Goal: Task Accomplishment & Management: Use online tool/utility

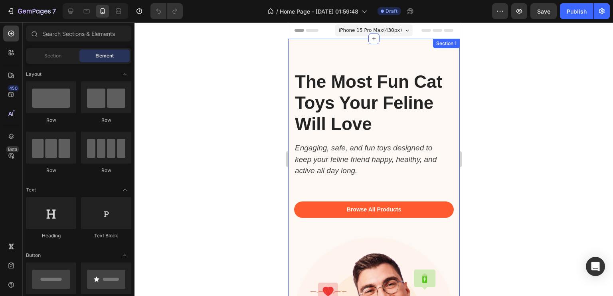
click at [259, 132] on div at bounding box center [374, 159] width 479 height 274
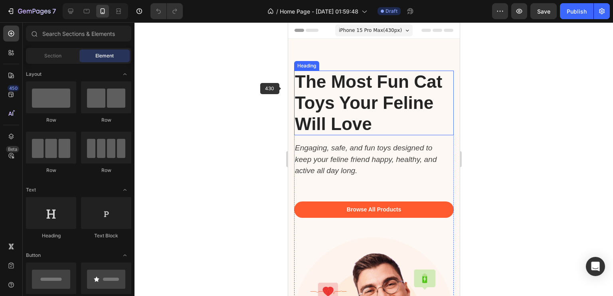
click at [299, 77] on strong "The Most Fun Cat Toys Your Feline Will Love" at bounding box center [368, 103] width 147 height 62
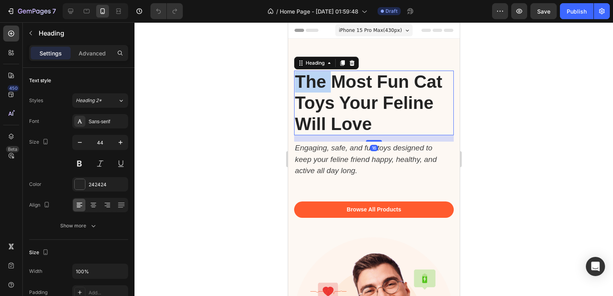
click at [299, 77] on strong "The Most Fun Cat Toys Your Feline Will Love" at bounding box center [368, 103] width 147 height 62
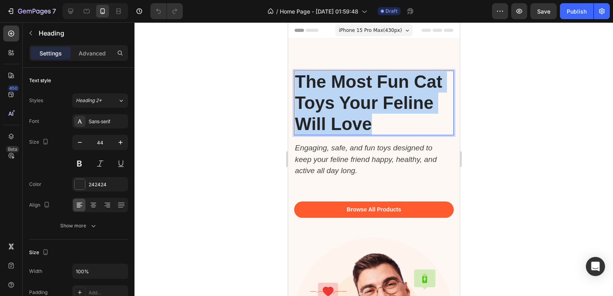
click at [299, 77] on strong "The Most Fun Cat Toys Your Feline Will Love" at bounding box center [368, 103] width 147 height 62
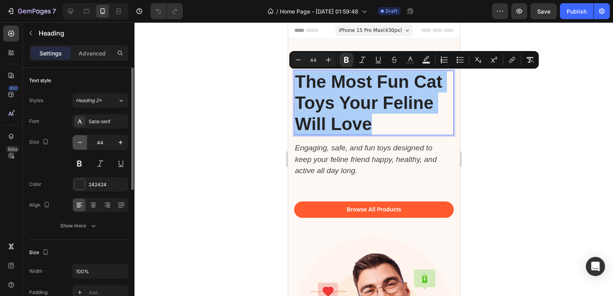
click at [81, 144] on icon "button" at bounding box center [80, 143] width 8 height 8
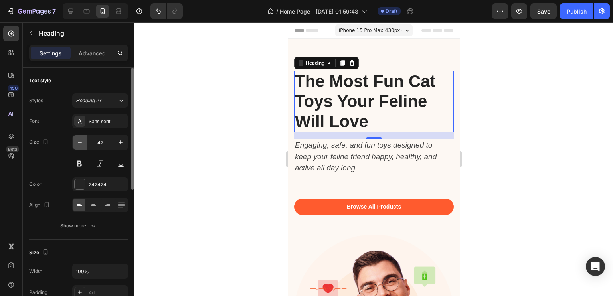
click at [81, 144] on icon "button" at bounding box center [80, 143] width 8 height 8
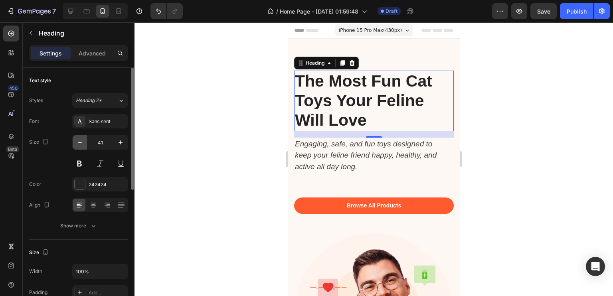
click at [81, 144] on icon "button" at bounding box center [80, 143] width 8 height 8
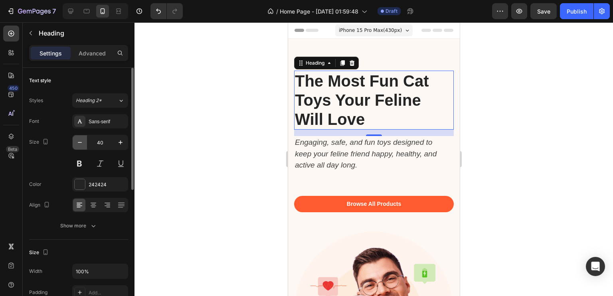
click at [81, 144] on icon "button" at bounding box center [80, 143] width 8 height 8
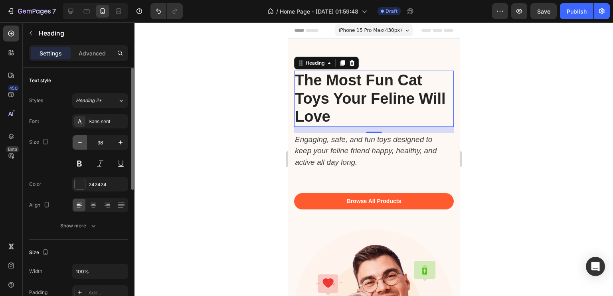
click at [81, 144] on icon "button" at bounding box center [80, 143] width 8 height 8
type input "37"
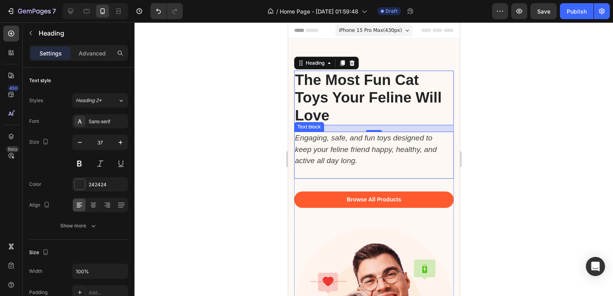
click at [312, 171] on p at bounding box center [370, 173] width 150 height 12
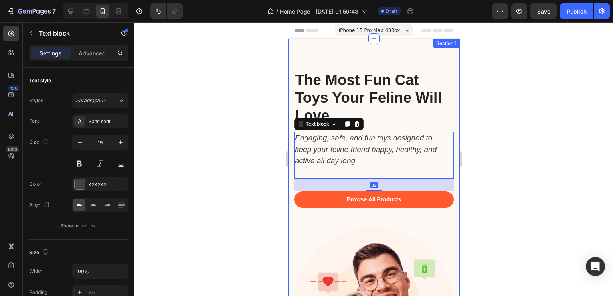
click at [293, 59] on div "⁠⁠⁠⁠⁠⁠⁠ The Most Fun Cat Toys Your Feline Will Love Heading Engaging, safe, and…" at bounding box center [374, 213] width 172 height 348
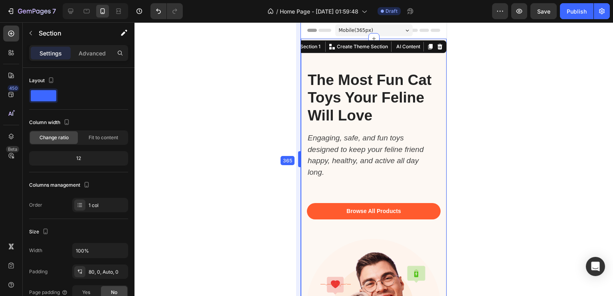
drag, startPoint x: 287, startPoint y: 126, endPoint x: 12, endPoint y: 100, distance: 276.3
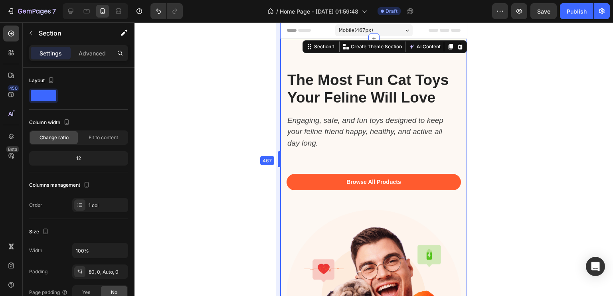
drag, startPoint x: 299, startPoint y: 111, endPoint x: 268, endPoint y: 100, distance: 33.6
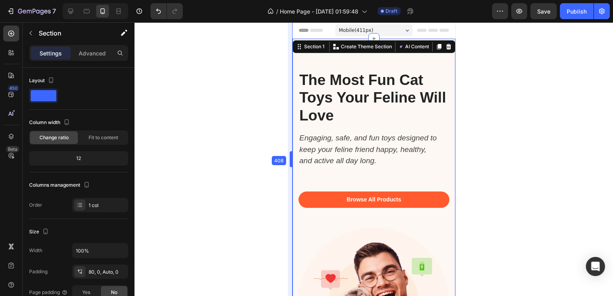
drag, startPoint x: 296, startPoint y: 132, endPoint x: 319, endPoint y: 137, distance: 24.0
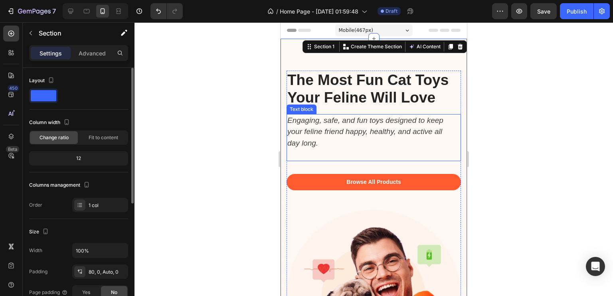
click at [102, 158] on div "12" at bounding box center [79, 158] width 96 height 11
click at [72, 154] on div "12" at bounding box center [79, 158] width 96 height 11
click at [79, 157] on div "12" at bounding box center [79, 158] width 96 height 11
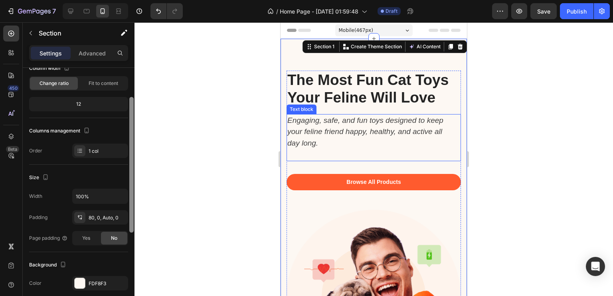
scroll to position [55, 0]
click at [95, 215] on div "80, 0, Auto, 0" at bounding box center [100, 217] width 23 height 7
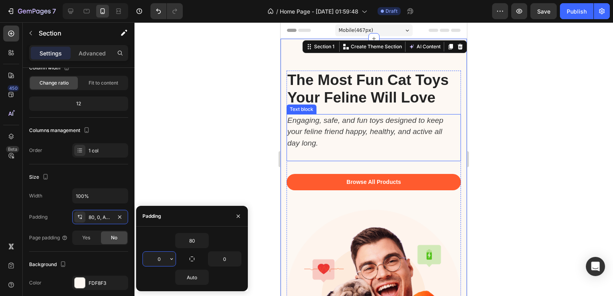
click at [157, 259] on input "0" at bounding box center [159, 259] width 33 height 14
type input "16"
click at [230, 254] on input "0" at bounding box center [224, 259] width 33 height 14
type input "16"
click at [190, 239] on input "80" at bounding box center [192, 240] width 33 height 14
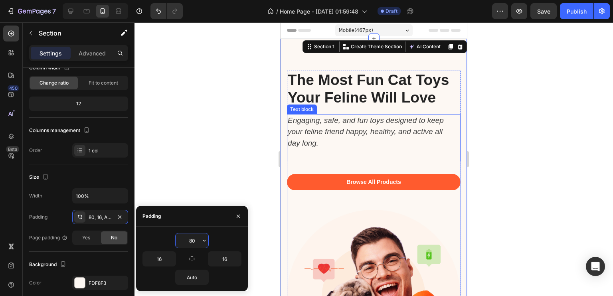
click at [190, 239] on input "80" at bounding box center [192, 240] width 33 height 14
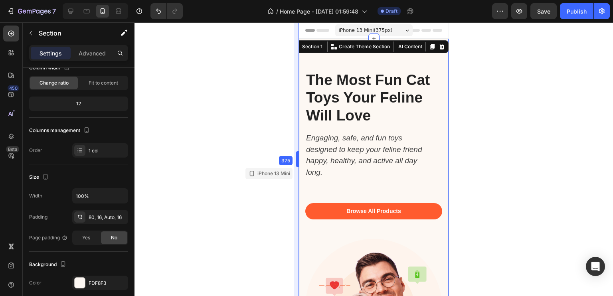
drag, startPoint x: 279, startPoint y: 92, endPoint x: 292, endPoint y: 87, distance: 14.0
click at [265, 95] on div at bounding box center [374, 159] width 479 height 274
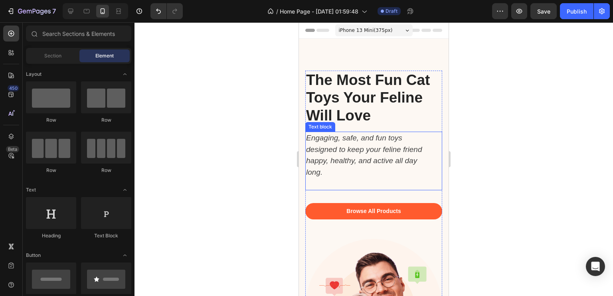
click at [317, 166] on p "Engaging, safe, and fun toys designed to keep your feline friend happy, healthy…" at bounding box center [369, 156] width 127 height 46
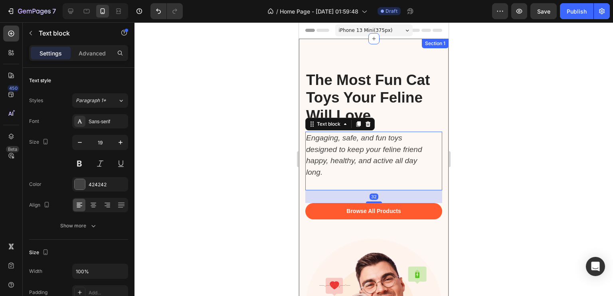
click at [310, 52] on div "⁠⁠⁠⁠⁠⁠⁠ The Most Fun Cat Toys Your Feline Will Love Heading Engaging, safe, and…" at bounding box center [374, 207] width 150 height 337
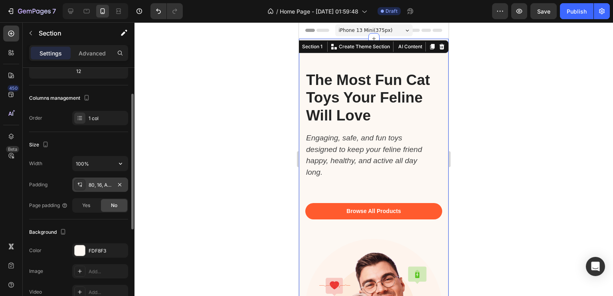
scroll to position [91, 0]
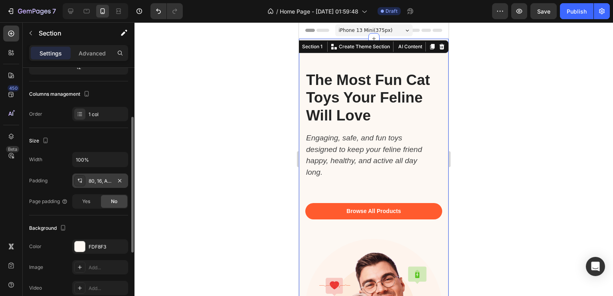
click at [83, 180] on icon at bounding box center [80, 181] width 6 height 6
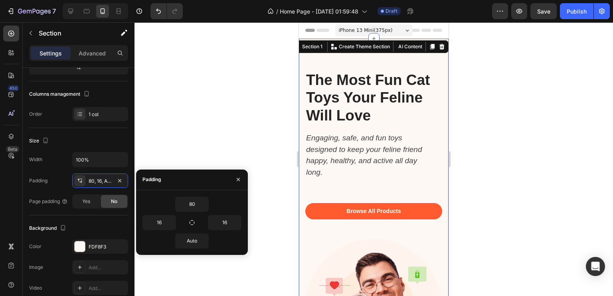
click at [225, 199] on div "80" at bounding box center [191, 204] width 99 height 15
click at [196, 241] on input "Auto" at bounding box center [192, 241] width 33 height 14
click at [202, 240] on icon "button" at bounding box center [204, 241] width 6 height 6
click at [188, 131] on div at bounding box center [374, 159] width 479 height 274
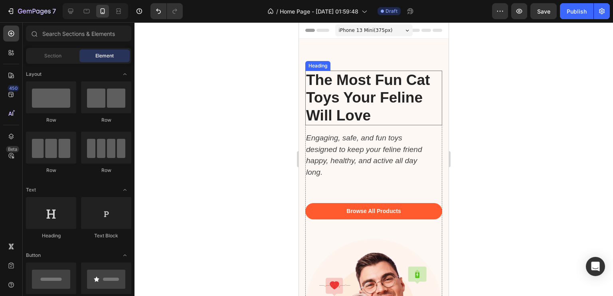
click at [356, 51] on div "⁠⁠⁠⁠⁠⁠⁠ The Most Fun Cat Toys Your Feline Will Love Heading Engaging, safe, and…" at bounding box center [374, 207] width 150 height 337
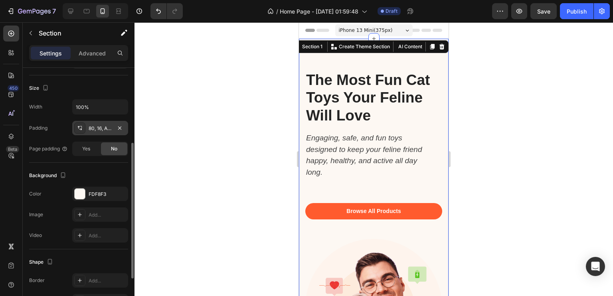
scroll to position [146, 0]
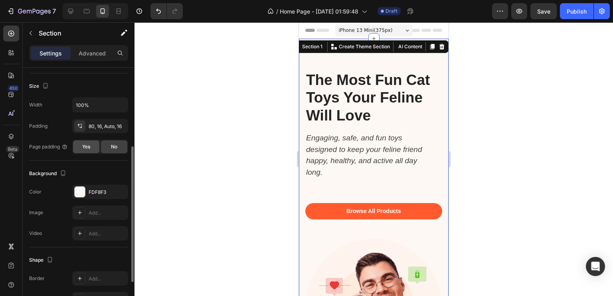
click at [96, 146] on div "Yes" at bounding box center [86, 146] width 26 height 13
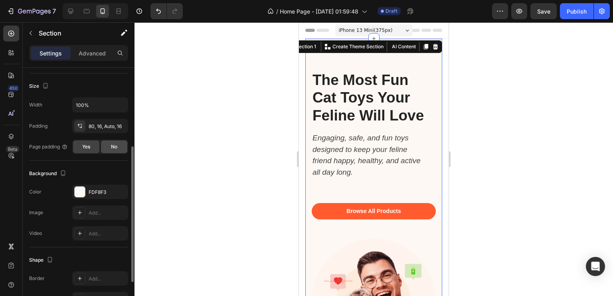
click at [117, 144] on div "No" at bounding box center [114, 146] width 26 height 13
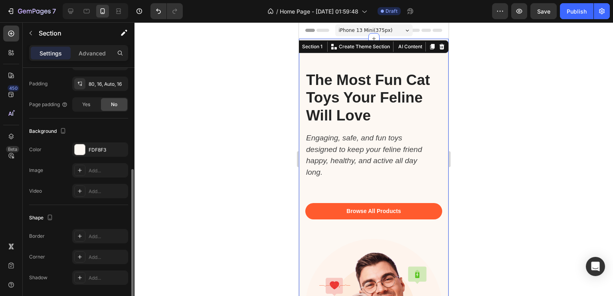
scroll to position [214, 0]
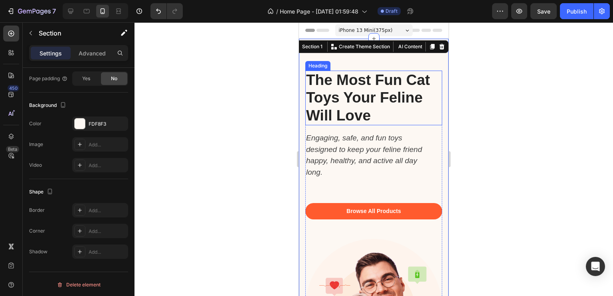
click at [364, 93] on strong "The Most Fun Cat Toys Your Feline Will Love" at bounding box center [368, 98] width 124 height 52
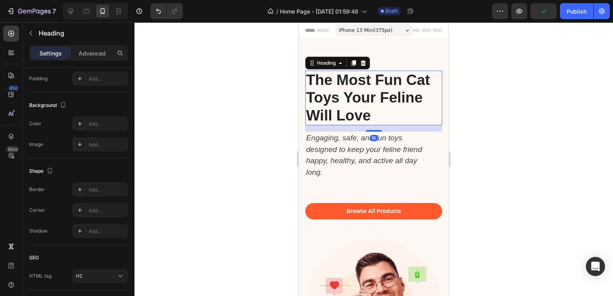
scroll to position [0, 0]
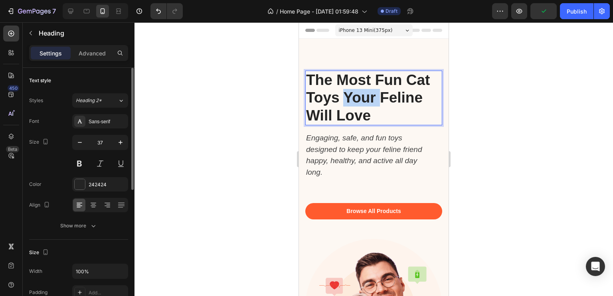
click at [364, 93] on strong "The Most Fun Cat Toys Your Feline Will Love" at bounding box center [368, 98] width 124 height 52
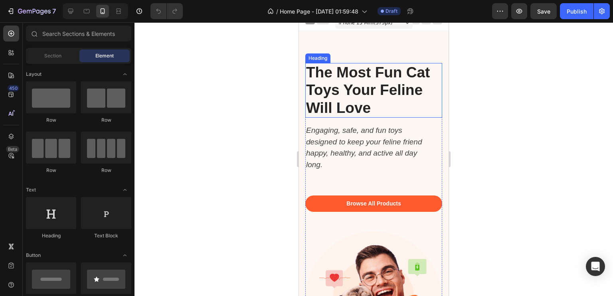
scroll to position [8, 0]
click at [359, 82] on strong "The Most Fun Cat Toys Your Feline Will Love" at bounding box center [368, 90] width 124 height 52
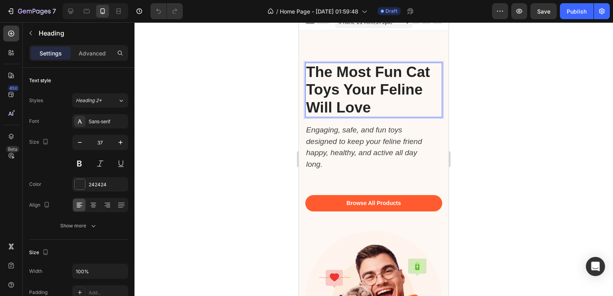
click at [359, 82] on strong "The Most Fun Cat Toys Your Feline Will Love" at bounding box center [368, 90] width 124 height 52
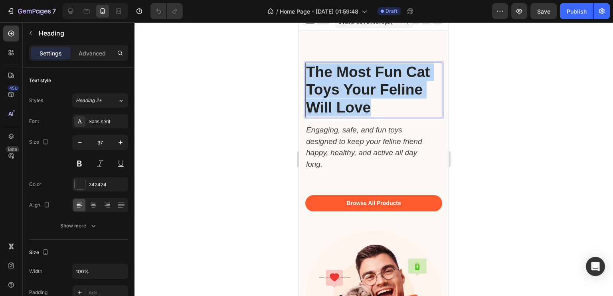
click at [359, 82] on strong "The Most Fun Cat Toys Your Feline Will Love" at bounding box center [368, 90] width 124 height 52
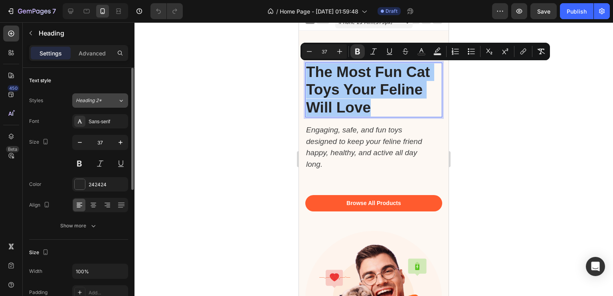
click at [113, 105] on button "Heading 2*" at bounding box center [100, 100] width 56 height 14
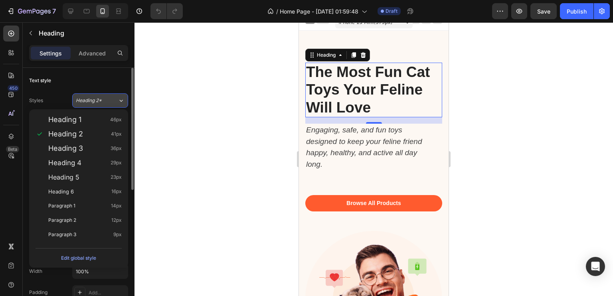
click at [113, 105] on button "Heading 2*" at bounding box center [100, 100] width 56 height 14
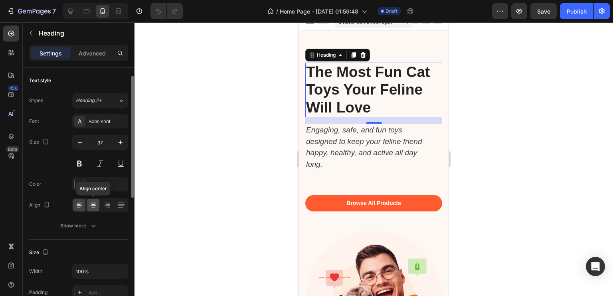
scroll to position [16, 0]
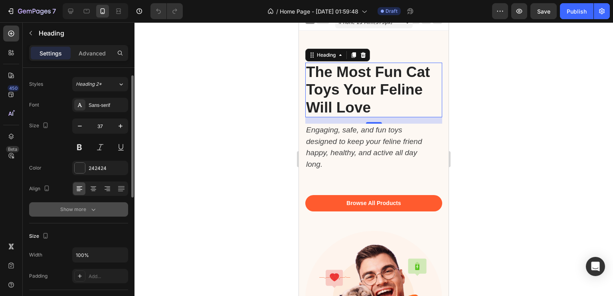
click at [95, 210] on icon "button" at bounding box center [93, 210] width 8 height 8
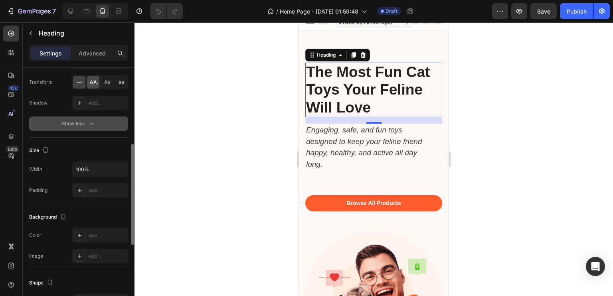
scroll to position [211, 0]
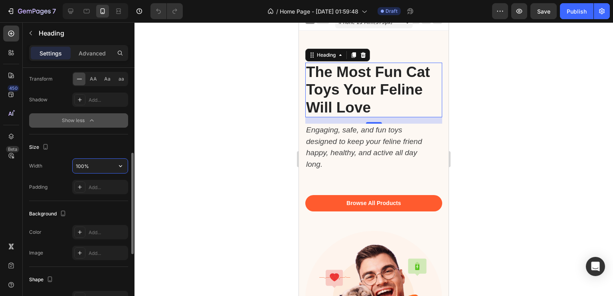
click at [91, 170] on input "100%" at bounding box center [100, 166] width 55 height 14
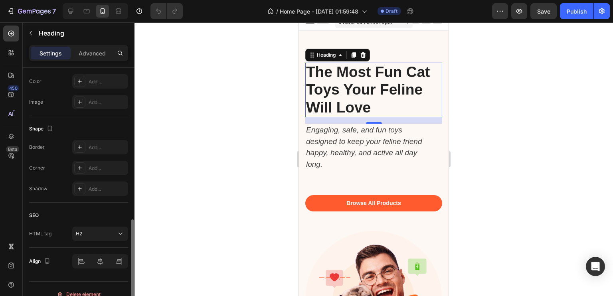
scroll to position [371, 0]
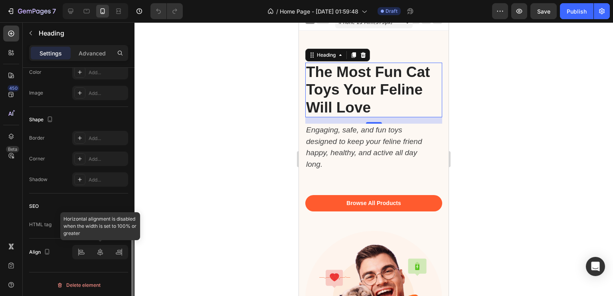
click at [78, 252] on div at bounding box center [100, 252] width 56 height 14
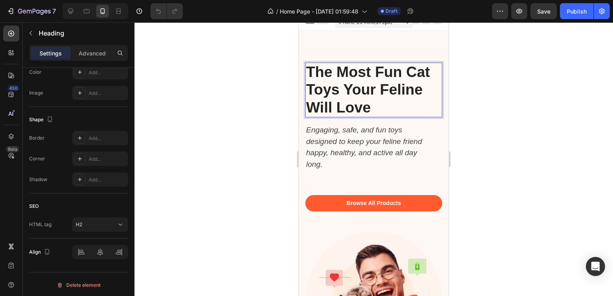
click at [370, 74] on strong "The Most Fun Cat Toys Your Feline Will Love" at bounding box center [368, 90] width 124 height 52
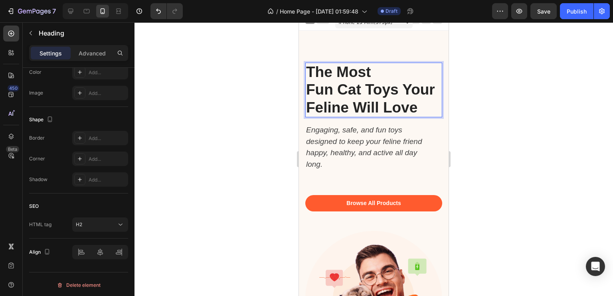
click at [399, 89] on strong "Fun Cat Toys Your Feline Will Love" at bounding box center [370, 98] width 129 height 34
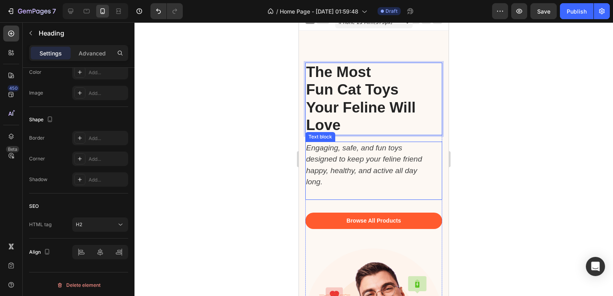
scroll to position [0, 0]
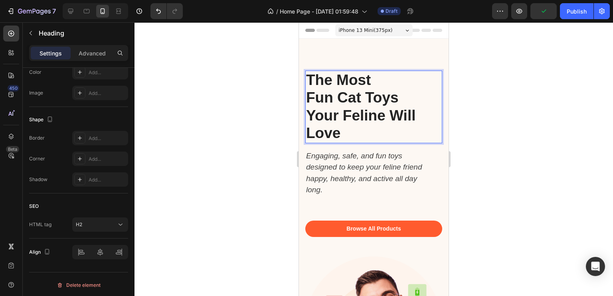
click at [520, 105] on div at bounding box center [374, 159] width 479 height 274
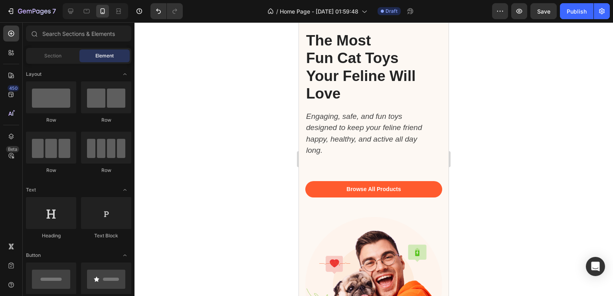
scroll to position [40, 0]
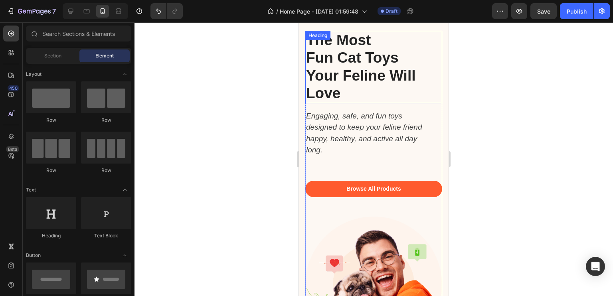
click at [356, 93] on p "⁠⁠⁠⁠⁠⁠⁠ The Most Fun Cat Toys Your Feline Will Love" at bounding box center [373, 67] width 135 height 71
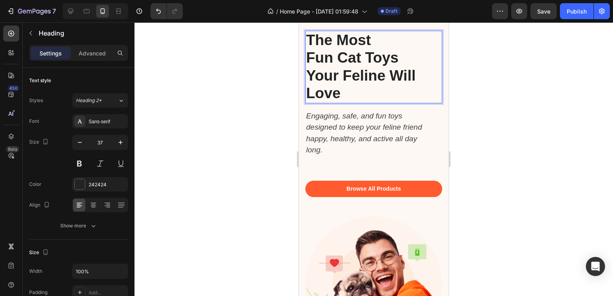
click at [314, 62] on strong "Fun Cat Toys" at bounding box center [352, 57] width 93 height 16
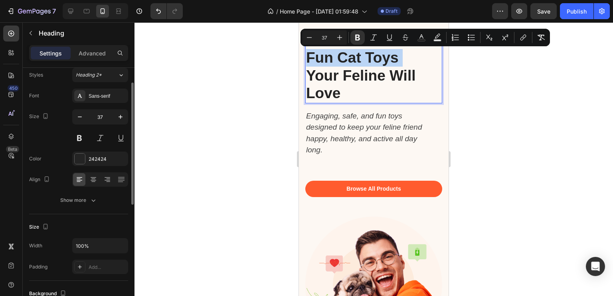
scroll to position [28, 0]
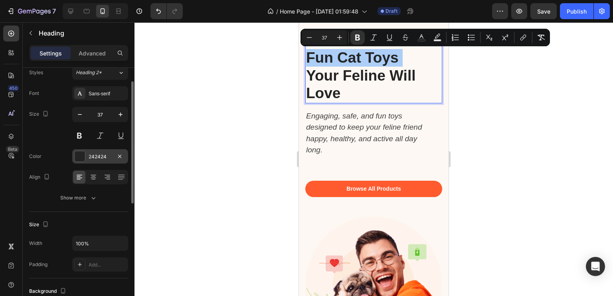
click at [81, 155] on div at bounding box center [80, 156] width 10 height 10
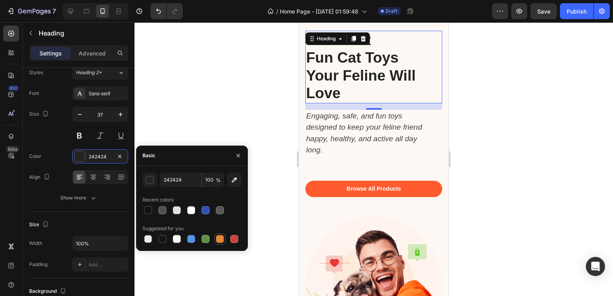
click at [221, 237] on div at bounding box center [220, 239] width 8 height 8
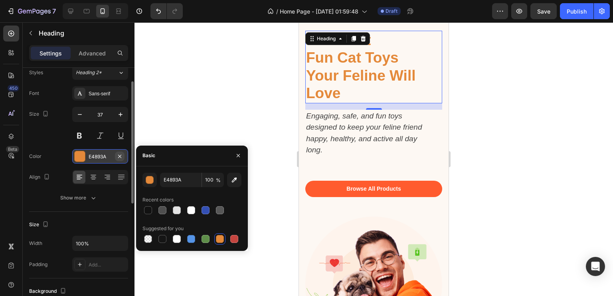
click at [121, 153] on icon "button" at bounding box center [120, 156] width 6 height 6
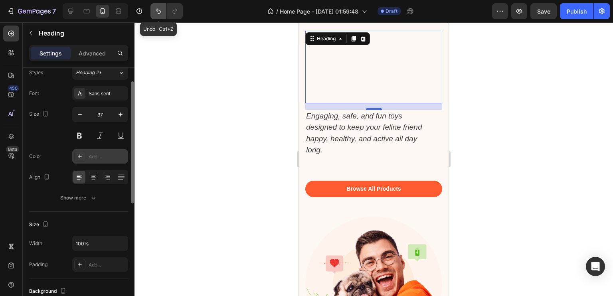
click at [156, 7] on icon "Undo/Redo" at bounding box center [158, 11] width 8 height 8
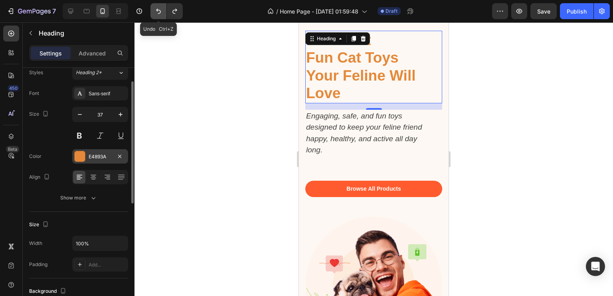
click at [156, 7] on icon "Undo/Redo" at bounding box center [158, 11] width 8 height 8
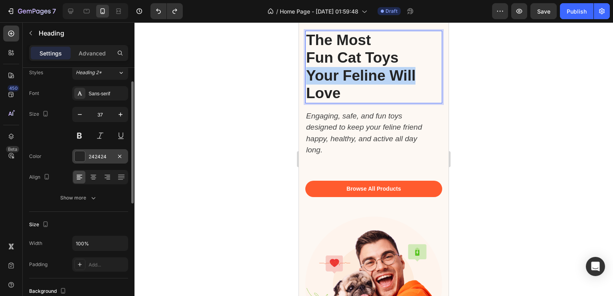
drag, startPoint x: 419, startPoint y: 75, endPoint x: 307, endPoint y: 75, distance: 112.2
click at [307, 75] on p "The Most Fun Cat Toys Your Feline Will Love" at bounding box center [373, 67] width 135 height 71
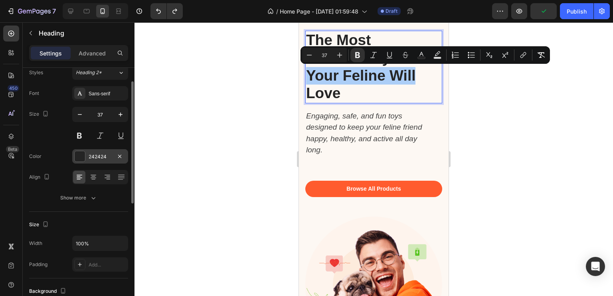
click at [105, 155] on div "242424" at bounding box center [100, 156] width 23 height 7
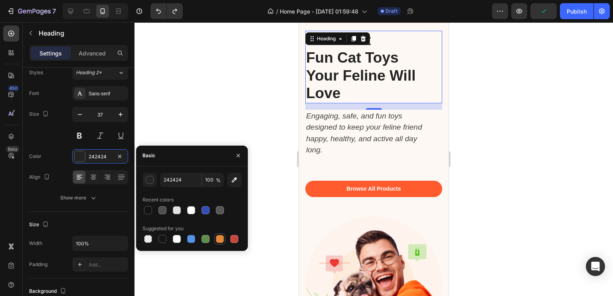
click at [222, 239] on div at bounding box center [220, 239] width 8 height 8
type input "E4893A"
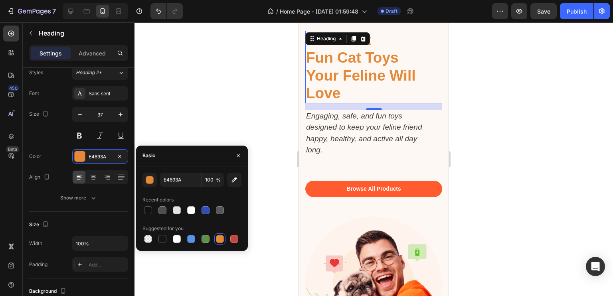
click at [188, 51] on div at bounding box center [374, 159] width 479 height 274
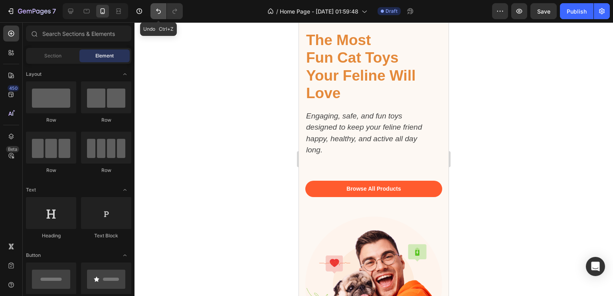
click at [161, 12] on icon "Undo/Redo" at bounding box center [158, 11] width 8 height 8
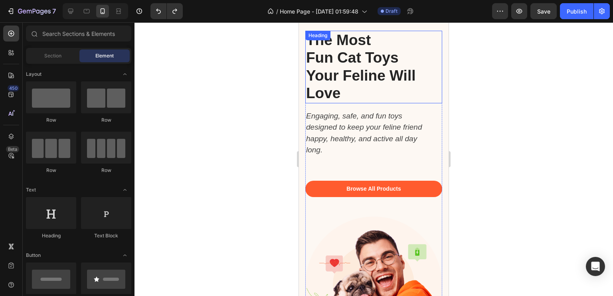
click at [426, 76] on p "⁠⁠⁠⁠⁠⁠⁠ The Most Fun Cat Toys Your Feline Will Love" at bounding box center [373, 67] width 135 height 71
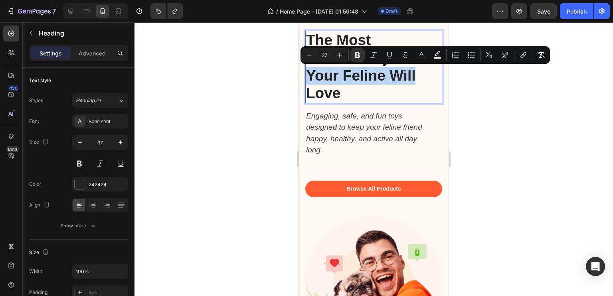
drag, startPoint x: 421, startPoint y: 76, endPoint x: 305, endPoint y: 78, distance: 115.8
click at [421, 59] on button "Text Color" at bounding box center [421, 55] width 14 height 14
type input "242424"
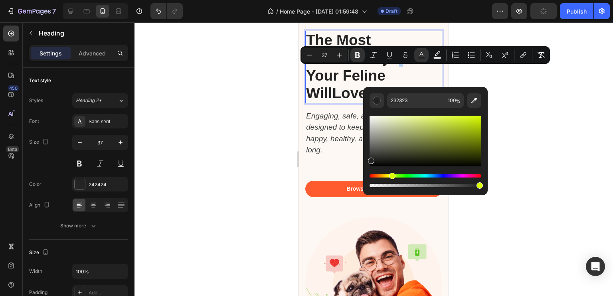
drag, startPoint x: 372, startPoint y: 174, endPoint x: 393, endPoint y: 174, distance: 20.8
click at [393, 174] on div "Hue" at bounding box center [392, 176] width 6 height 6
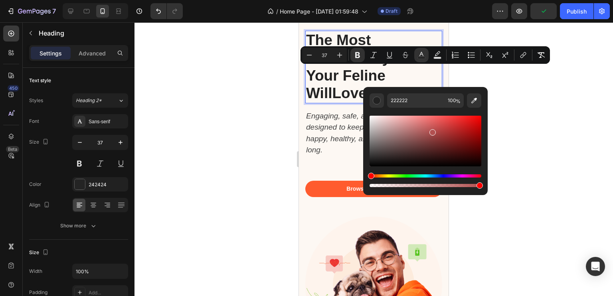
drag, startPoint x: 372, startPoint y: 159, endPoint x: 431, endPoint y: 131, distance: 65.9
click at [431, 131] on div "Editor contextual toolbar" at bounding box center [432, 132] width 6 height 6
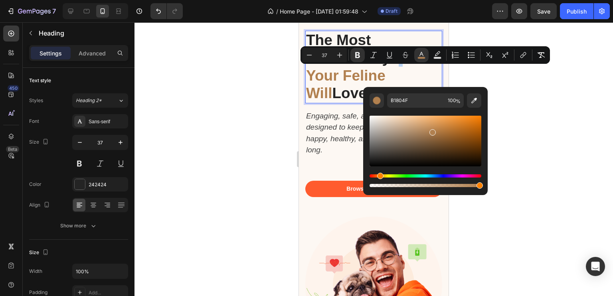
drag, startPoint x: 372, startPoint y: 176, endPoint x: 379, endPoint y: 178, distance: 7.1
click at [379, 178] on div "Hue" at bounding box center [380, 176] width 6 height 6
drag, startPoint x: 435, startPoint y: 134, endPoint x: 481, endPoint y: 112, distance: 50.3
click at [481, 112] on div "A37342 100 %" at bounding box center [425, 138] width 125 height 102
type input "FF8002"
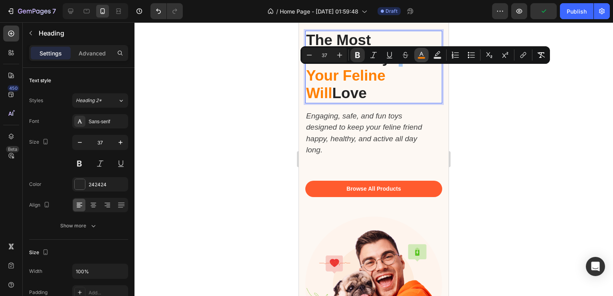
click at [420, 55] on icon "Editor contextual toolbar" at bounding box center [421, 54] width 4 height 4
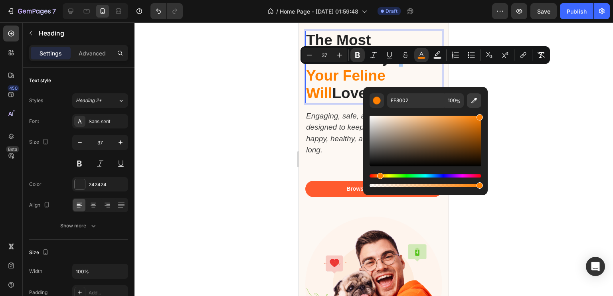
click at [475, 99] on icon "Editor contextual toolbar" at bounding box center [474, 101] width 6 height 6
type input "3B3B3B"
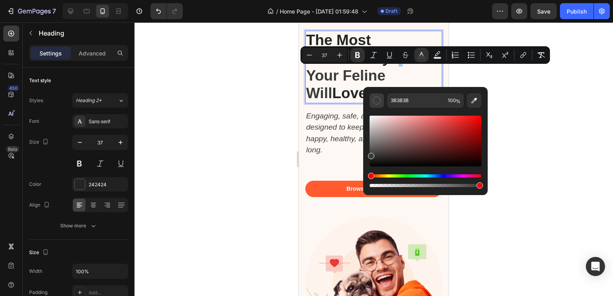
click at [375, 103] on div "Editor contextual toolbar" at bounding box center [377, 101] width 8 height 8
click at [155, 14] on icon "Undo/Redo" at bounding box center [158, 11] width 8 height 8
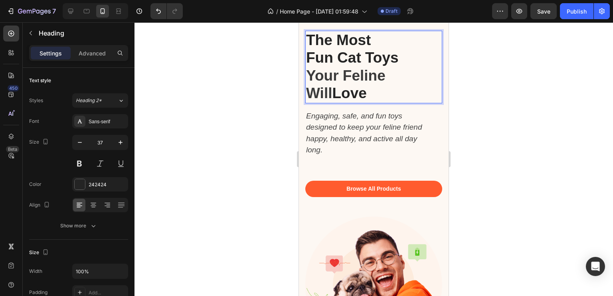
click at [417, 76] on p "The Most Fun Cat Toys Your Feline Will Love" at bounding box center [373, 67] width 135 height 71
click at [386, 75] on strong "Your Feline Will" at bounding box center [345, 84] width 79 height 34
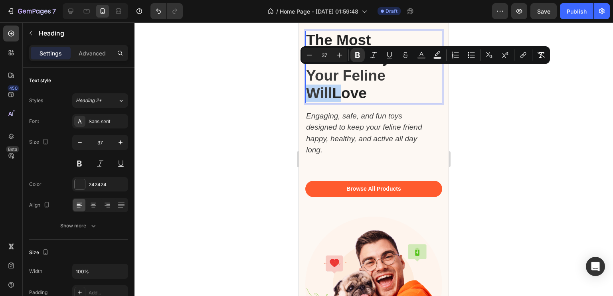
click at [386, 75] on strong "Your Feline Will" at bounding box center [345, 84] width 79 height 34
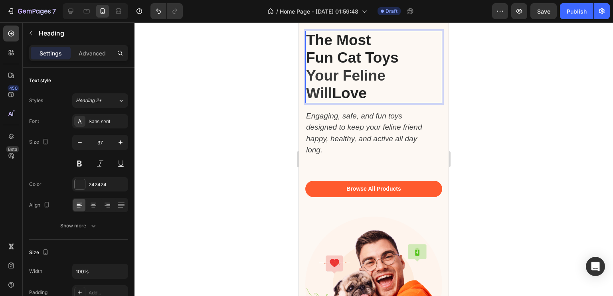
click at [386, 75] on strong "Your Feline Will" at bounding box center [345, 84] width 79 height 34
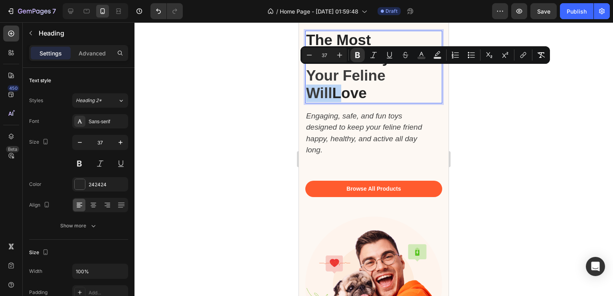
click at [386, 75] on strong "Your Feline Will" at bounding box center [345, 84] width 79 height 34
drag, startPoint x: 427, startPoint y: 79, endPoint x: 304, endPoint y: 76, distance: 123.0
click at [304, 76] on div "The Most Fun Cat Toys Your Feline Will Love Heading 16 Engaging, safe, and fun …" at bounding box center [374, 176] width 150 height 355
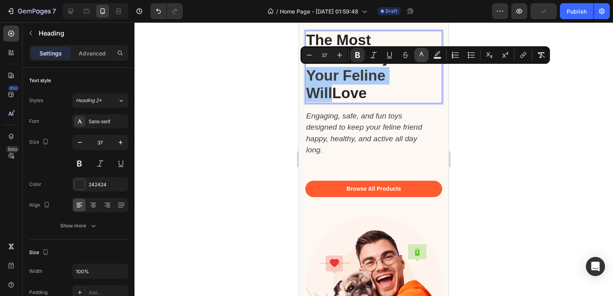
click at [425, 56] on button "color" at bounding box center [421, 55] width 14 height 14
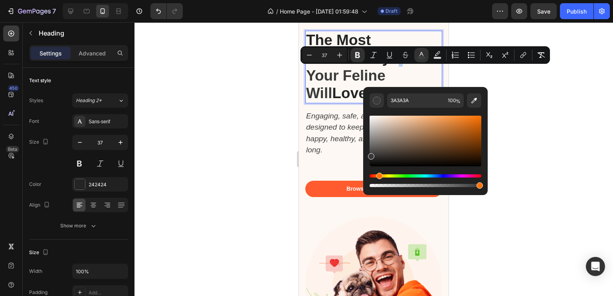
drag, startPoint x: 371, startPoint y: 175, endPoint x: 378, endPoint y: 174, distance: 7.7
click at [378, 174] on div "Hue" at bounding box center [379, 176] width 6 height 6
drag, startPoint x: 372, startPoint y: 174, endPoint x: 379, endPoint y: 175, distance: 7.2
click at [379, 175] on div "Hue" at bounding box center [379, 176] width 6 height 6
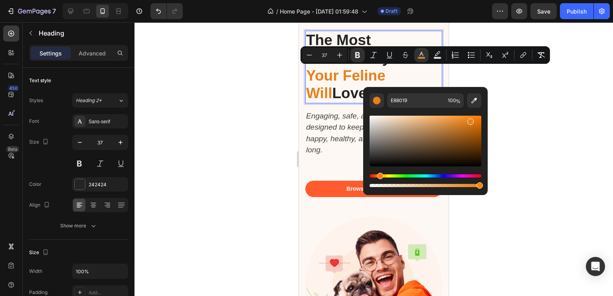
drag, startPoint x: 372, startPoint y: 159, endPoint x: 473, endPoint y: 118, distance: 109.4
click at [473, 119] on div "Editor contextual toolbar" at bounding box center [470, 122] width 6 height 6
type input "F28213"
click at [528, 121] on div at bounding box center [374, 159] width 479 height 274
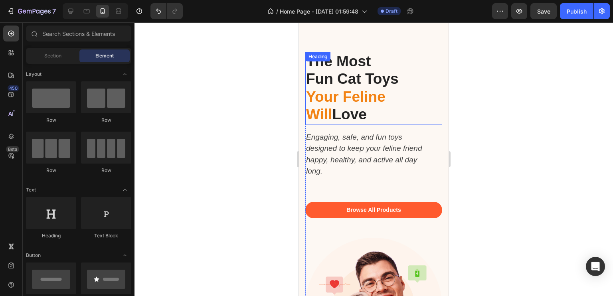
scroll to position [0, 0]
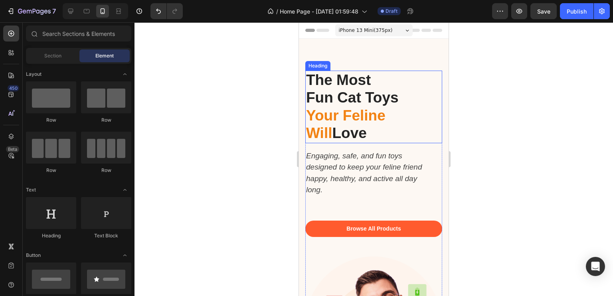
click at [353, 113] on strong "Your Feline Will" at bounding box center [345, 124] width 79 height 34
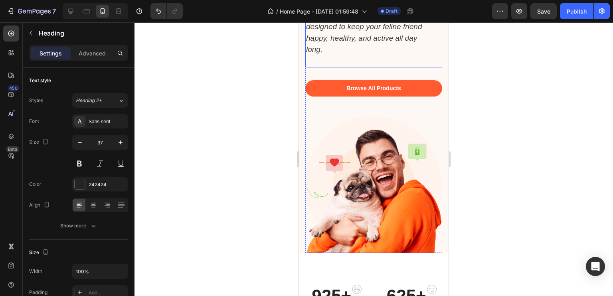
scroll to position [115, 0]
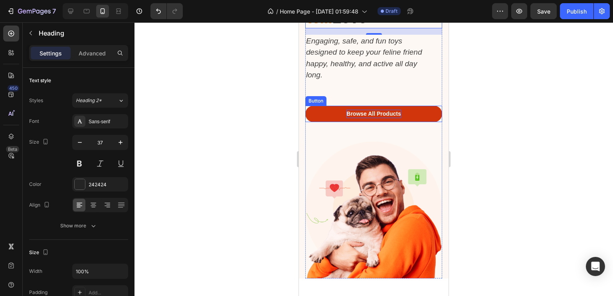
click at [390, 117] on div "Browse All Products" at bounding box center [373, 114] width 54 height 8
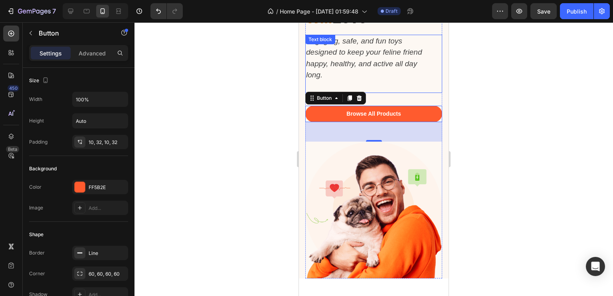
click at [371, 51] on icon "Engaging, safe, and fun toys designed to keep your feline friend happy, healthy…" at bounding box center [364, 58] width 116 height 43
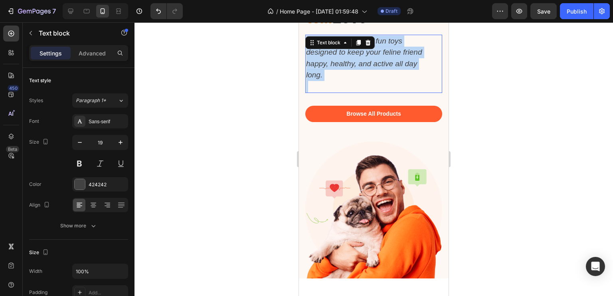
click at [371, 51] on icon "Engaging, safe, and fun toys designed to keep your feline friend happy, healthy…" at bounding box center [364, 58] width 116 height 43
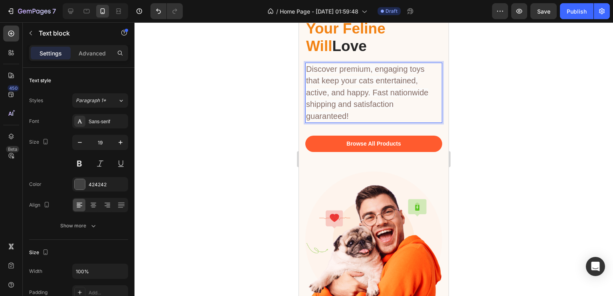
scroll to position [86, 0]
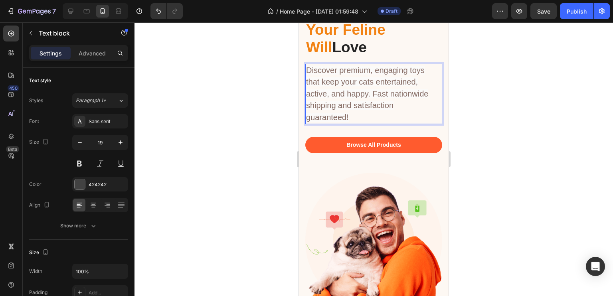
click at [482, 129] on div at bounding box center [374, 159] width 479 height 274
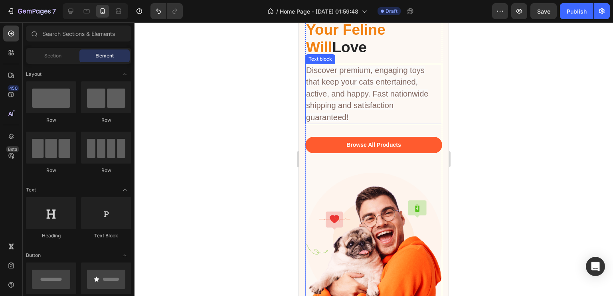
click at [501, 101] on div at bounding box center [374, 159] width 479 height 274
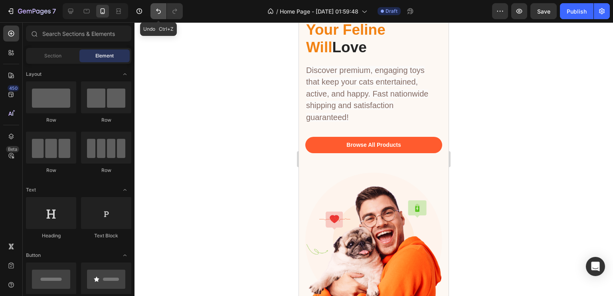
click at [155, 11] on icon "Undo/Redo" at bounding box center [158, 11] width 8 height 8
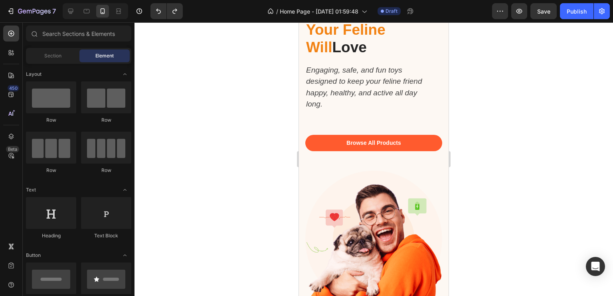
click at [267, 92] on div at bounding box center [374, 159] width 479 height 274
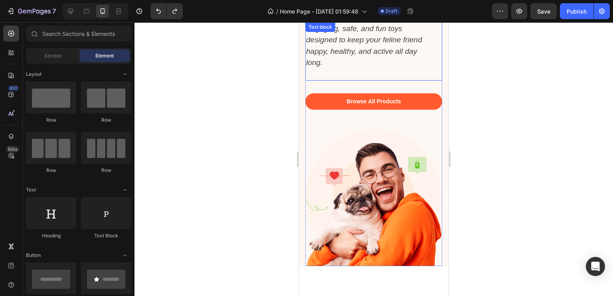
scroll to position [129, 0]
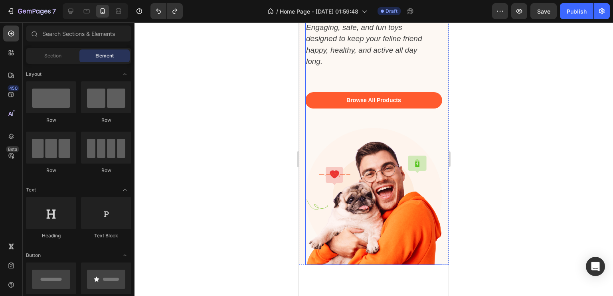
click at [382, 119] on div "Browse All Products Button" at bounding box center [373, 110] width 137 height 36
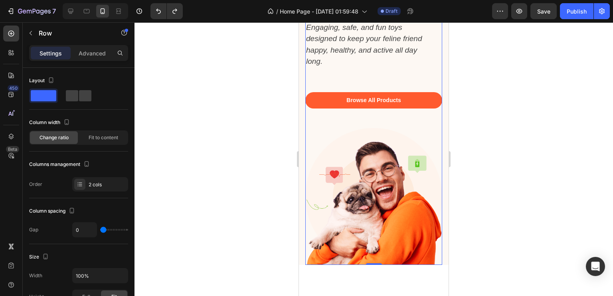
click at [367, 127] on div "Browse All Products Button" at bounding box center [373, 110] width 137 height 36
click at [367, 129] on img at bounding box center [373, 196] width 137 height 137
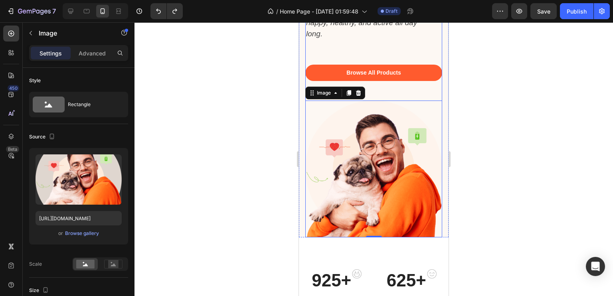
scroll to position [156, 0]
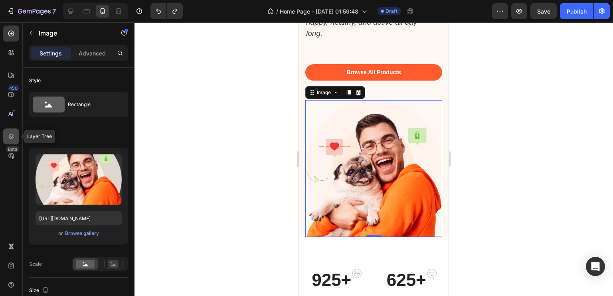
click at [12, 133] on icon at bounding box center [11, 137] width 8 height 8
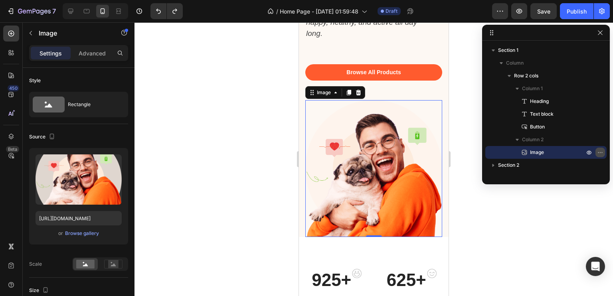
click at [598, 152] on icon "button" at bounding box center [600, 152] width 6 height 6
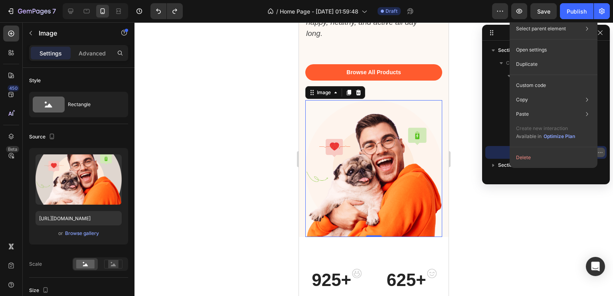
click at [598, 152] on icon "button" at bounding box center [600, 152] width 6 height 6
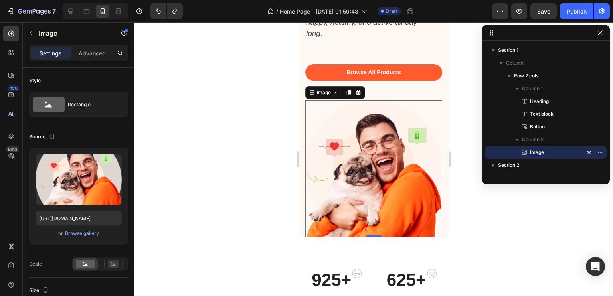
click at [533, 150] on span "Image" at bounding box center [537, 152] width 14 height 8
click at [489, 36] on div at bounding box center [546, 33] width 128 height 16
click at [491, 33] on icon at bounding box center [492, 33] width 6 height 6
click at [601, 33] on icon "button" at bounding box center [600, 33] width 6 height 6
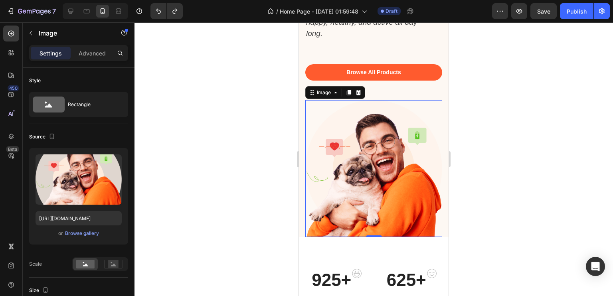
click at [228, 212] on div at bounding box center [374, 159] width 479 height 274
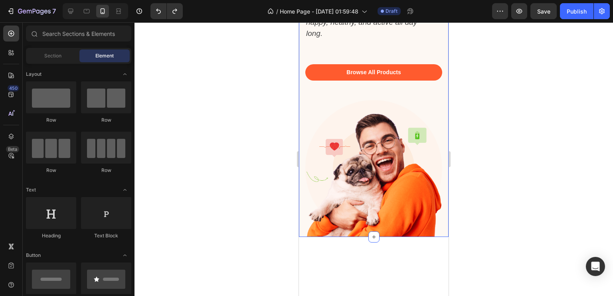
scroll to position [34, 0]
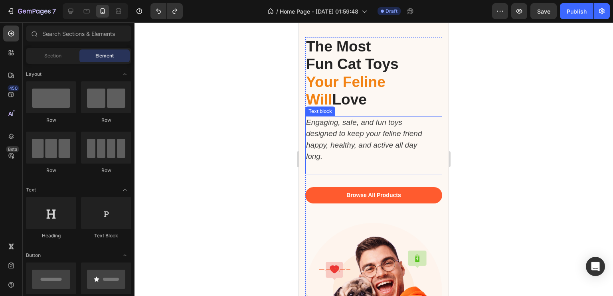
click at [388, 169] on p "Rich Text Editor. Editing area: main" at bounding box center [369, 168] width 127 height 12
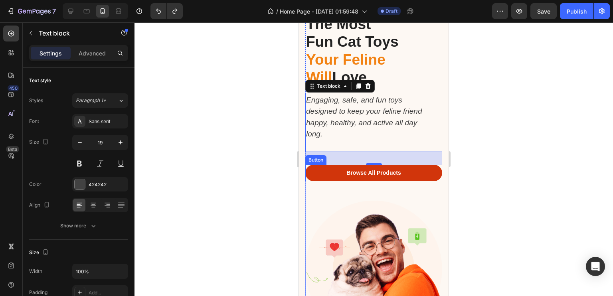
scroll to position [56, 0]
click at [376, 174] on div "Browse All Products" at bounding box center [373, 173] width 54 height 8
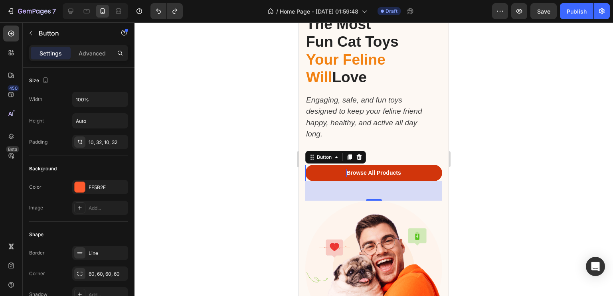
click at [392, 174] on div "Browse All Products" at bounding box center [373, 173] width 54 height 8
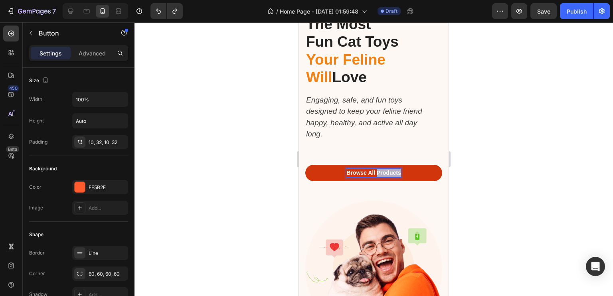
click at [392, 174] on p "Browse All Products" at bounding box center [373, 173] width 54 height 8
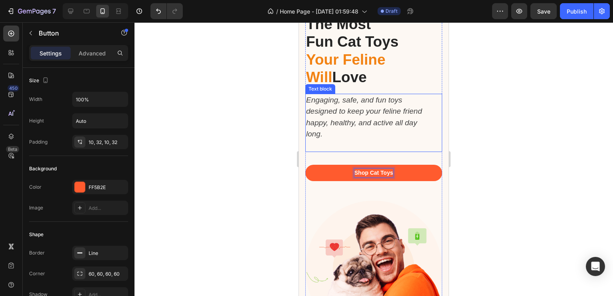
scroll to position [40, 0]
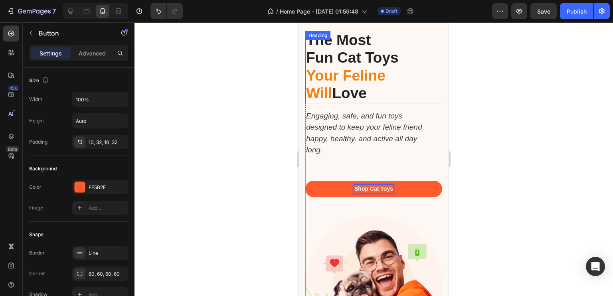
click at [354, 84] on p "⁠⁠⁠⁠⁠⁠⁠ The Most Fun Cat Toys Your Feline Will Love" at bounding box center [373, 67] width 135 height 71
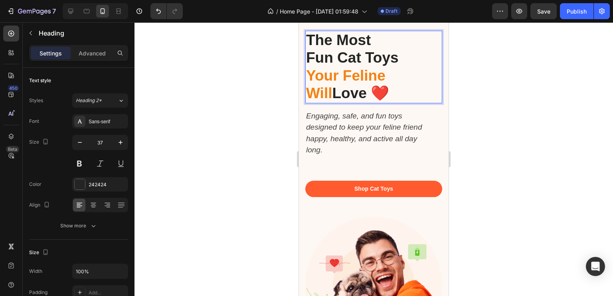
click at [345, 91] on strong "Love ❤️️" at bounding box center [360, 93] width 57 height 16
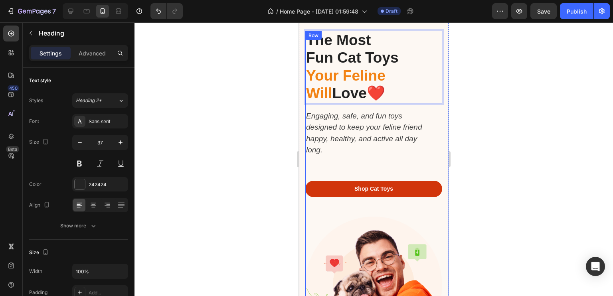
click at [404, 187] on button "Shop Cat Toys" at bounding box center [373, 189] width 137 height 16
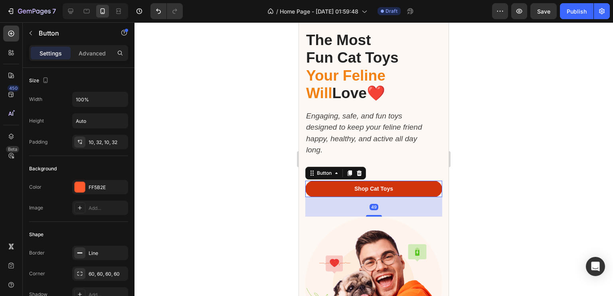
click at [396, 187] on button "Shop Cat Toys" at bounding box center [373, 189] width 137 height 16
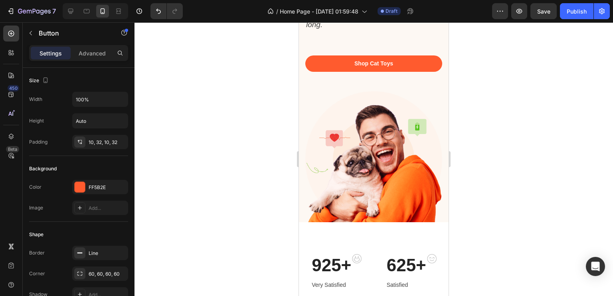
scroll to position [129, 0]
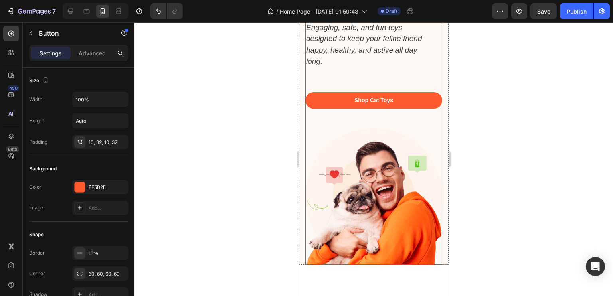
click at [349, 126] on div "Shop Cat Toys Button" at bounding box center [373, 110] width 137 height 36
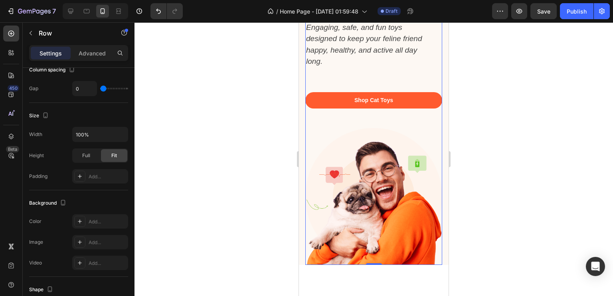
scroll to position [0, 0]
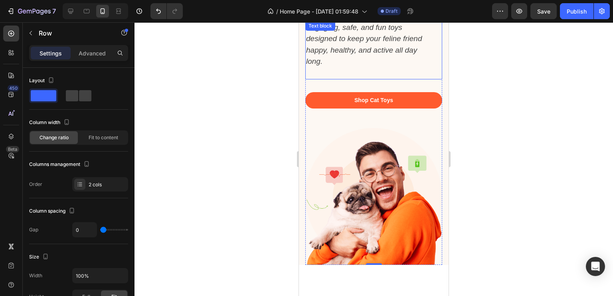
click at [340, 75] on p at bounding box center [369, 73] width 127 height 12
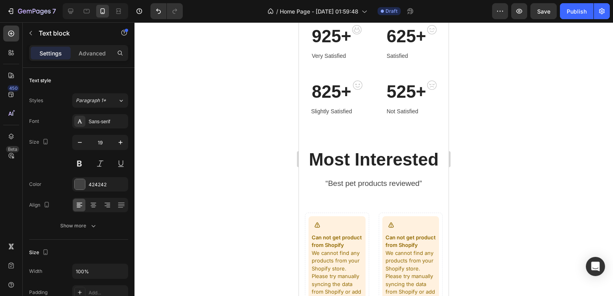
scroll to position [402, 0]
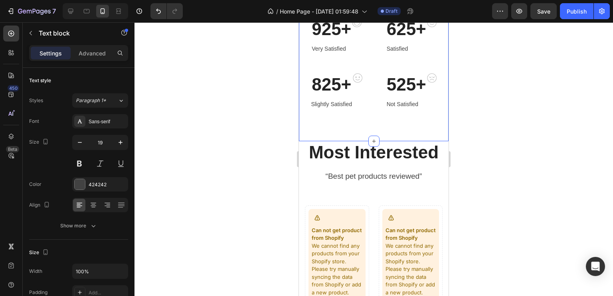
click at [364, 127] on div "925+ Heading Very Satisfied Text block Image Row 625+ Heading Satisfied Text bl…" at bounding box center [374, 63] width 150 height 155
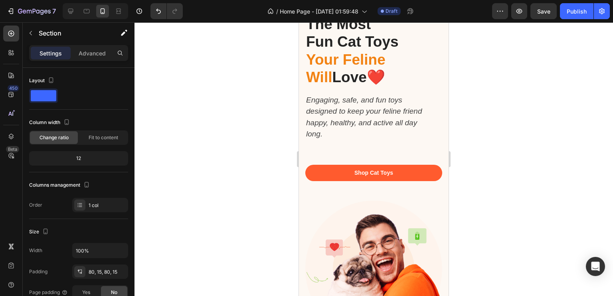
scroll to position [0, 0]
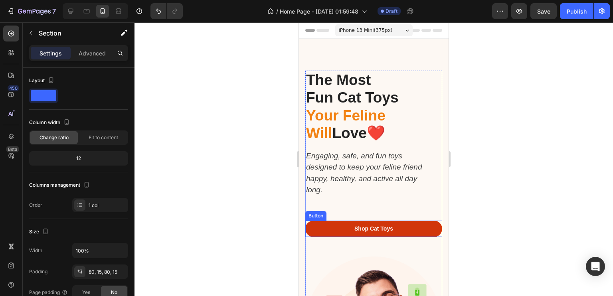
click at [412, 230] on button "Shop Cat Toys" at bounding box center [373, 229] width 137 height 16
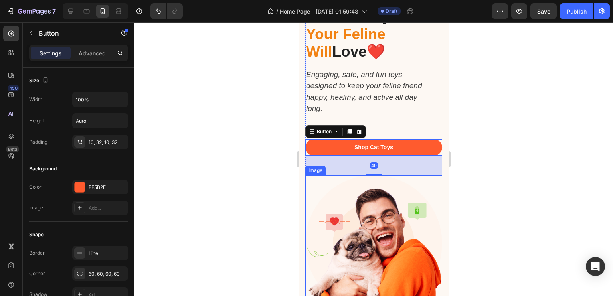
scroll to position [84, 0]
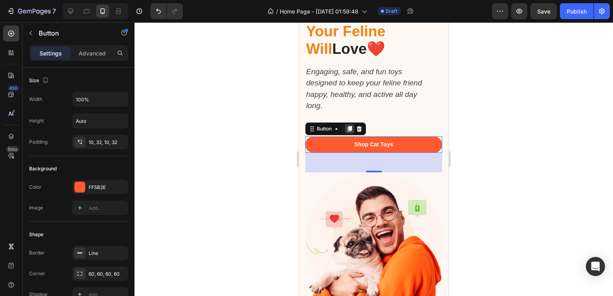
click at [353, 127] on div at bounding box center [350, 129] width 10 height 10
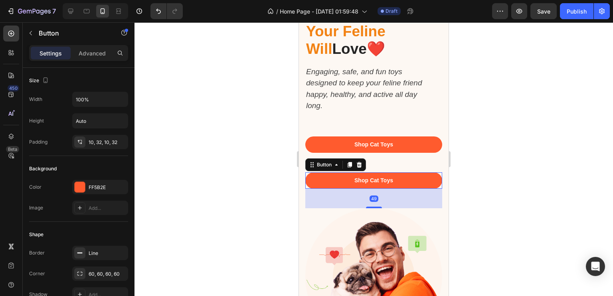
click at [532, 170] on div at bounding box center [374, 159] width 479 height 274
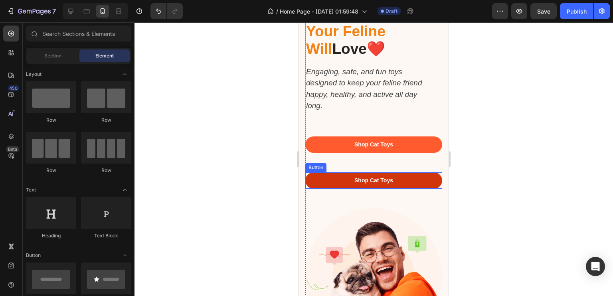
click at [399, 182] on button "Shop Cat Toys" at bounding box center [373, 180] width 137 height 16
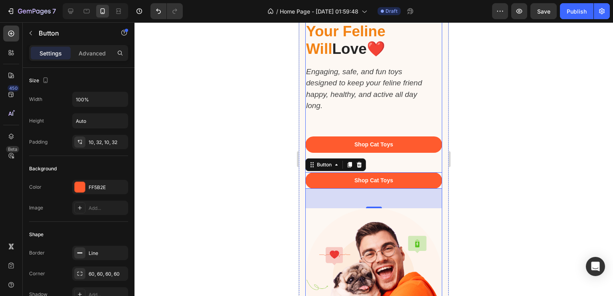
click at [376, 170] on div "Shop Cat Toys Button" at bounding box center [373, 155] width 137 height 36
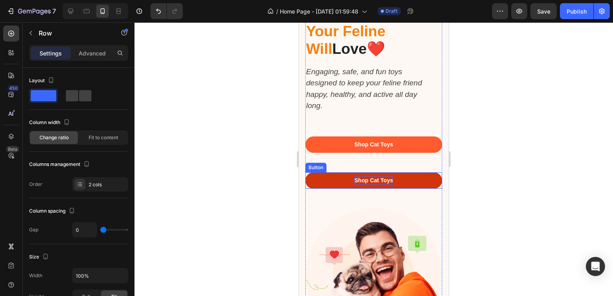
click at [380, 181] on p "Shop Cat Toys" at bounding box center [373, 180] width 39 height 8
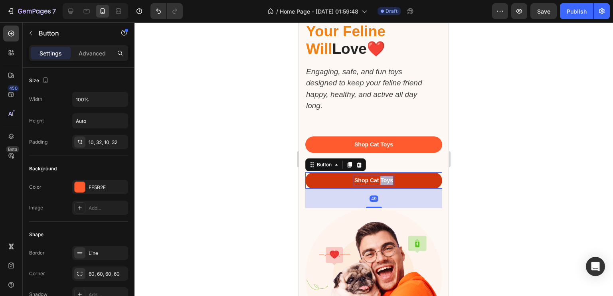
click at [380, 181] on p "Shop Cat Toys" at bounding box center [373, 180] width 39 height 8
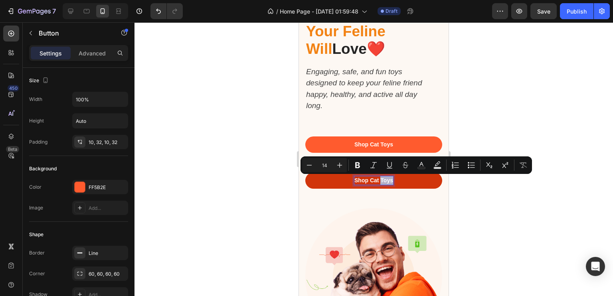
click at [380, 181] on p "Shop Cat Toys" at bounding box center [373, 180] width 39 height 8
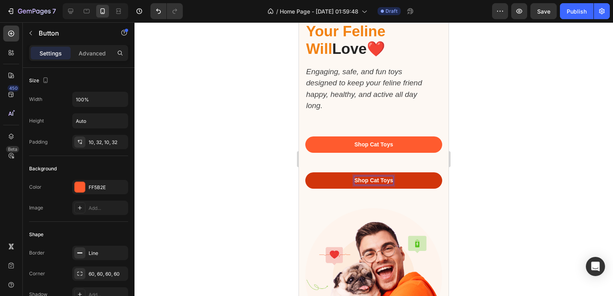
click at [380, 181] on p "Shop Cat Toys" at bounding box center [373, 180] width 39 height 8
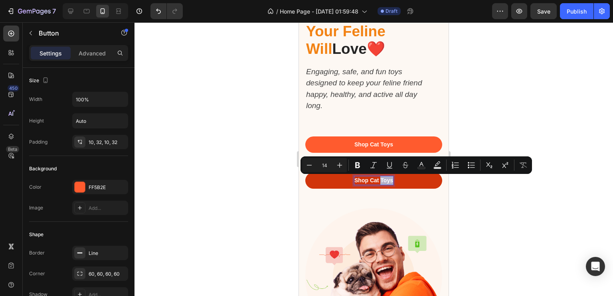
click at [378, 181] on p "Shop Cat Toys" at bounding box center [373, 180] width 39 height 8
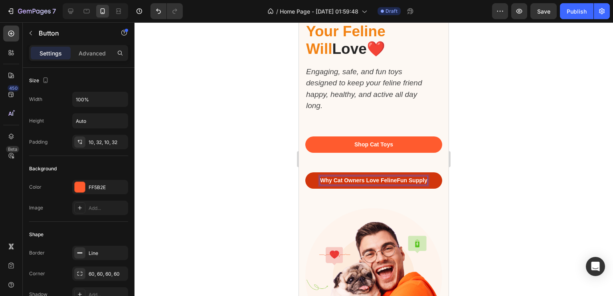
click at [496, 167] on div at bounding box center [374, 159] width 479 height 274
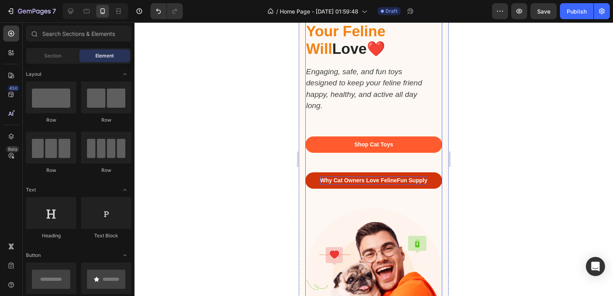
click at [384, 203] on div "Why Cat Owners Love FelineFun Supply Button" at bounding box center [373, 190] width 137 height 36
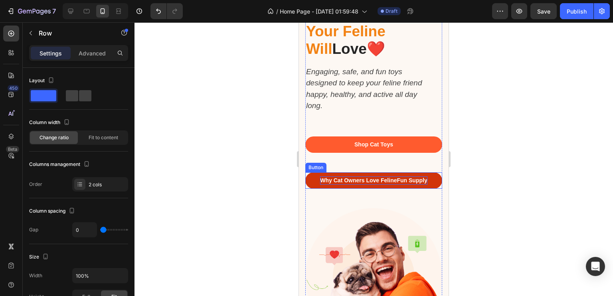
click at [392, 185] on p "Why Cat Owners Love FelineFun Supply" at bounding box center [373, 180] width 107 height 8
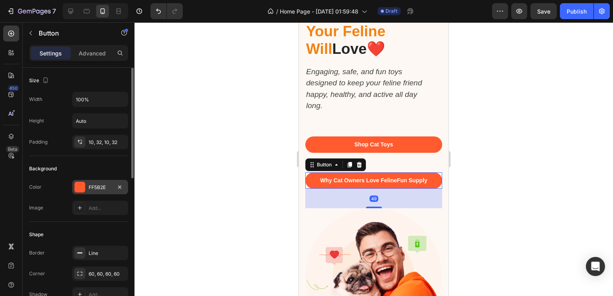
click at [114, 188] on div "FF5B2E" at bounding box center [100, 187] width 56 height 14
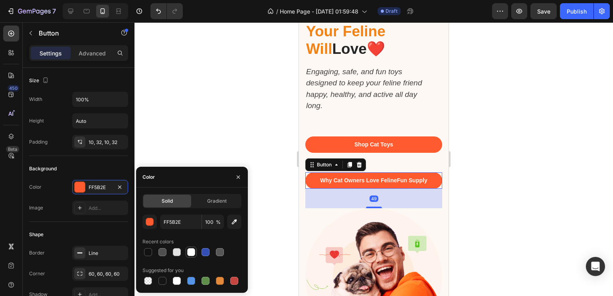
click at [193, 251] on div at bounding box center [191, 252] width 8 height 8
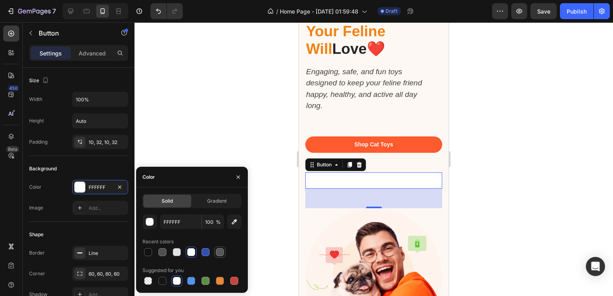
click at [216, 252] on div at bounding box center [220, 252] width 8 height 8
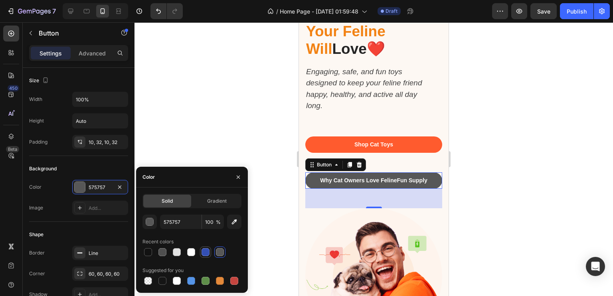
click at [208, 252] on div at bounding box center [206, 252] width 8 height 8
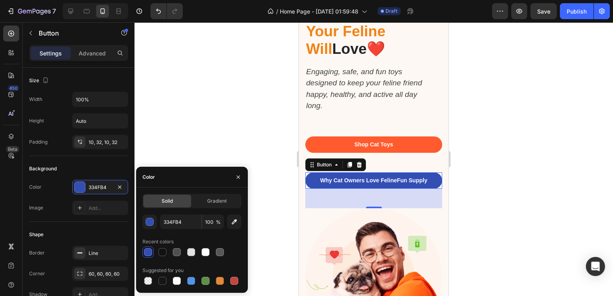
click at [208, 252] on div at bounding box center [206, 252] width 8 height 8
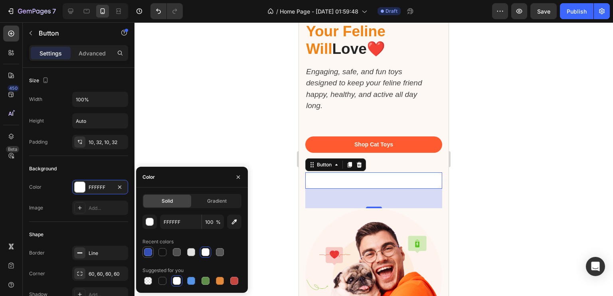
click at [146, 252] on div at bounding box center [148, 252] width 8 height 8
type input "334FB4"
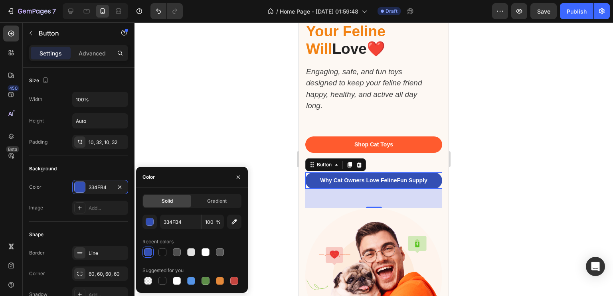
click at [525, 177] on div at bounding box center [374, 159] width 479 height 274
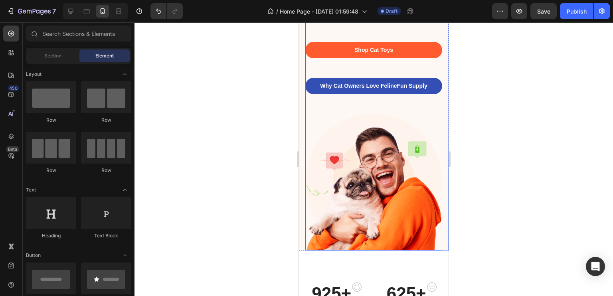
scroll to position [177, 0]
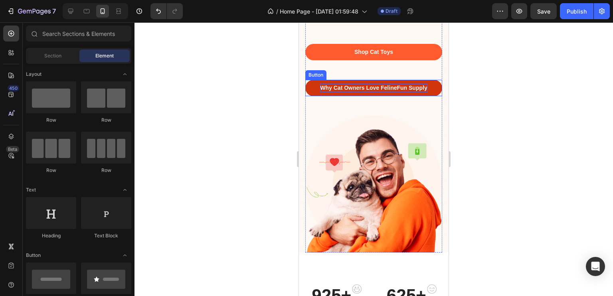
click at [370, 87] on p "Why Cat Owners Love FelineFun Supply" at bounding box center [373, 88] width 107 height 8
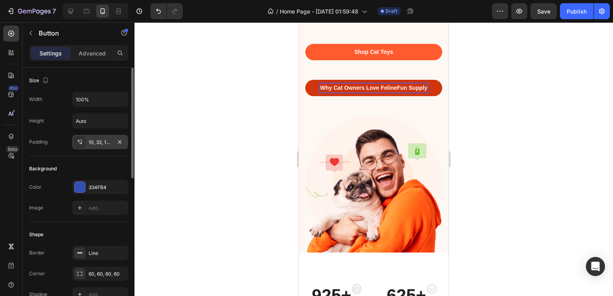
click at [110, 141] on div "10, 32, 10, 32" at bounding box center [100, 142] width 23 height 7
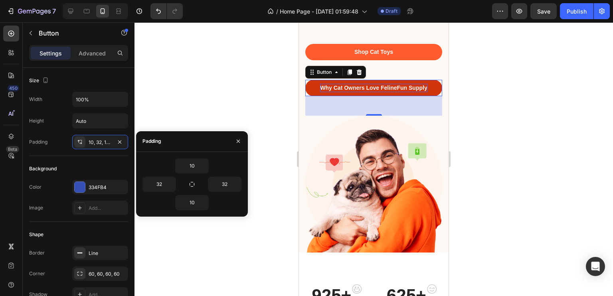
click at [226, 65] on div at bounding box center [374, 159] width 479 height 274
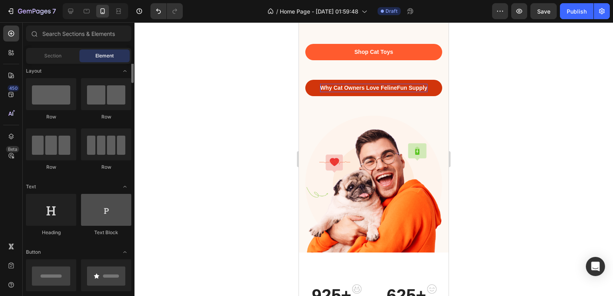
scroll to position [0, 0]
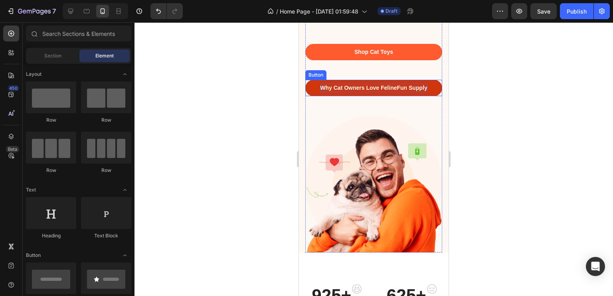
click at [332, 91] on p "Why Cat Owners Love FelineFun Supply" at bounding box center [373, 88] width 107 height 8
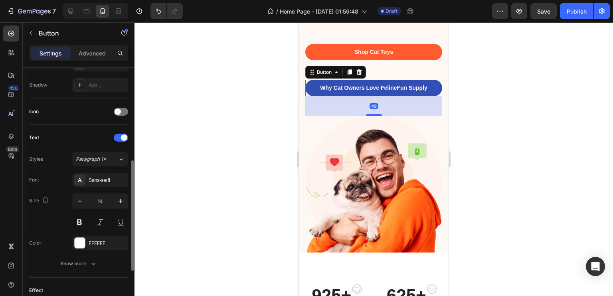
scroll to position [210, 0]
click at [85, 184] on div "Sans-serif" at bounding box center [100, 179] width 56 height 14
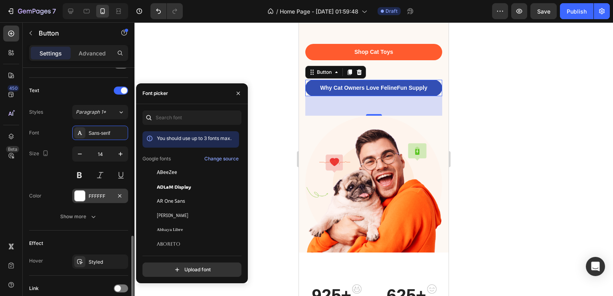
scroll to position [320, 0]
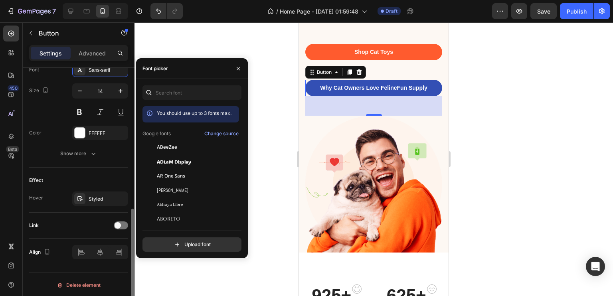
click at [94, 145] on div "Font Sans-serif Size 14 Color FFFFFF Show more" at bounding box center [78, 112] width 99 height 98
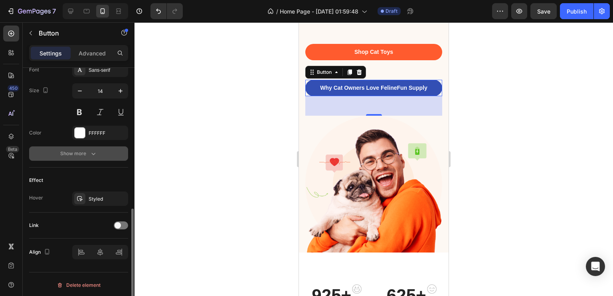
click at [93, 153] on icon "button" at bounding box center [93, 154] width 4 height 2
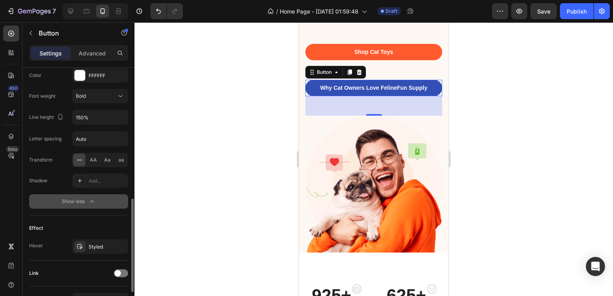
scroll to position [425, 0]
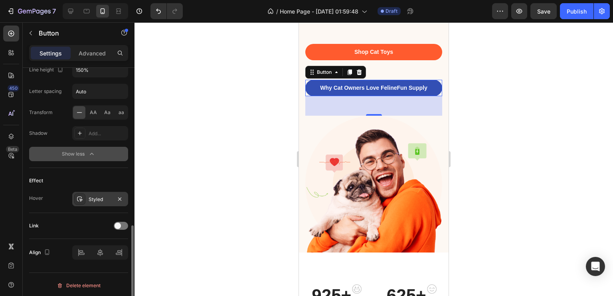
click at [108, 198] on div "Styled" at bounding box center [100, 199] width 23 height 7
click at [191, 62] on div at bounding box center [374, 159] width 479 height 274
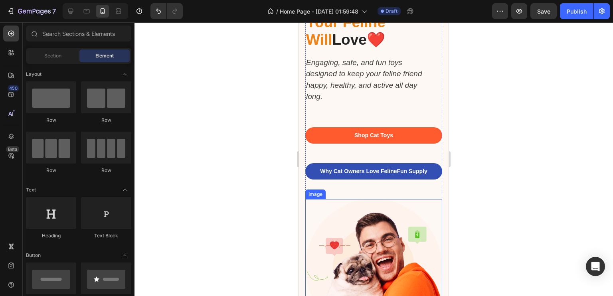
scroll to position [94, 0]
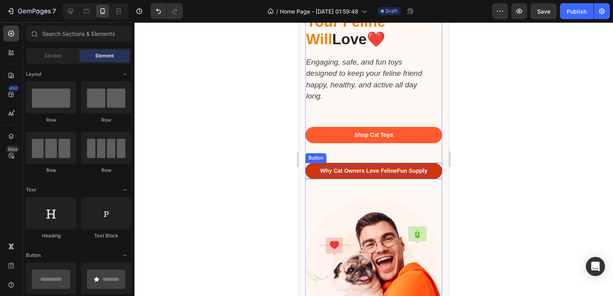
click at [359, 175] on p "Why Cat Owners Love FelineFun Supply" at bounding box center [373, 171] width 107 height 8
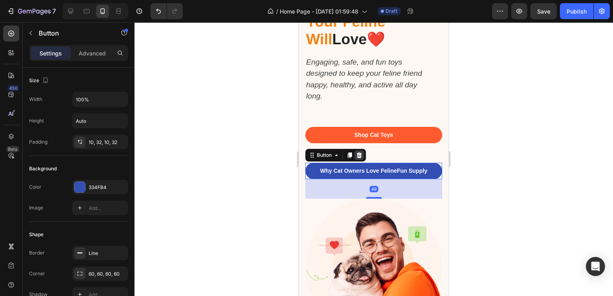
click at [356, 156] on icon at bounding box center [359, 155] width 6 height 6
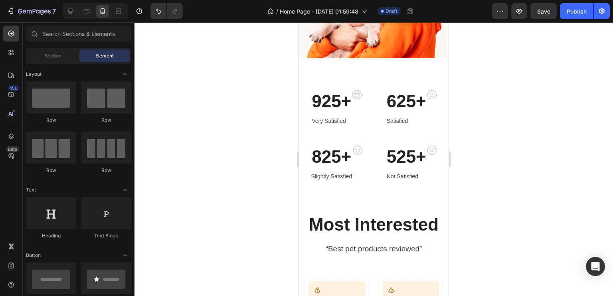
scroll to position [336, 0]
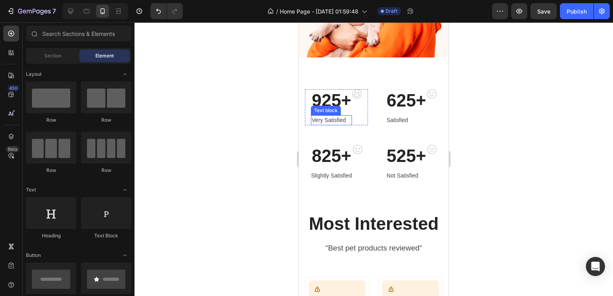
click at [329, 116] on p "Very Satisfied" at bounding box center [332, 120] width 40 height 8
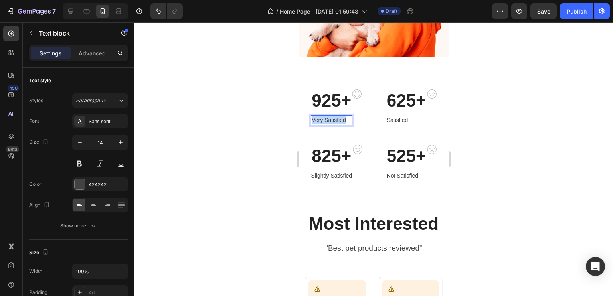
click at [329, 116] on p "Very Satisfied" at bounding box center [332, 120] width 40 height 8
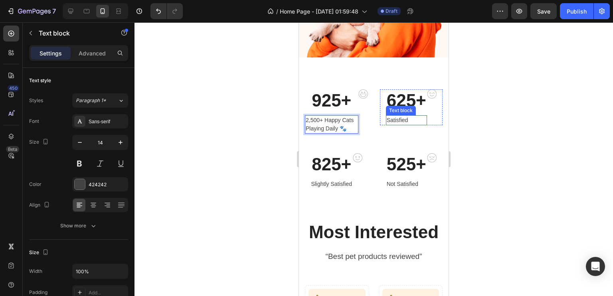
click at [392, 115] on div "Satisfied" at bounding box center [406, 120] width 41 height 10
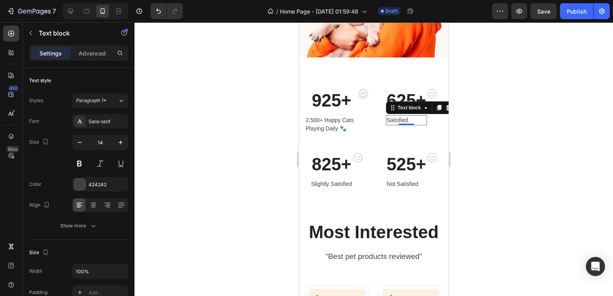
scroll to position [221, 0]
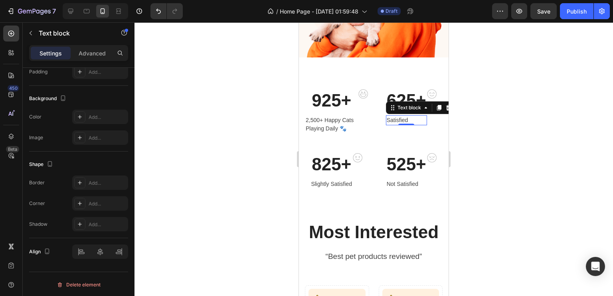
click at [402, 116] on p "Satisfied" at bounding box center [407, 120] width 40 height 8
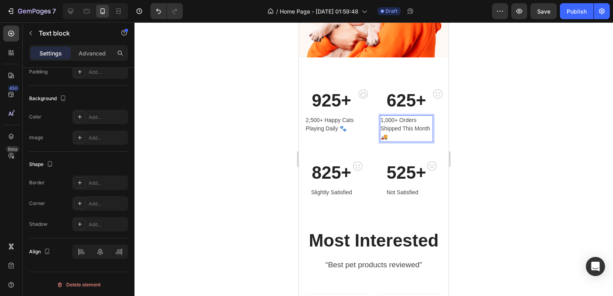
click at [393, 116] on p "1,000+ Orders Shipped This Month 🚚" at bounding box center [407, 128] width 52 height 25
click at [332, 188] on p "Slightly Satisfied" at bounding box center [331, 192] width 41 height 8
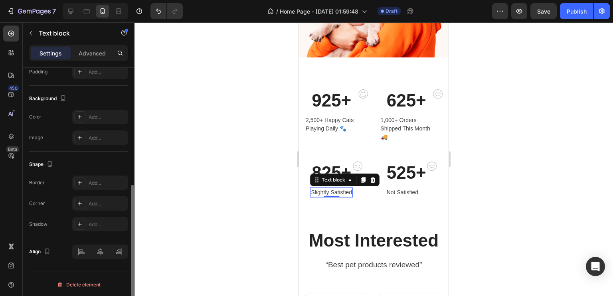
scroll to position [220, 0]
click at [332, 188] on p "Slightly Satisfied" at bounding box center [331, 192] width 41 height 8
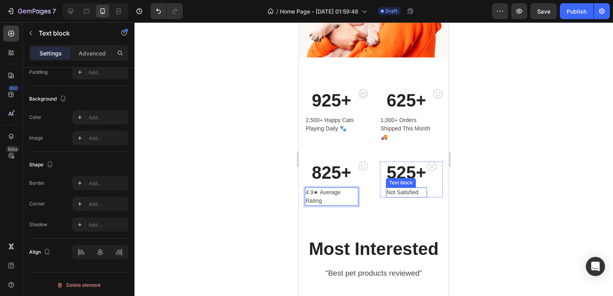
click at [403, 188] on p "Not Satisfied" at bounding box center [407, 192] width 40 height 8
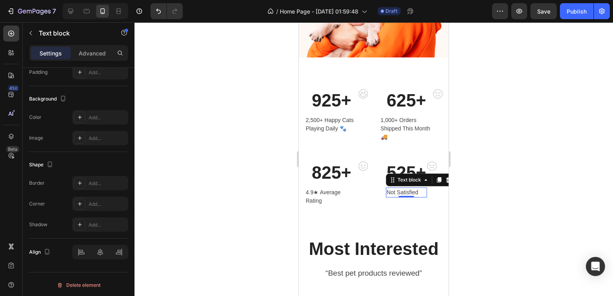
click at [402, 194] on div "0" at bounding box center [406, 197] width 8 height 6
click at [401, 188] on p "Not Satisfied" at bounding box center [407, 192] width 40 height 8
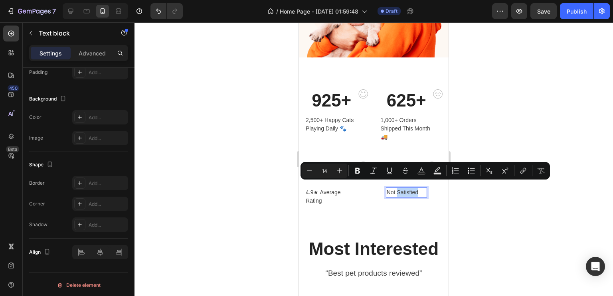
click at [401, 188] on p "Not Satisfied" at bounding box center [407, 192] width 40 height 8
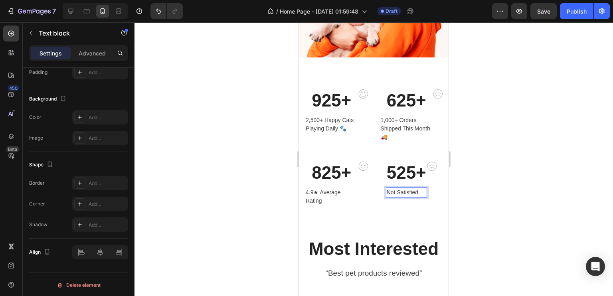
click at [401, 188] on p "Not Satisfied" at bounding box center [407, 192] width 40 height 8
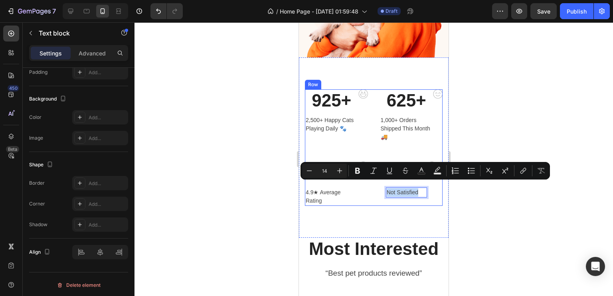
click at [375, 138] on div "925+ Heading 2,500+ Happy Cats Playing Daily 🐾 Text block Image Row 625+ Headin…" at bounding box center [374, 125] width 138 height 72
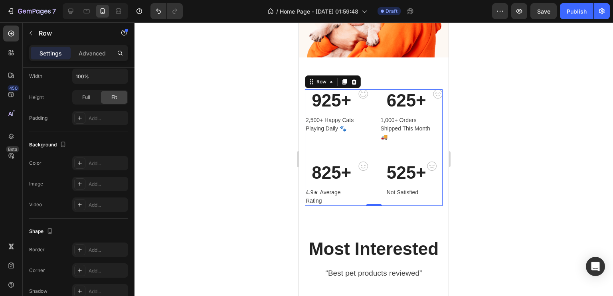
scroll to position [0, 0]
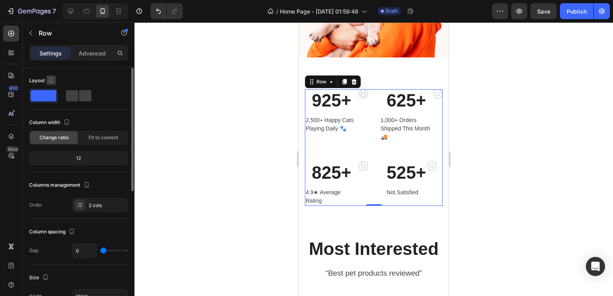
click at [48, 77] on icon "button" at bounding box center [51, 80] width 8 height 8
click at [100, 97] on div at bounding box center [78, 96] width 99 height 14
click at [78, 97] on div at bounding box center [79, 95] width 26 height 11
type input "30"
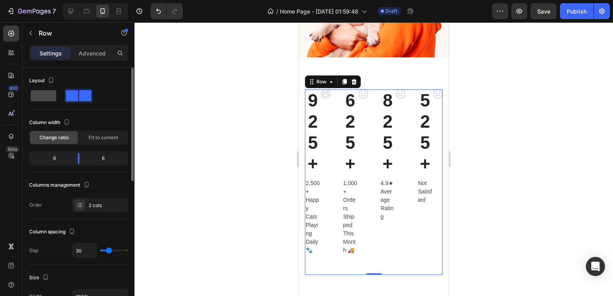
click at [42, 92] on span at bounding box center [44, 95] width 26 height 11
type input "0"
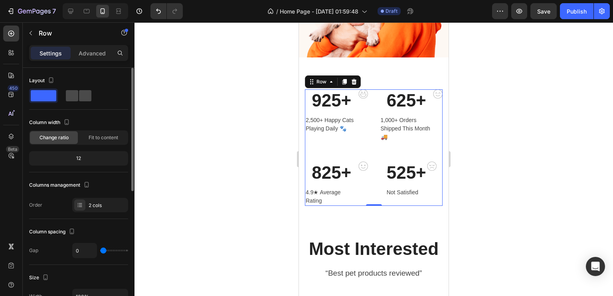
click at [78, 101] on div at bounding box center [79, 95] width 26 height 11
type input "30"
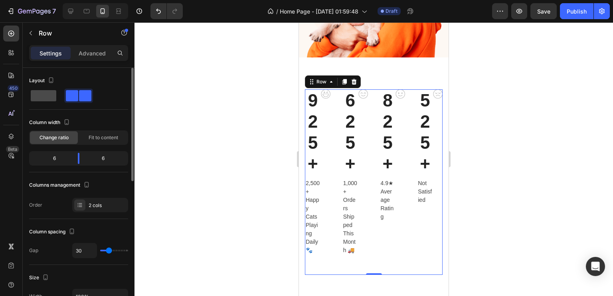
click at [46, 101] on div at bounding box center [43, 96] width 29 height 14
type input "0"
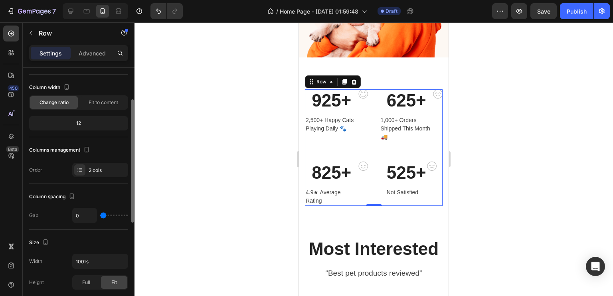
scroll to position [46, 0]
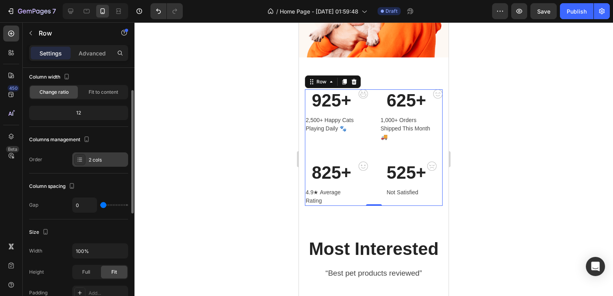
click at [87, 158] on div "2 cols" at bounding box center [100, 159] width 56 height 14
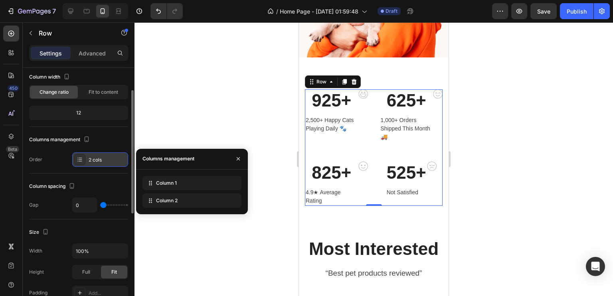
click at [87, 158] on div "2 cols" at bounding box center [100, 159] width 56 height 14
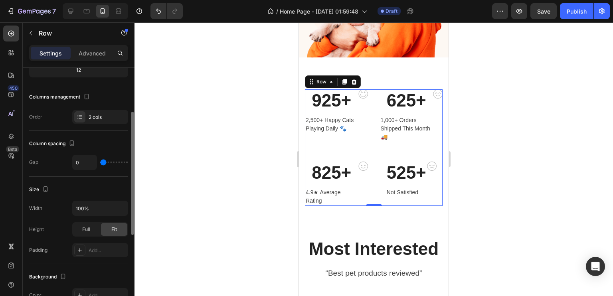
scroll to position [89, 0]
click at [400, 164] on p "525+" at bounding box center [407, 172] width 40 height 21
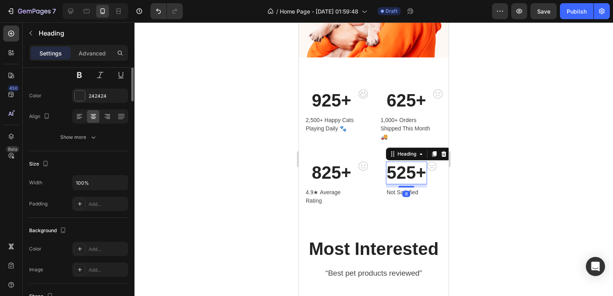
scroll to position [0, 0]
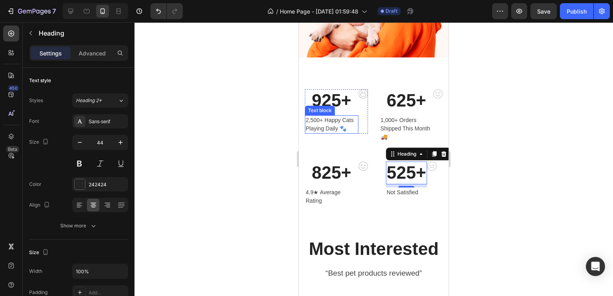
click at [323, 117] on p "2,500+ Happy Cats Playing Daily 🐾" at bounding box center [332, 124] width 52 height 17
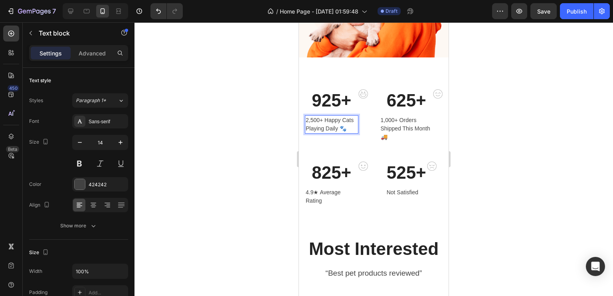
click at [325, 116] on p "2,500+ Happy Cats Playing Daily 🐾" at bounding box center [332, 124] width 52 height 17
drag, startPoint x: 324, startPoint y: 113, endPoint x: 301, endPoint y: 115, distance: 23.6
click at [301, 115] on div "925+ Heading 2,500+ Happy Cats Playing Daily 🐾 Text block 0 Image Row 625+ Head…" at bounding box center [374, 147] width 150 height 180
click at [395, 116] on p "1,000+ Orders Shipped This Month 🚚" at bounding box center [407, 128] width 52 height 25
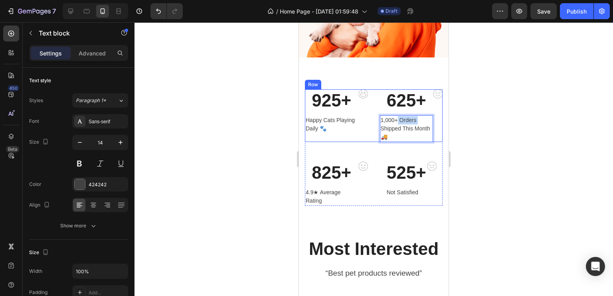
drag, startPoint x: 395, startPoint y: 114, endPoint x: 372, endPoint y: 119, distance: 22.9
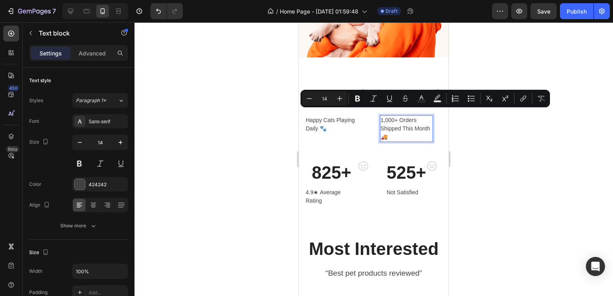
click at [391, 116] on p "1,000+ Orders Shipped This Month 🚚" at bounding box center [407, 128] width 52 height 25
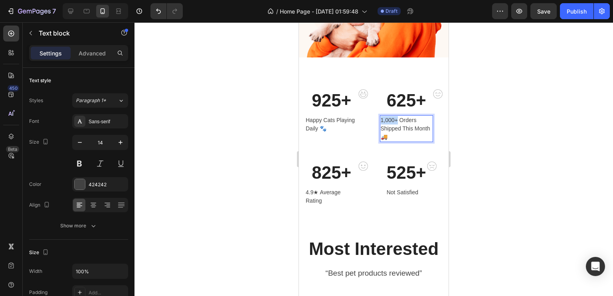
drag, startPoint x: 393, startPoint y: 115, endPoint x: 370, endPoint y: 117, distance: 22.9
click at [370, 117] on div "925+ Heading Happy Cats Playing Daily 🐾 Text block Image Row 625+ Heading 1,000…" at bounding box center [374, 115] width 138 height 53
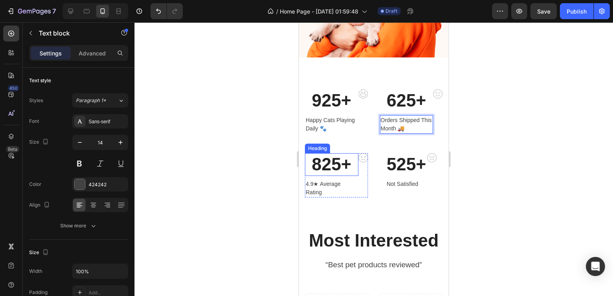
click at [337, 180] on p "4.9★ Average Rating" at bounding box center [332, 188] width 52 height 17
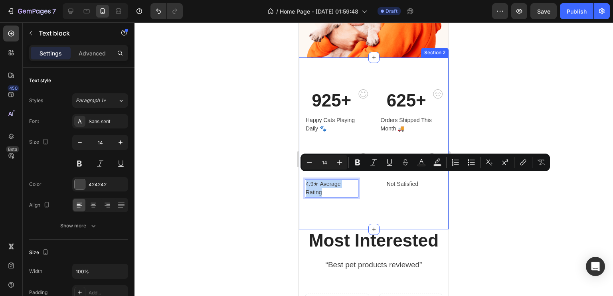
drag, startPoint x: 334, startPoint y: 186, endPoint x: 302, endPoint y: 176, distance: 34.3
click at [302, 176] on div "925+ Heading Happy Cats Playing Daily 🐾 Text block Image Row 625+ Heading Order…" at bounding box center [374, 143] width 150 height 172
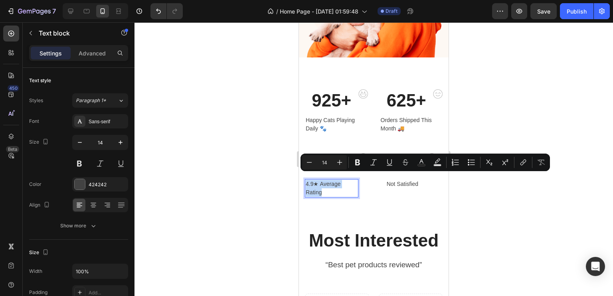
scroll to position [356, 0]
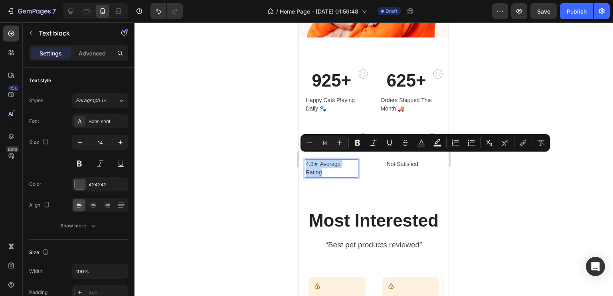
click at [337, 165] on p "4.9★ Average Rating" at bounding box center [332, 168] width 52 height 17
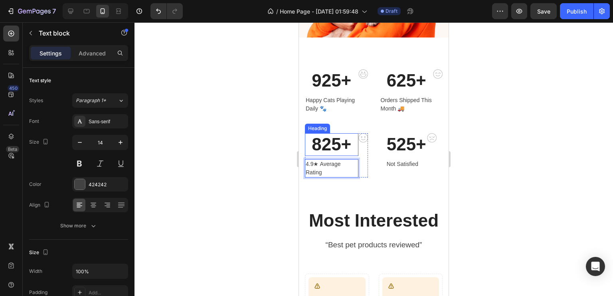
click at [327, 137] on p "825+" at bounding box center [332, 144] width 52 height 21
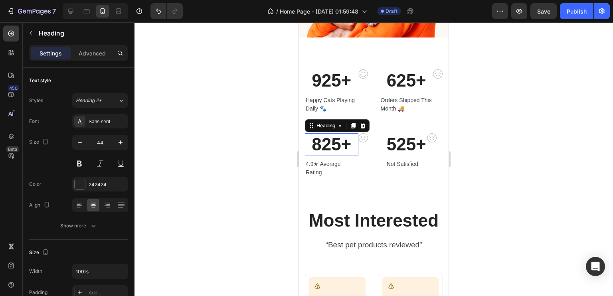
click at [327, 137] on p "825+" at bounding box center [332, 144] width 52 height 21
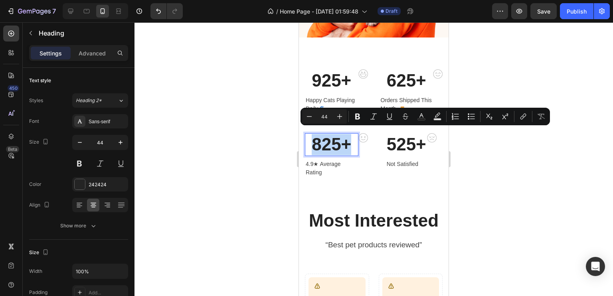
click at [327, 137] on p "825+" at bounding box center [332, 144] width 52 height 21
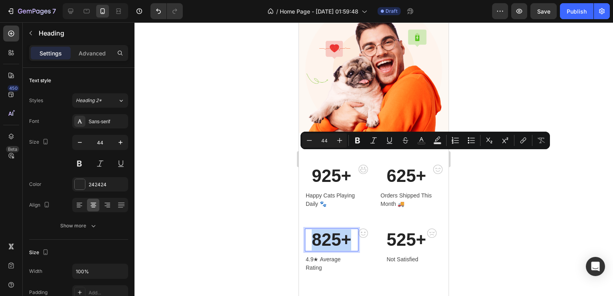
scroll to position [332, 0]
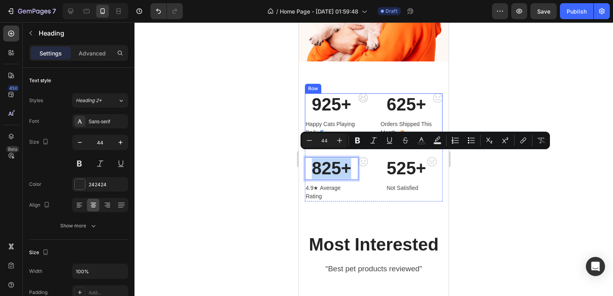
click at [375, 102] on div "925+ Heading Happy Cats Playing Daily 🐾 Text block Image Row 625+ Heading Order…" at bounding box center [374, 115] width 138 height 44
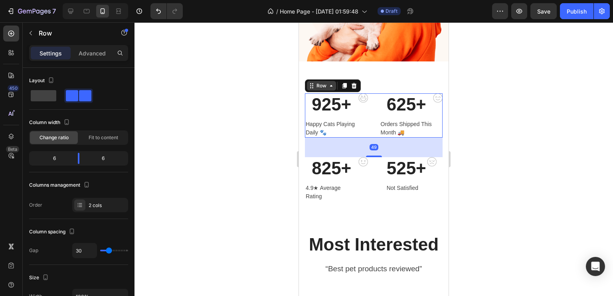
click at [326, 82] on div "Row" at bounding box center [321, 85] width 13 height 7
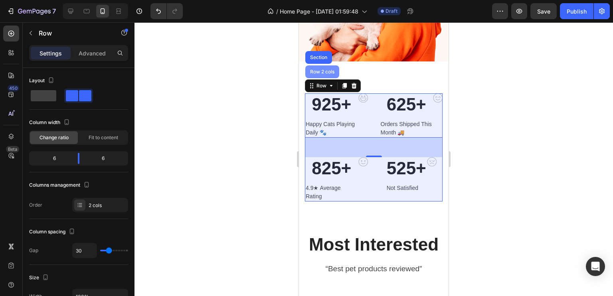
click at [323, 69] on div "Row 2 cols" at bounding box center [323, 71] width 28 height 5
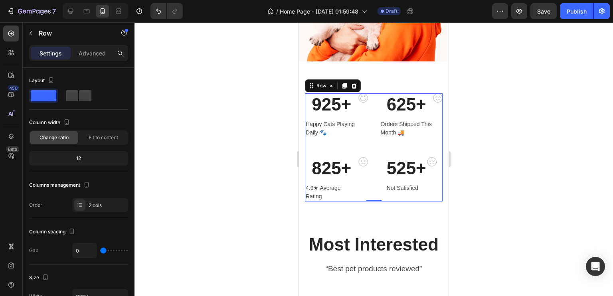
click at [328, 85] on div "Row" at bounding box center [333, 85] width 56 height 13
click at [327, 82] on div "Row" at bounding box center [321, 85] width 13 height 7
click at [363, 118] on div "Image" at bounding box center [363, 115] width 10 height 44
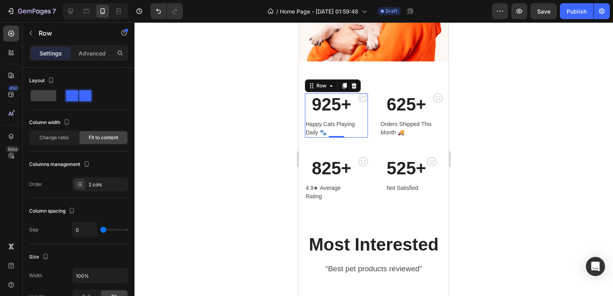
click at [388, 162] on p "525+" at bounding box center [407, 168] width 40 height 21
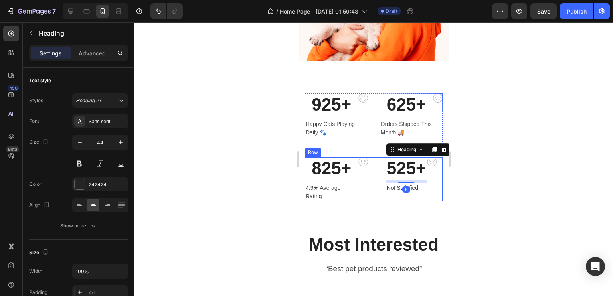
click at [370, 175] on div "825+ Heading 4.9★ Average Rating Text block Image Row 525+ Heading 8 Not Satisf…" at bounding box center [374, 179] width 138 height 44
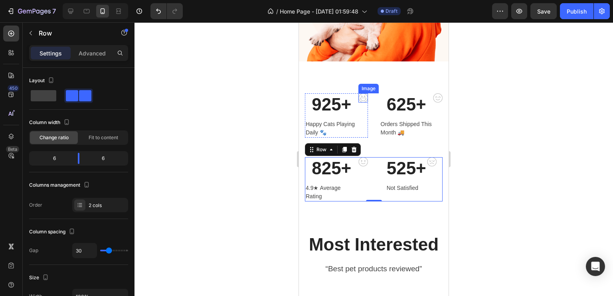
click at [360, 93] on img at bounding box center [363, 97] width 10 height 9
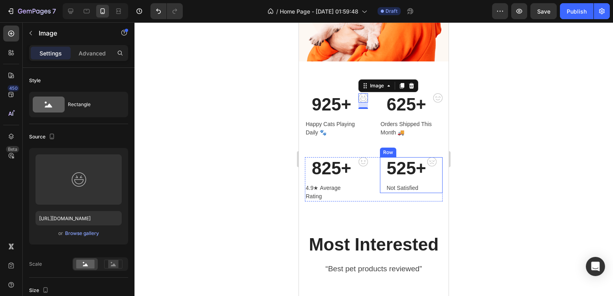
click at [380, 157] on div "525+ Heading Not Satisfied Text block Image Row" at bounding box center [411, 175] width 63 height 36
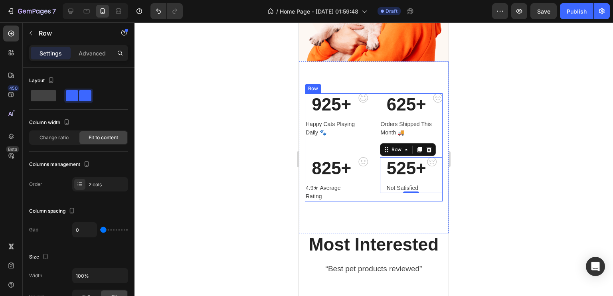
click at [369, 147] on div "925+ Heading Happy Cats Playing Daily 🐾 Text block Image Row 625+ Heading Order…" at bounding box center [374, 125] width 138 height 64
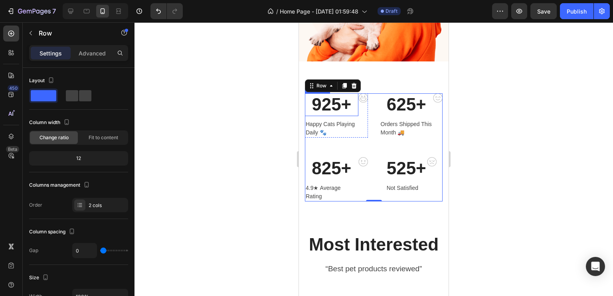
click at [335, 125] on p "Happy Cats Playing Daily 🐾" at bounding box center [332, 128] width 52 height 17
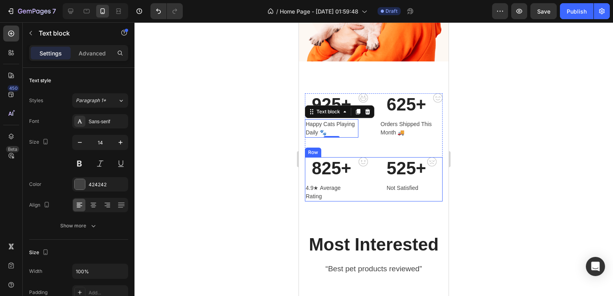
click at [401, 187] on div "525+ Heading Not Satisfied Text block Image Row" at bounding box center [411, 179] width 63 height 44
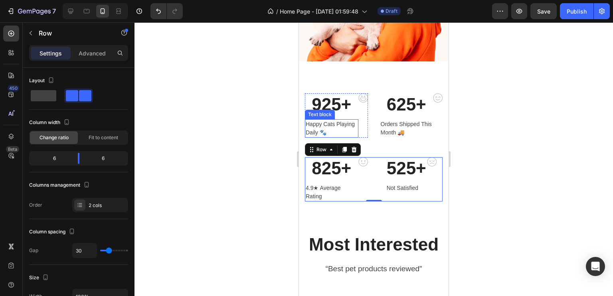
click at [337, 122] on p "Happy Cats Playing Daily 🐾" at bounding box center [332, 128] width 52 height 17
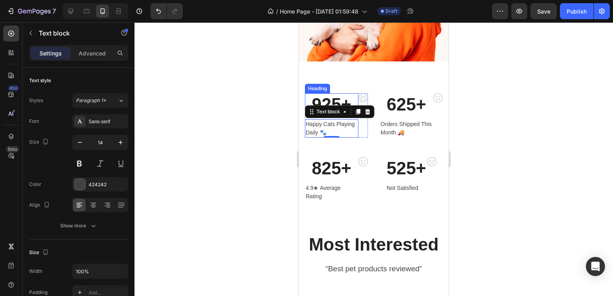
click at [334, 94] on p "925+" at bounding box center [332, 104] width 52 height 21
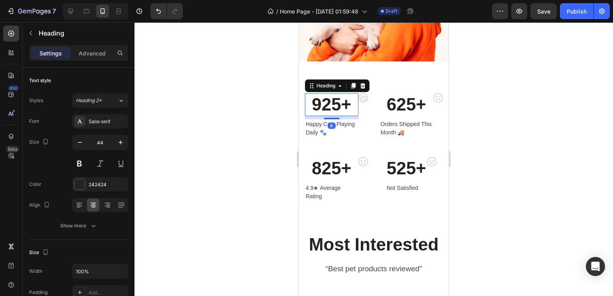
click at [333, 97] on p "925+" at bounding box center [332, 104] width 52 height 21
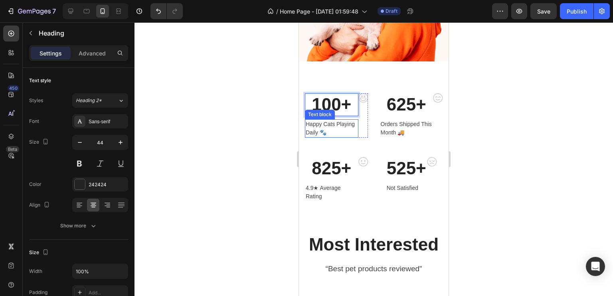
click at [329, 129] on p "Happy Cats Playing Daily 🐾" at bounding box center [332, 128] width 52 height 17
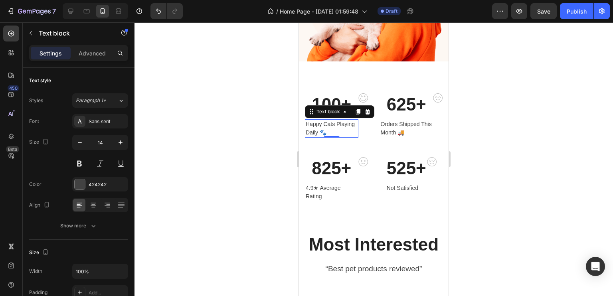
click at [329, 135] on div "0" at bounding box center [332, 138] width 8 height 6
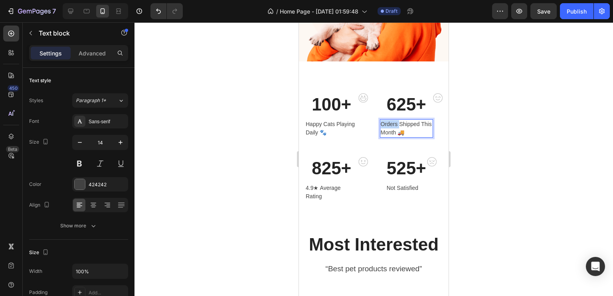
click at [384, 120] on p "Orders Shipped This Month 🚚" at bounding box center [407, 128] width 52 height 17
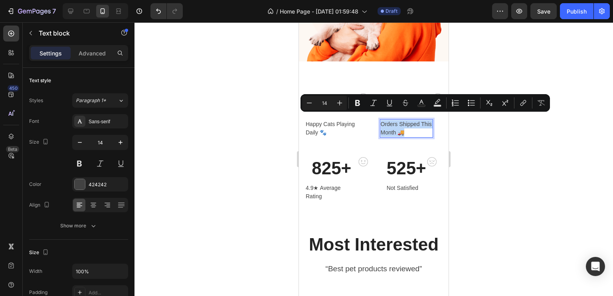
copy p "Orders Shipped This Month 🚚"
click at [324, 124] on p "Happy Cats Playing Daily 🐾" at bounding box center [332, 128] width 52 height 17
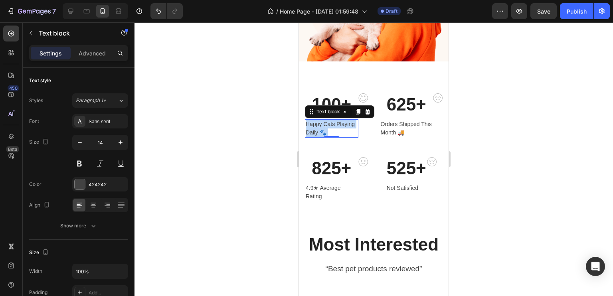
click at [324, 124] on p "Happy Cats Playing Daily 🐾" at bounding box center [332, 128] width 52 height 17
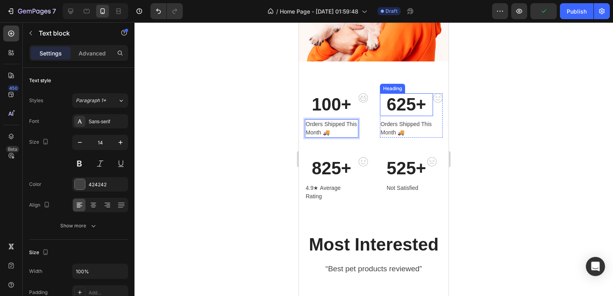
click at [401, 94] on p "625+" at bounding box center [407, 104] width 52 height 21
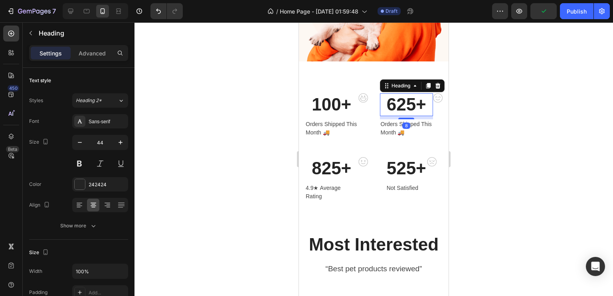
click at [401, 94] on p "625+" at bounding box center [407, 104] width 52 height 21
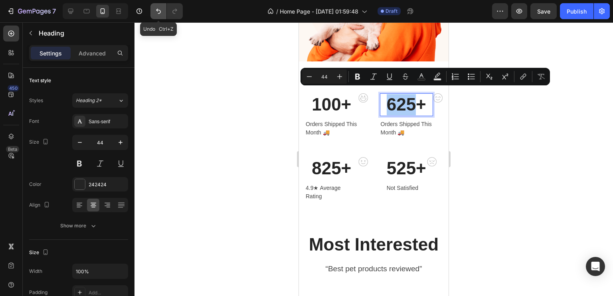
click at [160, 12] on icon "Undo/Redo" at bounding box center [158, 11] width 5 height 5
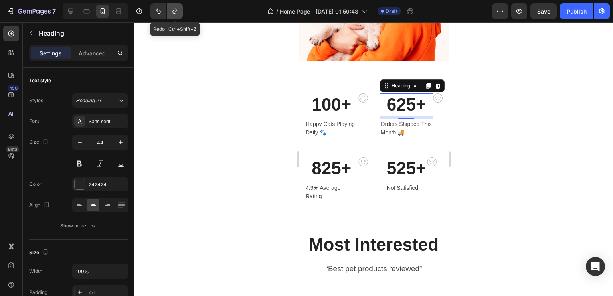
click at [170, 11] on button "Undo/Redo" at bounding box center [175, 11] width 16 height 16
click at [410, 94] on p "625+" at bounding box center [407, 104] width 52 height 21
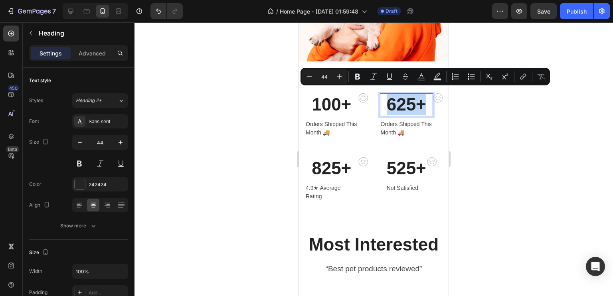
click at [410, 94] on p "625+" at bounding box center [407, 104] width 52 height 21
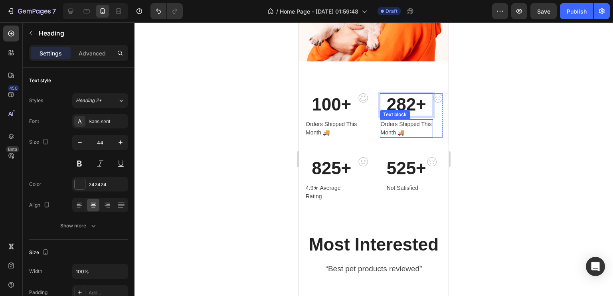
click at [393, 120] on p "Orders Shipped This Month 🚚" at bounding box center [407, 128] width 52 height 17
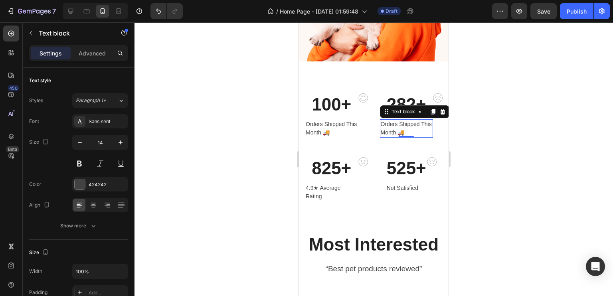
click at [393, 120] on p "Orders Shipped This Month 🚚" at bounding box center [407, 128] width 52 height 17
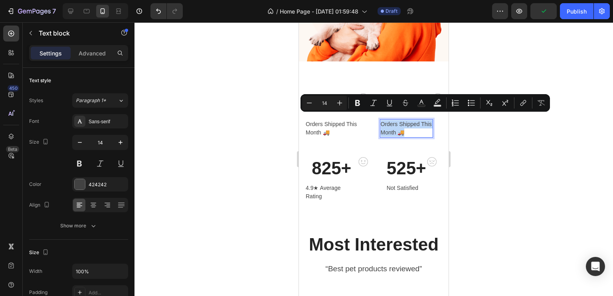
click at [394, 122] on p "Orders Shipped This Month 🚚" at bounding box center [407, 128] width 52 height 17
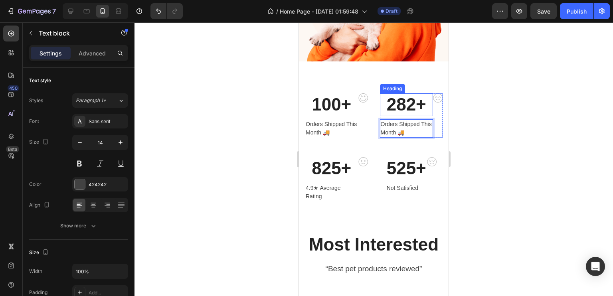
click at [399, 101] on p "282+" at bounding box center [407, 104] width 52 height 21
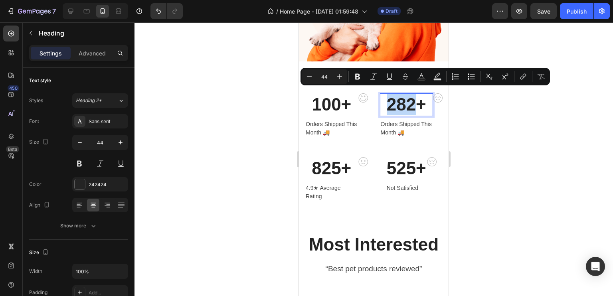
click at [409, 95] on p "282+" at bounding box center [407, 104] width 52 height 21
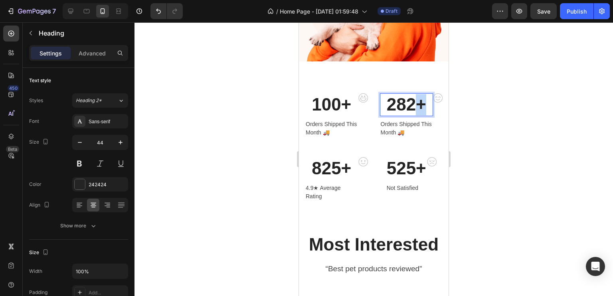
click at [409, 95] on p "282+" at bounding box center [407, 104] width 52 height 21
click at [323, 169] on p "825+" at bounding box center [332, 168] width 52 height 21
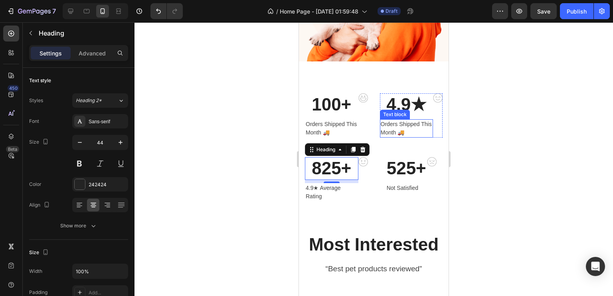
click at [385, 120] on p "Orders Shipped This Month 🚚" at bounding box center [407, 128] width 52 height 17
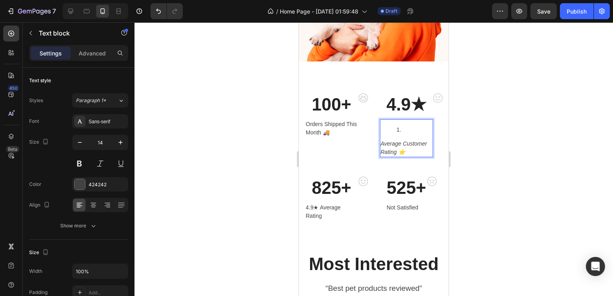
click at [391, 126] on ol "Rich Text Editor. Editing area: main" at bounding box center [407, 130] width 52 height 8
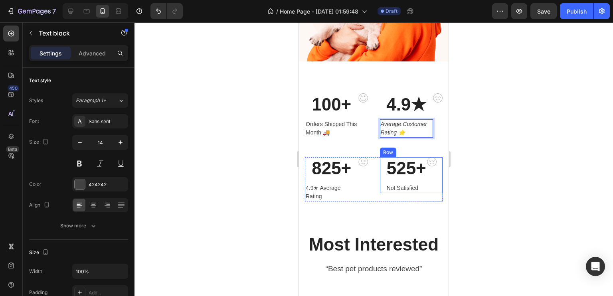
click at [370, 172] on div "825+ Heading 4.9★ Average Rating Text block Image Row 525+ Heading Not Satisfie…" at bounding box center [374, 179] width 138 height 44
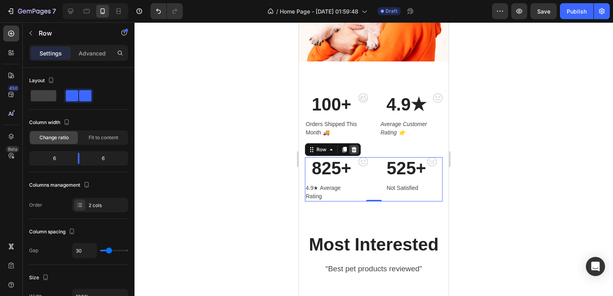
click at [352, 146] on icon at bounding box center [354, 149] width 6 height 6
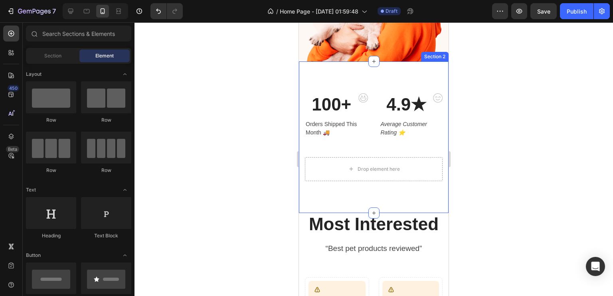
click at [405, 162] on div "Drop element here" at bounding box center [374, 169] width 138 height 24
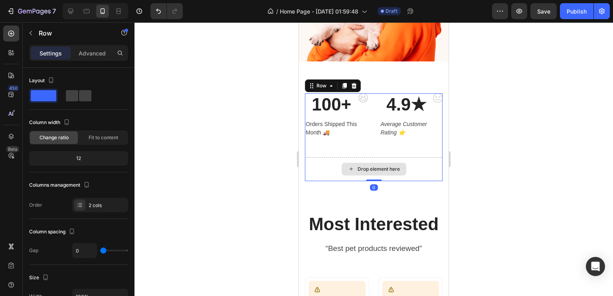
drag, startPoint x: 372, startPoint y: 173, endPoint x: 374, endPoint y: 168, distance: 5.6
click at [376, 166] on div "100+ Heading Orders Shipped This Month 🚚 Text block Image Row 4.9★ Heading Aver…" at bounding box center [374, 137] width 138 height 88
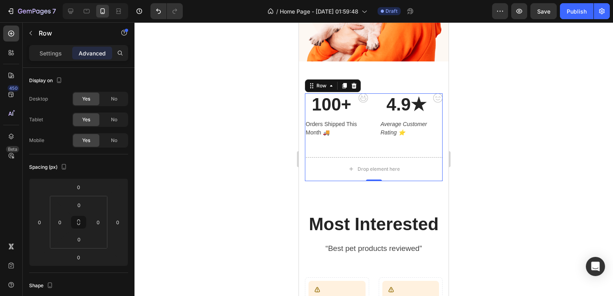
click at [517, 182] on div at bounding box center [374, 159] width 479 height 274
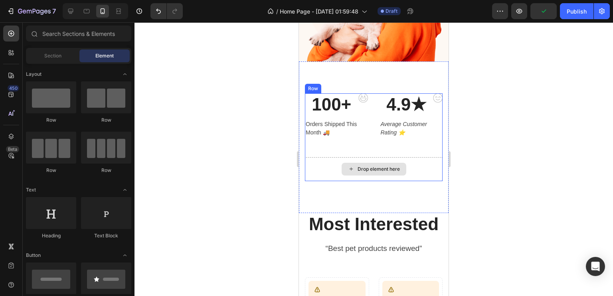
click at [377, 172] on div "Drop element here" at bounding box center [374, 169] width 138 height 24
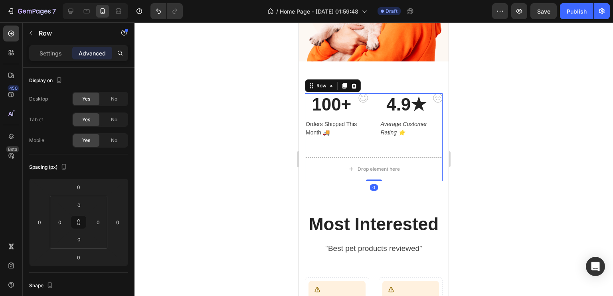
drag, startPoint x: 372, startPoint y: 173, endPoint x: 369, endPoint y: 139, distance: 34.0
click at [369, 139] on div "100+ Heading Orders Shipped This Month 🚚 Text block Image Row 4.9★ Heading Aver…" at bounding box center [374, 137] width 138 height 88
click at [354, 83] on icon at bounding box center [354, 86] width 5 height 6
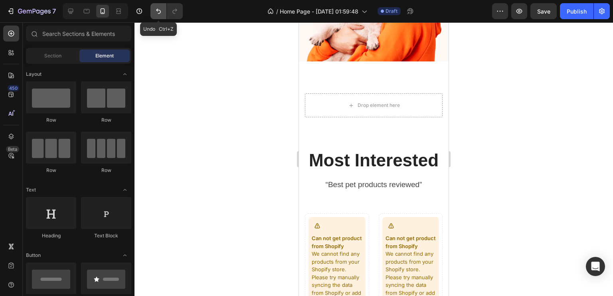
click at [156, 13] on icon "Undo/Redo" at bounding box center [158, 11] width 8 height 8
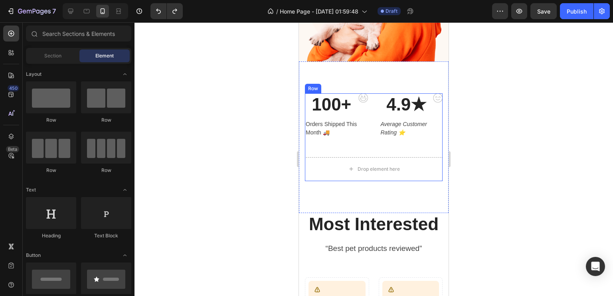
click at [370, 137] on div "100+ Heading Orders Shipped This Month 🚚 Text block Image Row 4.9★ Heading Aver…" at bounding box center [374, 125] width 138 height 64
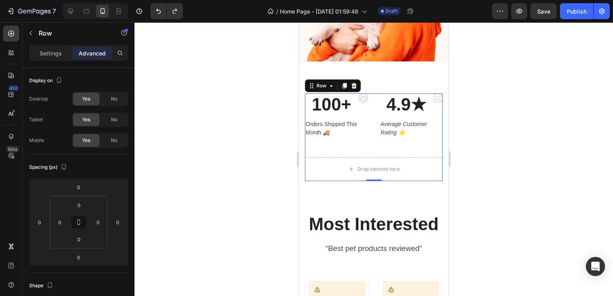
click at [320, 150] on div "100+ Heading Orders Shipped This Month 🚚 Text block Image Row 4.9★ Heading Aver…" at bounding box center [374, 125] width 138 height 64
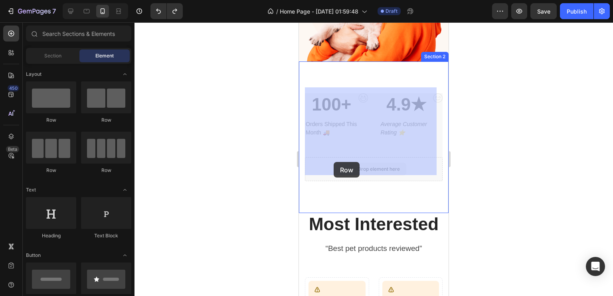
drag, startPoint x: 340, startPoint y: 164, endPoint x: 332, endPoint y: 162, distance: 8.6
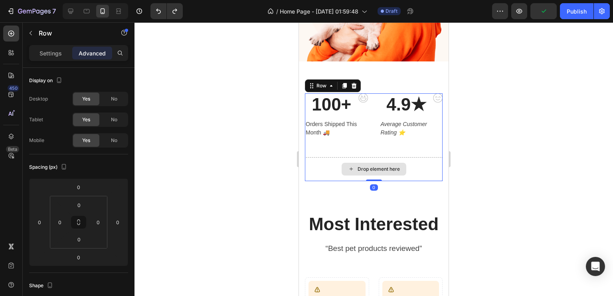
click at [324, 161] on div "Drop element here" at bounding box center [374, 169] width 138 height 24
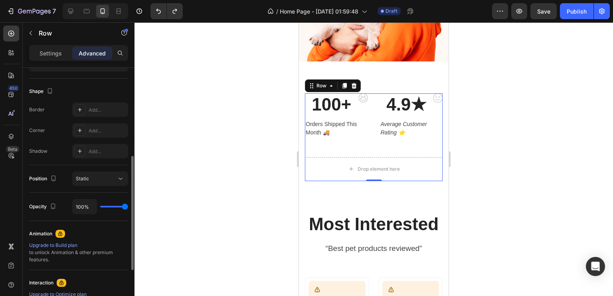
scroll to position [194, 0]
click at [108, 170] on div "Position Static" at bounding box center [78, 180] width 99 height 28
click at [109, 176] on div "Static" at bounding box center [96, 179] width 41 height 7
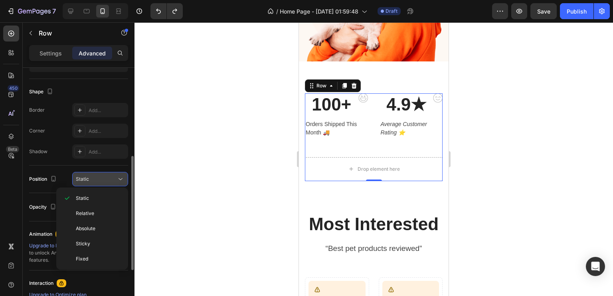
click at [109, 176] on div "Static" at bounding box center [96, 179] width 41 height 7
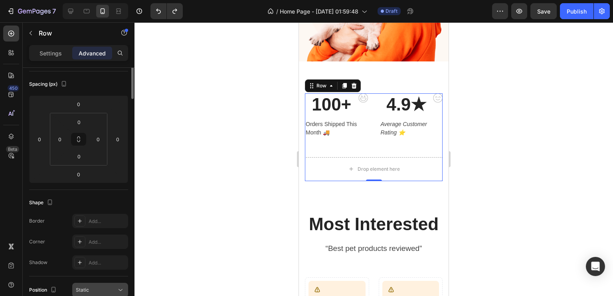
scroll to position [0, 0]
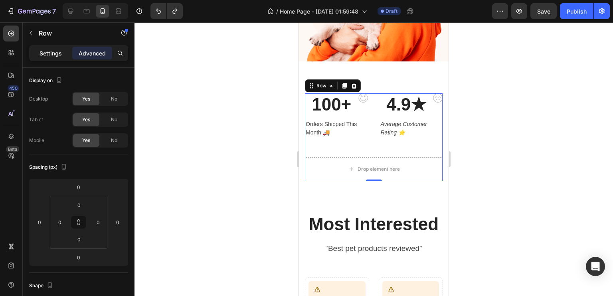
click at [62, 48] on div "Settings" at bounding box center [51, 53] width 40 height 13
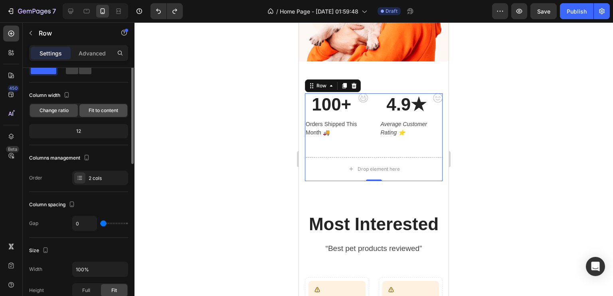
scroll to position [38, 0]
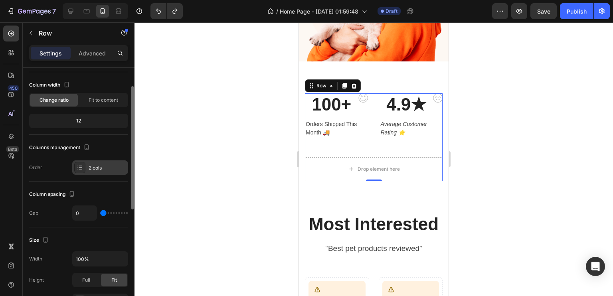
click at [115, 168] on div "2 cols" at bounding box center [108, 167] width 38 height 7
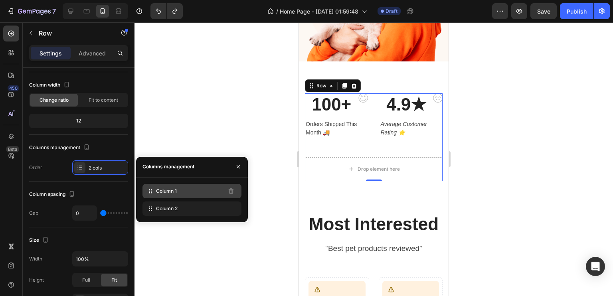
click at [178, 188] on div "Column 1" at bounding box center [191, 191] width 99 height 14
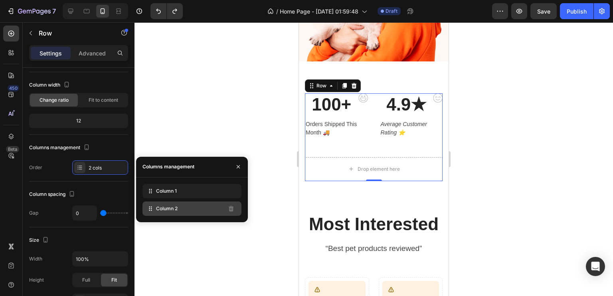
click at [181, 206] on div "Column 2" at bounding box center [191, 209] width 99 height 14
click at [217, 76] on div at bounding box center [374, 159] width 479 height 274
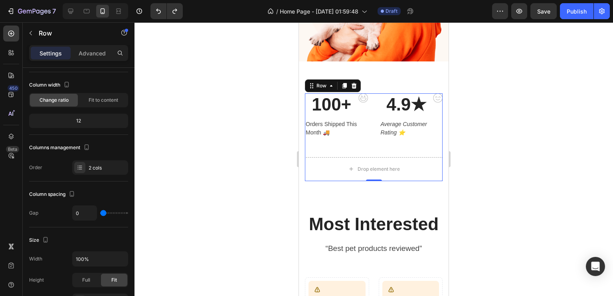
click at [364, 146] on div "100+ Heading Orders Shipped This Month 🚚 Text block Image Row 4.9★ Heading Aver…" at bounding box center [374, 125] width 138 height 64
click at [366, 172] on div "Drop element here" at bounding box center [374, 169] width 138 height 24
click at [320, 164] on div "Drop element here" at bounding box center [374, 169] width 138 height 24
click at [96, 164] on div "2 cols" at bounding box center [108, 167] width 38 height 7
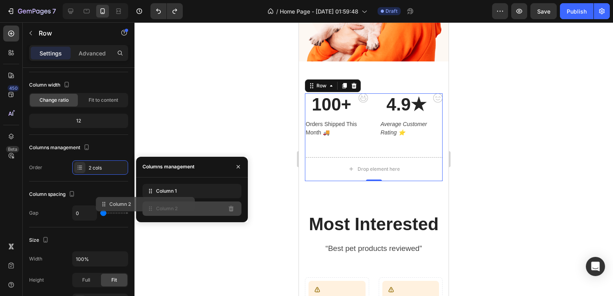
click at [188, 206] on div "Column 2" at bounding box center [191, 209] width 99 height 14
drag, startPoint x: 182, startPoint y: 190, endPoint x: 182, endPoint y: 215, distance: 25.6
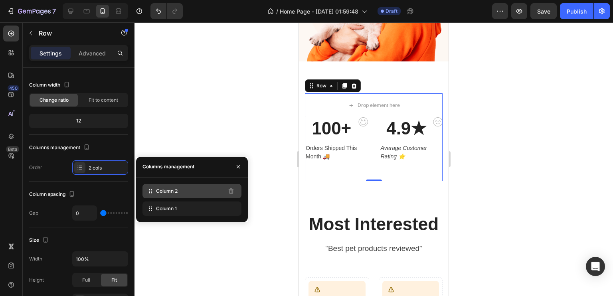
click at [184, 194] on div "Column 2" at bounding box center [191, 191] width 99 height 14
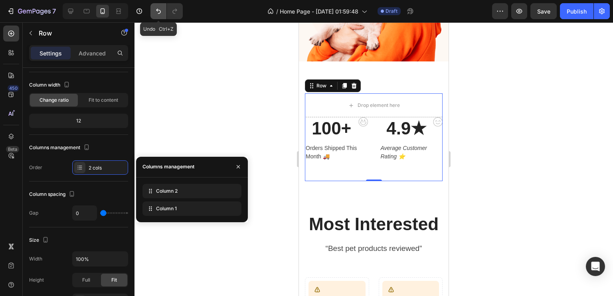
click at [158, 6] on button "Undo/Redo" at bounding box center [158, 11] width 16 height 16
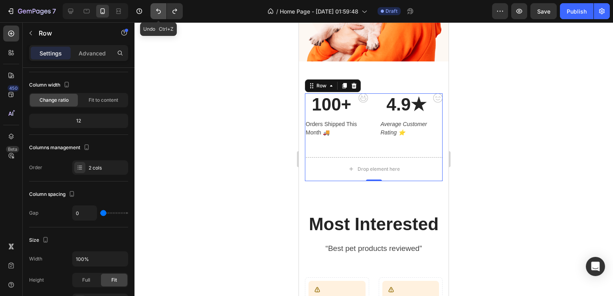
click at [158, 6] on button "Undo/Redo" at bounding box center [158, 11] width 16 height 16
click at [160, 10] on icon "Undo/Redo" at bounding box center [158, 11] width 5 height 5
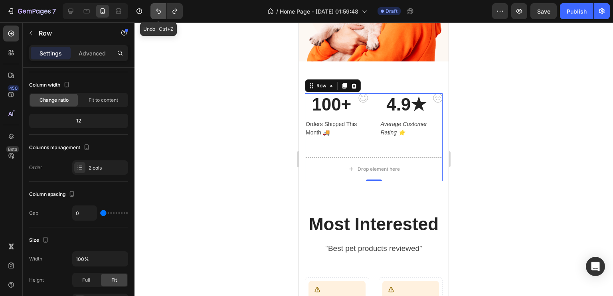
click at [160, 10] on icon "Undo/Redo" at bounding box center [158, 11] width 5 height 5
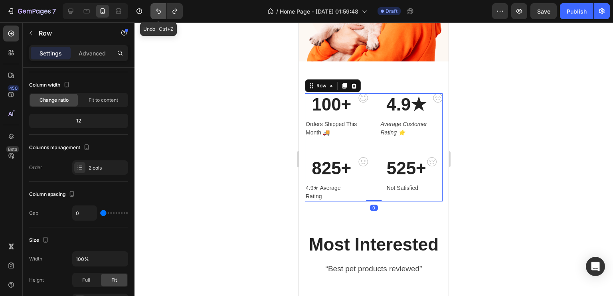
click at [160, 10] on icon "Undo/Redo" at bounding box center [158, 11] width 5 height 5
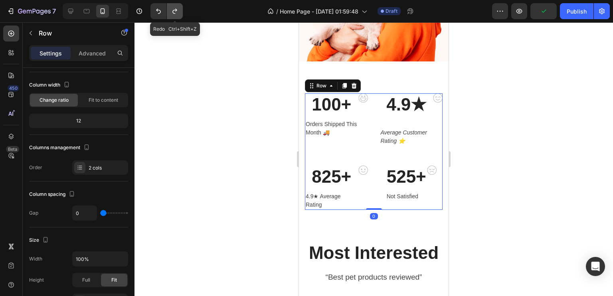
click at [172, 12] on icon "Undo/Redo" at bounding box center [174, 11] width 4 height 5
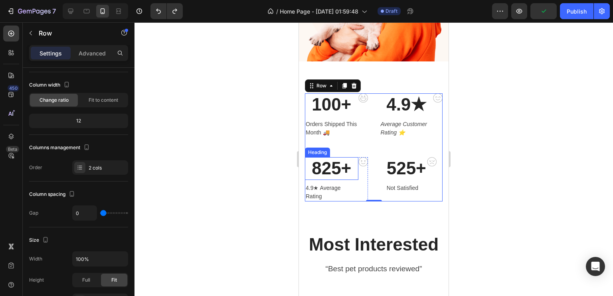
click at [342, 167] on p "825+" at bounding box center [332, 168] width 52 height 21
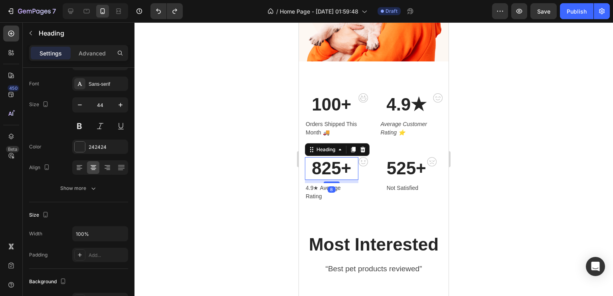
scroll to position [0, 0]
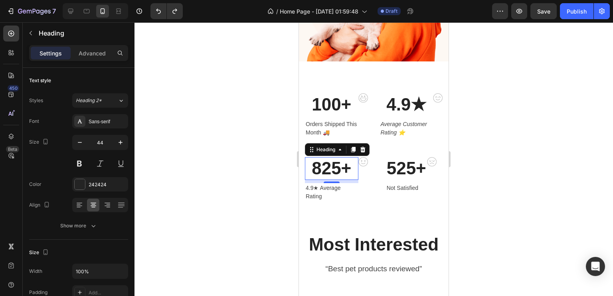
click at [243, 185] on div at bounding box center [374, 159] width 479 height 274
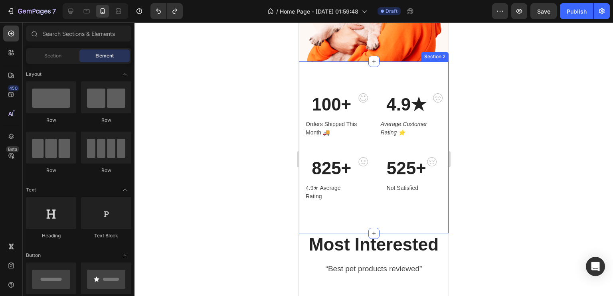
click at [366, 205] on div "100+ Heading Orders Shipped This Month 🚚 Text block Image Row 4.9★ Heading Aver…" at bounding box center [374, 147] width 150 height 172
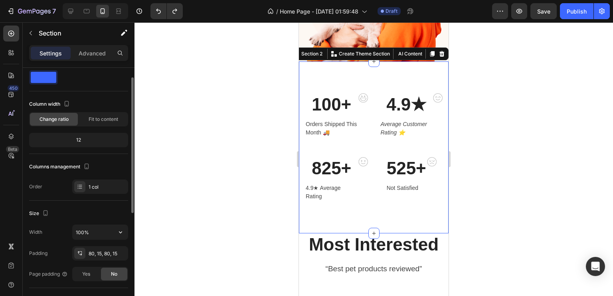
scroll to position [19, 0]
click at [105, 193] on div "1 col" at bounding box center [100, 186] width 56 height 14
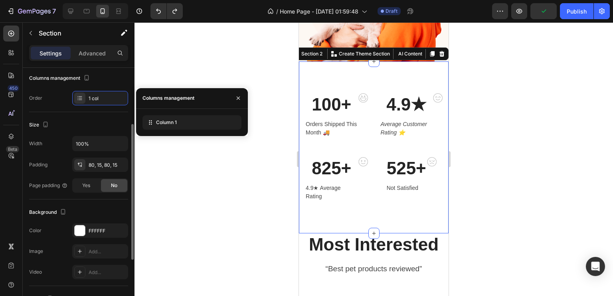
scroll to position [108, 0]
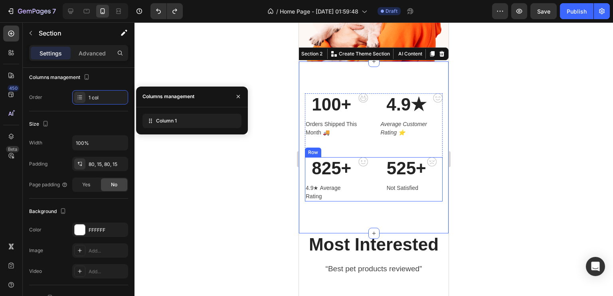
click at [382, 190] on div "525+ Heading Not Satisfied Text block Image Row" at bounding box center [411, 179] width 63 height 44
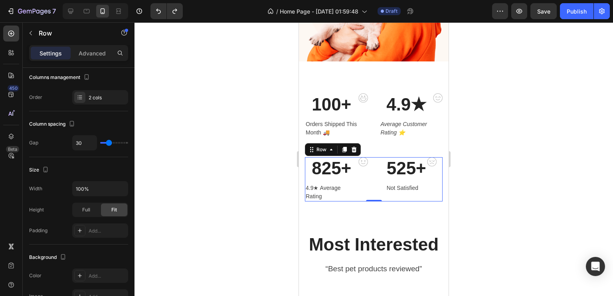
scroll to position [0, 0]
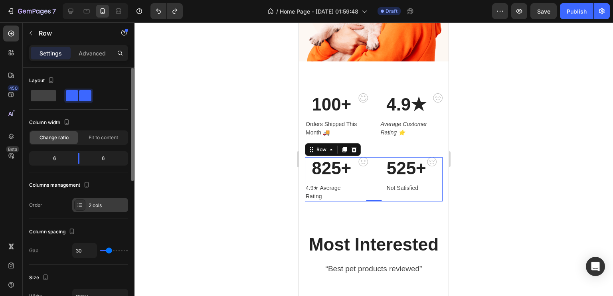
click at [99, 210] on div "2 cols" at bounding box center [100, 205] width 56 height 14
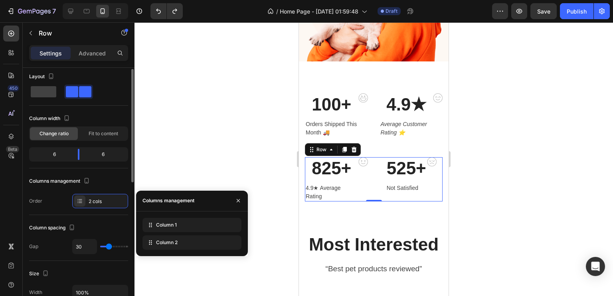
scroll to position [4, 0]
click at [353, 147] on icon at bounding box center [354, 150] width 5 height 6
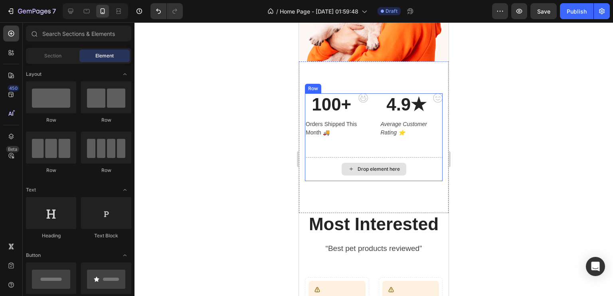
click at [356, 163] on div "Drop element here" at bounding box center [374, 169] width 65 height 13
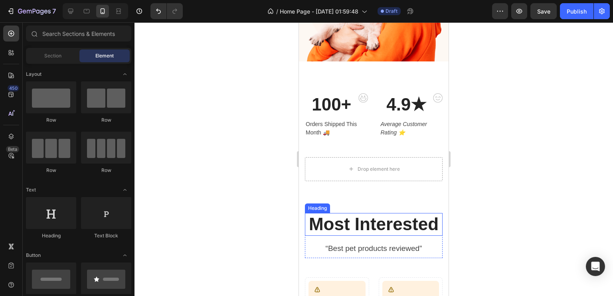
click at [382, 192] on div "100+ Heading Orders Shipped This Month 🚚 Text block Image Row 4.9★ Heading Aver…" at bounding box center [374, 137] width 150 height 152
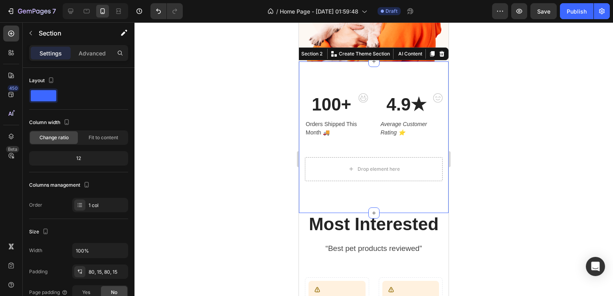
click at [390, 206] on div "100+ Heading Orders Shipped This Month 🚚 Text block Image Row 4.9★ Heading Aver…" at bounding box center [374, 137] width 150 height 152
click at [408, 49] on button "AI Content" at bounding box center [409, 54] width 29 height 10
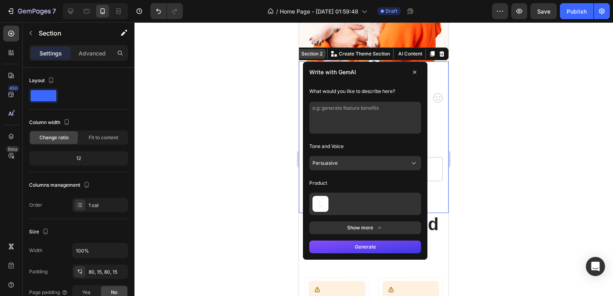
click at [315, 50] on div "Section 2" at bounding box center [312, 53] width 24 height 7
click at [259, 76] on div at bounding box center [374, 159] width 479 height 274
click at [607, 127] on div at bounding box center [374, 159] width 479 height 274
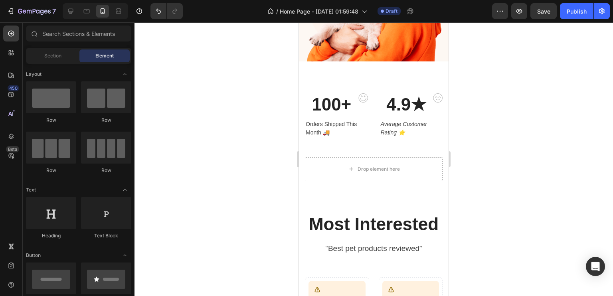
click at [605, 125] on div at bounding box center [374, 159] width 479 height 274
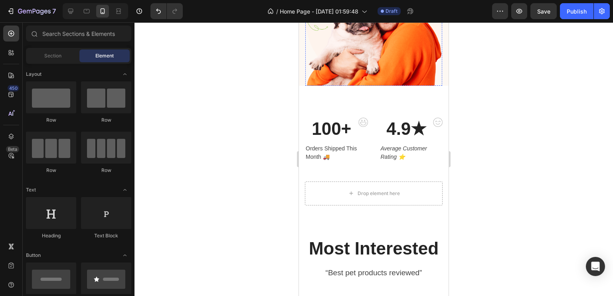
scroll to position [308, 0]
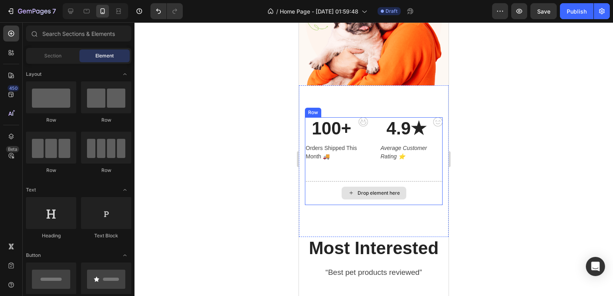
click at [328, 188] on div "Drop element here" at bounding box center [374, 193] width 138 height 24
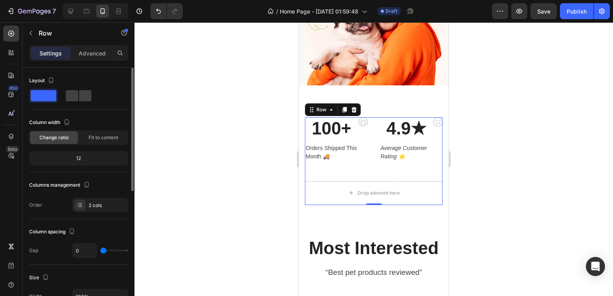
click at [96, 162] on div "12" at bounding box center [79, 158] width 96 height 11
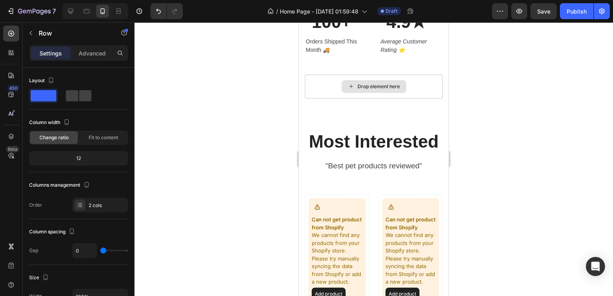
scroll to position [409, 0]
click at [360, 86] on div "Drop element here" at bounding box center [379, 86] width 42 height 6
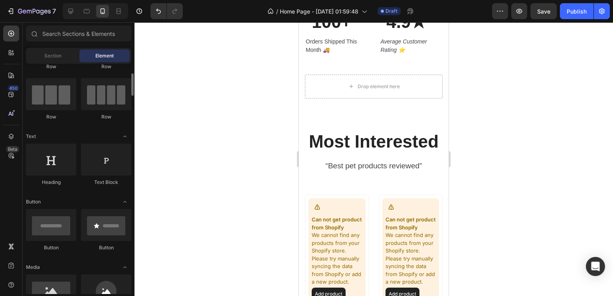
scroll to position [58, 0]
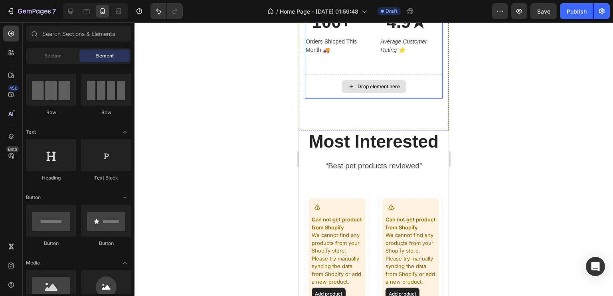
click at [372, 87] on div "Drop element here" at bounding box center [379, 86] width 42 height 6
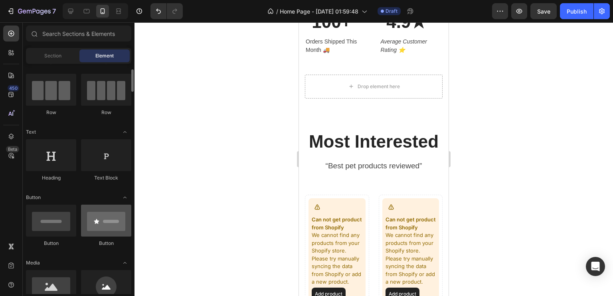
click at [108, 222] on div at bounding box center [106, 221] width 50 height 32
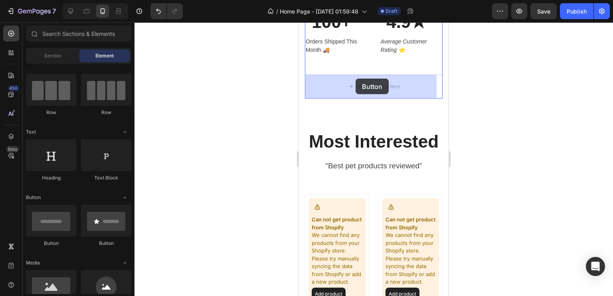
drag, startPoint x: 407, startPoint y: 244, endPoint x: 360, endPoint y: 71, distance: 179.0
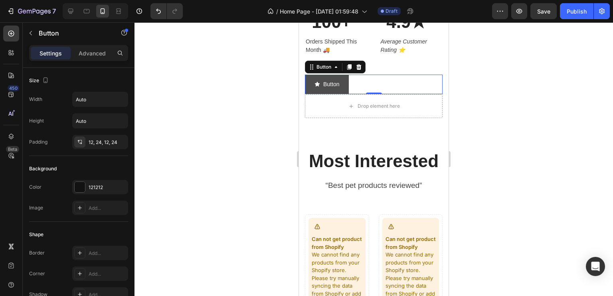
click at [319, 82] on icon "<p>Button</p>" at bounding box center [318, 84] width 6 height 6
click at [325, 63] on div "Button" at bounding box center [324, 66] width 18 height 7
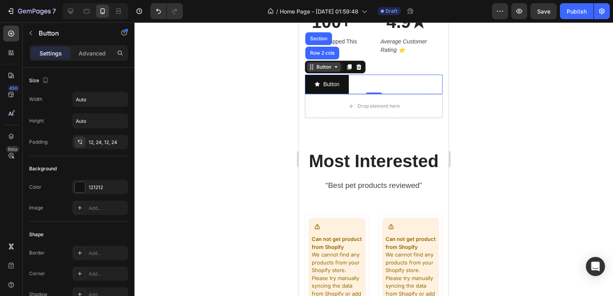
click at [328, 69] on div "Button" at bounding box center [324, 66] width 18 height 7
click at [357, 70] on div at bounding box center [359, 67] width 10 height 10
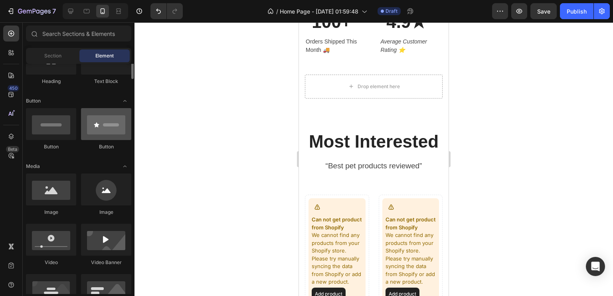
scroll to position [158, 0]
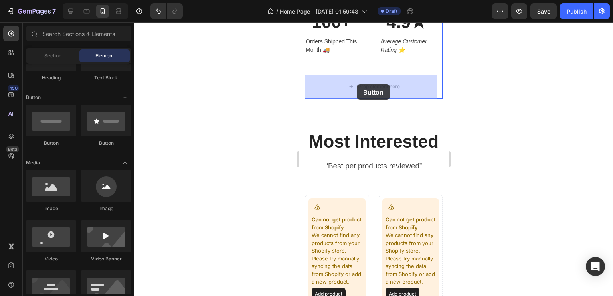
drag, startPoint x: 349, startPoint y: 140, endPoint x: 357, endPoint y: 84, distance: 56.4
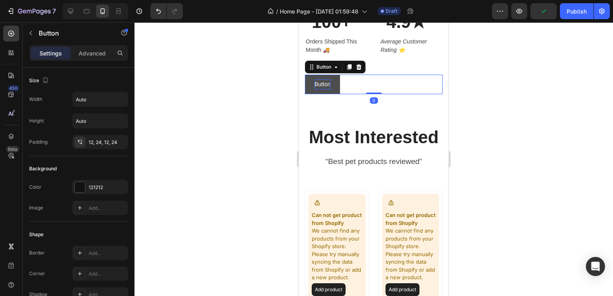
click at [326, 86] on p "Button" at bounding box center [323, 84] width 16 height 10
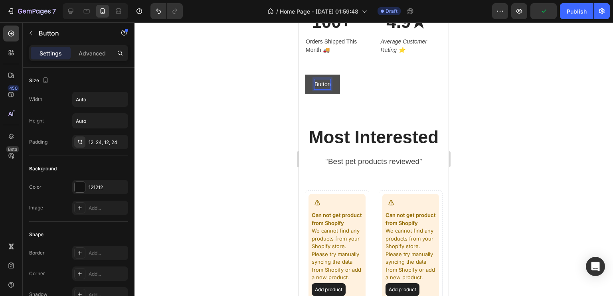
click at [332, 86] on button "Button" at bounding box center [322, 85] width 35 height 20
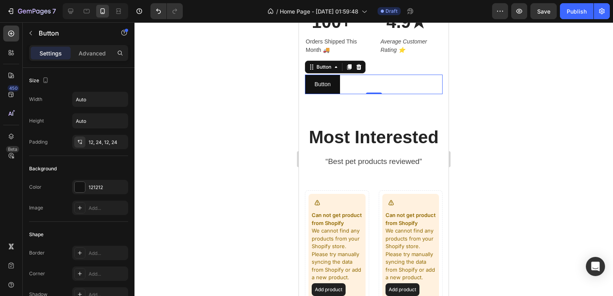
drag, startPoint x: 338, startPoint y: 83, endPoint x: 356, endPoint y: 83, distance: 18.4
click at [356, 83] on div "Button Button 0" at bounding box center [374, 85] width 138 height 20
click at [324, 85] on p "Button" at bounding box center [323, 84] width 16 height 10
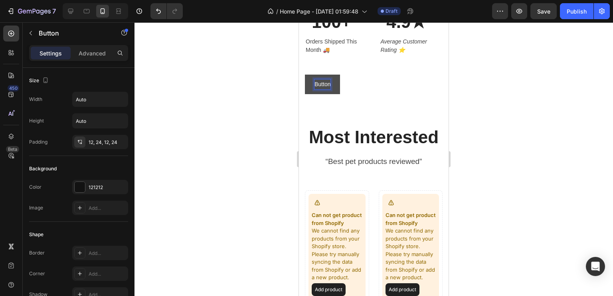
click at [324, 85] on p "Button" at bounding box center [323, 84] width 16 height 10
click at [305, 75] on button "FAst" at bounding box center [320, 85] width 30 height 20
click at [305, 75] on button "Fast" at bounding box center [320, 85] width 30 height 20
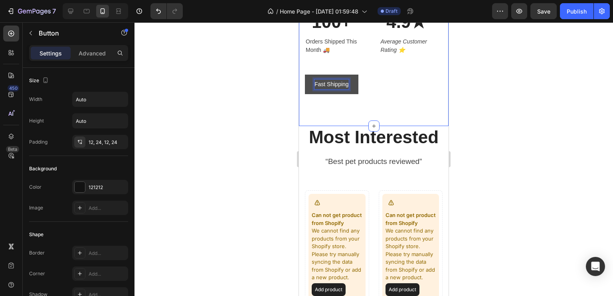
click at [305, 75] on button "Fast Shipping" at bounding box center [331, 85] width 53 height 20
click at [366, 84] on div "Fast Shipping Button 0" at bounding box center [374, 85] width 138 height 20
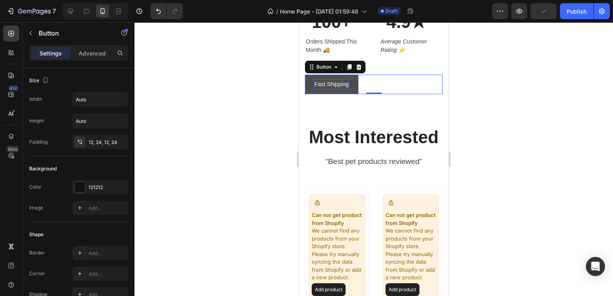
click at [335, 85] on p "Fast Shipping" at bounding box center [332, 84] width 34 height 10
click at [346, 93] on button "Fast Shipping" at bounding box center [331, 85] width 53 height 20
click at [355, 89] on button "Fast Shipping" at bounding box center [331, 85] width 53 height 20
click at [349, 69] on icon at bounding box center [349, 67] width 4 height 6
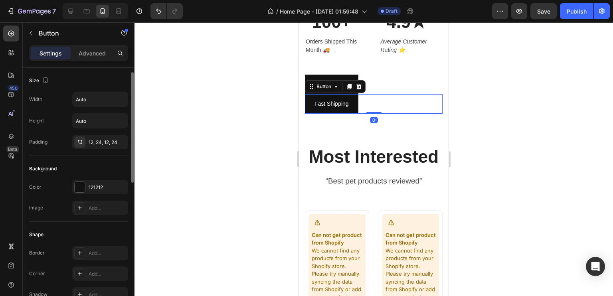
scroll to position [3, 0]
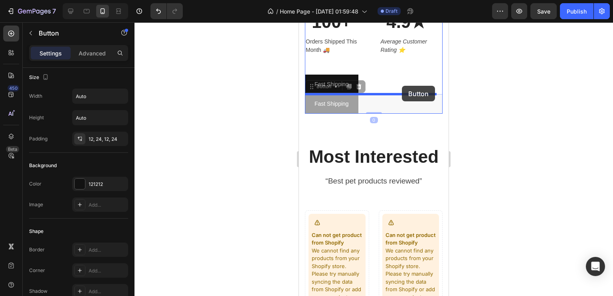
drag, startPoint x: 353, startPoint y: 111, endPoint x: 393, endPoint y: 84, distance: 48.3
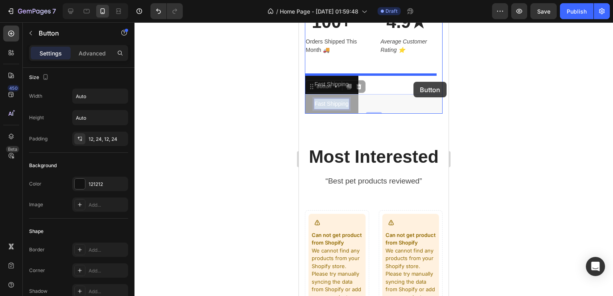
drag, startPoint x: 334, startPoint y: 104, endPoint x: 414, endPoint y: 82, distance: 82.0
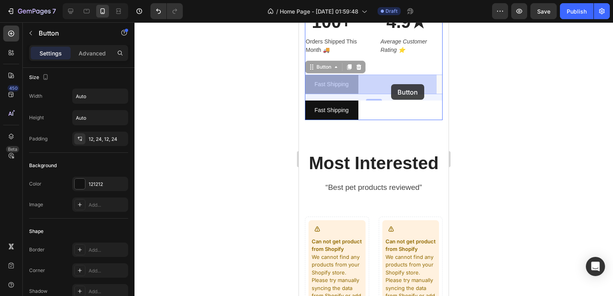
drag, startPoint x: 350, startPoint y: 91, endPoint x: 389, endPoint y: 83, distance: 39.1
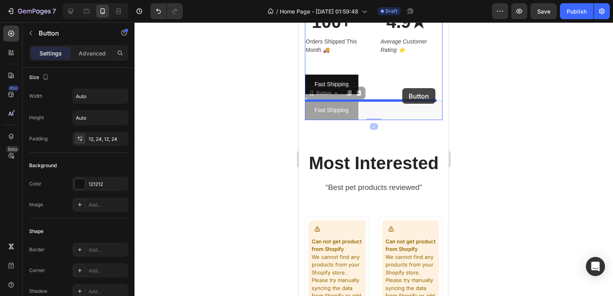
drag, startPoint x: 340, startPoint y: 112, endPoint x: 402, endPoint y: 92, distance: 65.5
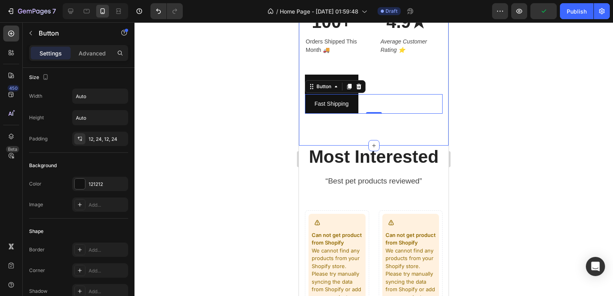
click at [348, 115] on div "100+ Heading Orders Shipped This Month 🚚 Text block Image Row 4.9★ Heading Aver…" at bounding box center [374, 62] width 150 height 167
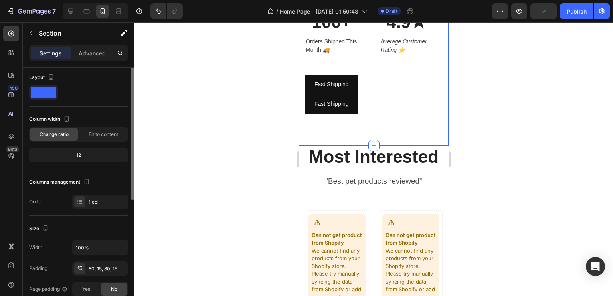
scroll to position [0, 0]
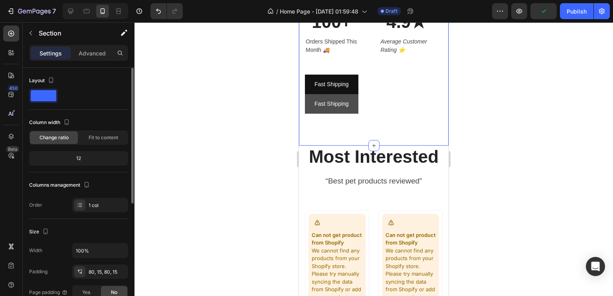
click at [350, 110] on button "Fast Shipping" at bounding box center [331, 104] width 53 height 20
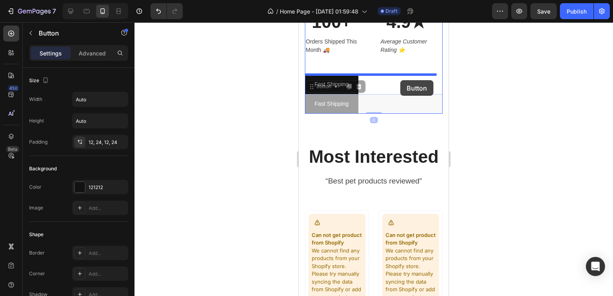
drag, startPoint x: 350, startPoint y: 110, endPoint x: 400, endPoint y: 79, distance: 59.3
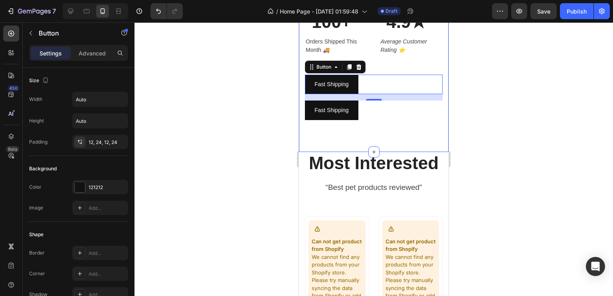
click at [356, 125] on div "100+ Heading Orders Shipped This Month 🚚 Text block Image Row 4.9★ Heading Aver…" at bounding box center [374, 65] width 150 height 173
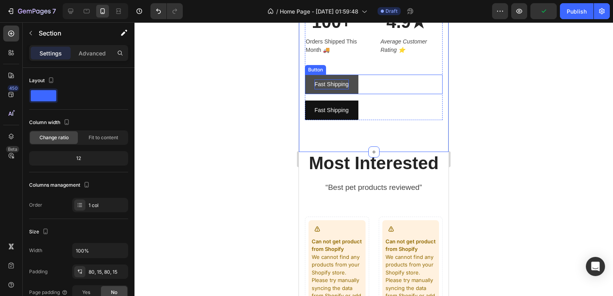
click at [333, 84] on p "Fast Shipping" at bounding box center [332, 84] width 34 height 10
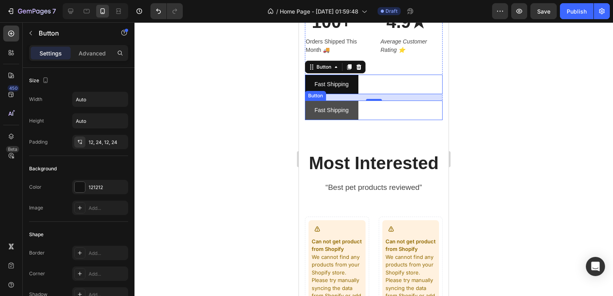
click at [351, 114] on button "Fast Shipping" at bounding box center [331, 111] width 53 height 20
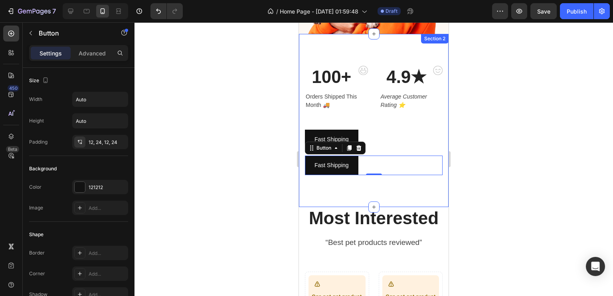
scroll to position [353, 0]
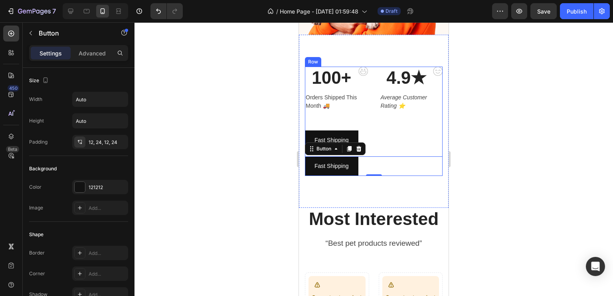
click at [382, 123] on div "100+ Heading Orders Shipped This Month 🚚 Text block Image Row 4.9★ Heading Aver…" at bounding box center [374, 99] width 138 height 64
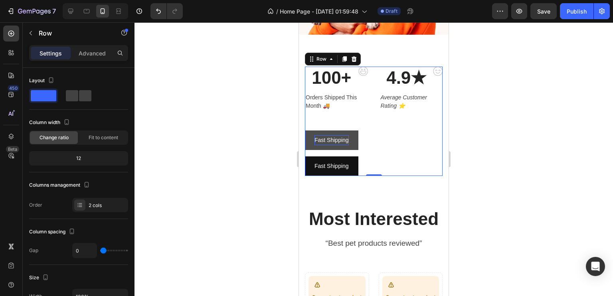
click at [326, 135] on p "Fast Shipping" at bounding box center [332, 140] width 34 height 10
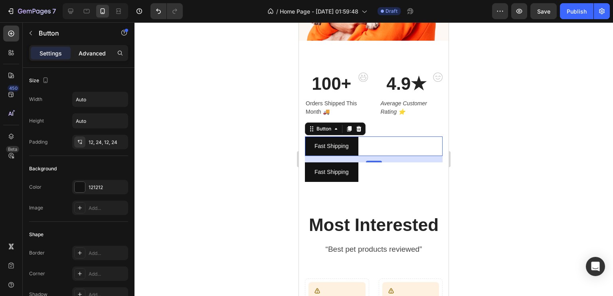
click at [97, 49] on p "Advanced" at bounding box center [92, 53] width 27 height 8
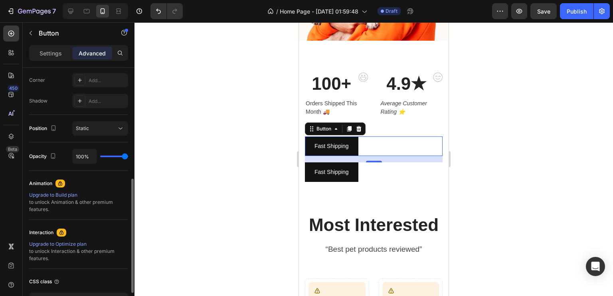
scroll to position [247, 0]
click at [49, 52] on p "Settings" at bounding box center [51, 53] width 22 height 8
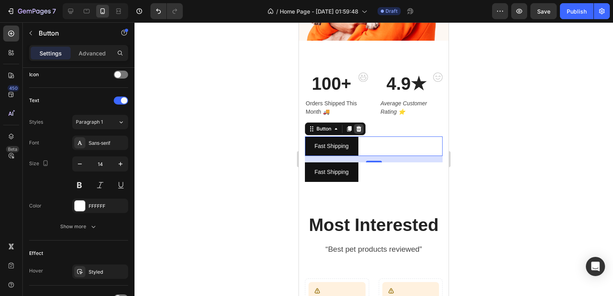
click at [360, 126] on icon at bounding box center [358, 129] width 5 height 6
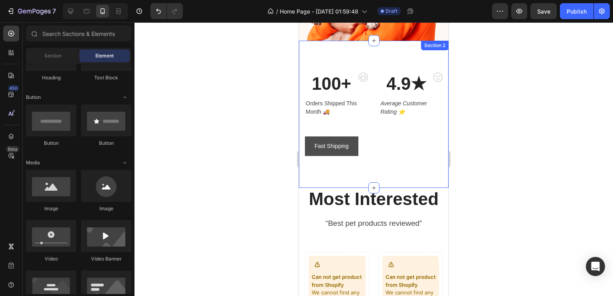
click at [349, 137] on button "Fast Shipping" at bounding box center [331, 147] width 53 height 20
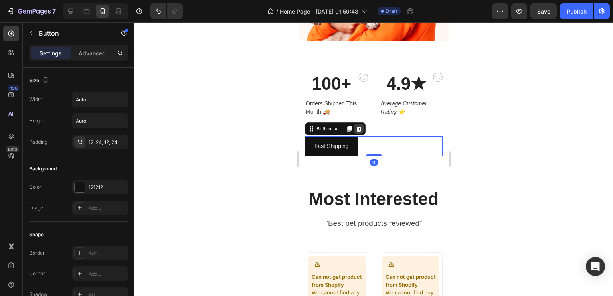
click at [360, 126] on icon at bounding box center [358, 129] width 5 height 6
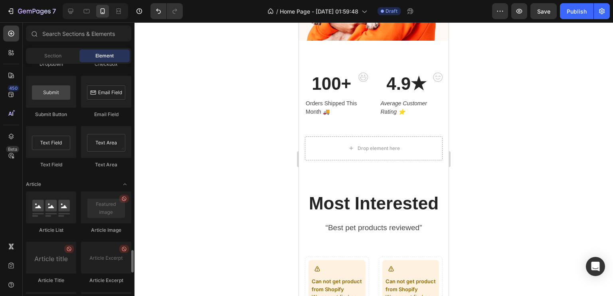
scroll to position [1922, 0]
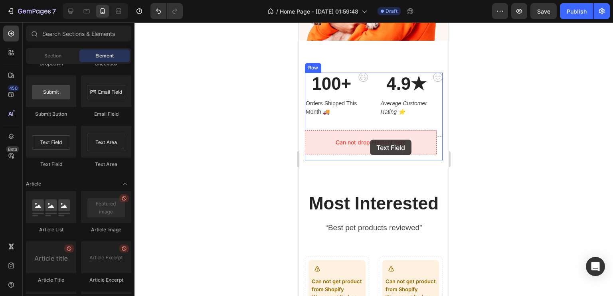
drag, startPoint x: 357, startPoint y: 166, endPoint x: 370, endPoint y: 140, distance: 28.9
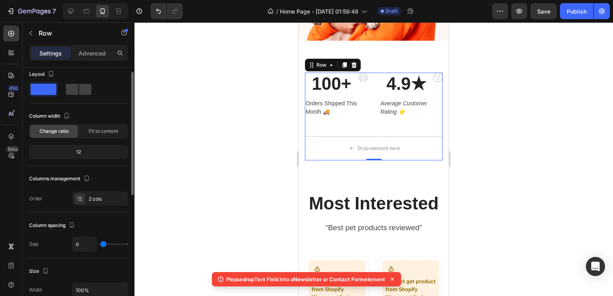
scroll to position [7, 0]
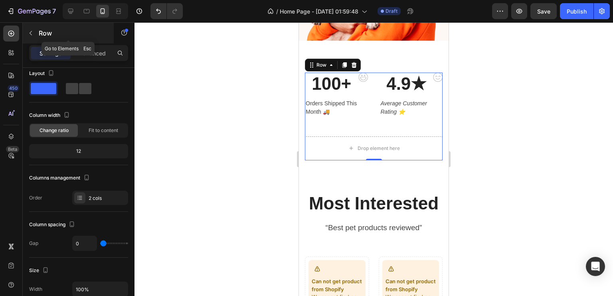
click at [34, 31] on button "button" at bounding box center [30, 33] width 13 height 13
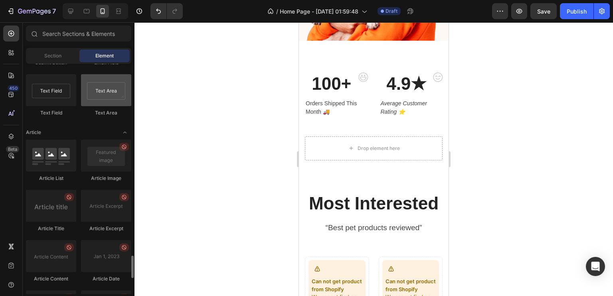
scroll to position [1973, 0]
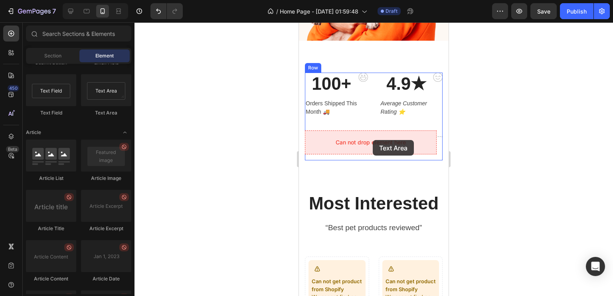
drag, startPoint x: 412, startPoint y: 123, endPoint x: 373, endPoint y: 138, distance: 41.4
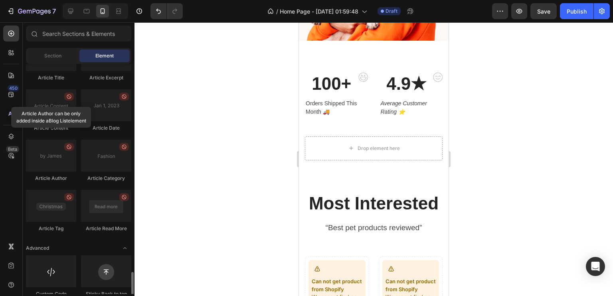
scroll to position [2135, 0]
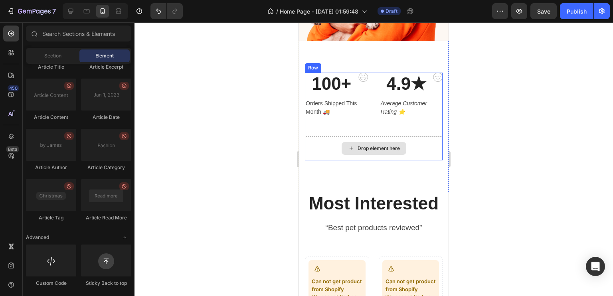
click at [326, 143] on div "Drop element here" at bounding box center [374, 149] width 138 height 24
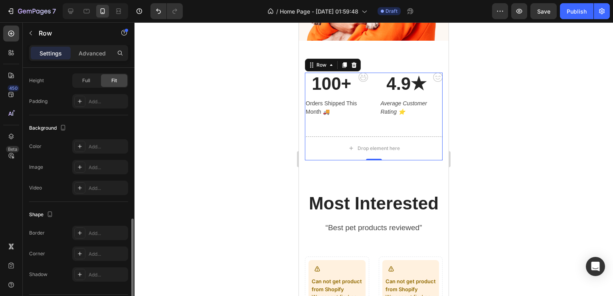
scroll to position [260, 0]
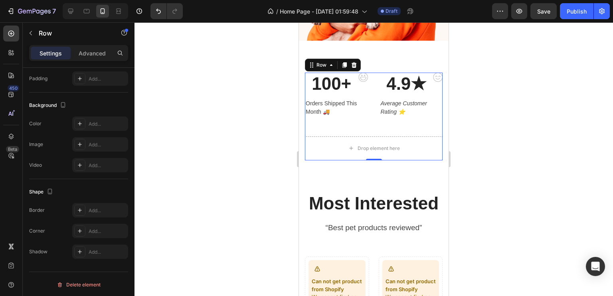
click at [215, 158] on div at bounding box center [374, 159] width 479 height 274
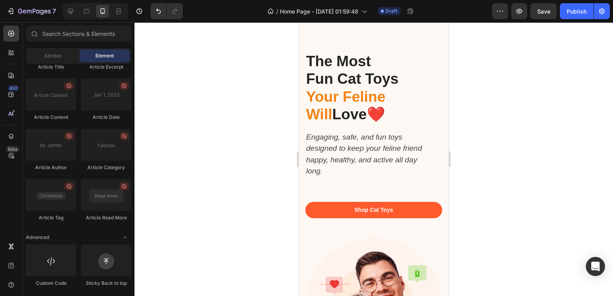
scroll to position [0, 0]
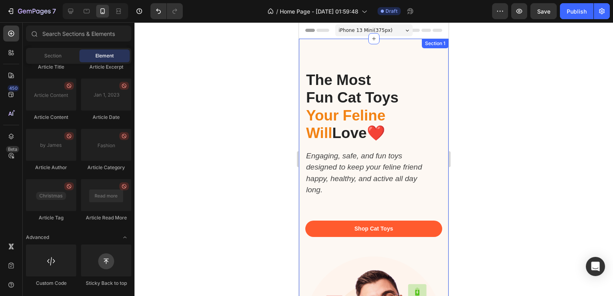
click at [358, 60] on div "The Most Fun Cat Toys Your Feline Will Love❤️️ Heading Engaging, safe, and fun …" at bounding box center [374, 216] width 150 height 355
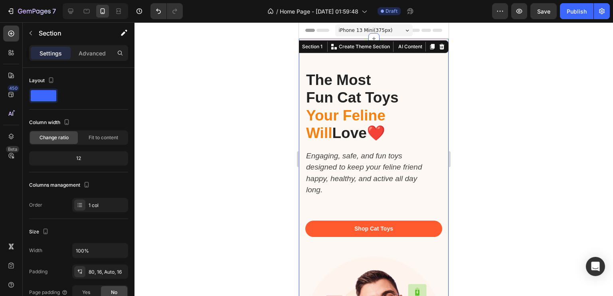
click at [353, 63] on div "The Most Fun Cat Toys Your Feline Will Love❤️️ Heading Engaging, safe, and fun …" at bounding box center [374, 216] width 150 height 355
click at [527, 98] on div at bounding box center [374, 159] width 479 height 274
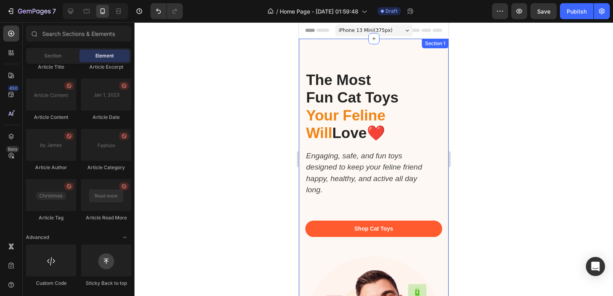
click at [390, 64] on div "The Most Fun Cat Toys Your Feline Will Love❤️️ Heading Engaging, safe, and fun …" at bounding box center [374, 216] width 150 height 355
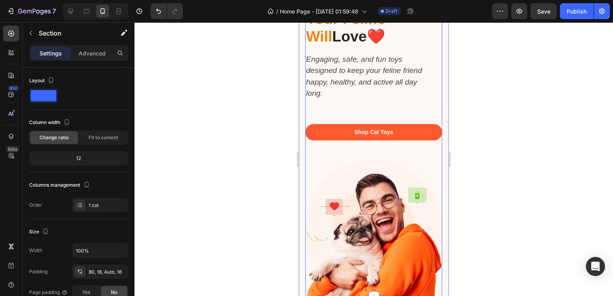
scroll to position [145, 0]
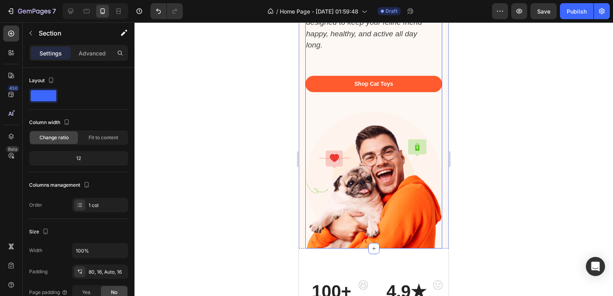
click at [343, 102] on div "Shop Cat Toys Button" at bounding box center [373, 94] width 137 height 36
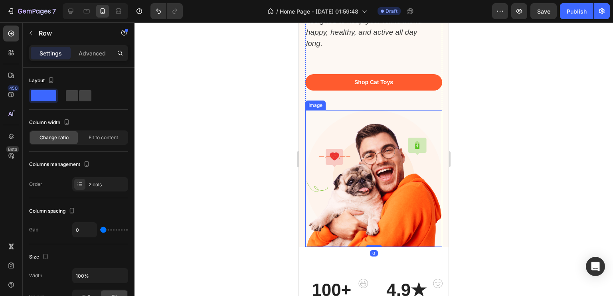
scroll to position [125, 0]
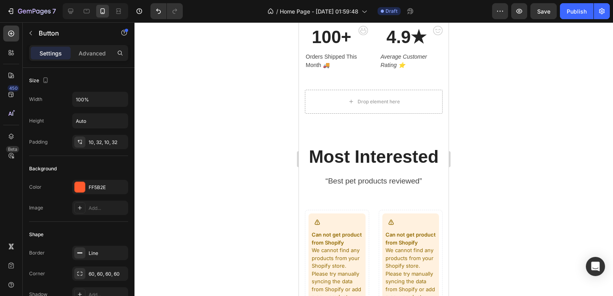
scroll to position [392, 0]
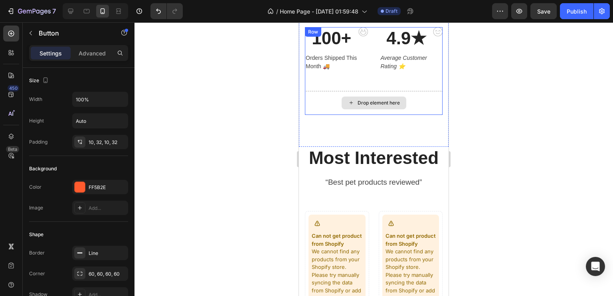
click at [335, 94] on div "Drop element here" at bounding box center [374, 103] width 138 height 24
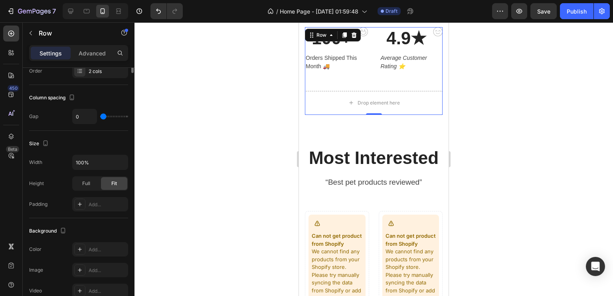
scroll to position [0, 0]
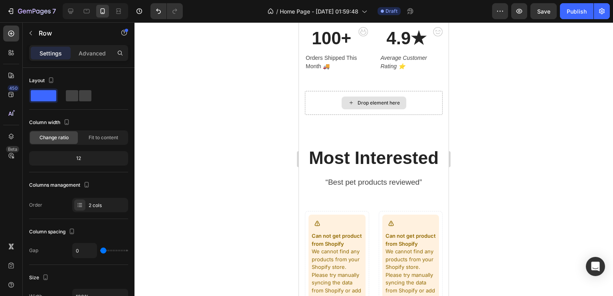
click at [383, 99] on div "Drop element here" at bounding box center [374, 103] width 65 height 13
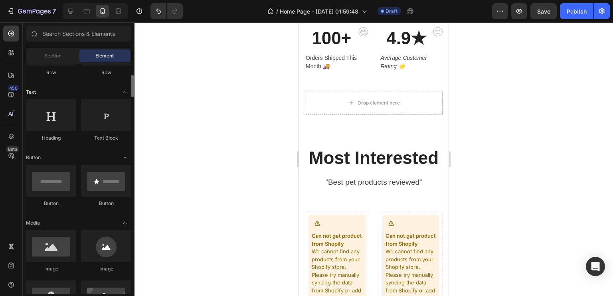
scroll to position [99, 0]
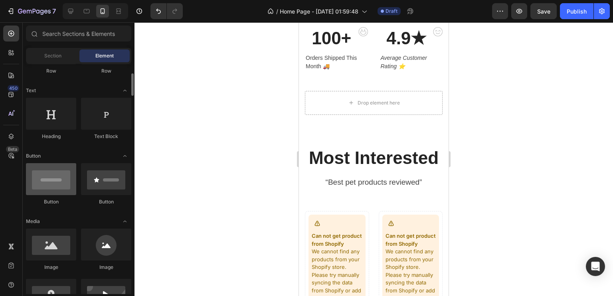
click at [58, 183] on div at bounding box center [51, 179] width 50 height 32
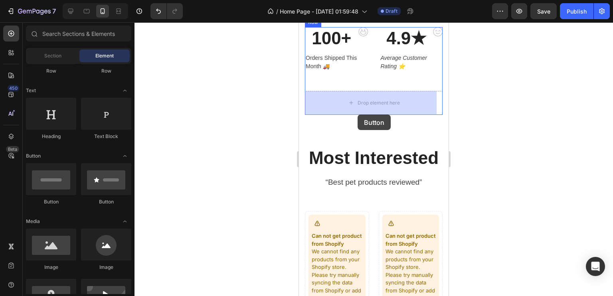
drag, startPoint x: 358, startPoint y: 203, endPoint x: 358, endPoint y: 114, distance: 88.6
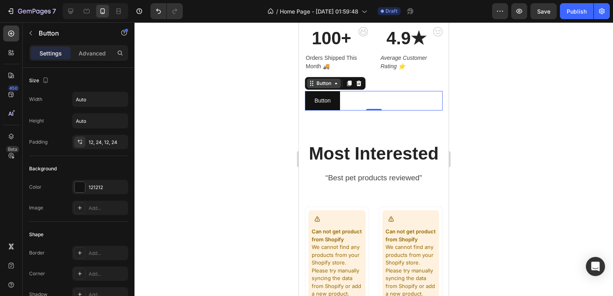
click at [316, 87] on div "Button" at bounding box center [324, 84] width 34 height 10
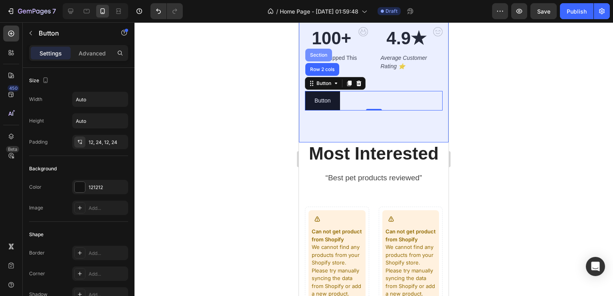
click at [324, 55] on div "Section" at bounding box center [319, 55] width 20 height 5
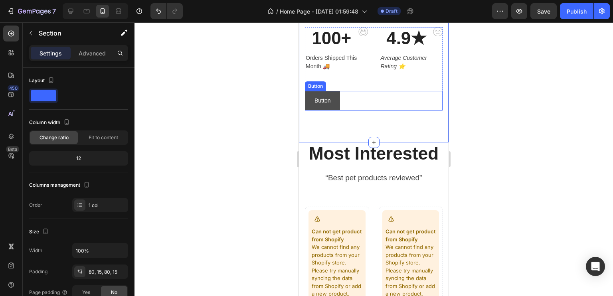
click at [334, 100] on button "Button" at bounding box center [322, 101] width 35 height 20
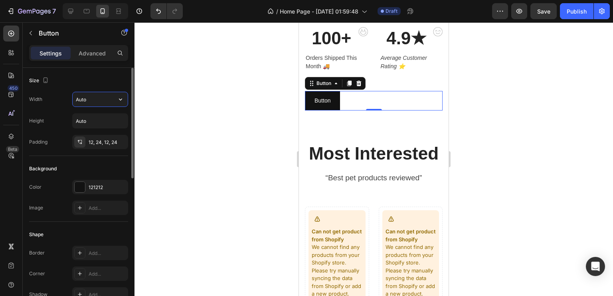
click at [102, 104] on input "Auto" at bounding box center [100, 99] width 55 height 14
click at [115, 99] on button "button" at bounding box center [120, 99] width 14 height 14
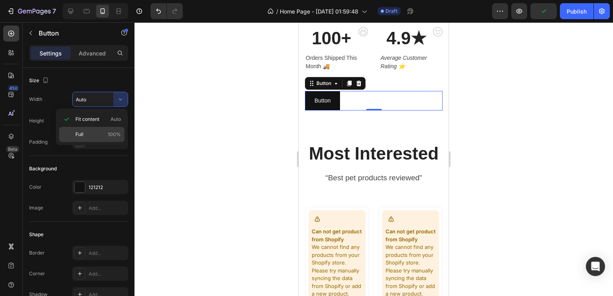
click at [101, 139] on div "Full 100%" at bounding box center [91, 134] width 65 height 15
type input "100%"
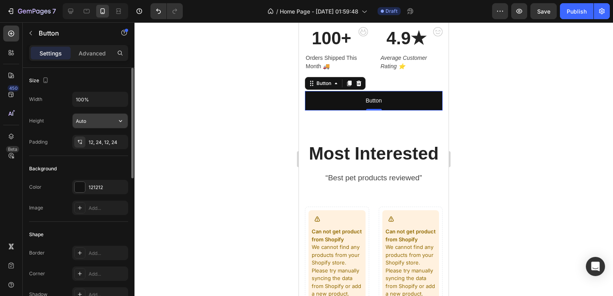
click at [105, 121] on input "Auto" at bounding box center [100, 121] width 55 height 14
click at [120, 119] on icon "button" at bounding box center [121, 121] width 8 height 8
click at [208, 103] on div at bounding box center [374, 159] width 479 height 274
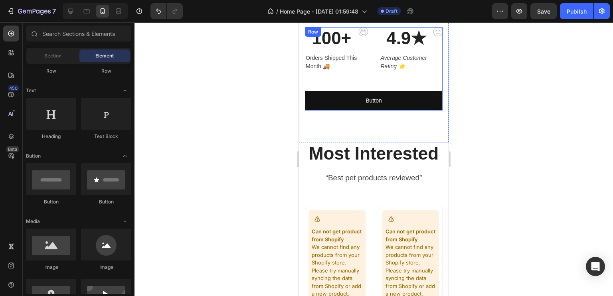
click at [412, 89] on div "100+ Heading Orders Shipped This Month 🚚 Text block Image Row 4.9★ Heading Aver…" at bounding box center [374, 59] width 138 height 64
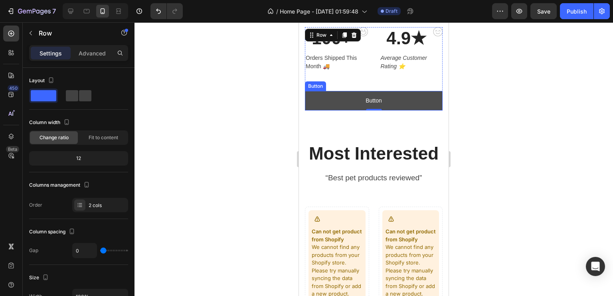
click at [396, 103] on button "Button" at bounding box center [374, 101] width 138 height 20
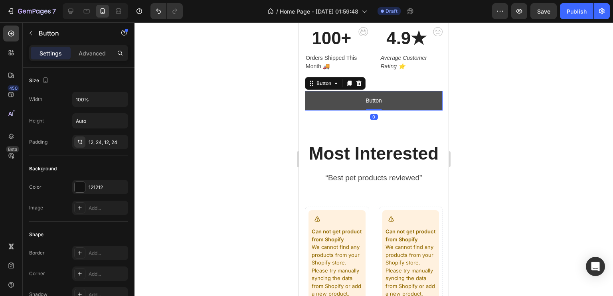
click at [396, 103] on button "Button" at bounding box center [374, 101] width 138 height 20
click at [378, 103] on p "Button" at bounding box center [374, 101] width 16 height 10
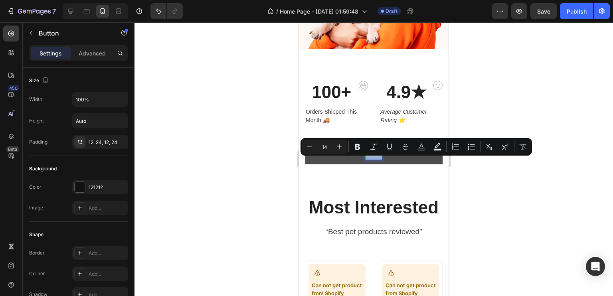
scroll to position [330, 0]
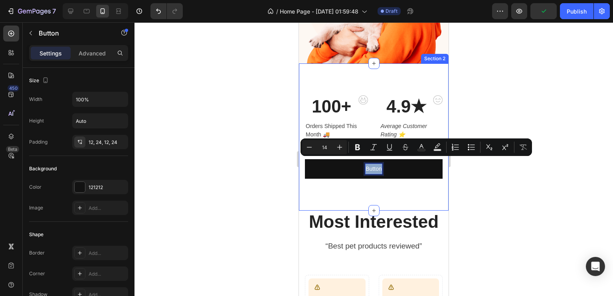
click at [373, 197] on div "100+ Heading Orders Shipped This Month 🚚 Text block Image Row 4.9★ Heading Aver…" at bounding box center [374, 136] width 150 height 147
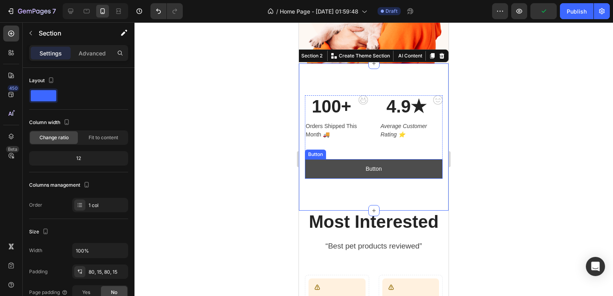
click at [404, 166] on button "Button" at bounding box center [374, 169] width 138 height 20
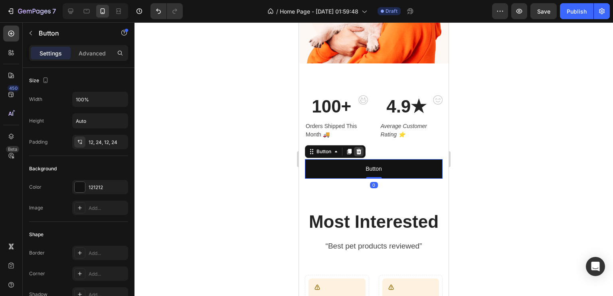
click at [356, 148] on icon at bounding box center [359, 151] width 6 height 6
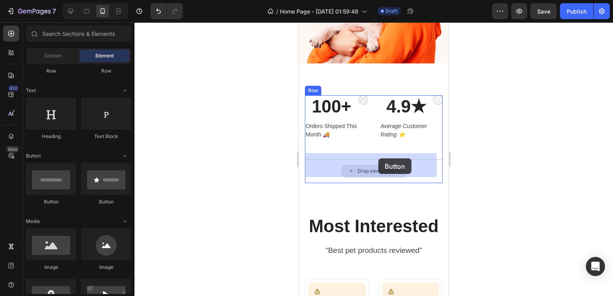
drag, startPoint x: 400, startPoint y: 208, endPoint x: 373, endPoint y: 160, distance: 55.2
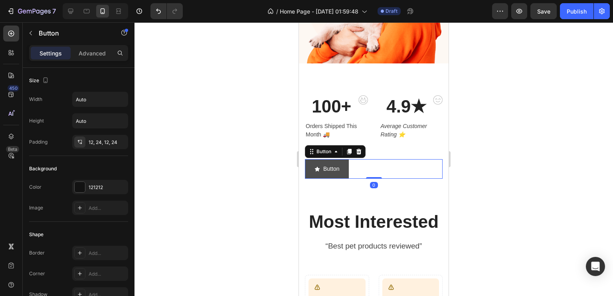
click at [320, 164] on div "Button" at bounding box center [327, 169] width 25 height 10
click at [319, 166] on icon "<p>Button</p>" at bounding box center [318, 169] width 6 height 6
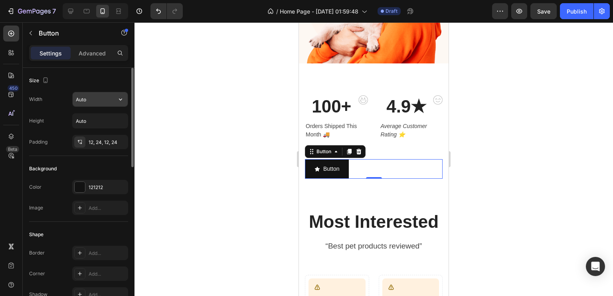
click at [102, 102] on input "Auto" at bounding box center [100, 99] width 55 height 14
click at [119, 95] on icon "button" at bounding box center [121, 99] width 8 height 8
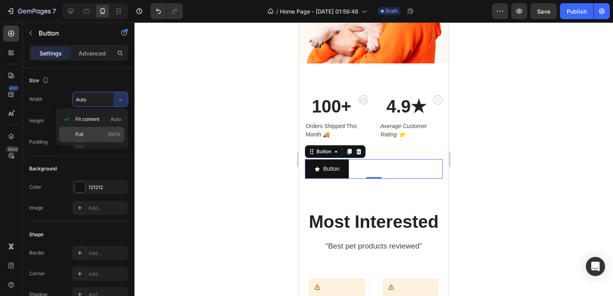
click at [103, 127] on div "Full 100%" at bounding box center [91, 134] width 65 height 15
type input "100%"
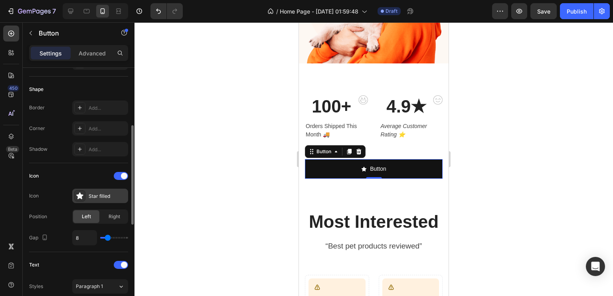
scroll to position [146, 0]
click at [87, 193] on div "Star filled" at bounding box center [100, 195] width 56 height 14
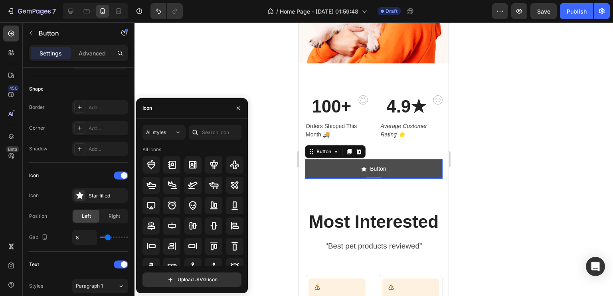
click at [392, 162] on button "Button" at bounding box center [374, 169] width 138 height 20
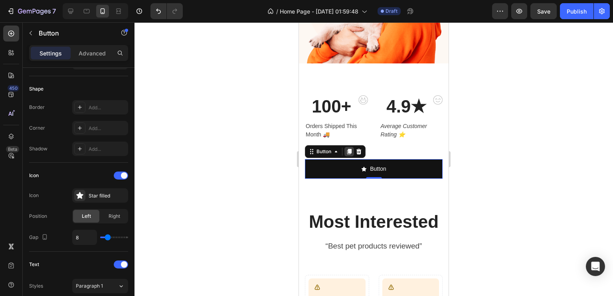
click at [346, 148] on icon at bounding box center [349, 151] width 6 height 6
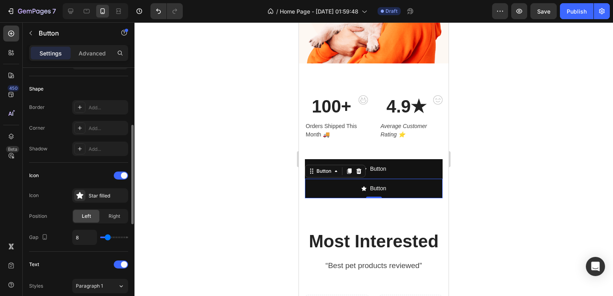
scroll to position [145, 0]
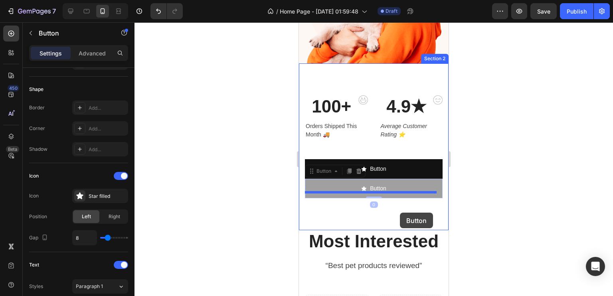
drag, startPoint x: 402, startPoint y: 186, endPoint x: 400, endPoint y: 213, distance: 26.4
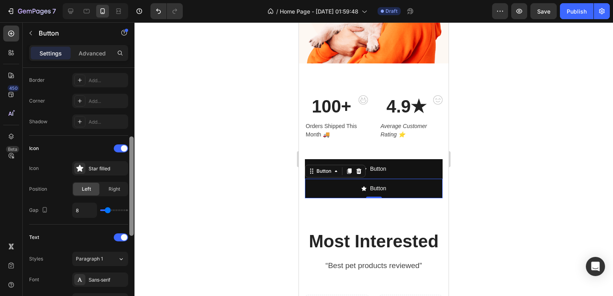
scroll to position [177, 0]
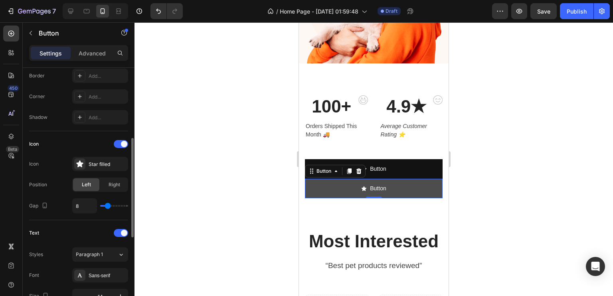
click at [345, 187] on button "Button" at bounding box center [374, 189] width 138 height 20
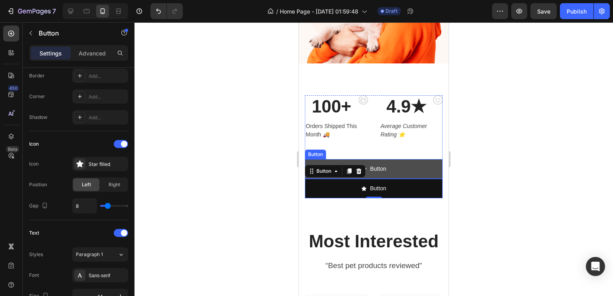
click at [346, 172] on button "Button" at bounding box center [374, 169] width 138 height 20
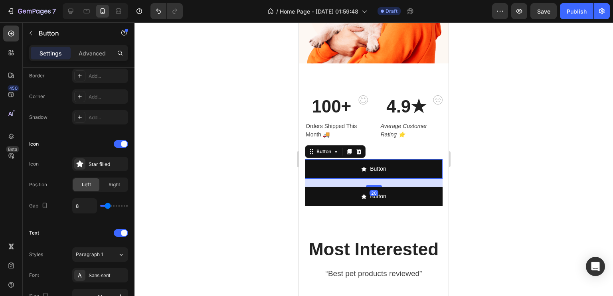
drag, startPoint x: 374, startPoint y: 170, endPoint x: 383, endPoint y: 178, distance: 11.6
click at [383, 179] on div "20" at bounding box center [374, 179] width 138 height 0
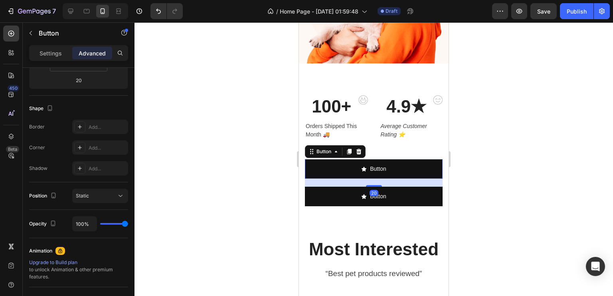
click at [517, 172] on div at bounding box center [374, 159] width 479 height 274
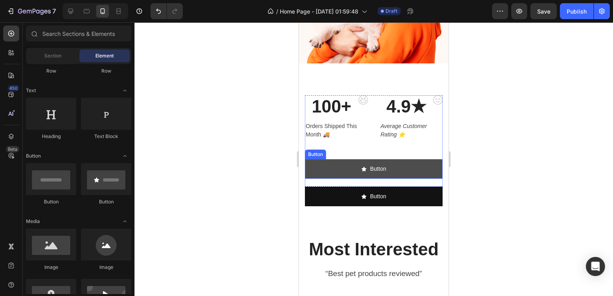
click at [384, 164] on button "Button" at bounding box center [374, 169] width 138 height 20
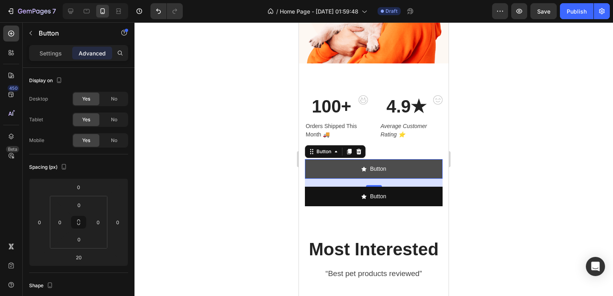
click at [386, 160] on button "Button" at bounding box center [374, 169] width 138 height 20
click at [378, 164] on p "Button" at bounding box center [378, 169] width 16 height 10
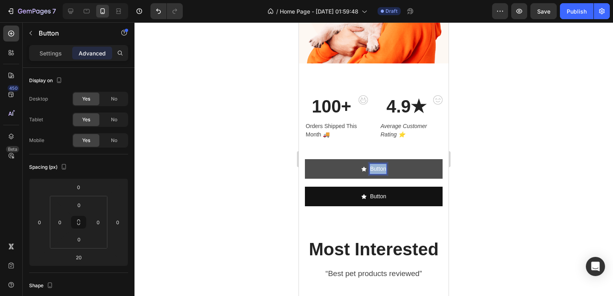
click at [378, 164] on p "Button" at bounding box center [378, 169] width 16 height 10
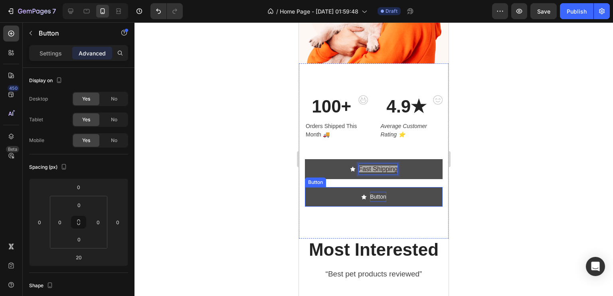
click at [381, 192] on p "Button" at bounding box center [378, 197] width 16 height 10
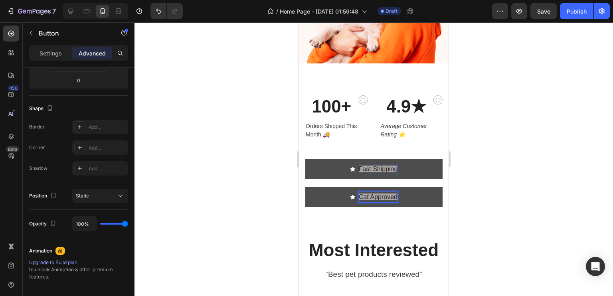
click at [546, 184] on div at bounding box center [374, 159] width 479 height 274
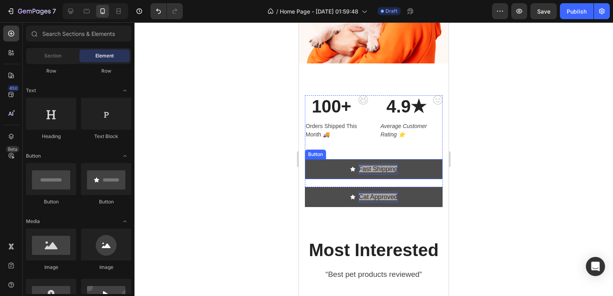
click at [350, 164] on span at bounding box center [353, 169] width 6 height 10
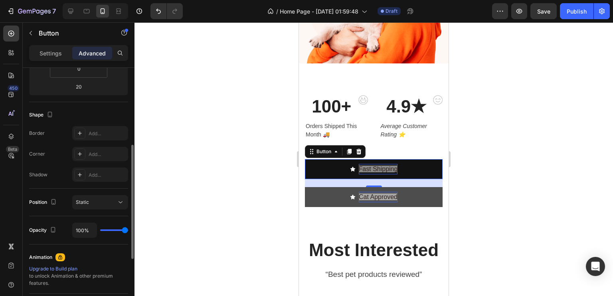
scroll to position [170, 0]
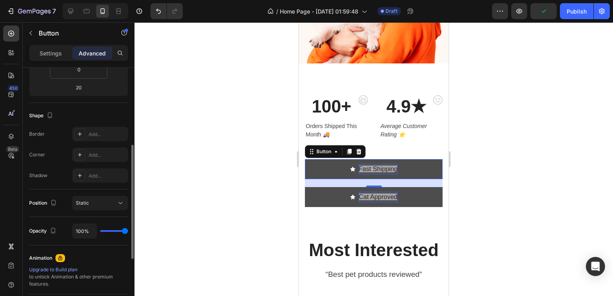
click at [319, 163] on button "Fast Shipping" at bounding box center [374, 169] width 138 height 20
click at [345, 161] on button "Fast Shipping" at bounding box center [374, 169] width 138 height 20
click at [350, 166] on icon at bounding box center [353, 169] width 6 height 6
click at [354, 164] on div "Fast Shipping" at bounding box center [374, 169] width 48 height 10
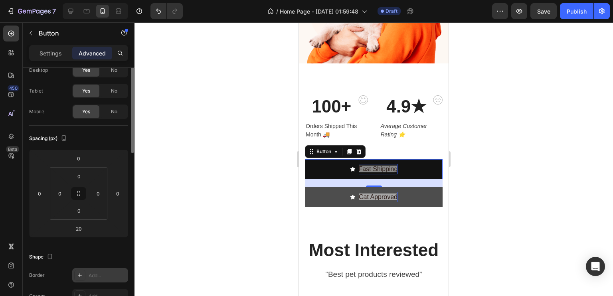
scroll to position [0, 0]
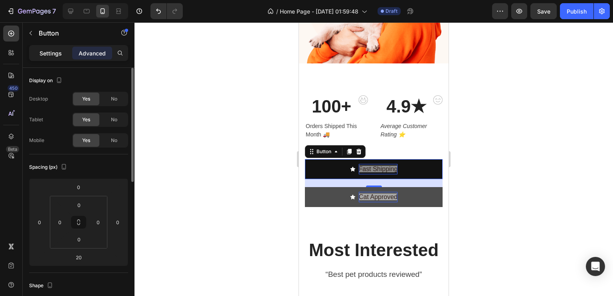
click at [65, 49] on div "Settings" at bounding box center [51, 53] width 40 height 13
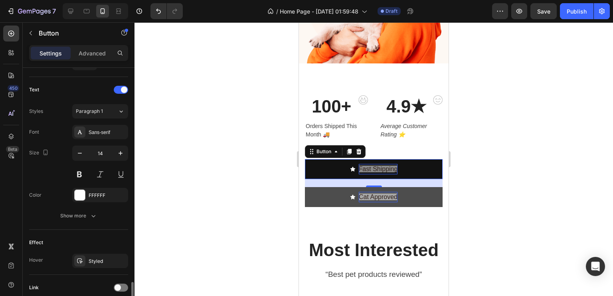
scroll to position [383, 0]
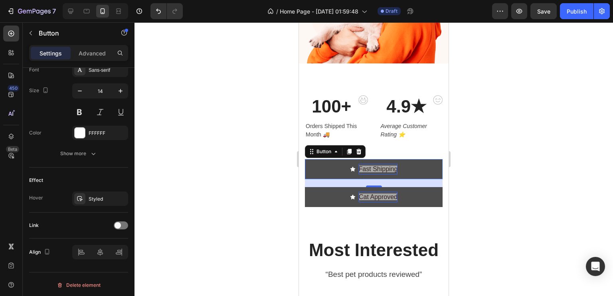
click at [350, 167] on icon at bounding box center [352, 169] width 5 height 5
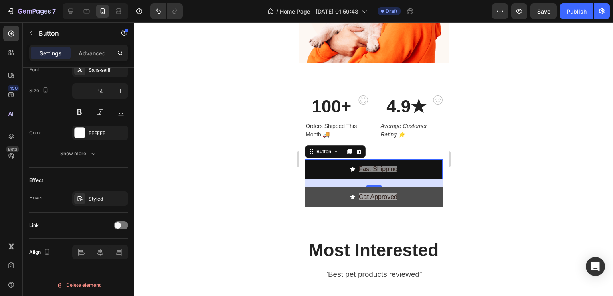
click at [231, 178] on div at bounding box center [374, 159] width 479 height 274
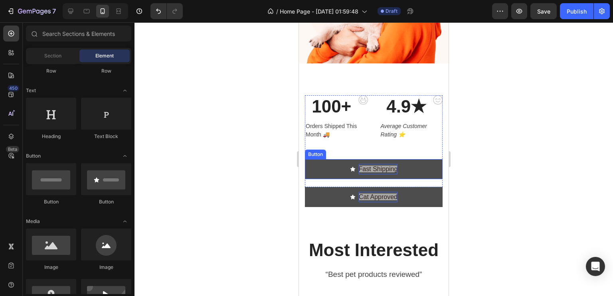
click at [353, 164] on div "Fast Shipping" at bounding box center [374, 169] width 48 height 10
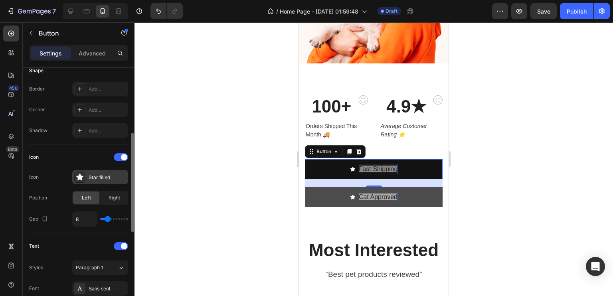
scroll to position [164, 0]
click at [109, 179] on div "Star filled" at bounding box center [108, 177] width 38 height 7
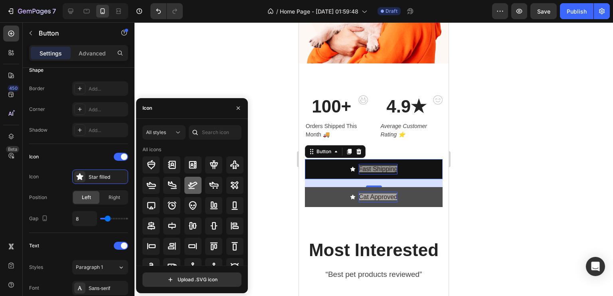
click at [195, 185] on icon at bounding box center [193, 185] width 10 height 10
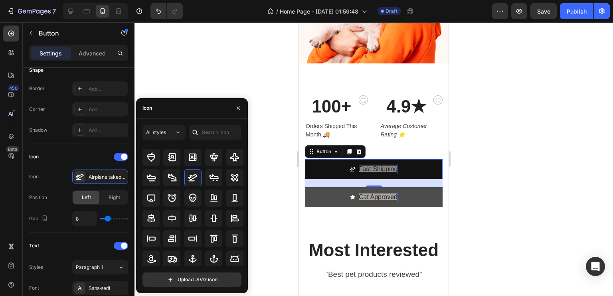
scroll to position [7, 0]
click at [345, 190] on button "Cat Approved" at bounding box center [374, 197] width 138 height 20
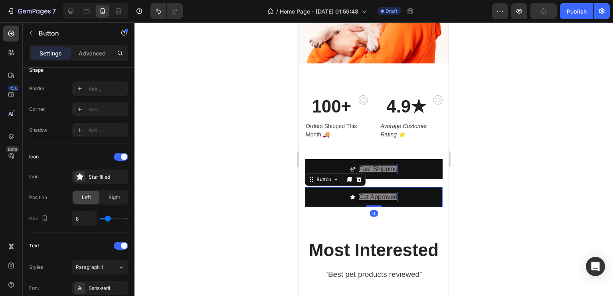
click at [350, 195] on icon at bounding box center [352, 197] width 5 height 5
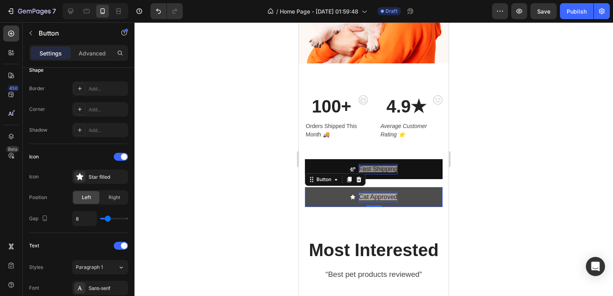
click at [344, 193] on button "Cat Approved" at bounding box center [374, 197] width 138 height 20
click at [353, 193] on div "Cat Approved" at bounding box center [373, 197] width 47 height 10
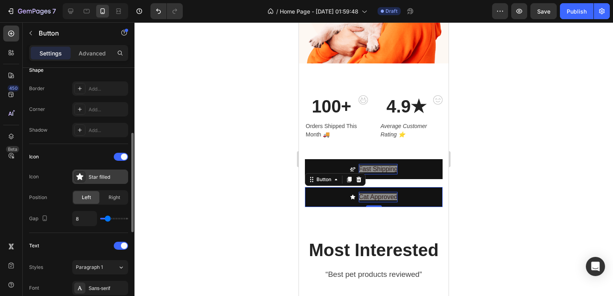
click at [110, 174] on div "Star filled" at bounding box center [108, 177] width 38 height 7
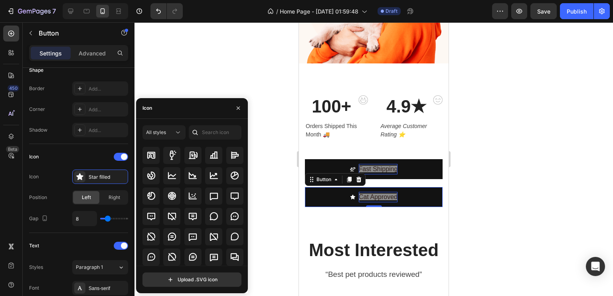
scroll to position [1118, 0]
click at [215, 131] on input "text" at bounding box center [215, 132] width 53 height 14
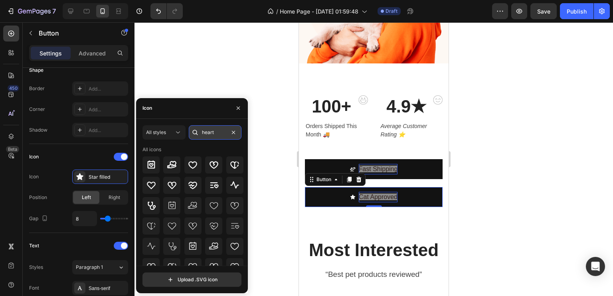
type input "heart"
click at [196, 158] on div at bounding box center [192, 164] width 17 height 17
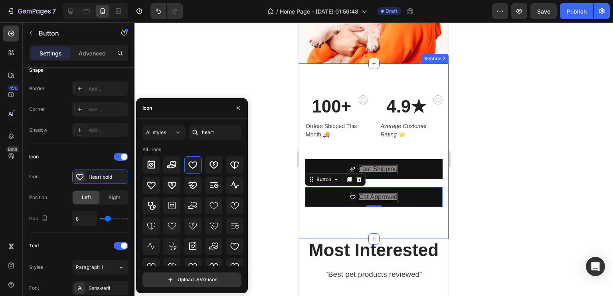
click at [287, 149] on div at bounding box center [374, 159] width 479 height 274
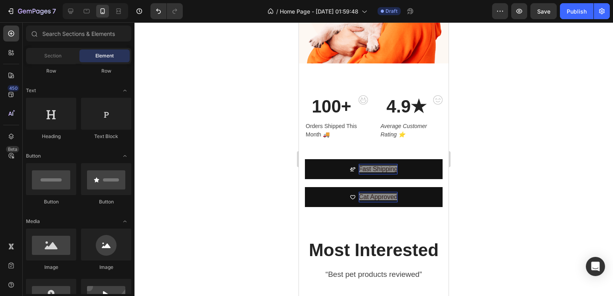
click at [507, 152] on div at bounding box center [374, 159] width 479 height 274
click at [550, 162] on div at bounding box center [374, 159] width 479 height 274
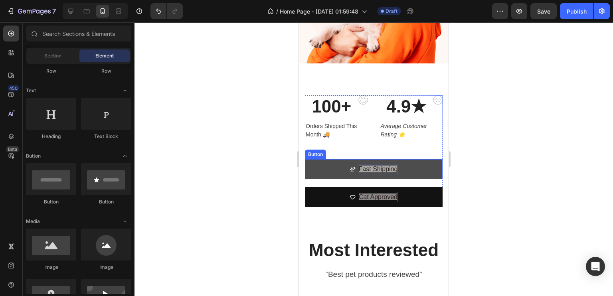
click at [415, 163] on button "Fast Shipping" at bounding box center [374, 169] width 138 height 20
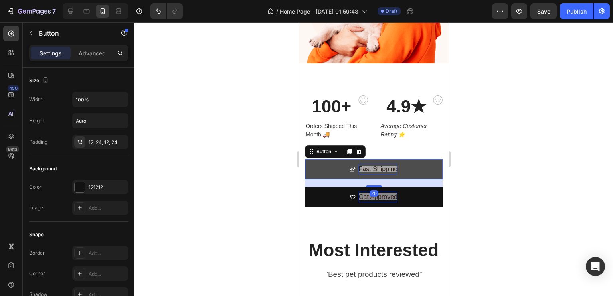
click at [346, 162] on button "Fast Shipping" at bounding box center [374, 169] width 138 height 20
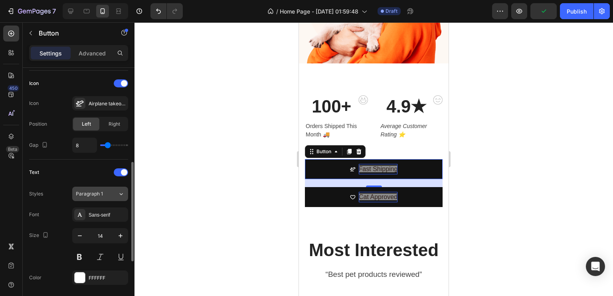
scroll to position [238, 0]
click at [101, 104] on div "Airplane takeoff bold" at bounding box center [108, 103] width 38 height 7
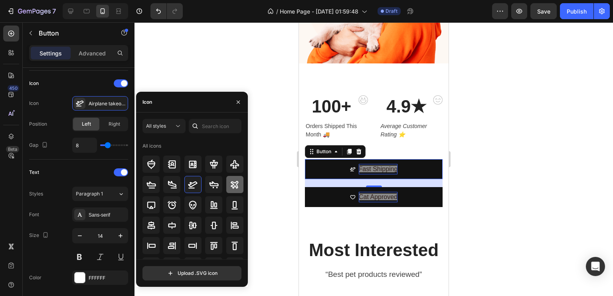
click at [238, 182] on div at bounding box center [234, 184] width 17 height 17
click at [291, 146] on div at bounding box center [374, 159] width 479 height 274
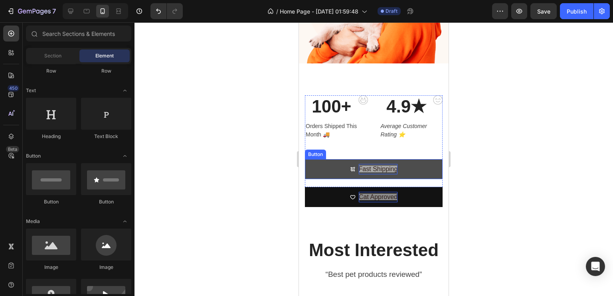
click at [346, 171] on button "Fast Shipping" at bounding box center [374, 169] width 138 height 20
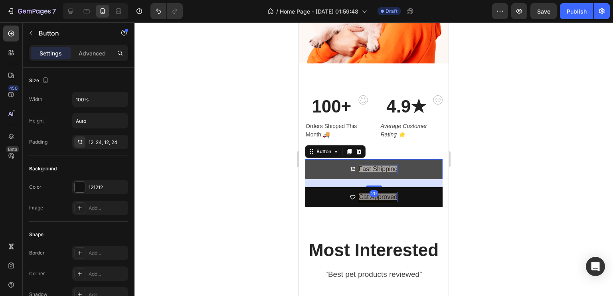
click at [353, 164] on div "Fast Shipping" at bounding box center [374, 169] width 48 height 10
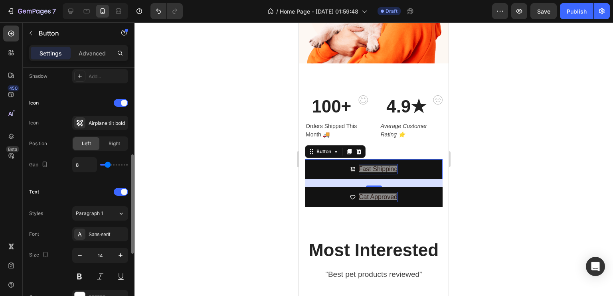
scroll to position [222, 0]
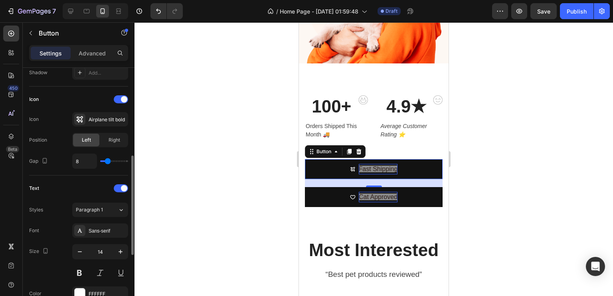
click at [109, 165] on div "8" at bounding box center [100, 161] width 56 height 15
type input "12"
type input "14"
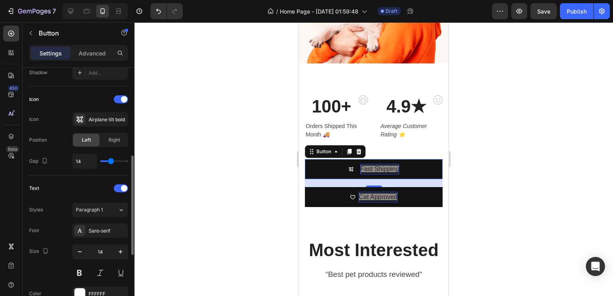
type input "16"
type input "17"
type input "19"
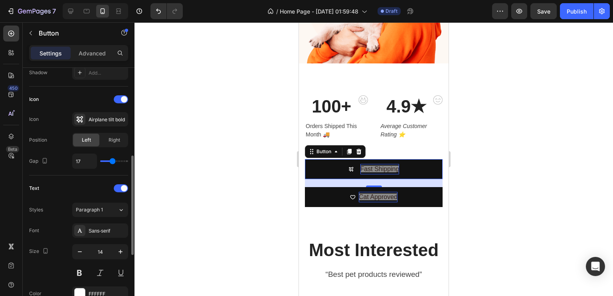
type input "19"
type input "20"
type input "21"
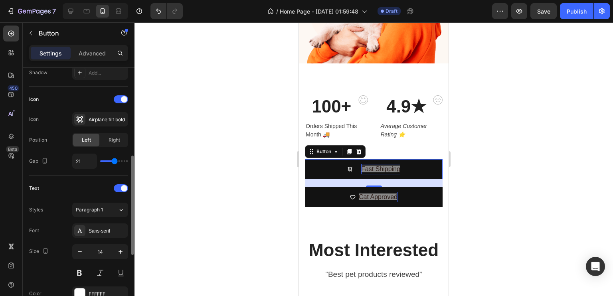
type input "23"
type input "21"
type input "20"
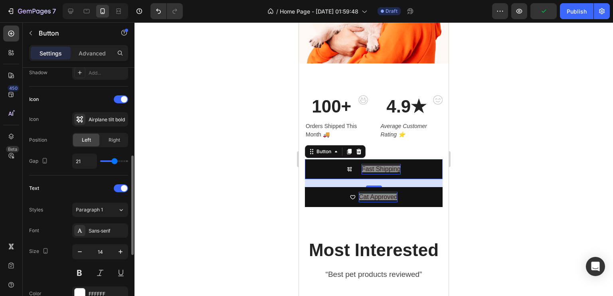
type input "20"
type input "19"
type input "18"
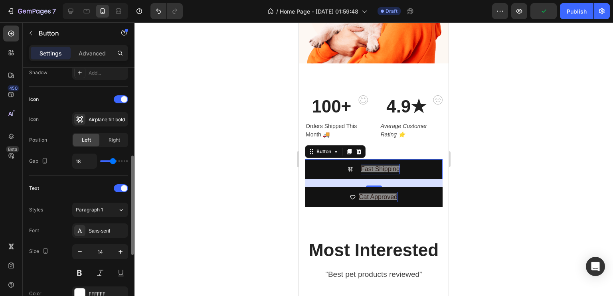
type input "17"
type input "16"
type input "14"
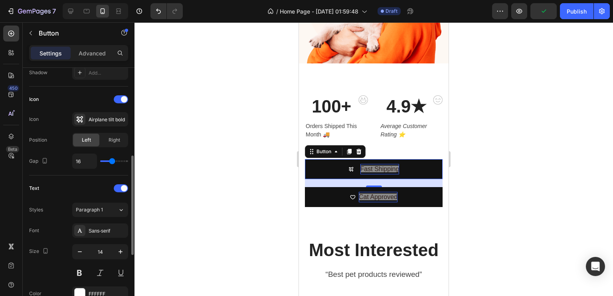
type input "14"
type input "13"
type input "11"
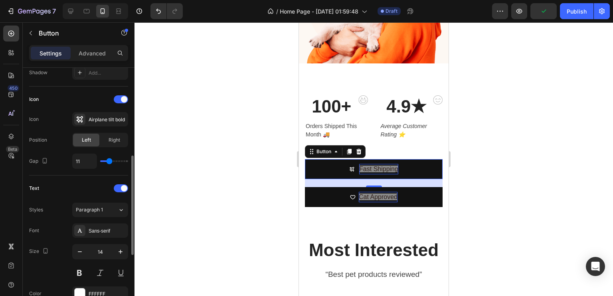
type input "10"
type input "9"
type input "8"
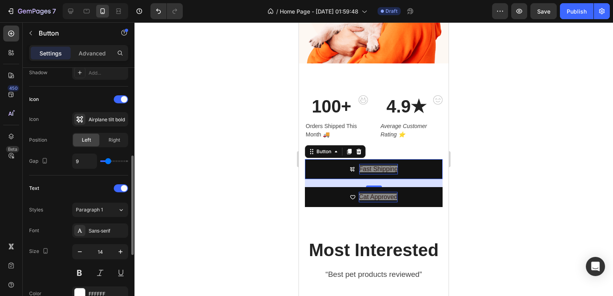
type input "8"
type input "9"
type input "10"
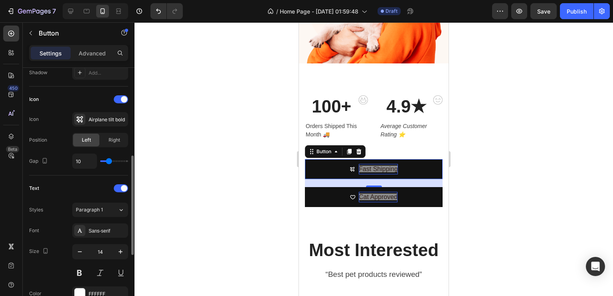
type input "11"
type input "12"
type input "13"
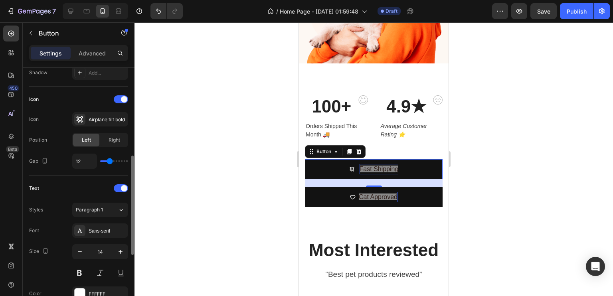
type input "13"
type input "12"
type input "11"
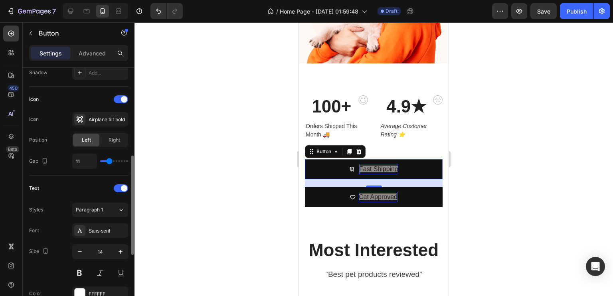
type input "10"
click at [109, 160] on input "range" at bounding box center [114, 161] width 28 height 2
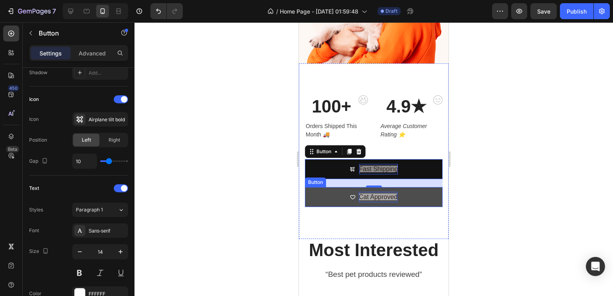
click at [334, 194] on button "Cat Approved" at bounding box center [374, 197] width 138 height 20
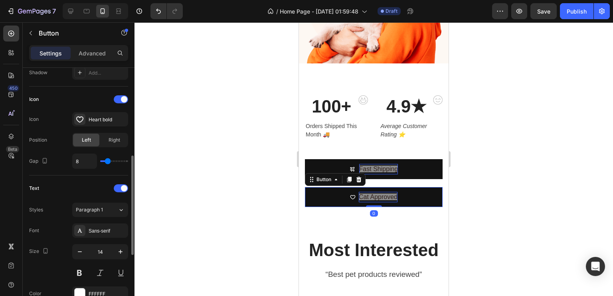
type input "5"
type input "8"
type input "10"
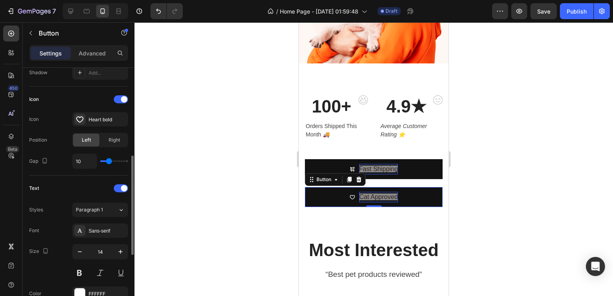
type input "10"
click at [109, 160] on input "range" at bounding box center [114, 161] width 28 height 2
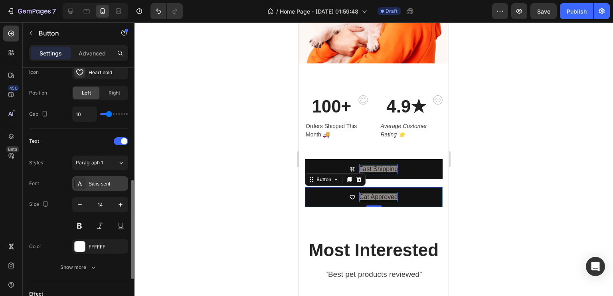
scroll to position [273, 0]
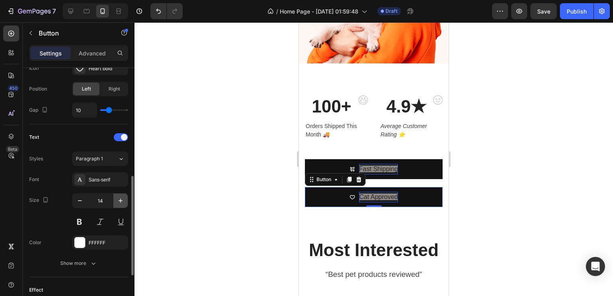
click at [123, 202] on icon "button" at bounding box center [121, 201] width 8 height 8
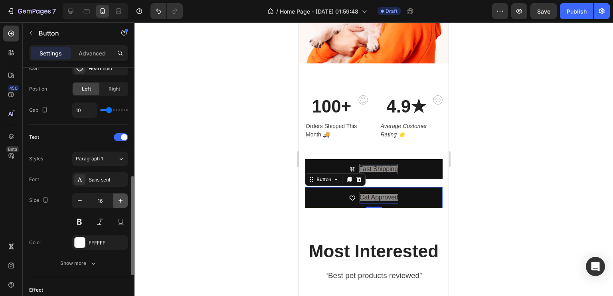
click at [123, 202] on icon "button" at bounding box center [121, 201] width 8 height 8
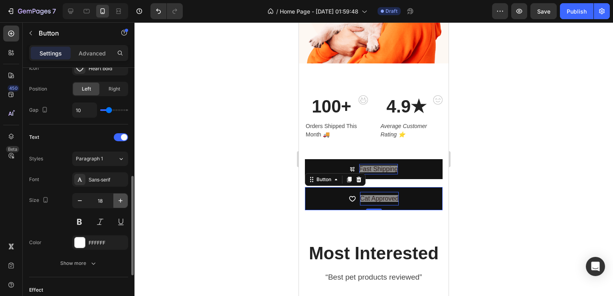
click at [123, 202] on icon "button" at bounding box center [121, 201] width 8 height 8
type input "20"
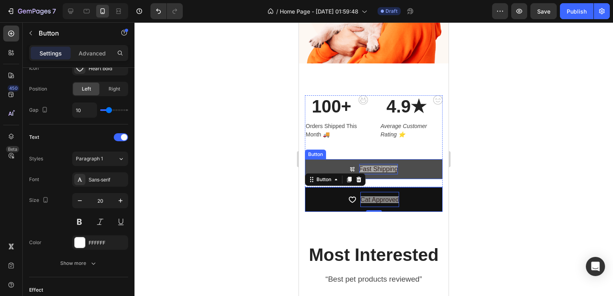
click at [418, 161] on button "Fast Shipping" at bounding box center [374, 169] width 138 height 20
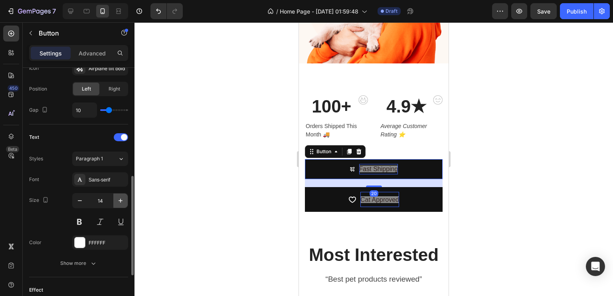
click at [115, 200] on button "button" at bounding box center [120, 201] width 14 height 14
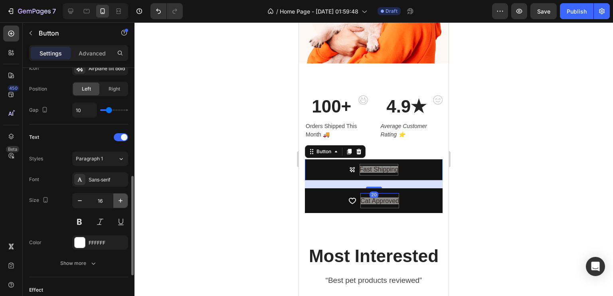
click at [115, 200] on button "button" at bounding box center [120, 201] width 14 height 14
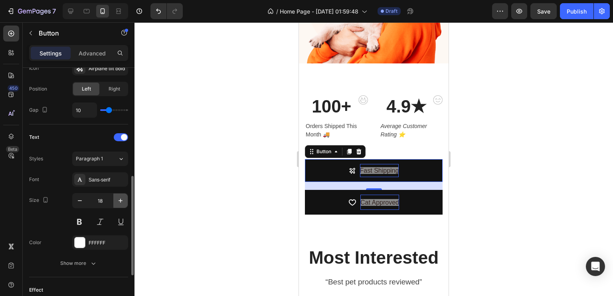
click at [115, 200] on button "button" at bounding box center [120, 201] width 14 height 14
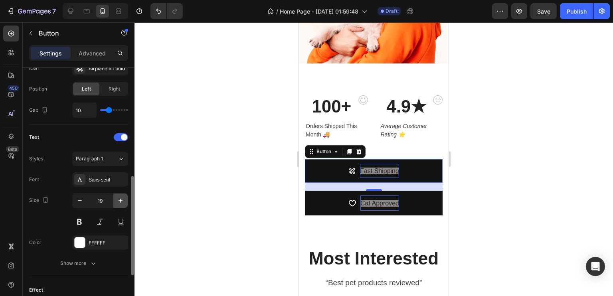
click at [115, 200] on button "button" at bounding box center [120, 201] width 14 height 14
type input "20"
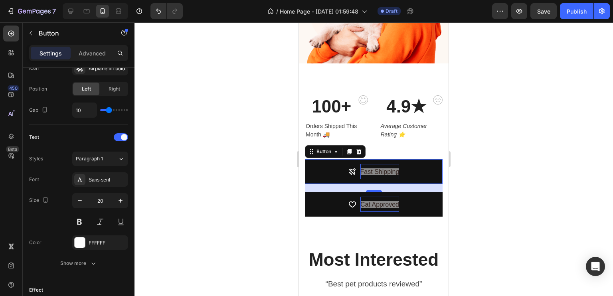
click at [208, 177] on div at bounding box center [374, 159] width 479 height 274
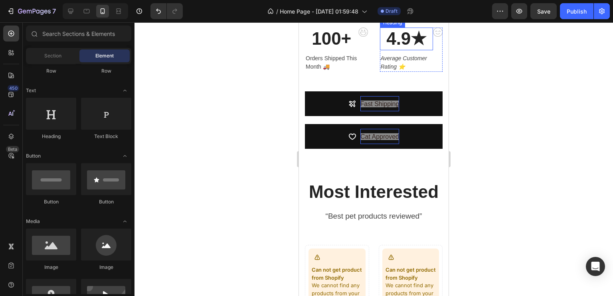
scroll to position [394, 0]
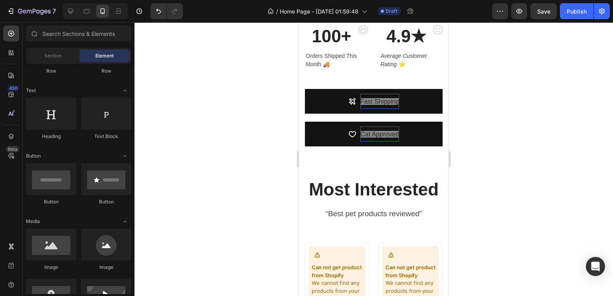
click at [517, 107] on div at bounding box center [374, 159] width 479 height 274
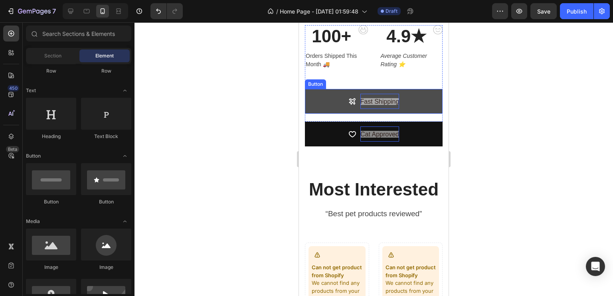
click at [396, 100] on button "Fast Shipping" at bounding box center [374, 101] width 138 height 25
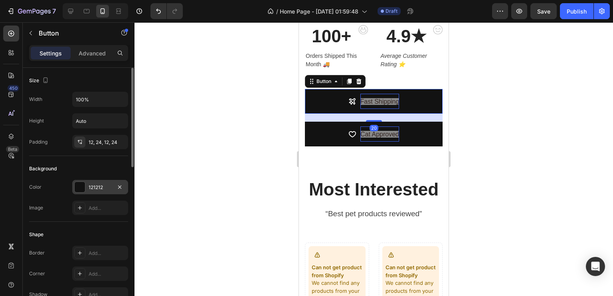
click at [91, 186] on div "121212" at bounding box center [100, 187] width 23 height 7
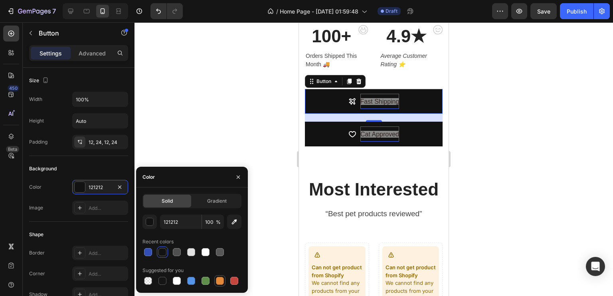
click at [225, 279] on div at bounding box center [219, 280] width 11 height 11
type input "E4893A"
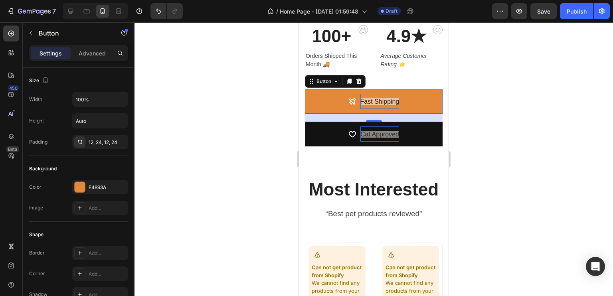
click at [201, 26] on div at bounding box center [374, 159] width 479 height 274
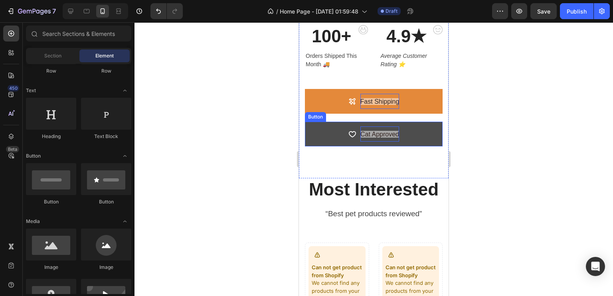
click at [408, 132] on button "Cat Approved" at bounding box center [374, 134] width 138 height 25
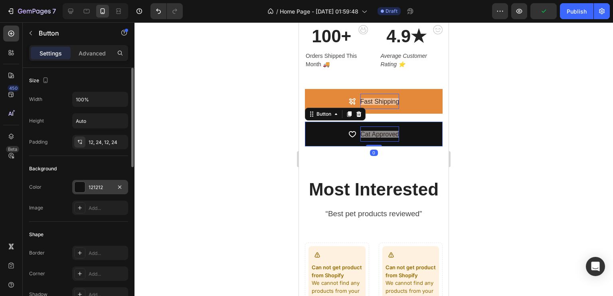
click at [101, 184] on div "121212" at bounding box center [100, 187] width 23 height 7
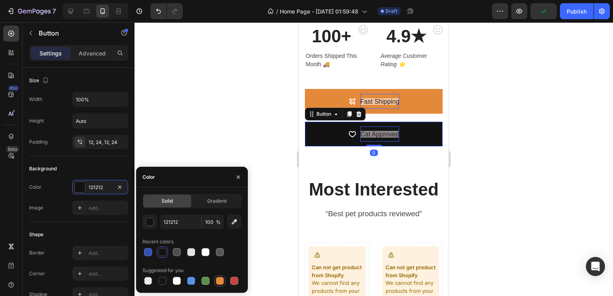
click at [222, 282] on div at bounding box center [220, 281] width 8 height 8
type input "E4893A"
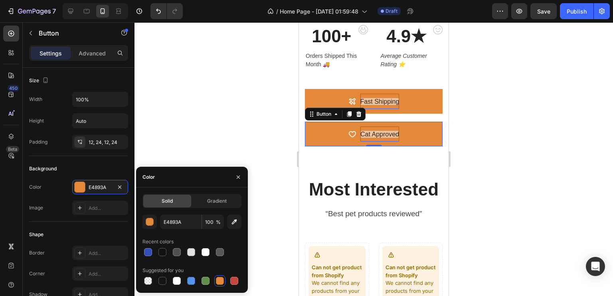
click at [237, 94] on div at bounding box center [374, 159] width 479 height 274
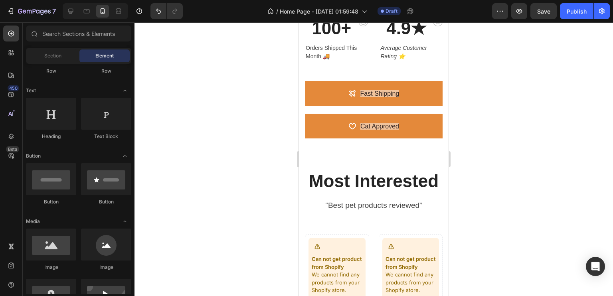
scroll to position [412, 0]
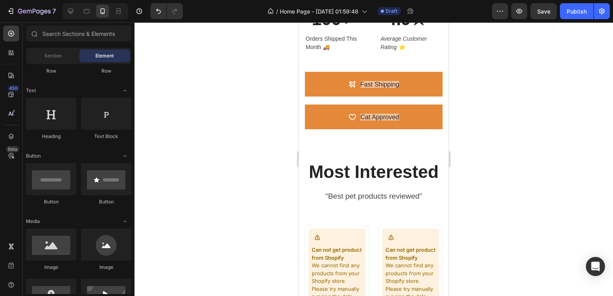
click at [502, 155] on div at bounding box center [374, 159] width 479 height 274
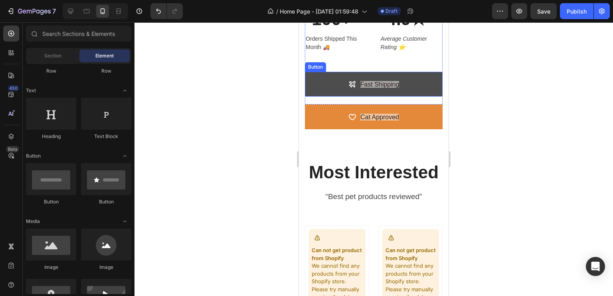
click at [417, 79] on button "Fast Shipping" at bounding box center [374, 84] width 138 height 25
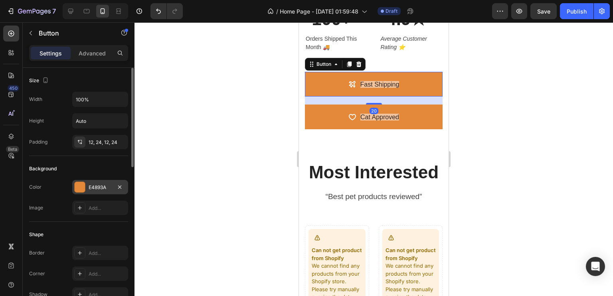
click at [101, 184] on div "E4893A" at bounding box center [100, 187] width 23 height 7
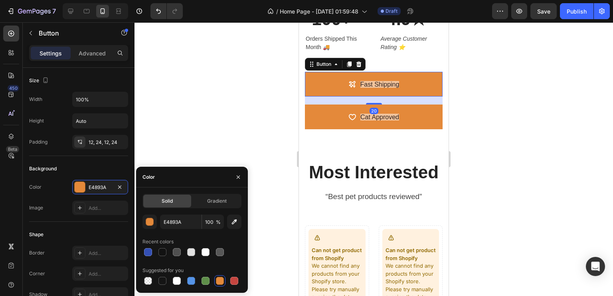
click at [206, 255] on div at bounding box center [206, 252] width 8 height 8
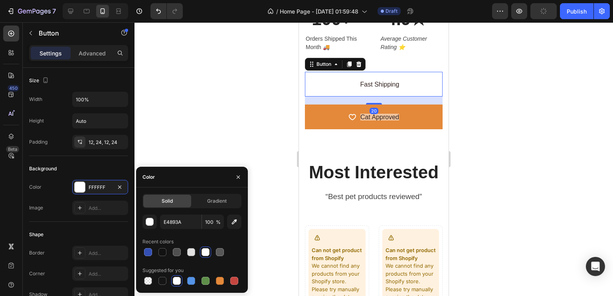
type input "FFFFFF"
click at [214, 123] on div at bounding box center [374, 159] width 479 height 274
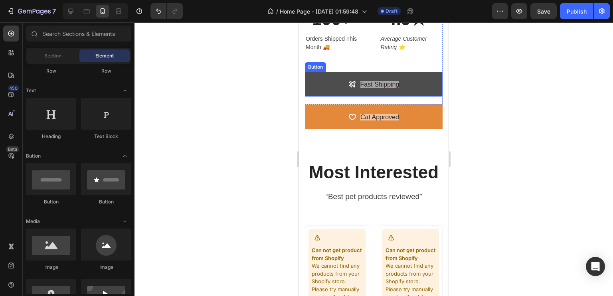
click at [332, 75] on button "Fast Shipping" at bounding box center [374, 84] width 138 height 25
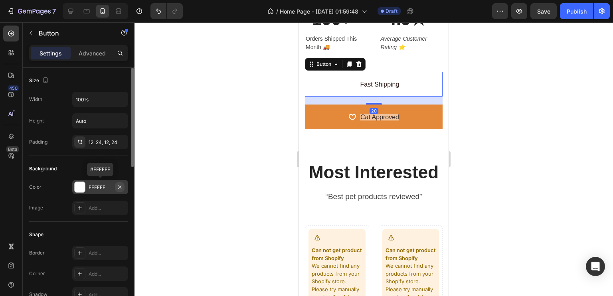
click at [116, 186] on button "button" at bounding box center [120, 187] width 10 height 10
click at [78, 189] on icon at bounding box center [80, 187] width 6 height 6
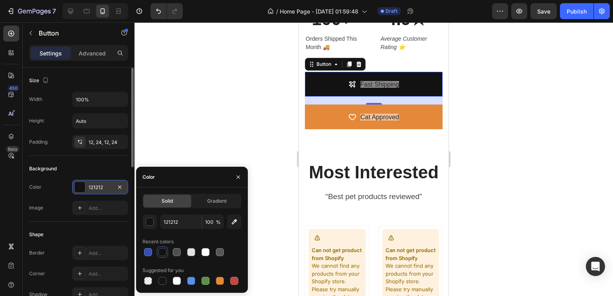
click at [81, 184] on div at bounding box center [80, 187] width 10 height 10
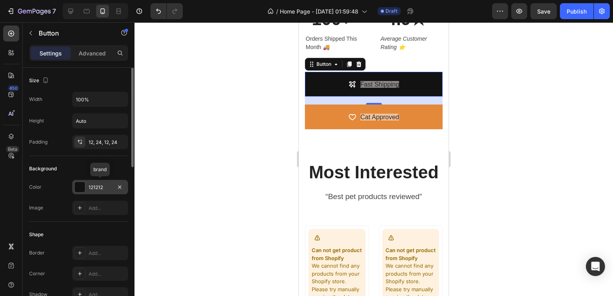
click at [76, 183] on div at bounding box center [80, 187] width 10 height 10
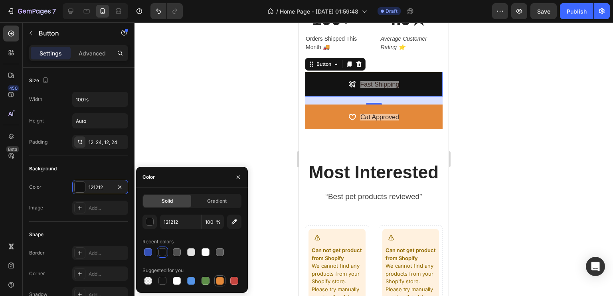
click at [220, 283] on div at bounding box center [220, 281] width 8 height 8
type input "E4893A"
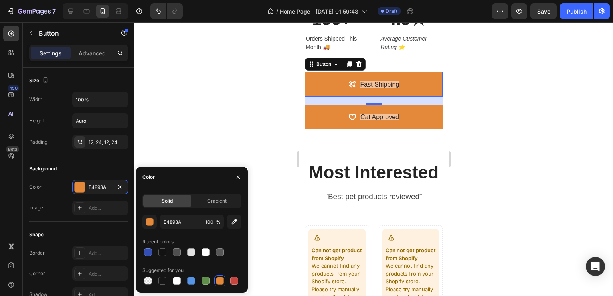
click at [187, 122] on div at bounding box center [374, 159] width 479 height 274
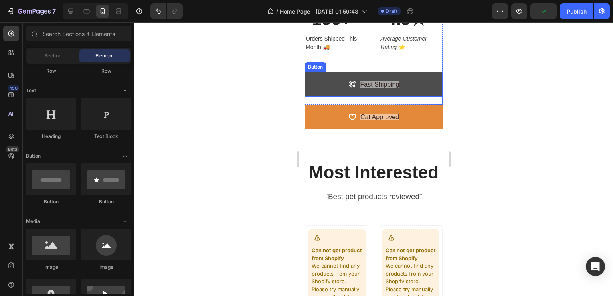
click at [406, 80] on button "Fast Shipping" at bounding box center [374, 84] width 138 height 25
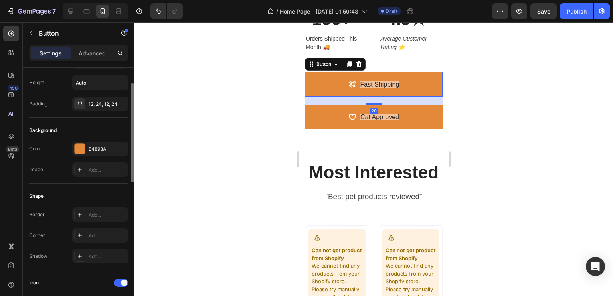
scroll to position [40, 0]
click at [86, 215] on div "Add..." at bounding box center [100, 213] width 56 height 14
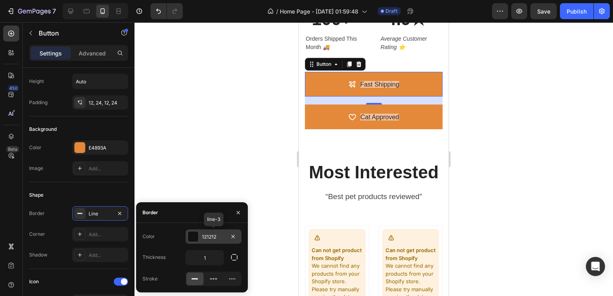
click at [197, 237] on div at bounding box center [193, 237] width 10 height 10
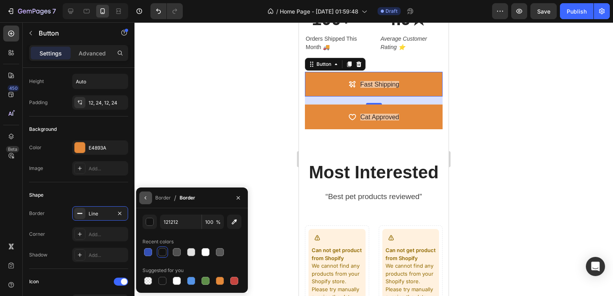
click at [146, 194] on button "button" at bounding box center [145, 198] width 13 height 13
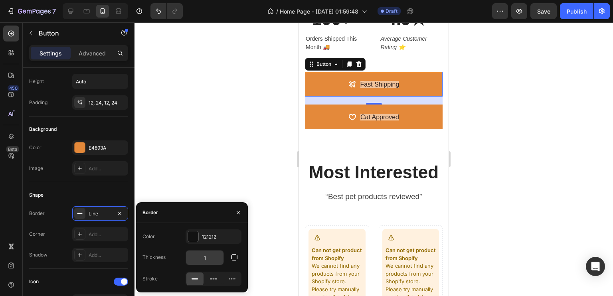
click at [217, 259] on input "1" at bounding box center [205, 258] width 38 height 14
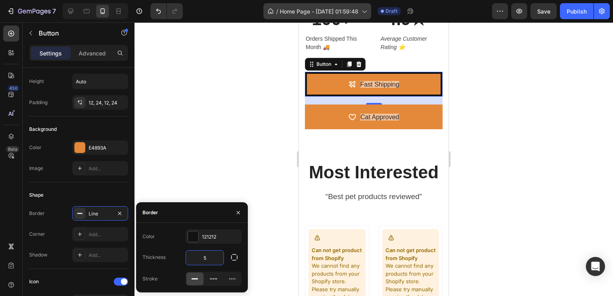
type input "5"
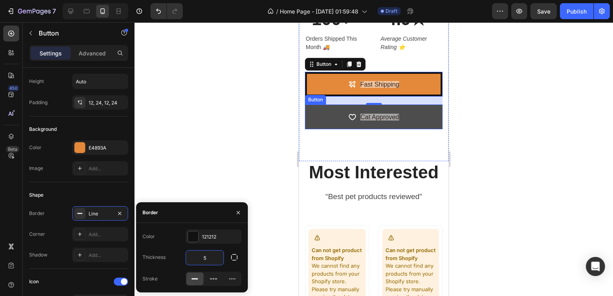
click at [328, 116] on button "Cat Approved" at bounding box center [374, 117] width 138 height 25
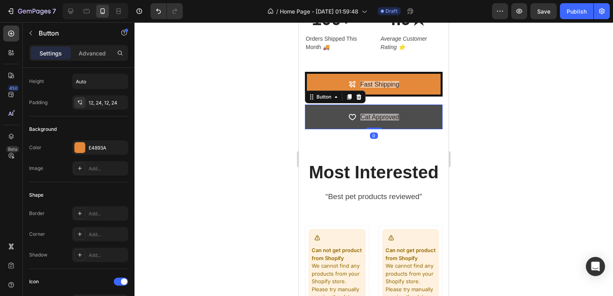
click at [312, 121] on button "Cat Approved" at bounding box center [374, 117] width 138 height 25
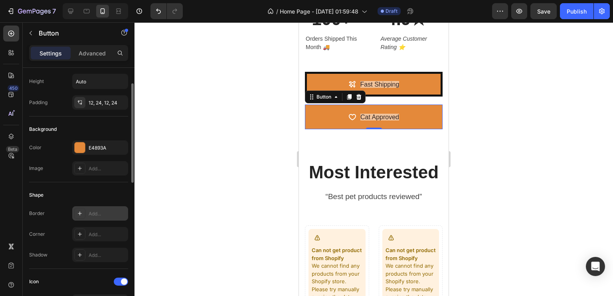
click at [92, 216] on div "Add..." at bounding box center [108, 213] width 38 height 7
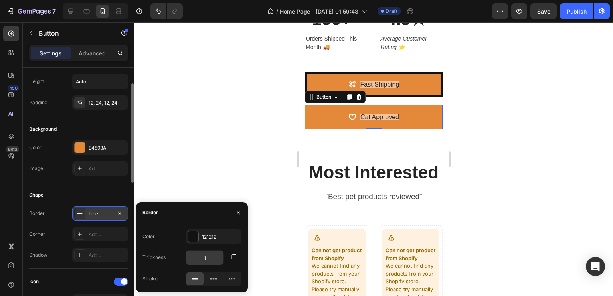
click at [213, 258] on input "1" at bounding box center [205, 258] width 38 height 14
type input "5"
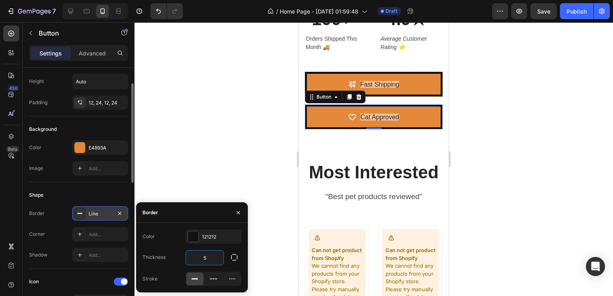
click at [225, 186] on div at bounding box center [374, 159] width 479 height 274
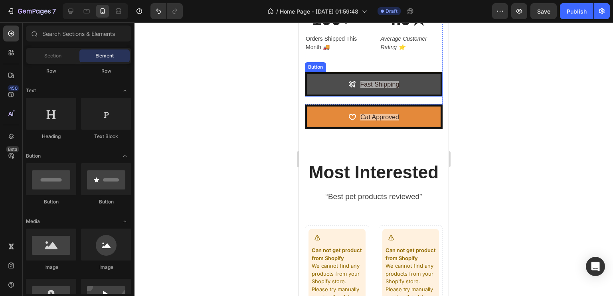
click at [406, 80] on button "Fast Shipping" at bounding box center [374, 84] width 138 height 25
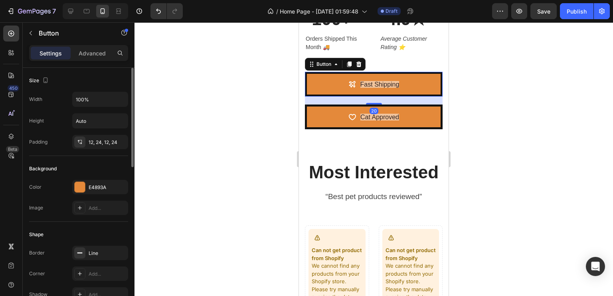
click at [101, 197] on div "Color E4893A Image Add..." at bounding box center [78, 197] width 99 height 35
click at [87, 189] on div "E4893A" at bounding box center [100, 187] width 56 height 14
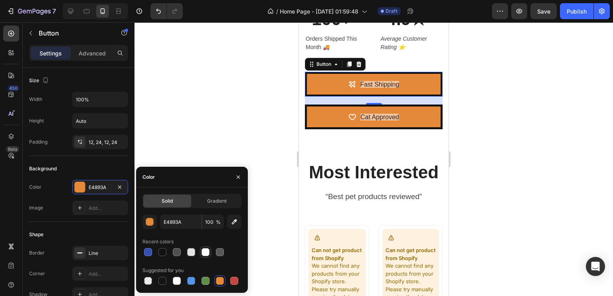
click at [208, 254] on div at bounding box center [206, 252] width 8 height 8
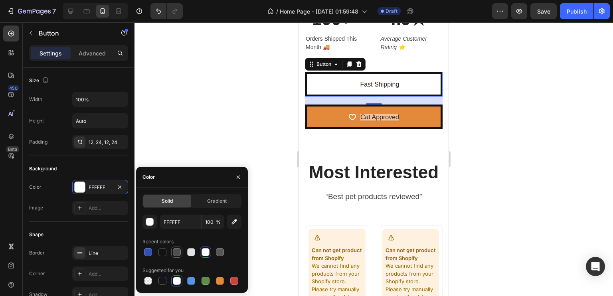
click at [178, 252] on div at bounding box center [177, 252] width 8 height 8
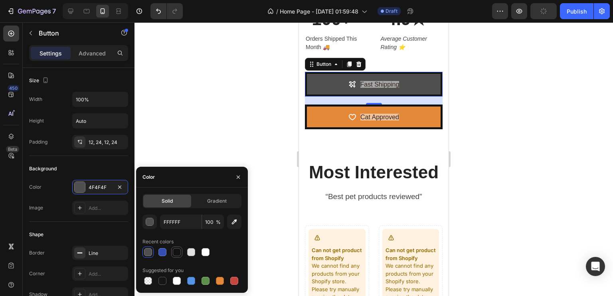
type input "4F4F4F"
click at [226, 89] on div at bounding box center [374, 159] width 479 height 274
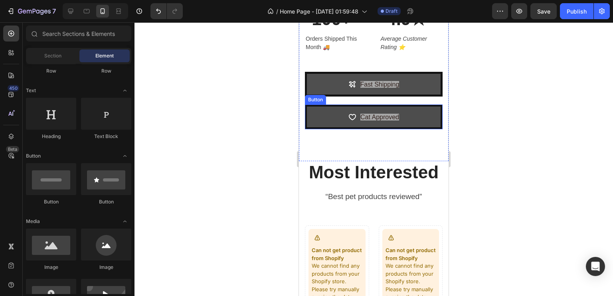
click at [332, 119] on button "Cat Approved" at bounding box center [374, 117] width 138 height 25
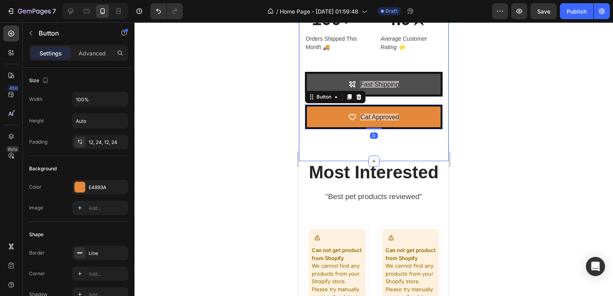
click at [263, 137] on div at bounding box center [374, 159] width 479 height 274
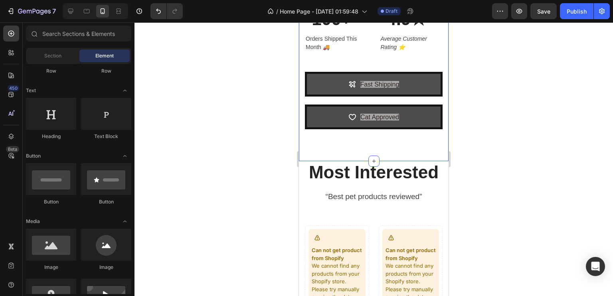
click at [328, 125] on button "Cat Approved" at bounding box center [374, 117] width 138 height 25
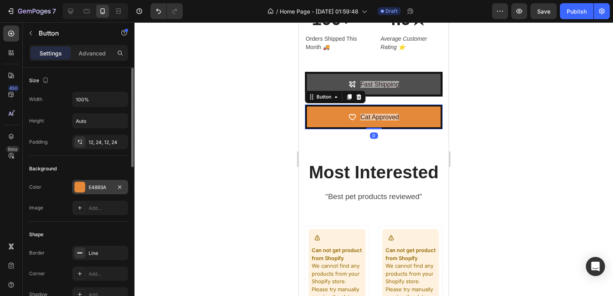
click at [87, 181] on div "E4893A" at bounding box center [100, 187] width 56 height 14
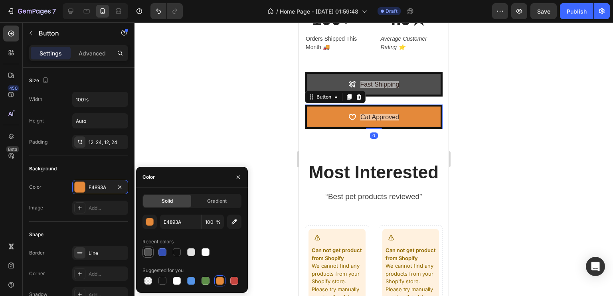
click at [148, 249] on div at bounding box center [148, 252] width 8 height 8
type input "4F4F4F"
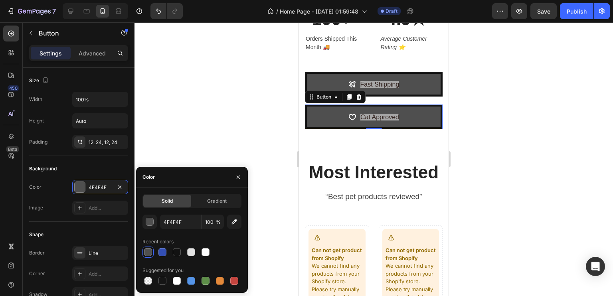
click at [209, 106] on div at bounding box center [374, 159] width 479 height 274
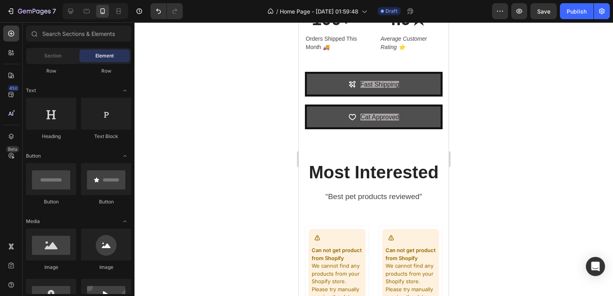
click at [590, 137] on div at bounding box center [374, 159] width 479 height 274
click at [559, 93] on div at bounding box center [374, 159] width 479 height 274
click at [467, 101] on div at bounding box center [374, 159] width 479 height 274
click at [409, 72] on button "Fast Shipping" at bounding box center [374, 84] width 138 height 25
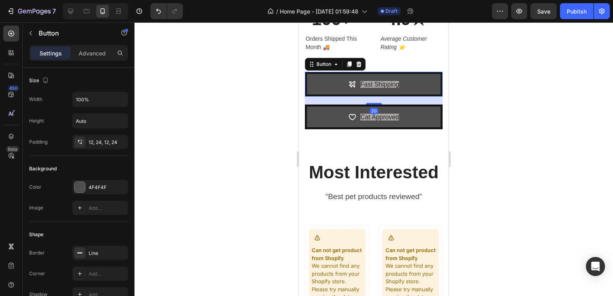
click at [440, 128] on div "100+ Heading Orders Shipped This Month 🚚 Text block Image Row 4.9★ Heading Aver…" at bounding box center [374, 68] width 150 height 185
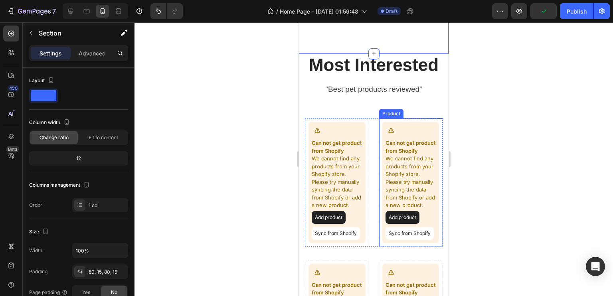
click at [392, 134] on div at bounding box center [391, 130] width 11 height 11
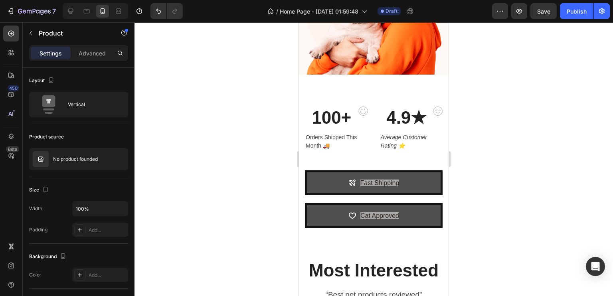
scroll to position [321, 0]
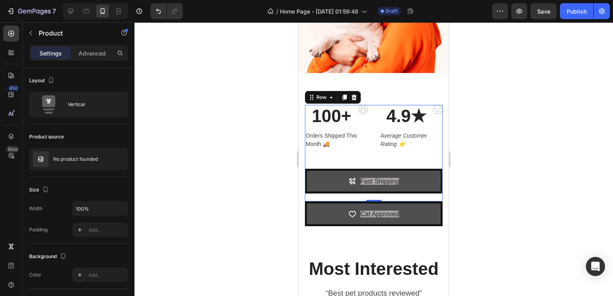
click at [363, 143] on div "100+ Heading Orders Shipped This Month 🚚 Text block Image Row 4.9★ Heading Aver…" at bounding box center [374, 137] width 138 height 64
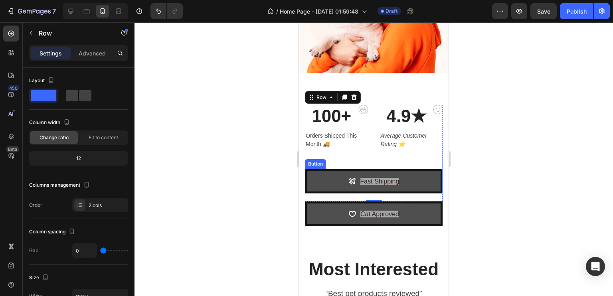
click at [410, 169] on button "Fast Shipping" at bounding box center [374, 181] width 138 height 25
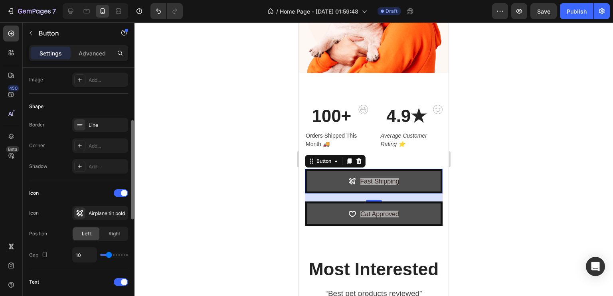
scroll to position [129, 0]
click at [93, 160] on div "Add..." at bounding box center [100, 165] width 56 height 14
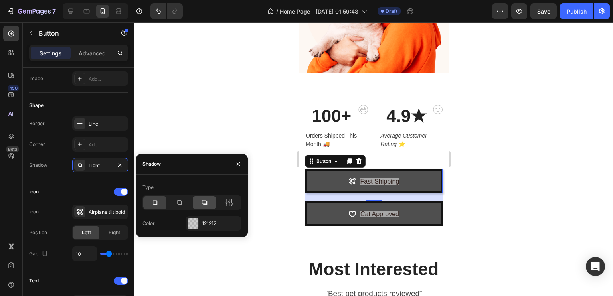
click at [208, 198] on div at bounding box center [204, 202] width 23 height 13
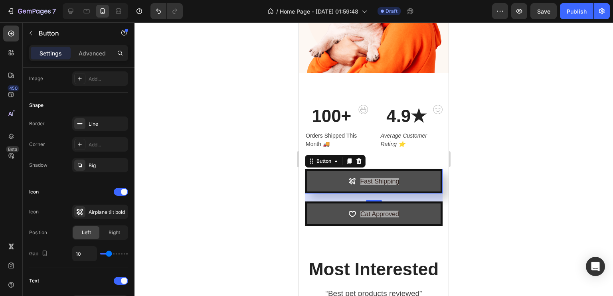
click at [209, 135] on div at bounding box center [374, 159] width 479 height 274
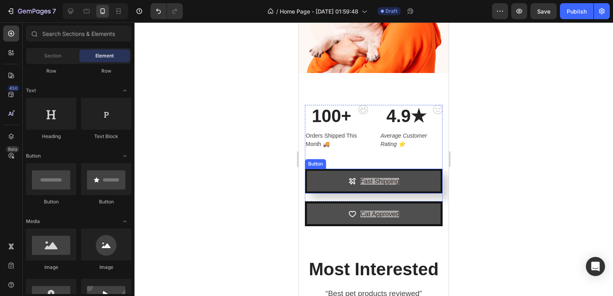
click at [401, 185] on button "Fast Shipping" at bounding box center [374, 181] width 138 height 25
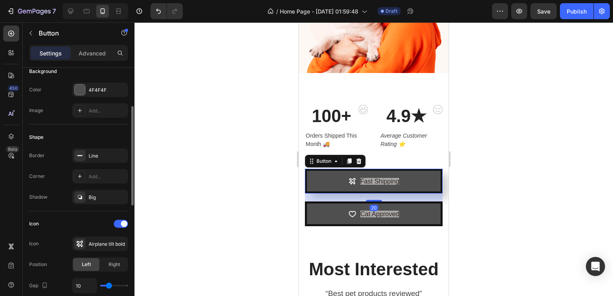
scroll to position [98, 0]
click at [87, 194] on div "Big" at bounding box center [100, 197] width 56 height 14
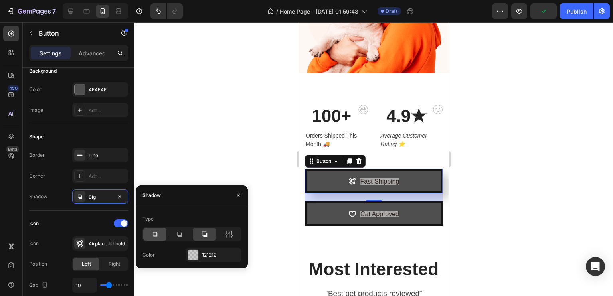
click at [153, 232] on icon at bounding box center [155, 234] width 8 height 8
click at [243, 191] on button "button" at bounding box center [238, 195] width 13 height 13
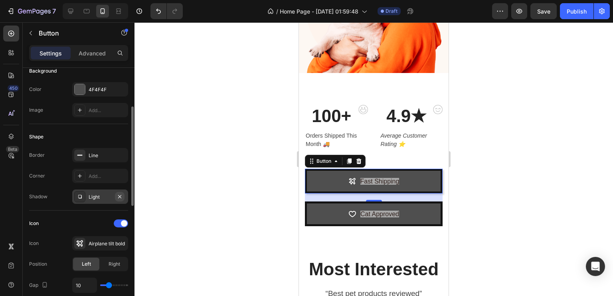
click at [120, 194] on icon "button" at bounding box center [120, 197] width 6 height 6
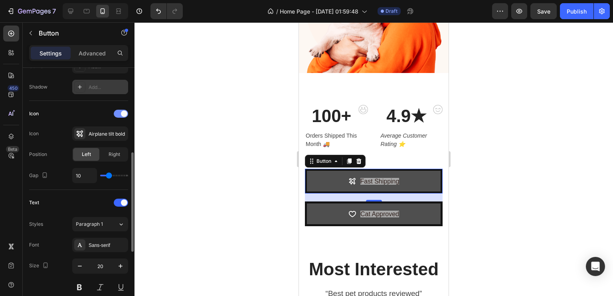
scroll to position [210, 0]
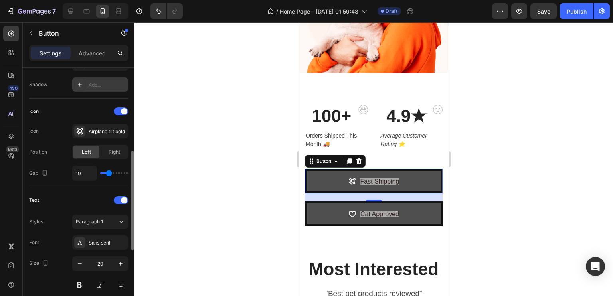
click at [109, 213] on div "Styles Paragraph 1 Font Sans-serif Size 20 Color FFFFFF Show more" at bounding box center [78, 273] width 99 height 121
click at [108, 221] on div "Paragraph 1" at bounding box center [92, 221] width 32 height 7
click at [113, 242] on div "Sans-serif" at bounding box center [108, 242] width 38 height 7
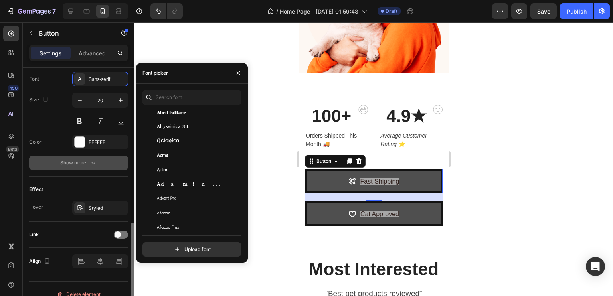
scroll to position [378, 0]
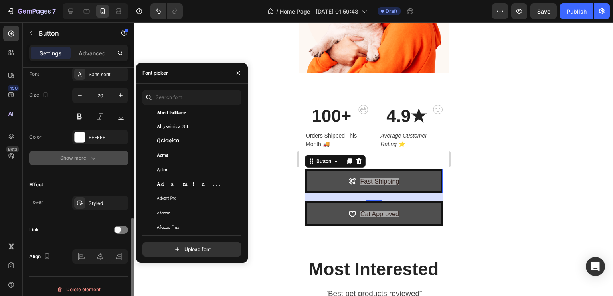
click at [92, 156] on icon "button" at bounding box center [93, 158] width 8 height 8
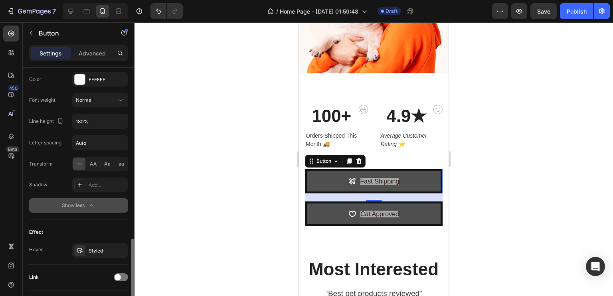
scroll to position [455, 0]
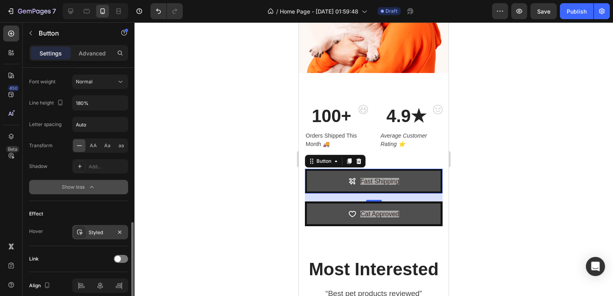
click at [102, 237] on div "Styled" at bounding box center [100, 232] width 56 height 14
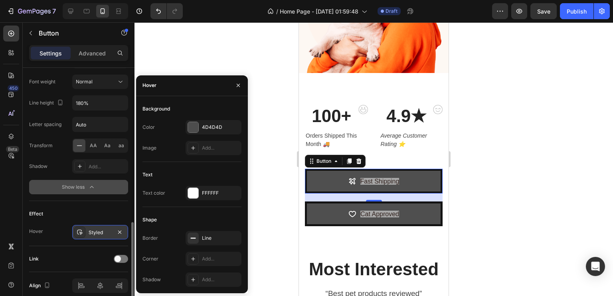
click at [89, 230] on div "Styled" at bounding box center [100, 232] width 23 height 7
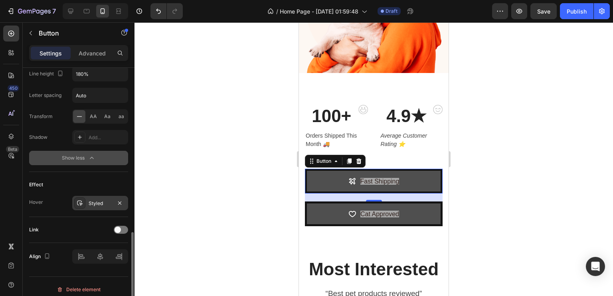
scroll to position [488, 0]
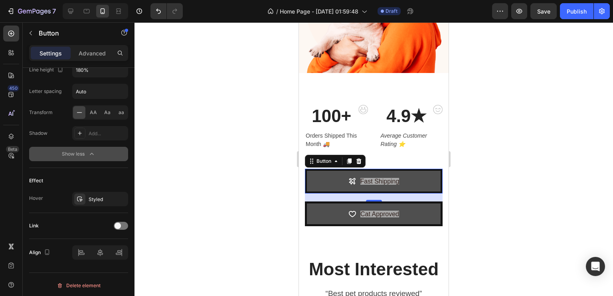
click at [518, 176] on div at bounding box center [374, 159] width 479 height 274
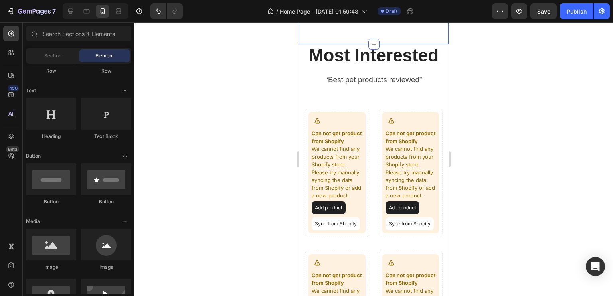
scroll to position [539, 0]
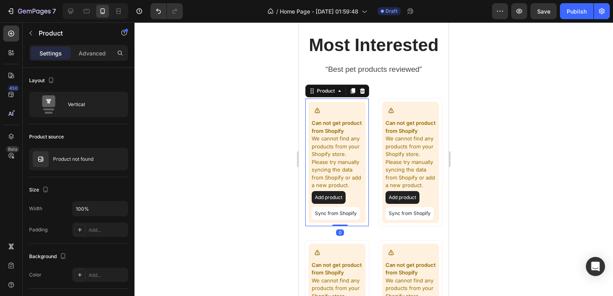
click at [335, 116] on div "Can not get product from Shopify We cannot find any products from your Shopify …" at bounding box center [337, 162] width 57 height 121
click at [276, 103] on div at bounding box center [374, 159] width 479 height 274
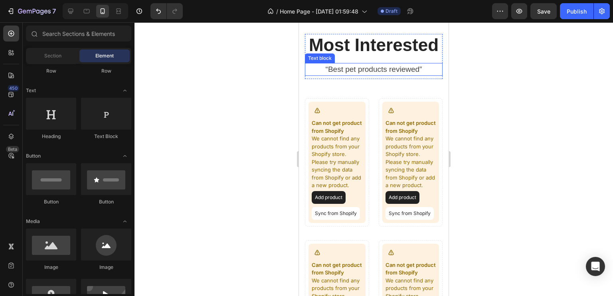
click at [371, 42] on p "Most Interested" at bounding box center [374, 45] width 136 height 21
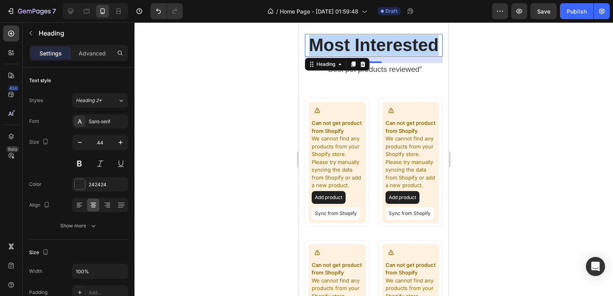
click at [371, 42] on p "Most Interested" at bounding box center [374, 45] width 136 height 21
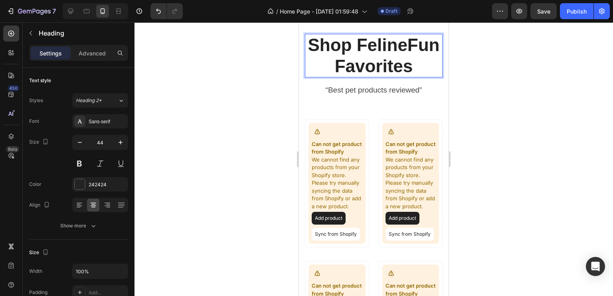
click at [326, 69] on p "Shop FelineFun Favorites" at bounding box center [374, 56] width 136 height 42
click at [412, 71] on p "Shop FelineFun Favorites" at bounding box center [374, 56] width 136 height 42
drag, startPoint x: 393, startPoint y: 46, endPoint x: 386, endPoint y: 44, distance: 7.1
click at [386, 44] on p "Shop FelineFun Favorites" at bounding box center [374, 56] width 136 height 42
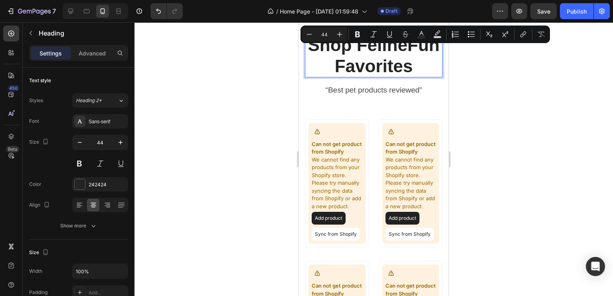
click at [422, 77] on p "Shop FelineFun Favorites" at bounding box center [374, 56] width 136 height 42
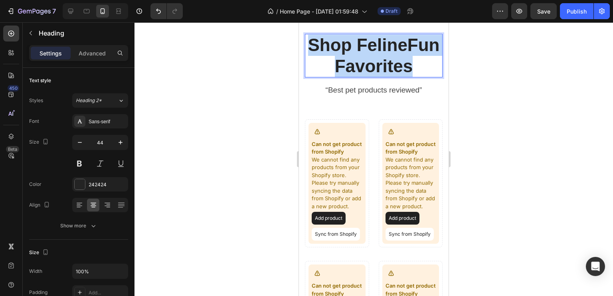
drag, startPoint x: 349, startPoint y: 42, endPoint x: 412, endPoint y: 79, distance: 72.8
click at [412, 77] on p "Shop FelineFun Favorites" at bounding box center [374, 56] width 136 height 42
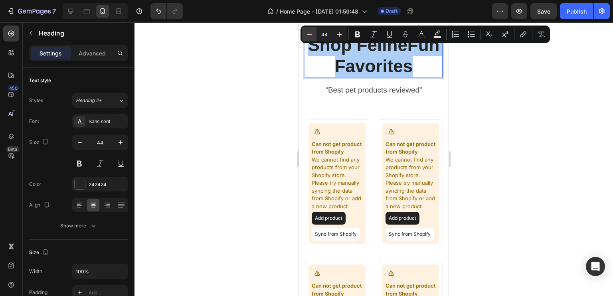
click at [313, 36] on icon "Editor contextual toolbar" at bounding box center [309, 34] width 8 height 8
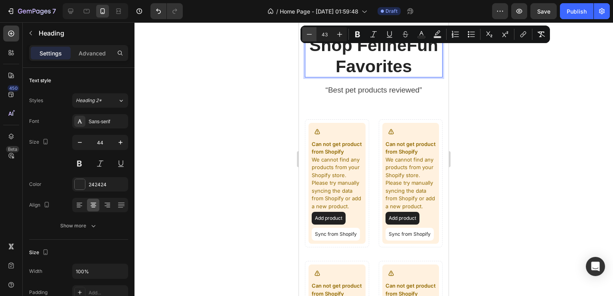
click at [313, 36] on icon "Editor contextual toolbar" at bounding box center [309, 34] width 8 height 8
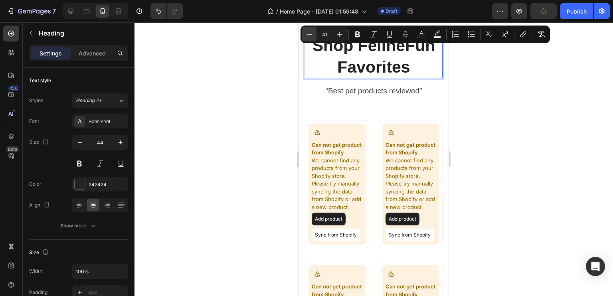
click at [313, 36] on icon "Editor contextual toolbar" at bounding box center [309, 34] width 8 height 8
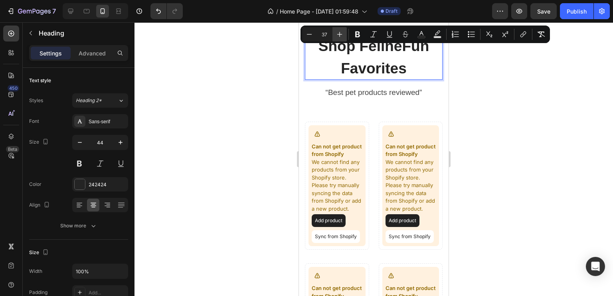
click at [338, 35] on icon "Editor contextual toolbar" at bounding box center [340, 34] width 8 height 8
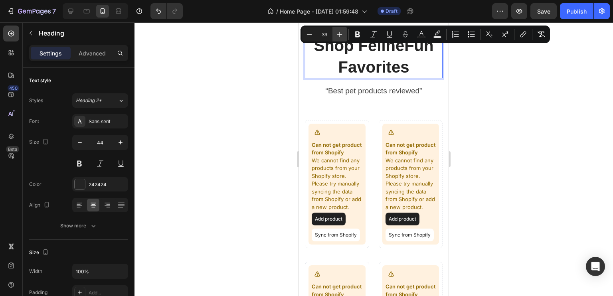
type input "40"
click at [483, 83] on div at bounding box center [374, 159] width 479 height 274
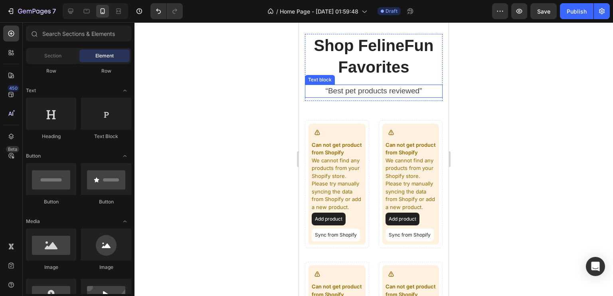
click at [382, 96] on p "“Best pet products reviewed”" at bounding box center [374, 91] width 136 height 12
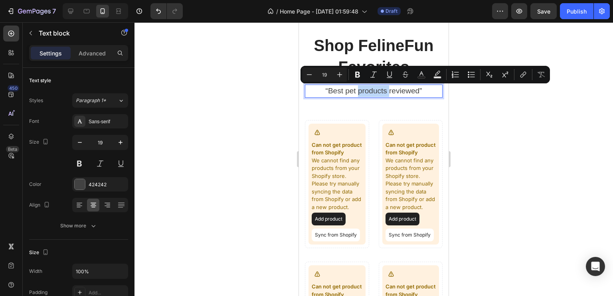
click at [380, 93] on p "“Best pet products reviewed”" at bounding box center [374, 91] width 136 height 12
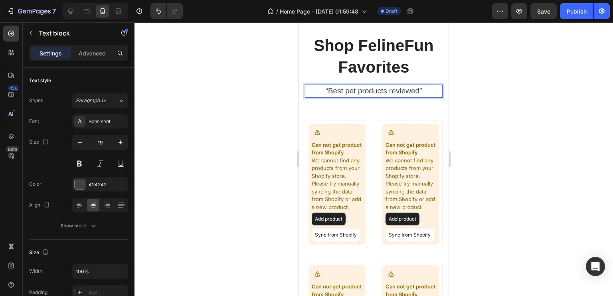
click at [380, 93] on p "“Best pet products reviewed”" at bounding box center [374, 91] width 136 height 12
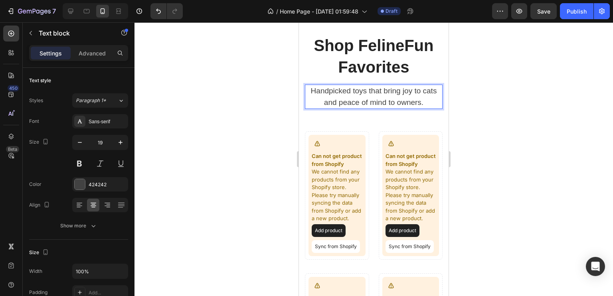
click at [479, 114] on div at bounding box center [374, 159] width 479 height 274
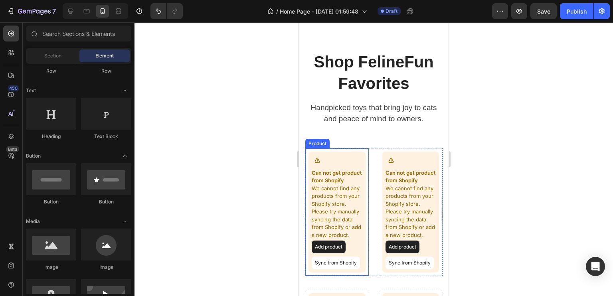
scroll to position [524, 0]
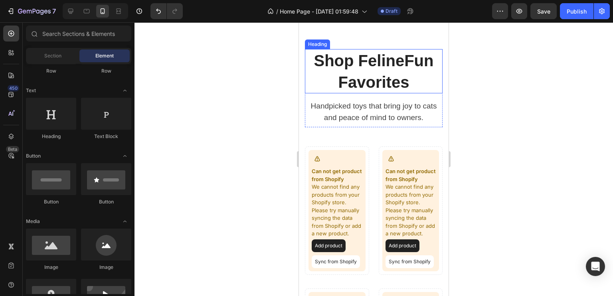
click at [407, 82] on p "⁠⁠⁠⁠⁠⁠⁠ Shop FelineFun Favorites" at bounding box center [374, 71] width 136 height 43
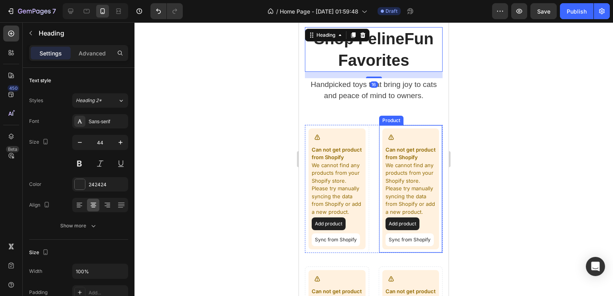
scroll to position [528, 0]
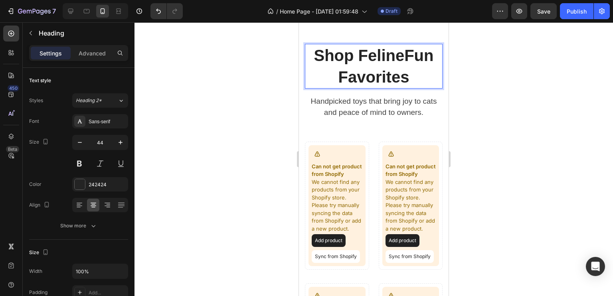
click at [409, 79] on p "Shop FelineFun Favorites" at bounding box center [374, 66] width 136 height 43
click at [400, 82] on span "Shop FelineFun Favorites 😸" at bounding box center [374, 66] width 120 height 39
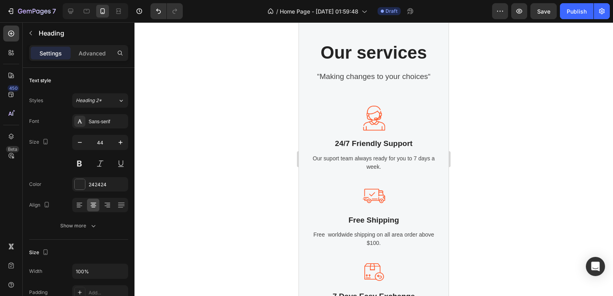
scroll to position [964, 0]
click at [378, 109] on div "Our services Heading “Making changes to your choices“ Text block Image 24/7 Fri…" at bounding box center [374, 216] width 138 height 351
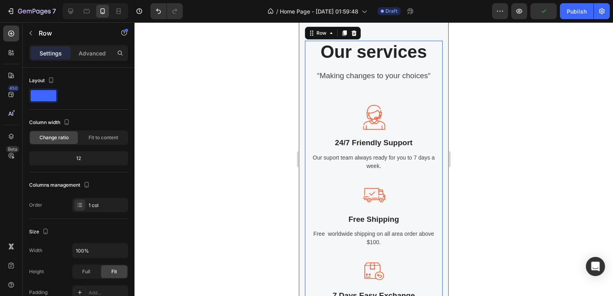
click at [386, 77] on div "Our services Heading “Making changes to your choices“ Text block Image 24/7 Fri…" at bounding box center [374, 216] width 150 height 415
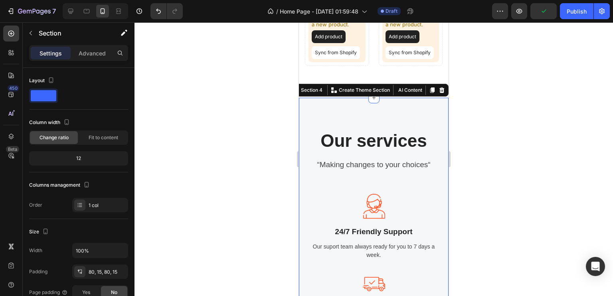
scroll to position [870, 0]
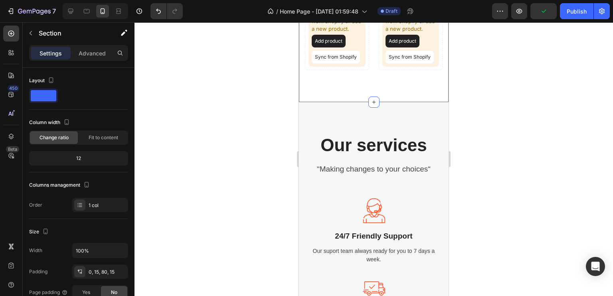
scroll to position [214, 0]
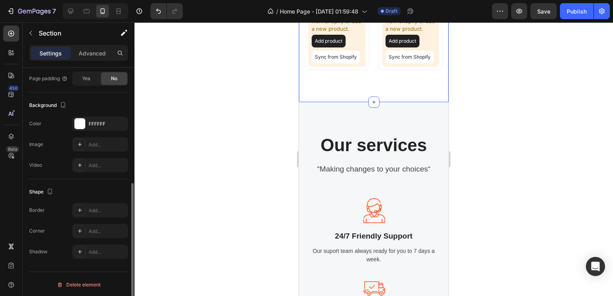
click at [334, 70] on div "Can not get product from Shopify We cannot find any products from your Shopify …" at bounding box center [337, 6] width 64 height 129
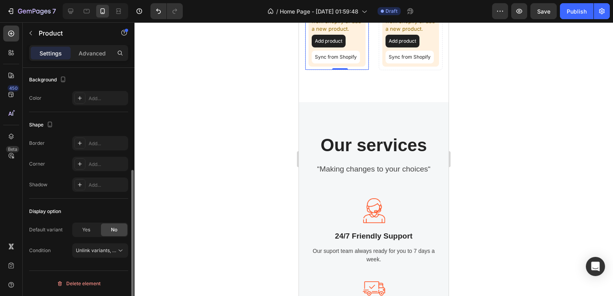
scroll to position [0, 0]
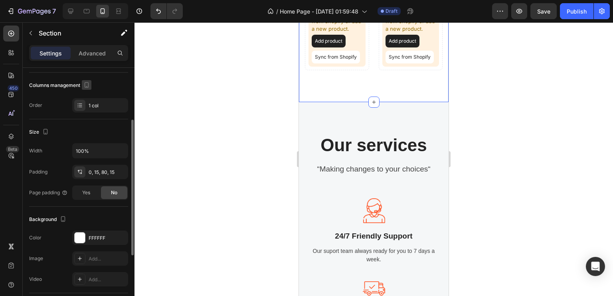
scroll to position [101, 0]
click at [101, 172] on div "0, 15, 80, 15" at bounding box center [100, 171] width 23 height 7
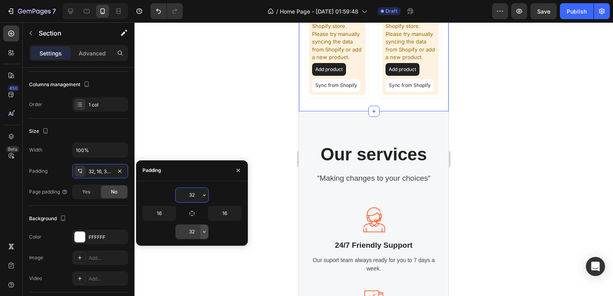
click at [203, 231] on icon "button" at bounding box center [204, 232] width 2 height 2
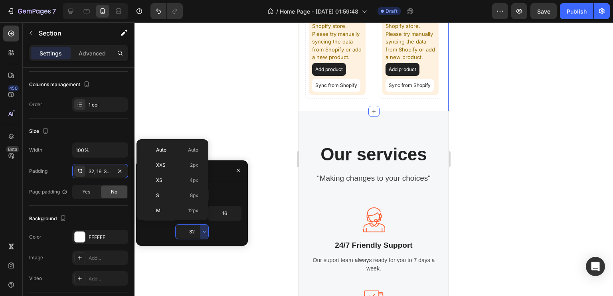
scroll to position [57, 0]
click at [179, 153] on p "M 12px" at bounding box center [177, 153] width 42 height 7
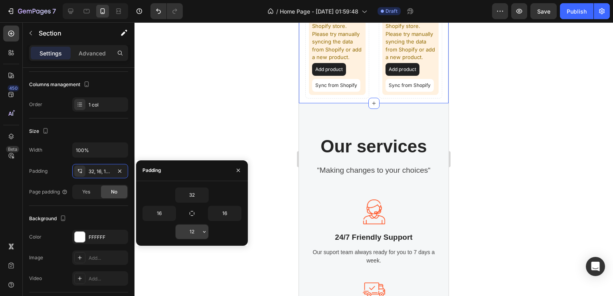
click at [194, 236] on input "12" at bounding box center [192, 232] width 33 height 14
click at [205, 233] on icon "button" at bounding box center [204, 232] width 6 height 6
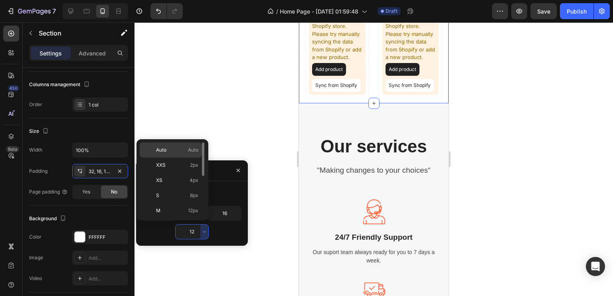
click at [187, 151] on p "Auto Auto" at bounding box center [177, 149] width 42 height 7
type input "Auto"
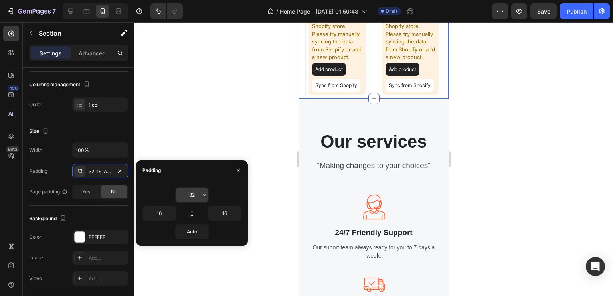
click at [198, 197] on input "32" at bounding box center [192, 195] width 33 height 14
click at [208, 194] on icon "button" at bounding box center [204, 195] width 6 height 6
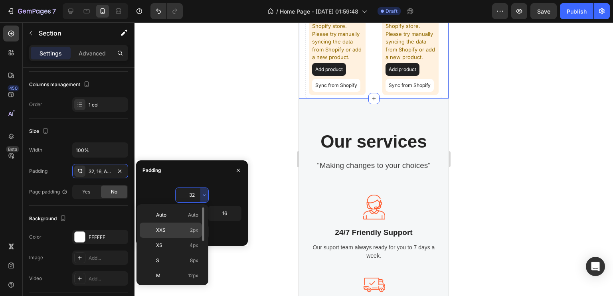
scroll to position [0, 0]
click at [177, 217] on p "Auto Auto" at bounding box center [177, 215] width 42 height 7
type input "Auto"
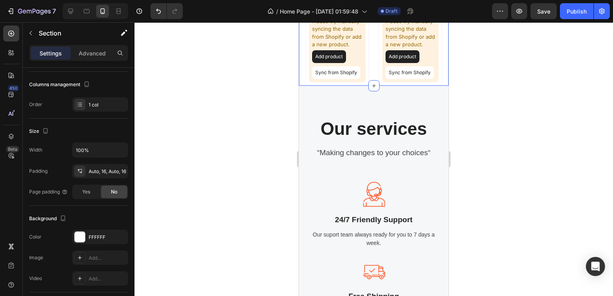
click at [270, 137] on div at bounding box center [374, 159] width 479 height 274
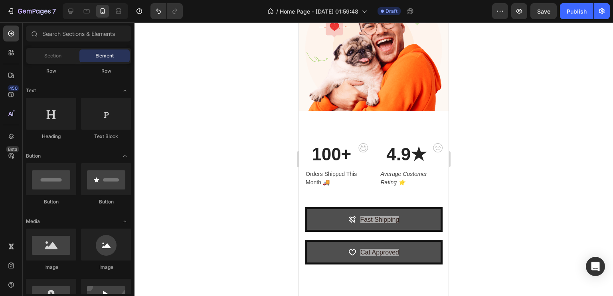
scroll to position [364, 0]
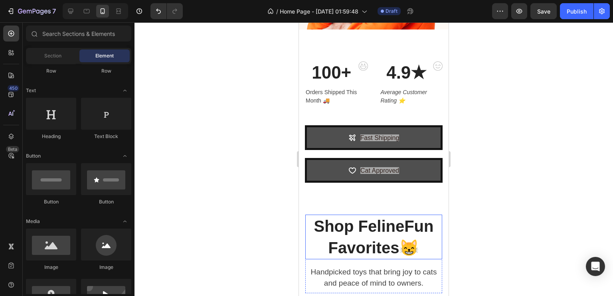
click at [393, 202] on div "100+ Heading Orders Shipped This Month 🚚 Text block Image Row 4.9★ Heading Aver…" at bounding box center [374, 122] width 150 height 185
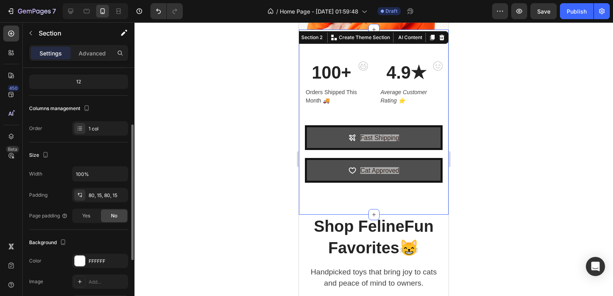
scroll to position [87, 0]
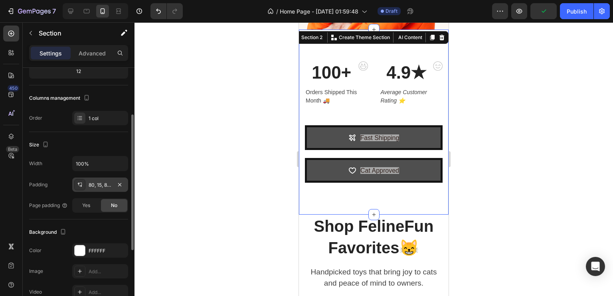
click at [110, 186] on div "80, 15, 80, 15" at bounding box center [100, 185] width 23 height 7
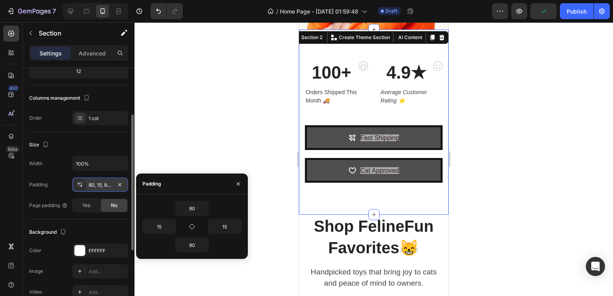
click at [80, 182] on icon at bounding box center [80, 185] width 6 height 6
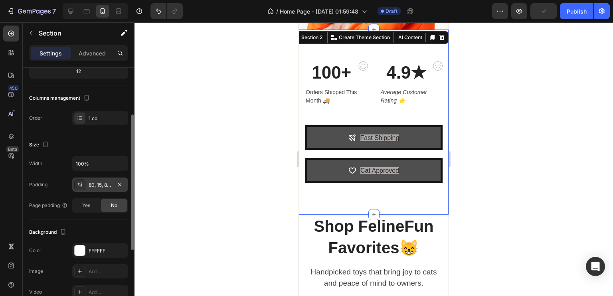
click at [80, 182] on icon at bounding box center [80, 185] width 6 height 6
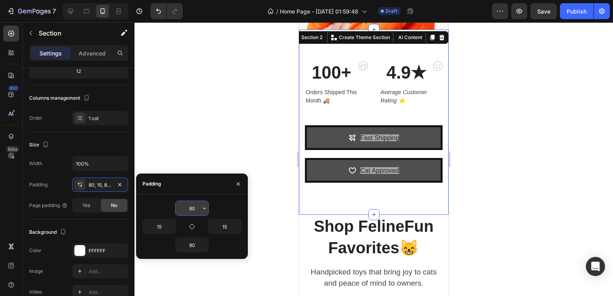
click at [201, 207] on icon "button" at bounding box center [204, 208] width 6 height 6
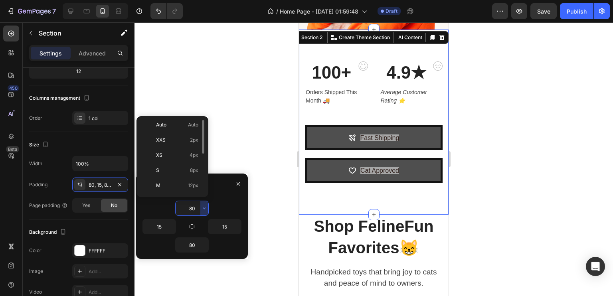
scroll to position [2, 0]
click at [176, 124] on p "Auto Auto" at bounding box center [177, 125] width 42 height 7
type input "Auto"
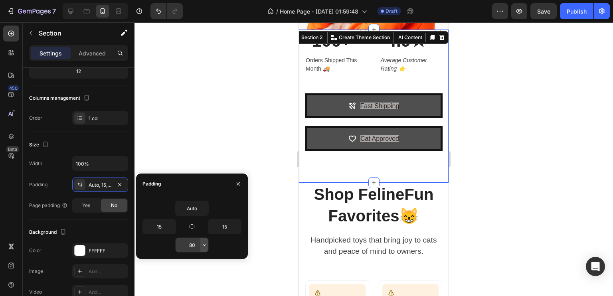
click at [202, 241] on button "button" at bounding box center [204, 245] width 8 height 14
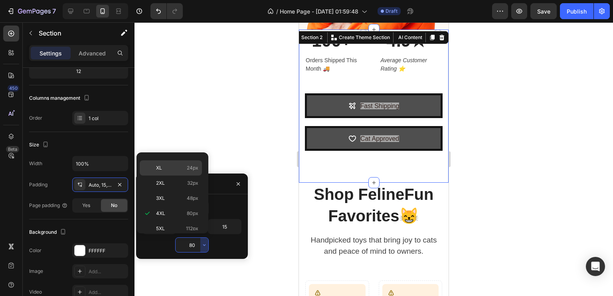
scroll to position [0, 0]
click at [186, 166] on p "Auto Auto" at bounding box center [177, 163] width 42 height 7
type input "Auto"
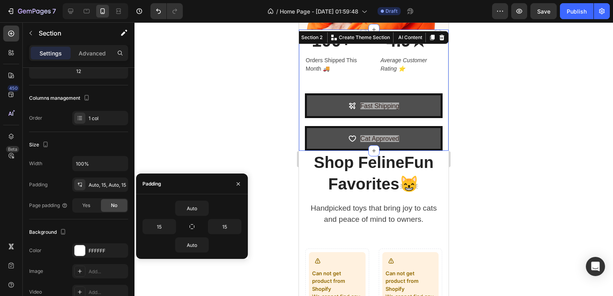
click at [222, 95] on div at bounding box center [374, 159] width 479 height 274
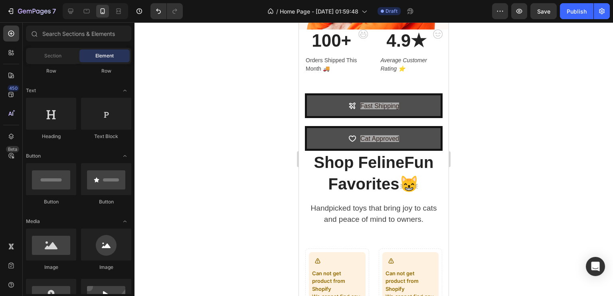
click at [519, 169] on div at bounding box center [374, 159] width 479 height 274
click at [410, 178] on span "Shop FelineFun Favorites😸" at bounding box center [374, 173] width 120 height 39
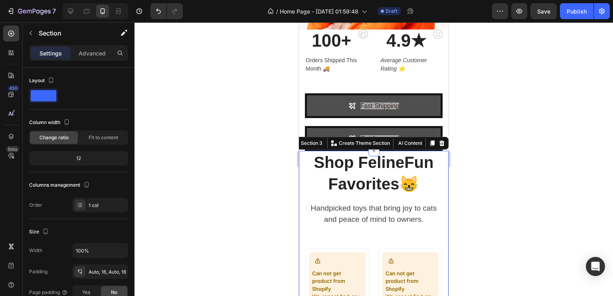
click at [579, 174] on div at bounding box center [374, 159] width 479 height 274
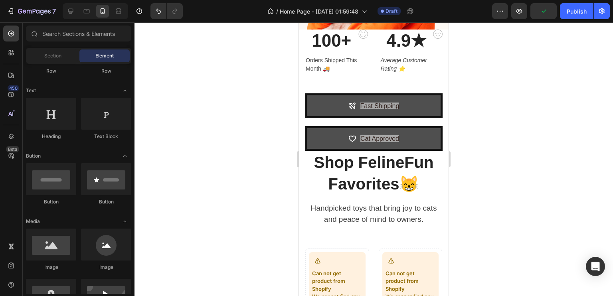
click at [503, 141] on div at bounding box center [374, 159] width 479 height 274
click at [505, 159] on div at bounding box center [374, 159] width 479 height 274
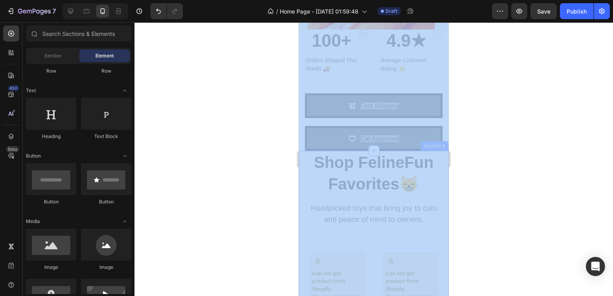
drag, startPoint x: 505, startPoint y: 159, endPoint x: 546, endPoint y: 165, distance: 41.9
click at [546, 165] on div at bounding box center [374, 159] width 479 height 274
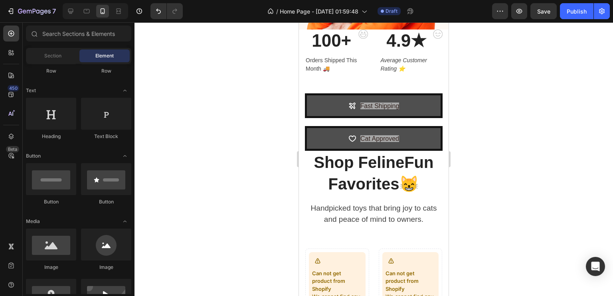
click at [546, 165] on div at bounding box center [374, 159] width 479 height 274
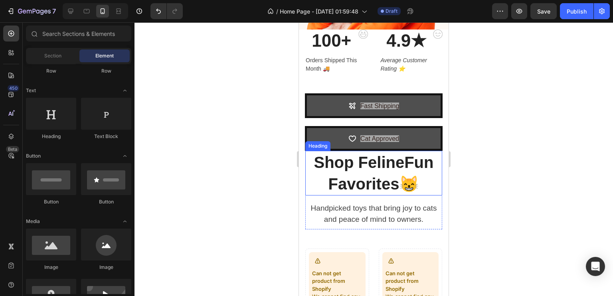
click at [423, 154] on span "Shop FelineFun Favorites😸" at bounding box center [374, 173] width 120 height 39
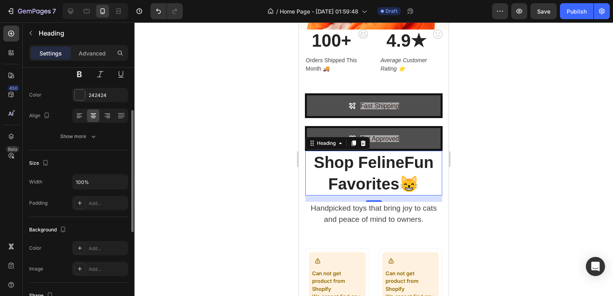
scroll to position [89, 0]
click at [86, 135] on div "Show more" at bounding box center [78, 137] width 37 height 8
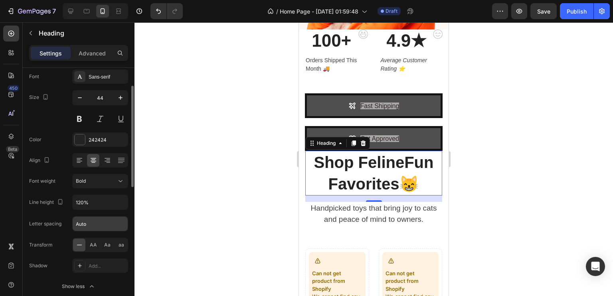
scroll to position [0, 0]
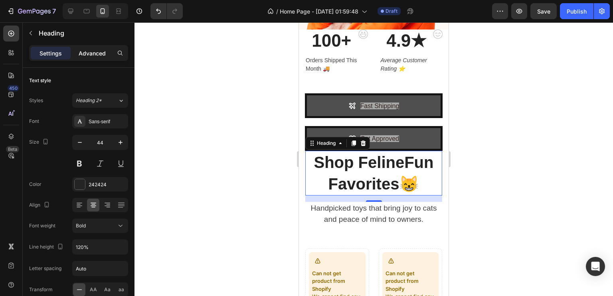
click at [97, 56] on p "Advanced" at bounding box center [92, 53] width 27 height 8
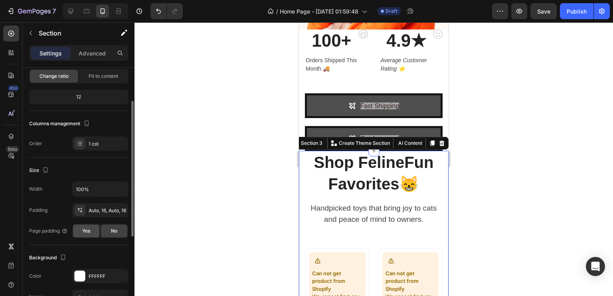
scroll to position [62, 0]
click at [102, 203] on div "Auto, 16, Auto, 16" at bounding box center [100, 210] width 56 height 14
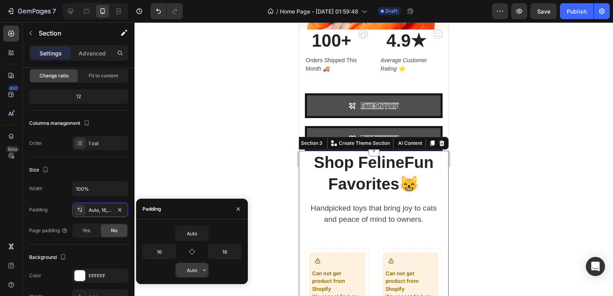
click at [195, 270] on input "Auto" at bounding box center [192, 270] width 33 height 14
click at [202, 270] on icon "button" at bounding box center [204, 270] width 6 height 6
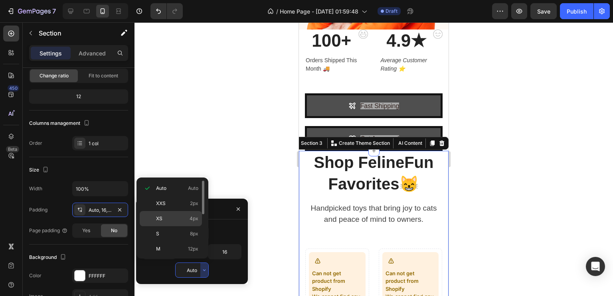
click at [177, 224] on div "XS 4px" at bounding box center [171, 218] width 62 height 15
type input "4"
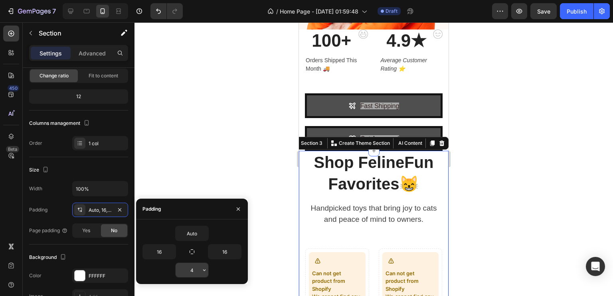
click at [199, 268] on input "4" at bounding box center [192, 270] width 33 height 14
click at [215, 126] on div at bounding box center [374, 159] width 479 height 274
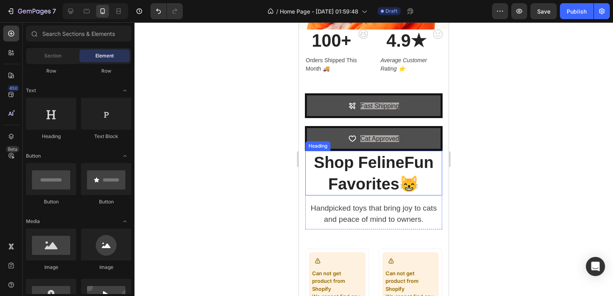
click at [309, 164] on h2 "Shop FelineFun Favorites😸" at bounding box center [373, 173] width 137 height 45
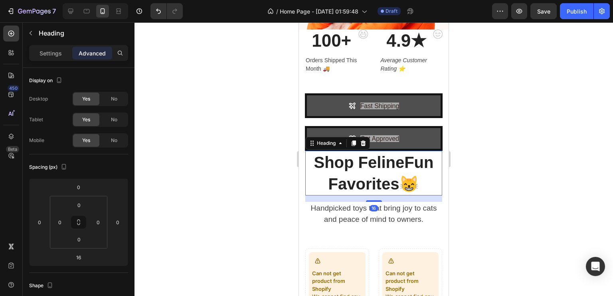
click at [264, 134] on div at bounding box center [374, 159] width 479 height 274
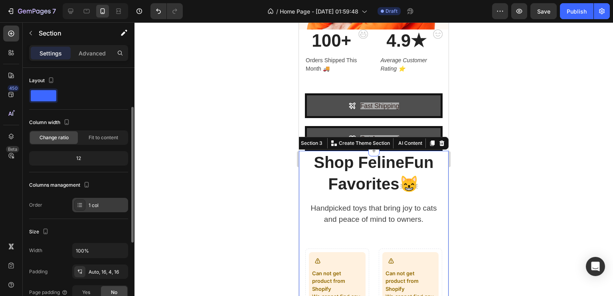
scroll to position [28, 0]
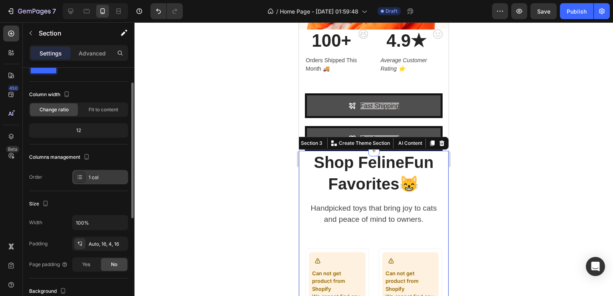
click at [107, 210] on div "Size" at bounding box center [78, 204] width 99 height 13
click at [107, 246] on div "Auto, 16, 4, 16" at bounding box center [100, 244] width 23 height 7
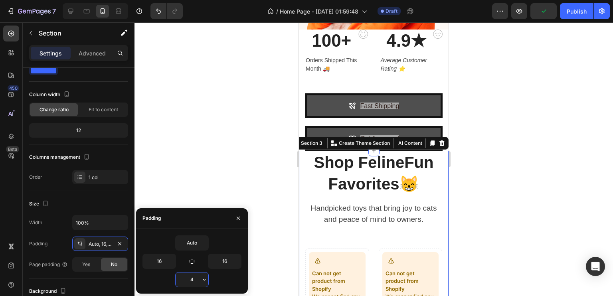
click at [196, 277] on input "4" at bounding box center [192, 280] width 33 height 14
click at [205, 283] on button "button" at bounding box center [204, 280] width 8 height 14
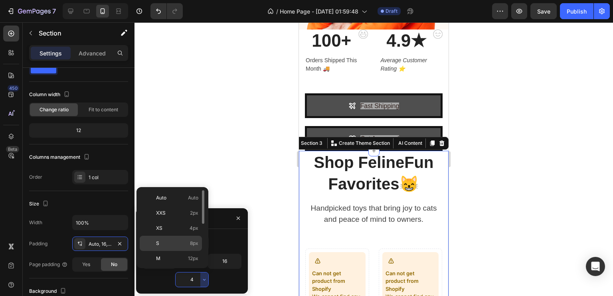
click at [178, 240] on p "S 8px" at bounding box center [177, 243] width 42 height 7
type input "8"
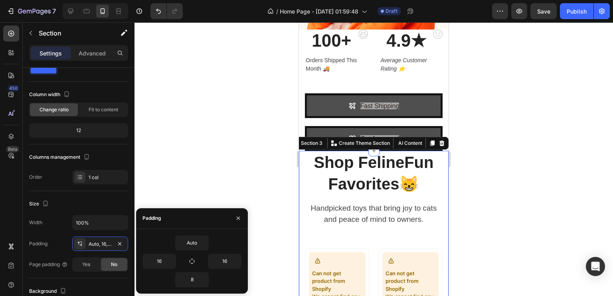
click at [200, 131] on div at bounding box center [374, 159] width 479 height 274
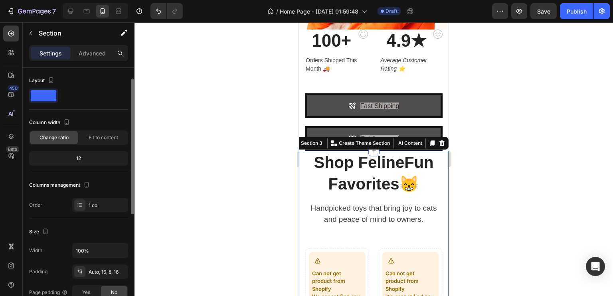
scroll to position [56, 0]
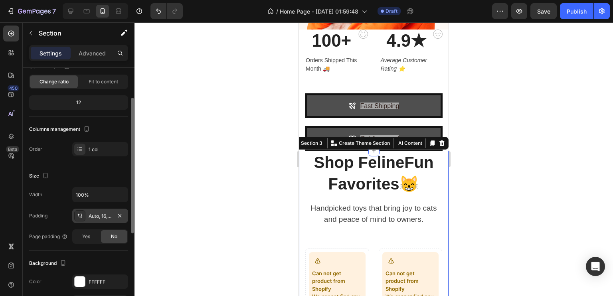
click at [109, 218] on div "Auto, 16, 8, 16" at bounding box center [100, 216] width 23 height 7
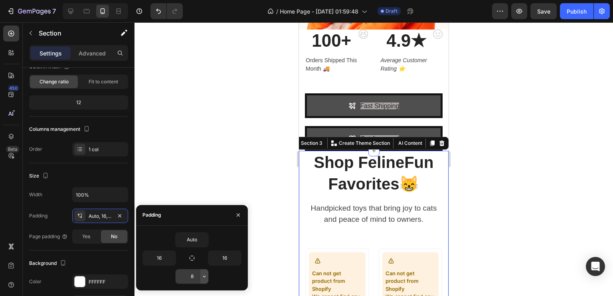
click at [201, 279] on button "button" at bounding box center [204, 276] width 8 height 14
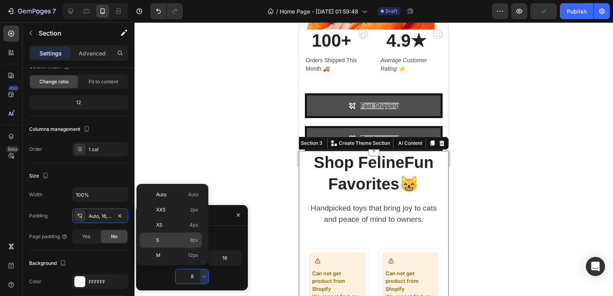
scroll to position [51, 0]
click at [182, 231] on p "XL 24px" at bounding box center [177, 234] width 42 height 7
type input "24"
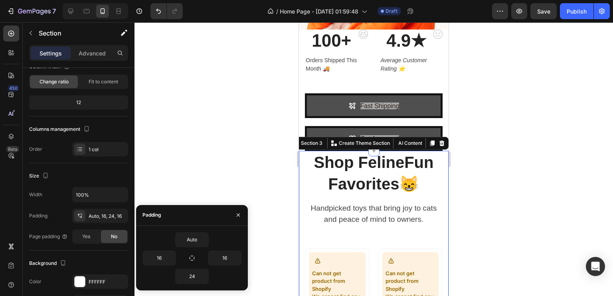
click at [191, 191] on div at bounding box center [374, 159] width 479 height 274
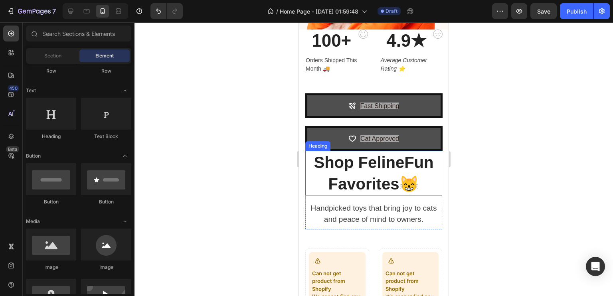
click at [334, 160] on span "Shop FelineFun Favorites😸" at bounding box center [374, 173] width 120 height 39
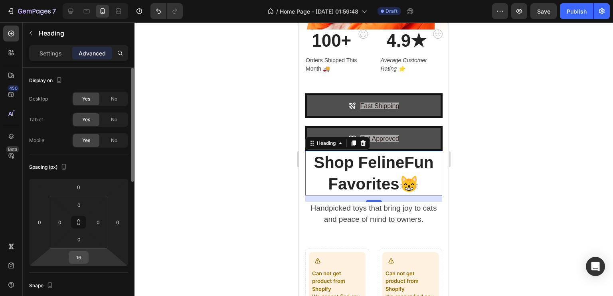
click at [86, 261] on input "16" at bounding box center [79, 257] width 16 height 12
drag, startPoint x: 97, startPoint y: 291, endPoint x: 94, endPoint y: 295, distance: 4.8
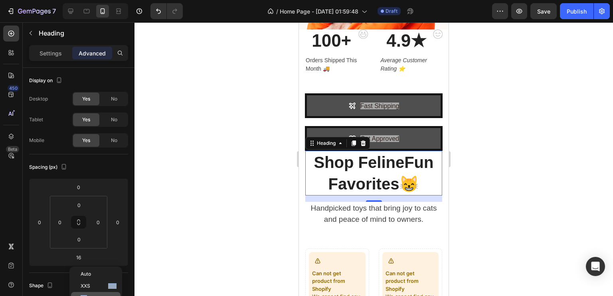
click at [94, 295] on div "XS 4px" at bounding box center [95, 298] width 49 height 12
type input "4"
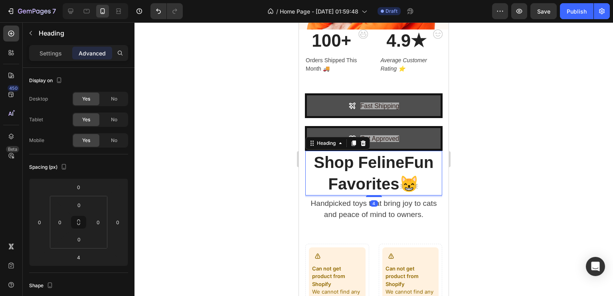
click at [201, 209] on div at bounding box center [374, 159] width 479 height 274
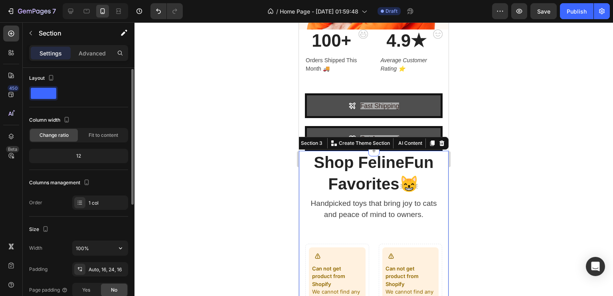
scroll to position [0, 0]
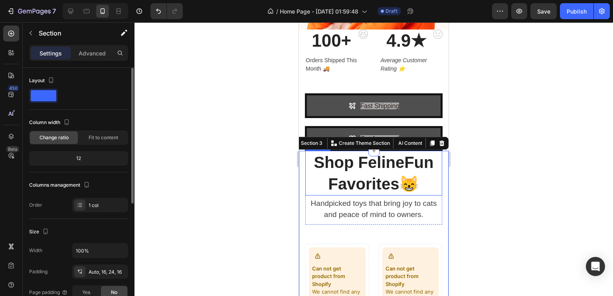
click at [325, 180] on span "Shop FelineFun Favorites😸" at bounding box center [374, 173] width 120 height 39
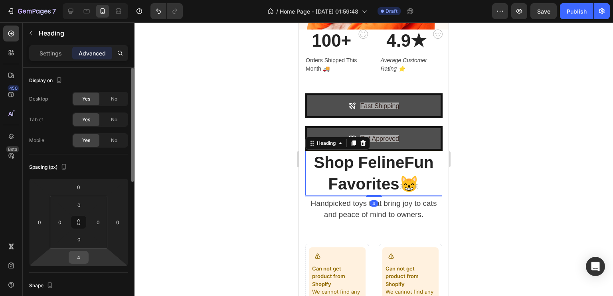
click at [86, 261] on div "4" at bounding box center [79, 257] width 20 height 13
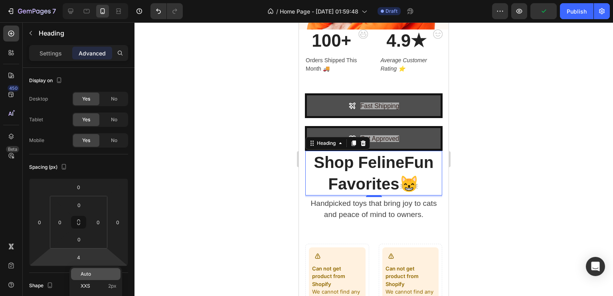
click at [88, 275] on span "Auto" at bounding box center [86, 274] width 10 height 6
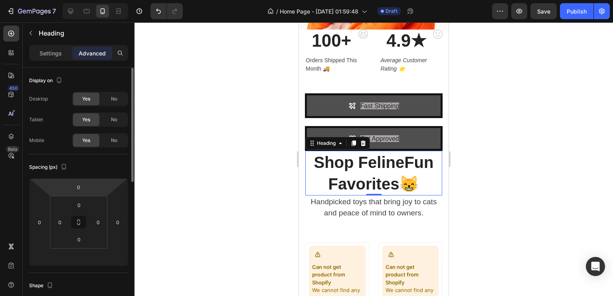
click at [99, 0] on html "7 / Home Page - Sep 27, 01:59:48 Draft Preview Save Publish 450 Beta Sections(1…" at bounding box center [306, 0] width 613 height 0
click at [84, 186] on input "0" at bounding box center [79, 187] width 16 height 12
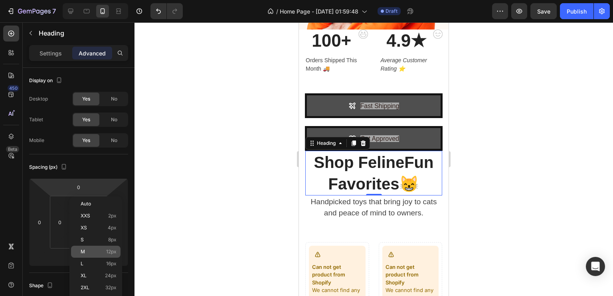
click at [89, 250] on p "M 12px" at bounding box center [99, 252] width 36 height 6
type input "12"
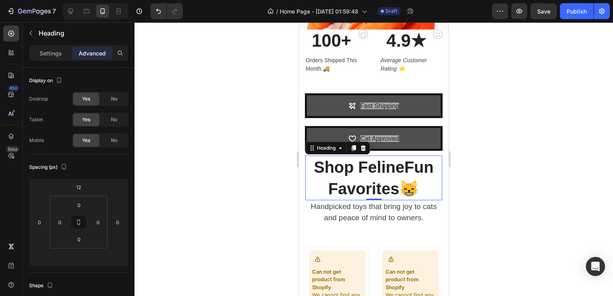
click at [185, 183] on div at bounding box center [374, 159] width 479 height 274
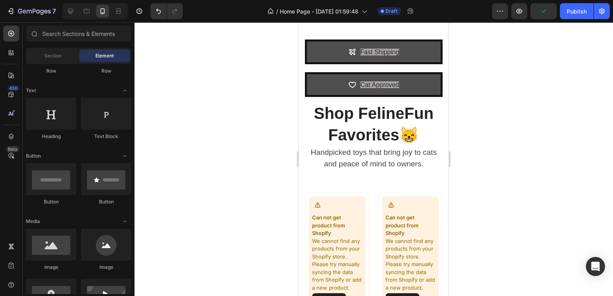
scroll to position [414, 0]
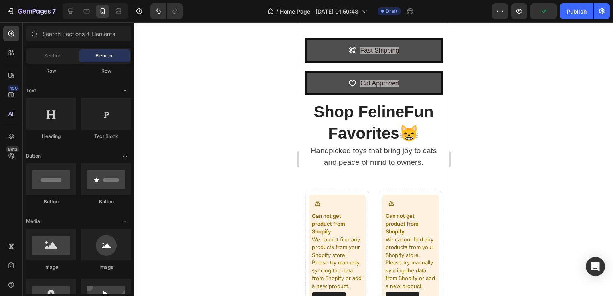
click at [407, 175] on div "Shop FelineFun Favorites😸 Heading Handpicked toys that bring joy to cats and pe…" at bounding box center [373, 286] width 137 height 382
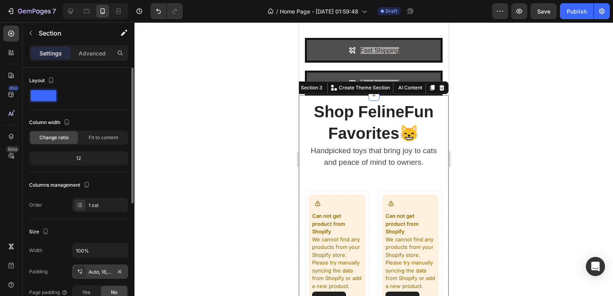
click at [113, 272] on div "Auto, 16, 24, 16" at bounding box center [100, 272] width 56 height 14
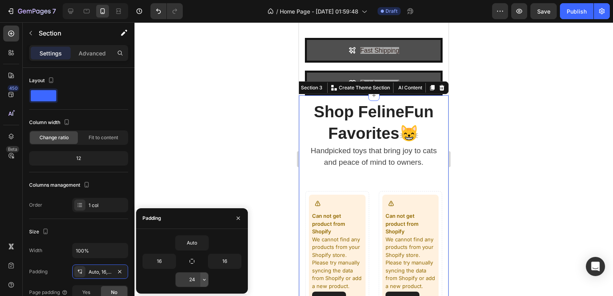
click at [208, 281] on button "button" at bounding box center [204, 280] width 8 height 14
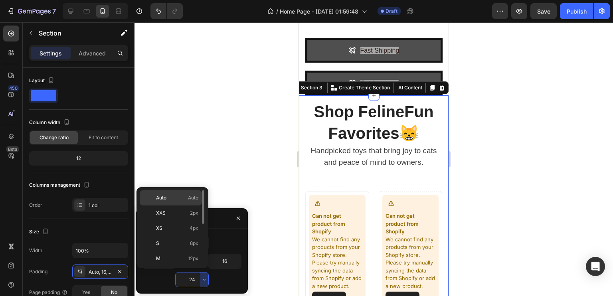
click at [184, 197] on p "Auto Auto" at bounding box center [177, 197] width 42 height 7
type input "Auto"
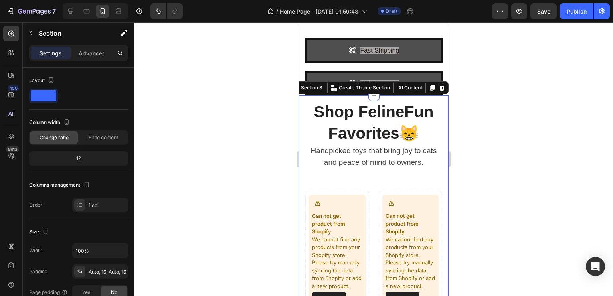
click at [184, 197] on div at bounding box center [374, 159] width 479 height 274
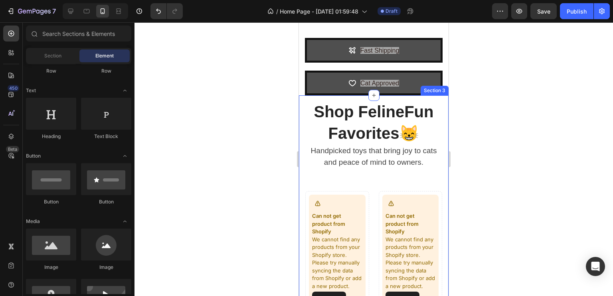
click at [340, 181] on div "Shop FelineFun Favorites😸 Heading Handpicked toys that bring joy to cats and pe…" at bounding box center [373, 286] width 137 height 382
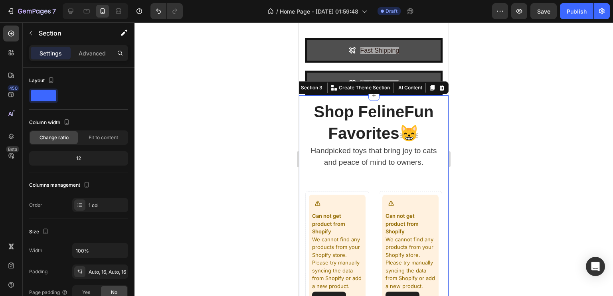
click at [340, 181] on div "Shop FelineFun Favorites😸 Heading Handpicked toys that bring joy to cats and pe…" at bounding box center [373, 286] width 137 height 382
click at [349, 178] on div "Shop FelineFun Favorites😸 Heading Handpicked toys that bring joy to cats and pe…" at bounding box center [373, 286] width 137 height 382
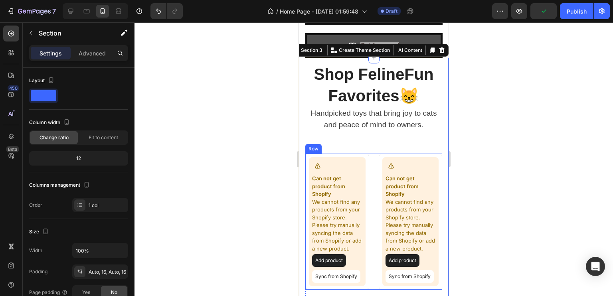
click at [374, 196] on div "Can not get product from Shopify We cannot find any products from your Shopify …" at bounding box center [373, 222] width 137 height 136
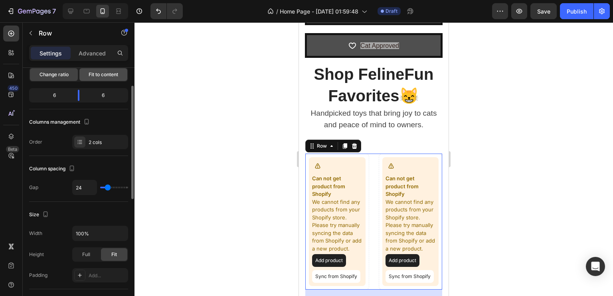
scroll to position [56, 0]
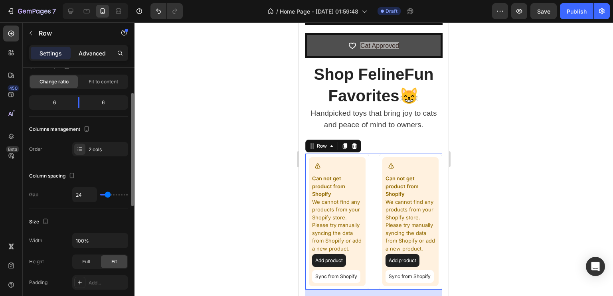
click at [92, 51] on p "Advanced" at bounding box center [92, 53] width 27 height 8
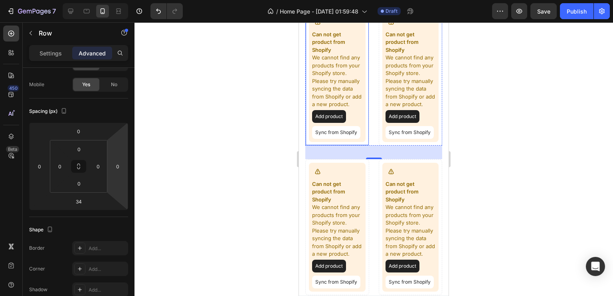
scroll to position [460, 0]
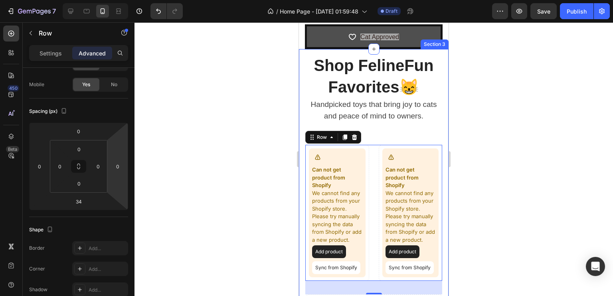
click at [377, 137] on div "Shop FelineFun Favorites😸 Heading Handpicked toys that bring joy to cats and pe…" at bounding box center [373, 240] width 137 height 382
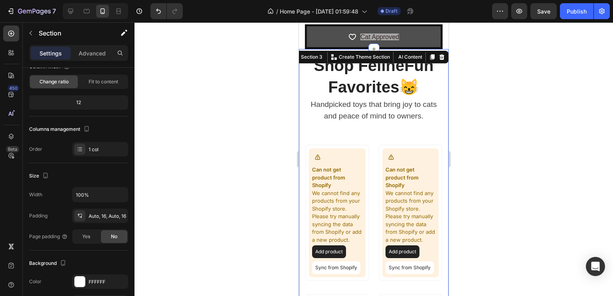
scroll to position [0, 0]
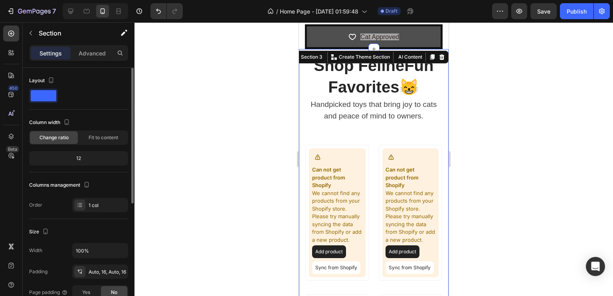
click at [481, 148] on div at bounding box center [374, 159] width 479 height 274
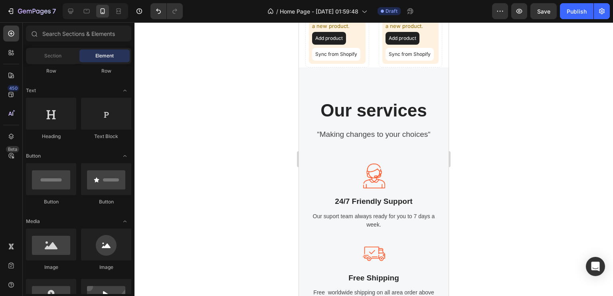
scroll to position [832, 0]
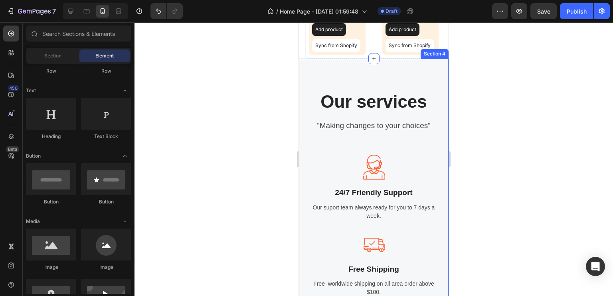
click at [365, 113] on p "Our services" at bounding box center [374, 101] width 136 height 21
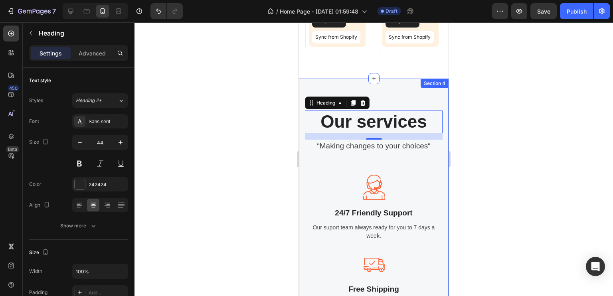
scroll to position [840, 0]
click at [481, 139] on div at bounding box center [374, 159] width 479 height 274
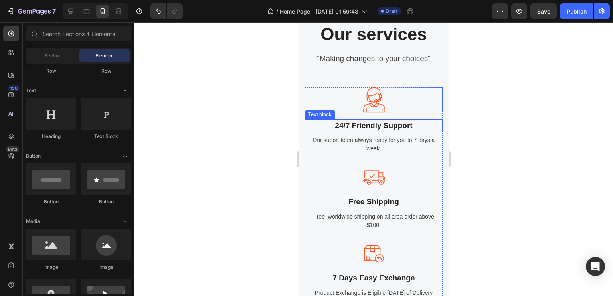
scroll to position [927, 0]
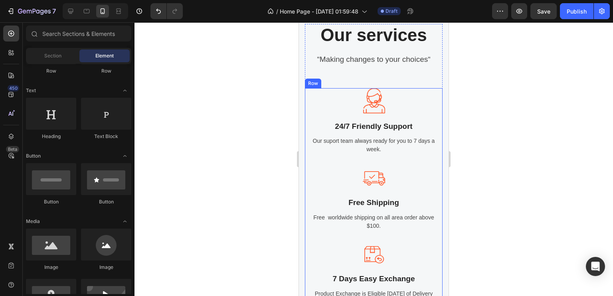
click at [517, 186] on div at bounding box center [374, 159] width 479 height 274
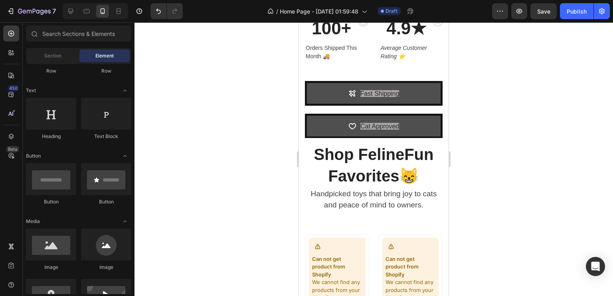
scroll to position [370, 0]
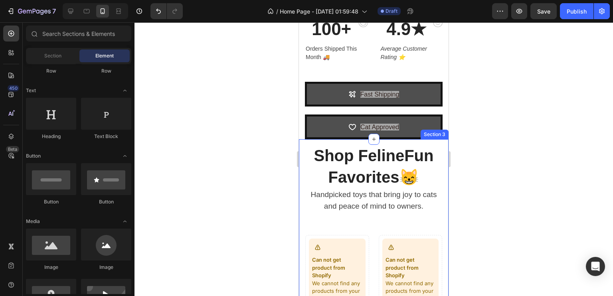
click at [475, 199] on div at bounding box center [374, 159] width 479 height 274
click at [469, 67] on div at bounding box center [374, 159] width 479 height 274
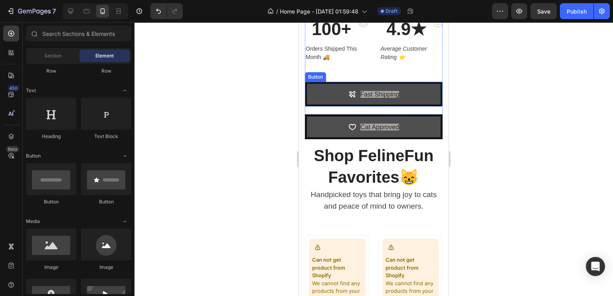
click at [398, 96] on button "Fast Shipping" at bounding box center [374, 94] width 138 height 25
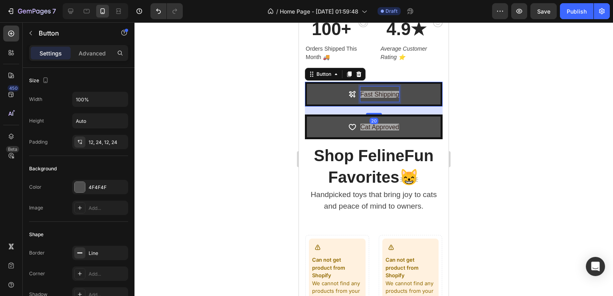
click at [381, 92] on span "Fast Shipping" at bounding box center [379, 94] width 39 height 7
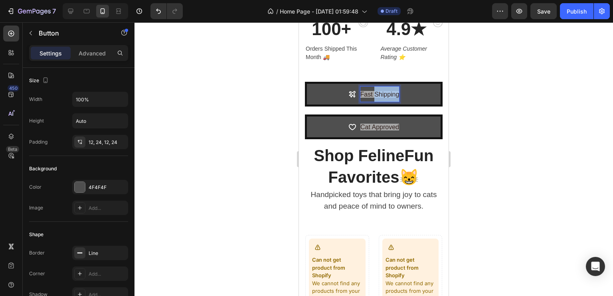
click at [381, 92] on span "Fast Shipping" at bounding box center [379, 94] width 39 height 7
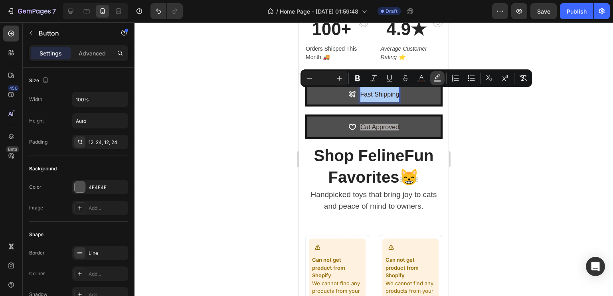
click at [438, 79] on icon "Editor contextual toolbar" at bounding box center [437, 78] width 8 height 8
type input "FFFFFF"
type input "50"
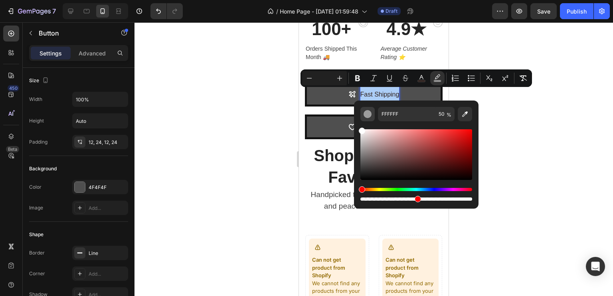
click at [366, 117] on div "Editor contextual toolbar" at bounding box center [368, 114] width 8 height 8
click at [370, 114] on div "Editor contextual toolbar" at bounding box center [368, 114] width 8 height 8
click at [539, 125] on div at bounding box center [374, 159] width 479 height 274
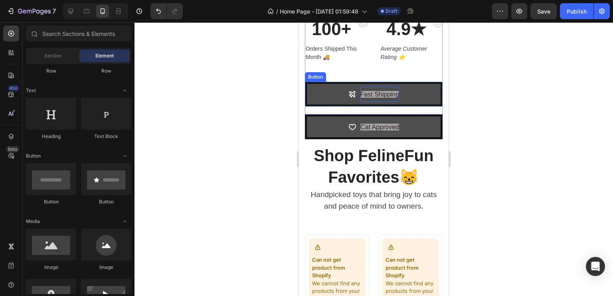
click at [392, 94] on span "Fast Shipping" at bounding box center [379, 94] width 39 height 7
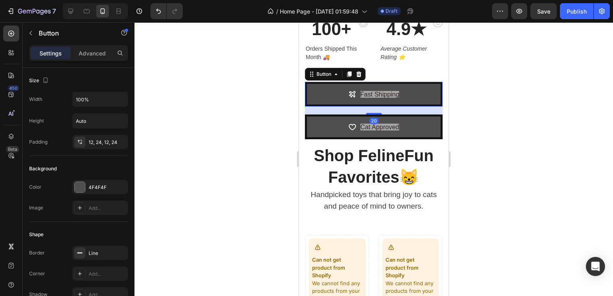
click at [370, 85] on button "Fast Shipping" at bounding box center [374, 94] width 138 height 25
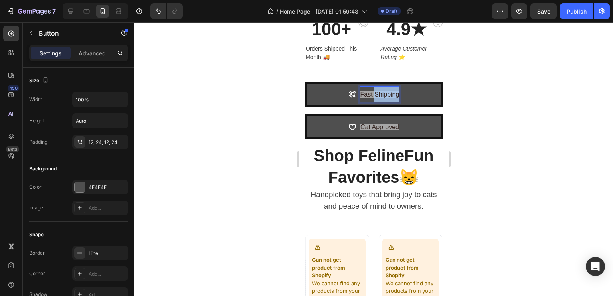
click at [371, 91] on span "Fast Shipping" at bounding box center [379, 94] width 39 height 7
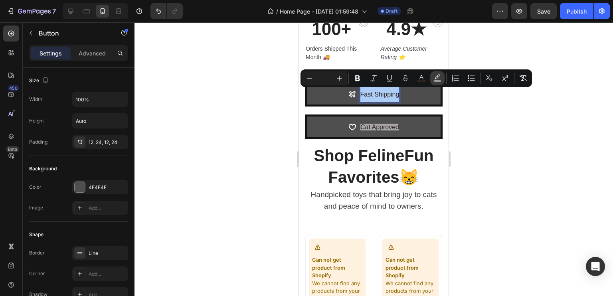
click at [435, 78] on icon "Editor contextual toolbar" at bounding box center [437, 78] width 8 height 8
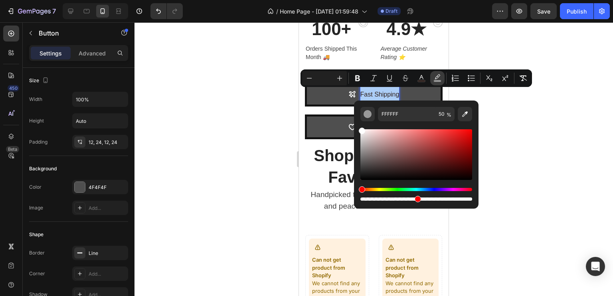
click at [435, 78] on icon "Editor contextual toolbar" at bounding box center [437, 78] width 8 height 8
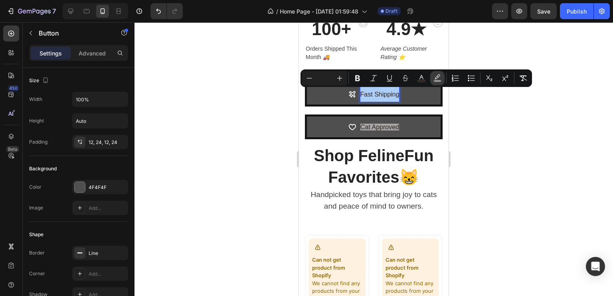
click at [435, 78] on icon "Editor contextual toolbar" at bounding box center [437, 78] width 8 height 8
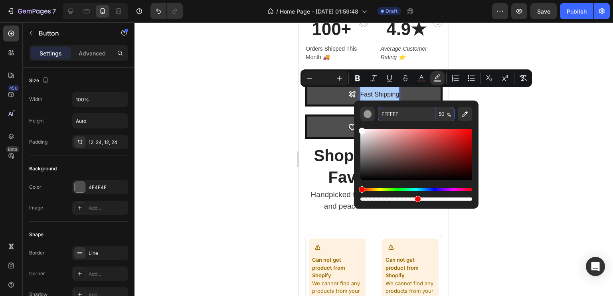
click at [450, 116] on span "%" at bounding box center [449, 115] width 5 height 9
click at [444, 114] on input "50" at bounding box center [444, 114] width 19 height 14
type input "0"
click at [517, 148] on div at bounding box center [374, 159] width 479 height 274
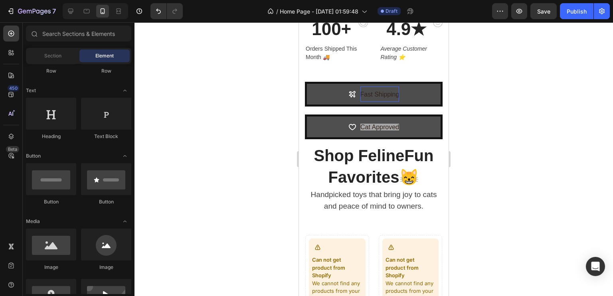
click at [516, 147] on div at bounding box center [374, 159] width 479 height 274
click at [385, 127] on span "Cat Approved" at bounding box center [379, 127] width 39 height 7
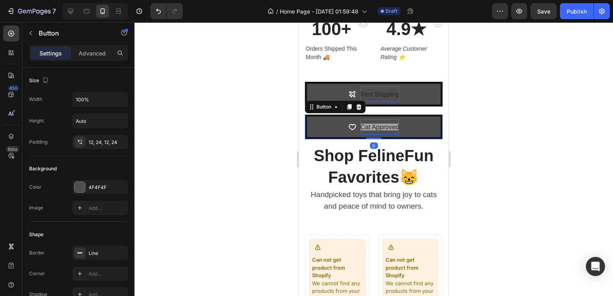
click at [385, 127] on span "Cat Approved" at bounding box center [379, 127] width 39 height 7
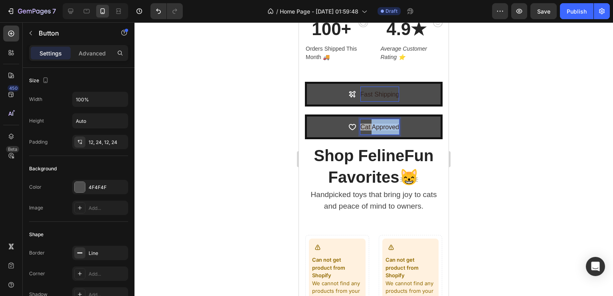
click at [385, 127] on span "Cat Approved" at bounding box center [379, 127] width 39 height 7
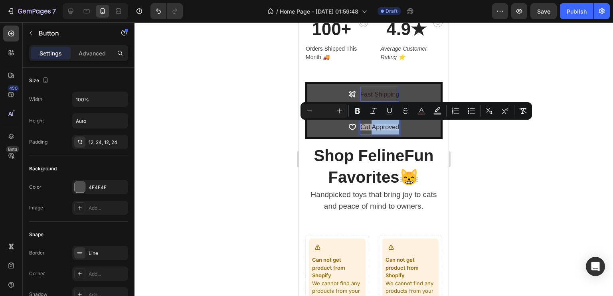
click at [377, 124] on span "Cat Approved" at bounding box center [379, 127] width 39 height 7
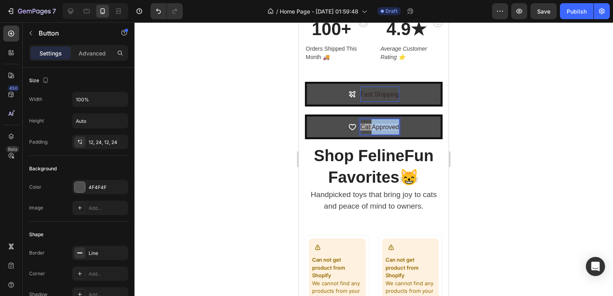
click at [377, 124] on span "Cat Approved" at bounding box center [379, 127] width 39 height 7
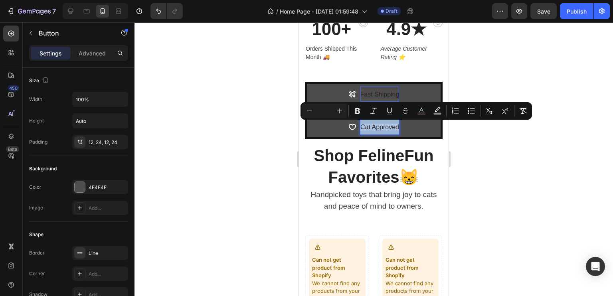
click at [377, 124] on span "Cat Approved" at bounding box center [379, 127] width 39 height 7
click at [435, 113] on rect "Editor contextual toolbar" at bounding box center [438, 114] width 8 height 2
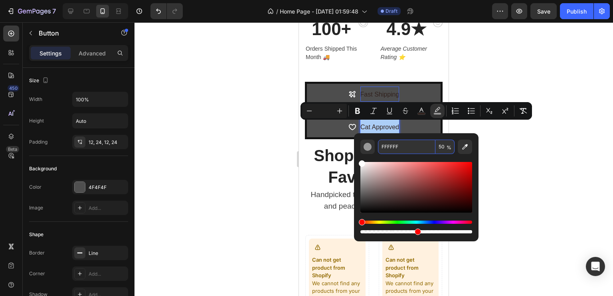
click at [445, 145] on input "50" at bounding box center [444, 147] width 19 height 14
type input "0"
click at [504, 142] on div at bounding box center [374, 159] width 479 height 274
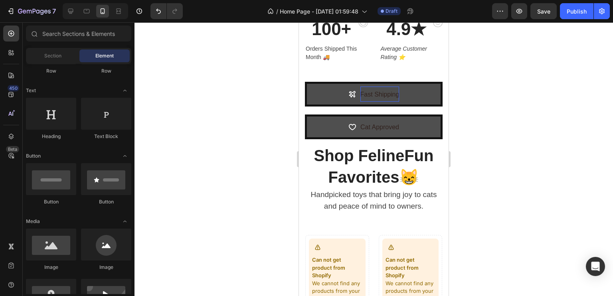
click at [484, 143] on div at bounding box center [374, 159] width 479 height 274
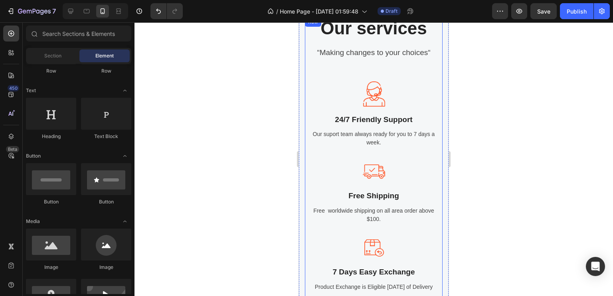
scroll to position [882, 0]
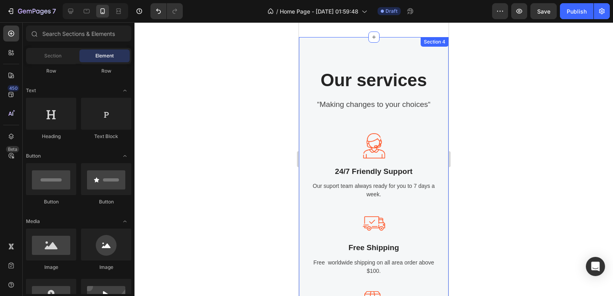
click at [380, 78] on p "Our services" at bounding box center [374, 80] width 136 height 21
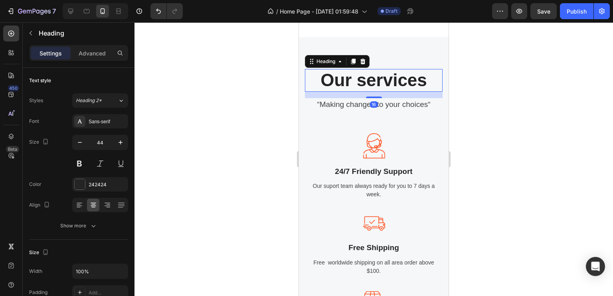
click at [380, 78] on p "Our services" at bounding box center [374, 80] width 136 height 21
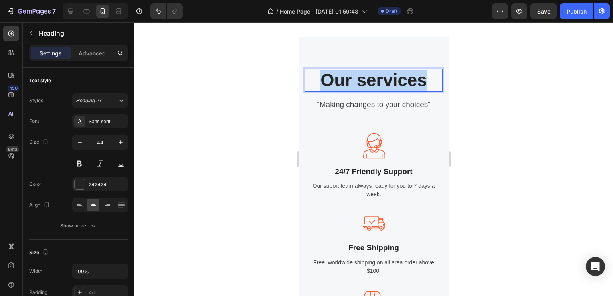
click at [380, 78] on p "Our services" at bounding box center [374, 80] width 136 height 21
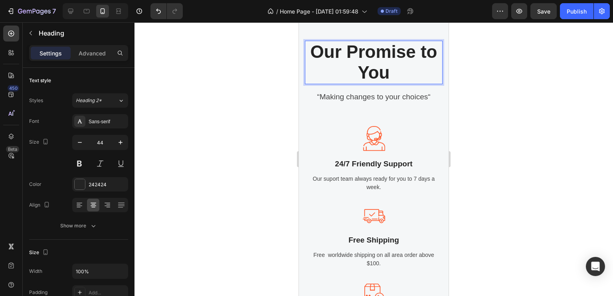
click at [388, 80] on p "Our Promise to You" at bounding box center [374, 63] width 136 height 42
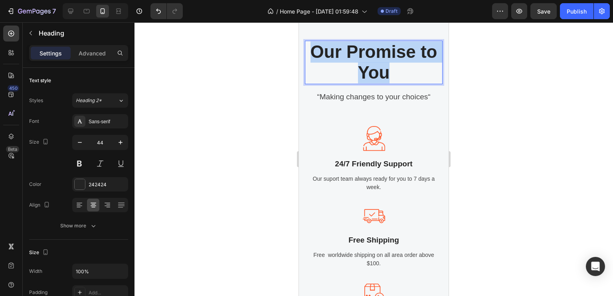
click at [388, 80] on p "Our Promise to You" at bounding box center [374, 63] width 136 height 42
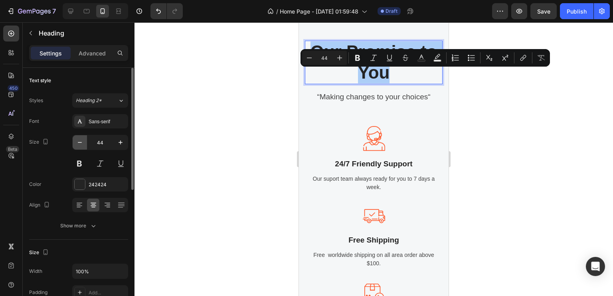
click at [75, 138] on button "button" at bounding box center [80, 142] width 14 height 14
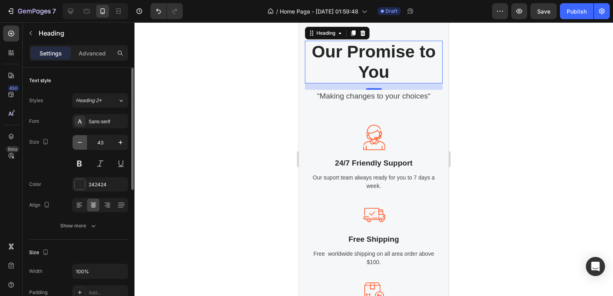
click at [75, 138] on button "button" at bounding box center [80, 142] width 14 height 14
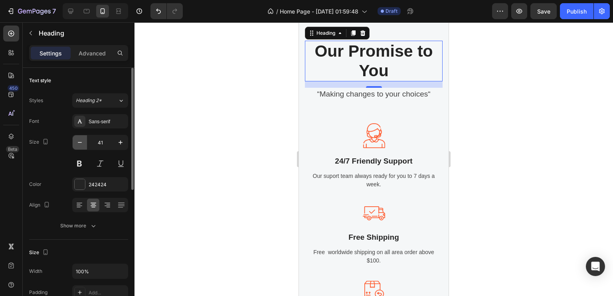
click at [75, 138] on button "button" at bounding box center [80, 142] width 14 height 14
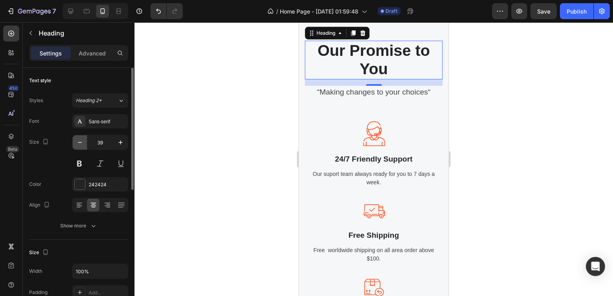
click at [75, 138] on button "button" at bounding box center [80, 142] width 14 height 14
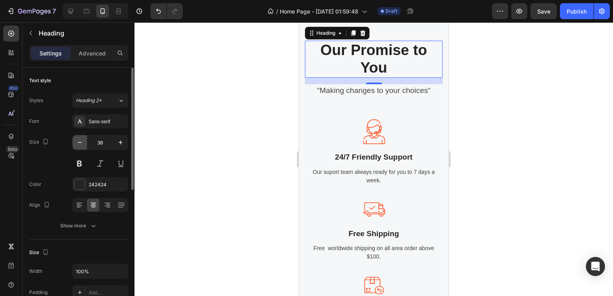
click at [75, 138] on button "button" at bounding box center [80, 142] width 14 height 14
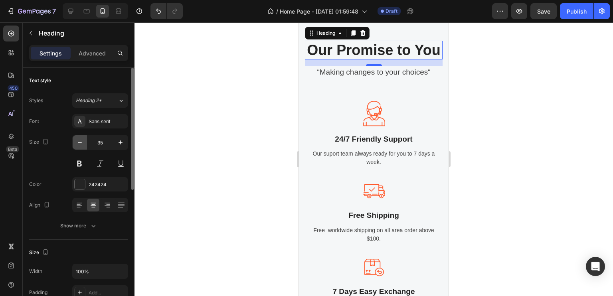
click at [75, 138] on button "button" at bounding box center [80, 142] width 14 height 14
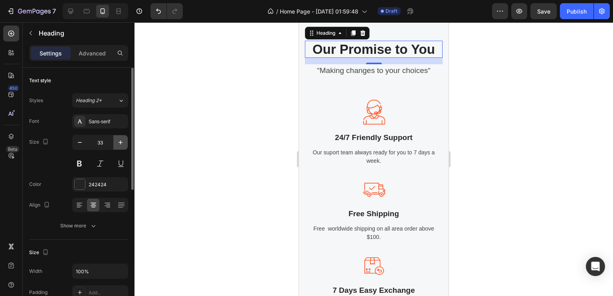
click at [124, 144] on icon "button" at bounding box center [121, 143] width 8 height 8
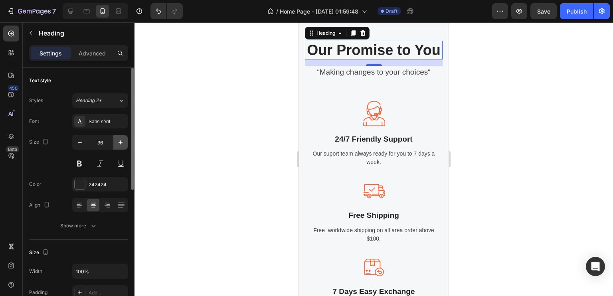
click at [124, 144] on icon "button" at bounding box center [121, 143] width 8 height 8
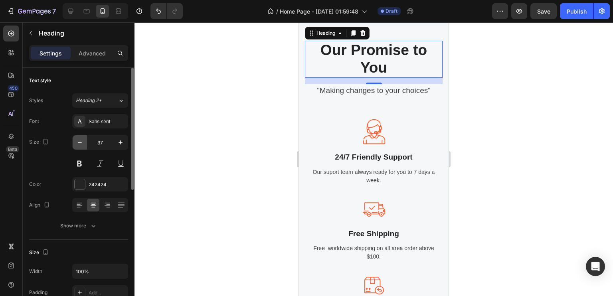
click at [80, 146] on icon "button" at bounding box center [80, 143] width 8 height 8
type input "36"
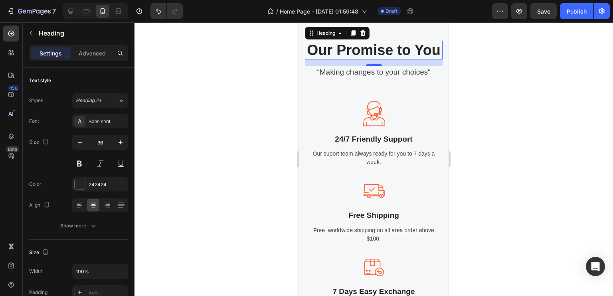
click at [181, 103] on div at bounding box center [374, 159] width 479 height 274
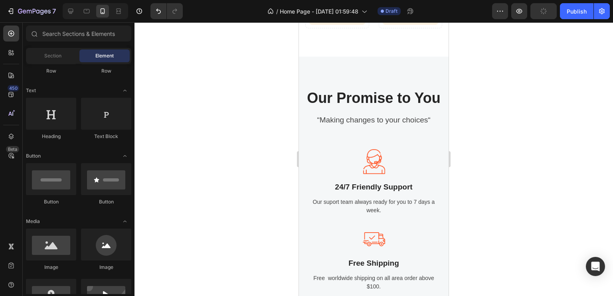
scroll to position [877, 0]
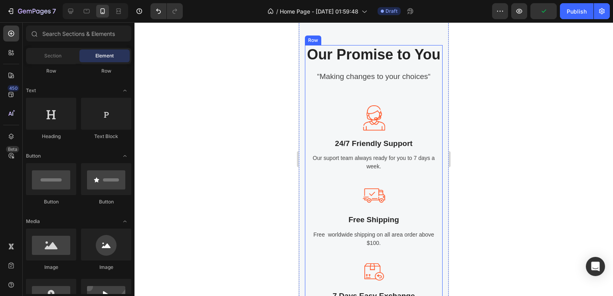
click at [372, 83] on p "“Making changes to your choices“" at bounding box center [374, 77] width 136 height 12
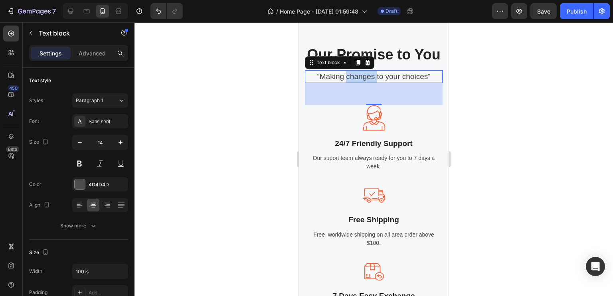
click at [356, 83] on p "“Making changes to your choices“" at bounding box center [374, 77] width 136 height 12
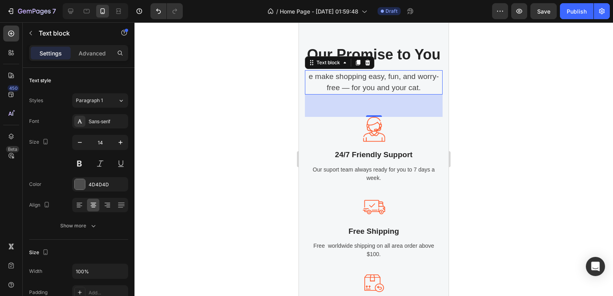
click at [315, 94] on p "e make shopping easy, fun, and worry-free — for you and your cat." at bounding box center [374, 82] width 136 height 23
click at [320, 94] on p "e make shopping easy, fun, and worry-free — for you and your cat." at bounding box center [374, 82] width 136 height 23
click at [307, 94] on p "e make shopping easy, fun, and worry-free — for you and your cat." at bounding box center [374, 82] width 136 height 23
click at [264, 131] on div at bounding box center [374, 159] width 479 height 274
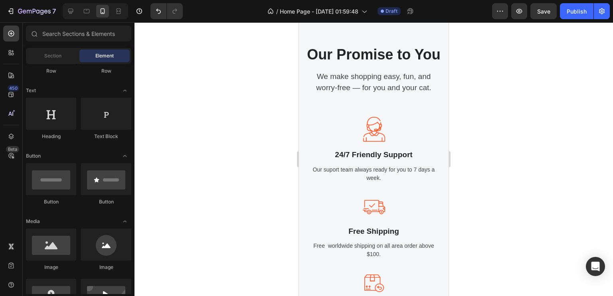
click at [583, 139] on div at bounding box center [374, 159] width 479 height 274
click at [388, 161] on p "24/7 Friendly Support" at bounding box center [374, 155] width 136 height 12
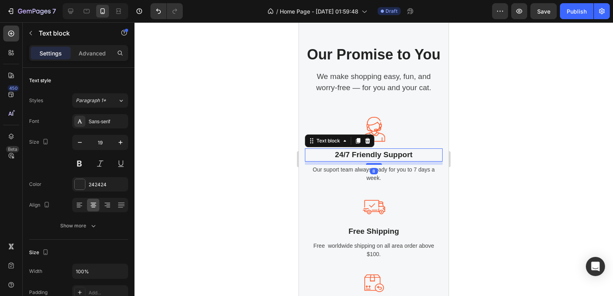
click at [388, 161] on p "24/7 Friendly Support" at bounding box center [374, 155] width 136 height 12
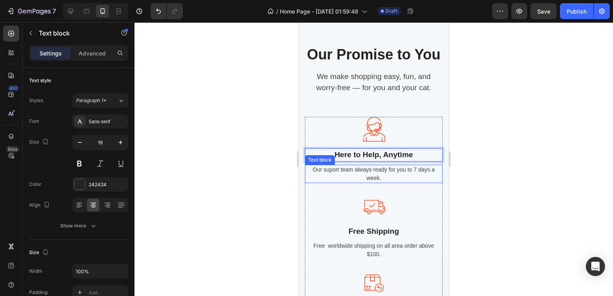
click at [382, 182] on p "Our suport team always ready for you to 7 days a week." at bounding box center [374, 174] width 136 height 17
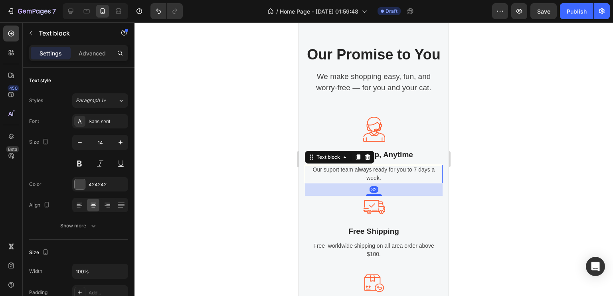
click at [382, 182] on p "Our suport team always ready for you to 7 days a week." at bounding box center [374, 174] width 136 height 17
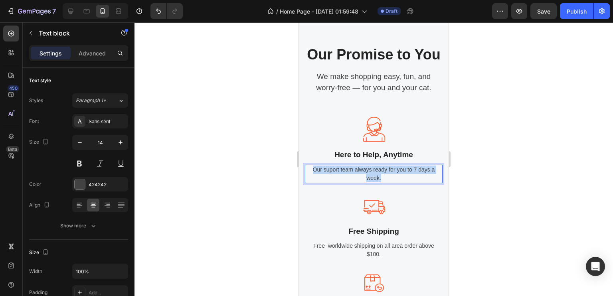
click at [382, 182] on p "Our suport team always ready for you to 7 days a week." at bounding box center [374, 174] width 136 height 17
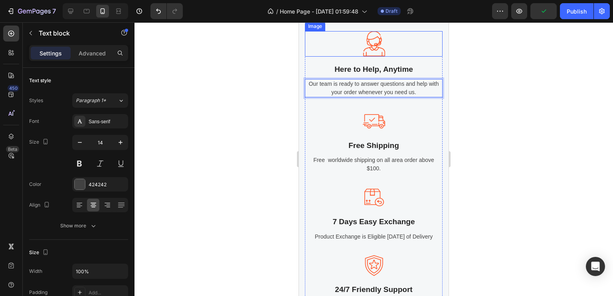
scroll to position [1009, 0]
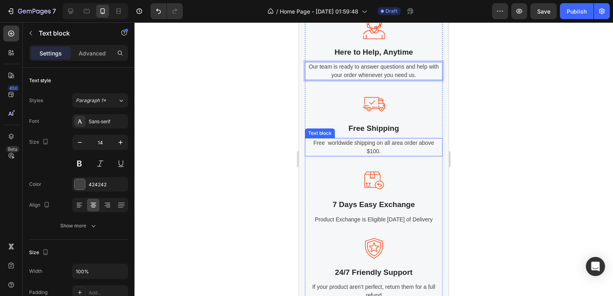
click at [362, 156] on p "Free worldwide shipping on all area order above $100." at bounding box center [374, 147] width 136 height 17
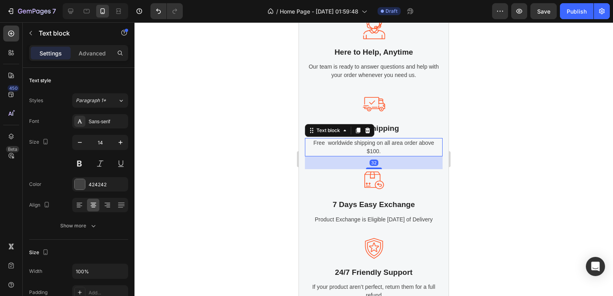
click at [362, 156] on p "Free worldwide shipping on all area order above $100." at bounding box center [374, 147] width 136 height 17
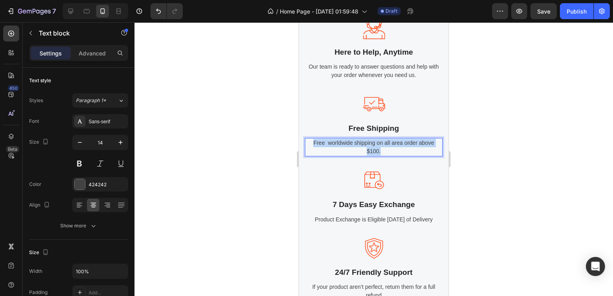
click at [362, 156] on p "Free worldwide shipping on all area order above $100." at bounding box center [374, 147] width 136 height 17
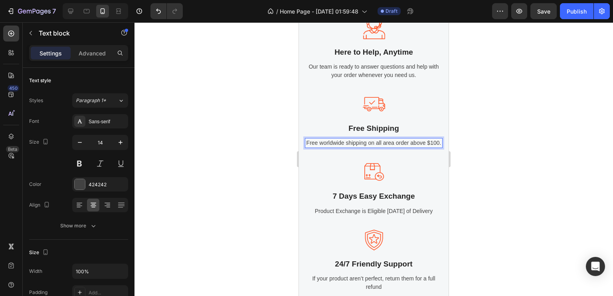
click at [375, 147] on p "Free worldwide shipping on all area order above $100." at bounding box center [374, 143] width 136 height 8
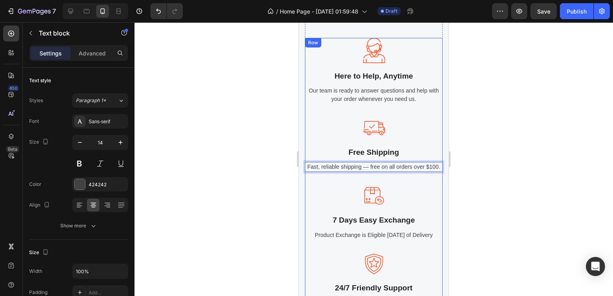
scroll to position [985, 0]
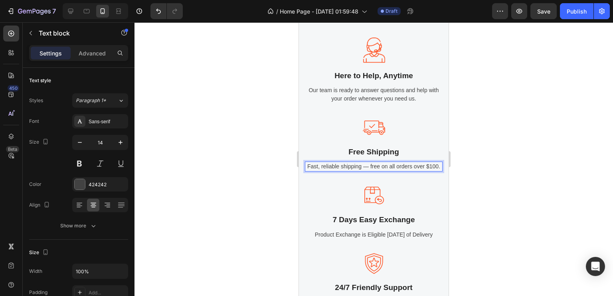
click at [388, 171] on p "Fast, reliable shipping — free on all orders over $100." at bounding box center [374, 166] width 136 height 8
click at [377, 158] on p "Free Shipping" at bounding box center [374, 152] width 136 height 12
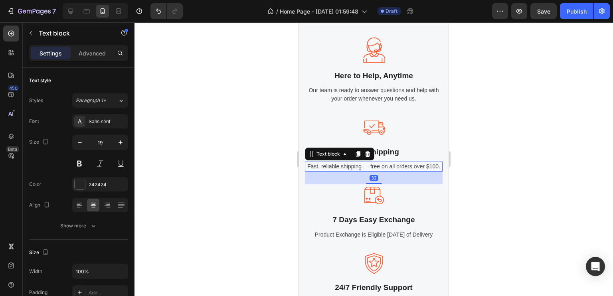
click at [385, 171] on p "Fast, reliable shipping — free on all orders over $100." at bounding box center [374, 166] width 136 height 8
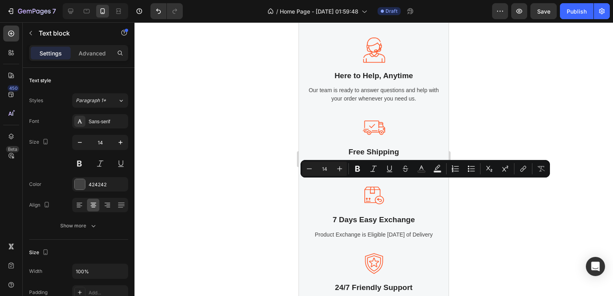
click at [385, 171] on p "Fast, reliable shipping — free on all orders over $100." at bounding box center [374, 166] width 136 height 8
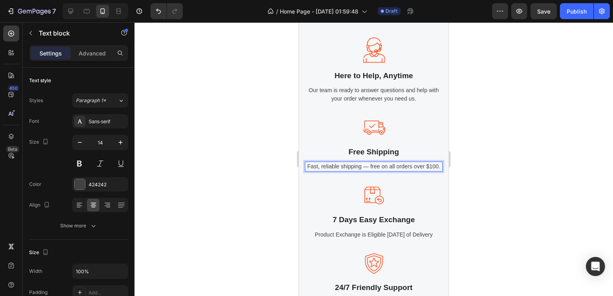
click at [385, 171] on p "Fast, reliable shipping — free on all orders over $100." at bounding box center [374, 166] width 136 height 8
click at [385, 158] on p "Free Shipping" at bounding box center [374, 152] width 136 height 12
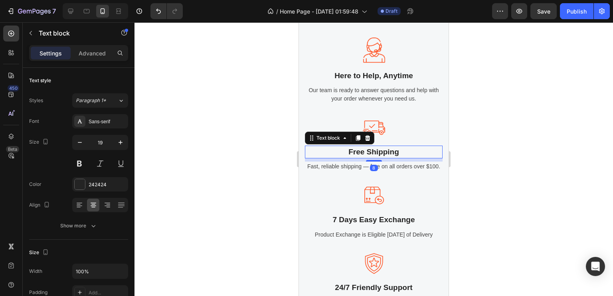
click at [385, 158] on p "Free Shipping" at bounding box center [374, 152] width 136 height 12
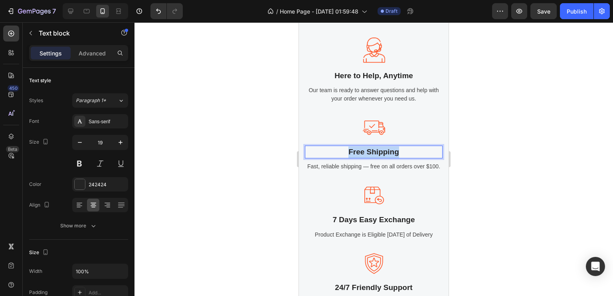
click at [385, 158] on p "Free Shipping" at bounding box center [374, 152] width 136 height 12
click at [489, 166] on div at bounding box center [374, 159] width 479 height 274
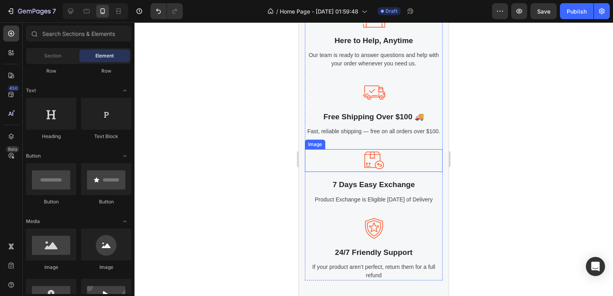
scroll to position [1021, 0]
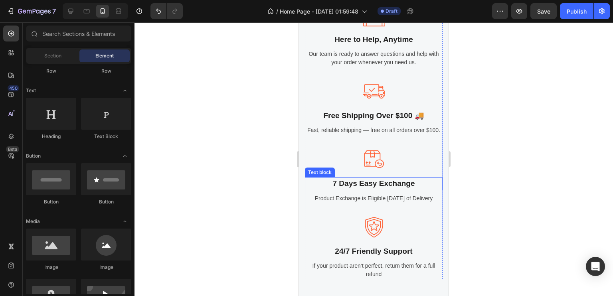
click at [373, 190] on p "7 Days Easy Exchange" at bounding box center [374, 184] width 136 height 12
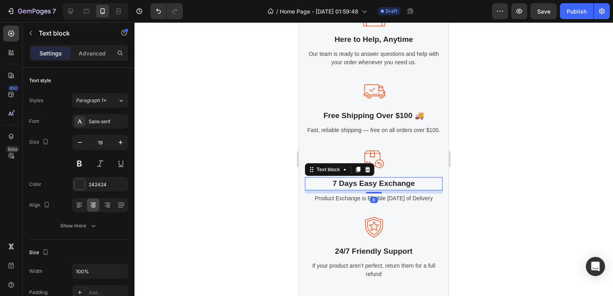
click at [373, 190] on p "7 Days Easy Exchange" at bounding box center [374, 184] width 136 height 12
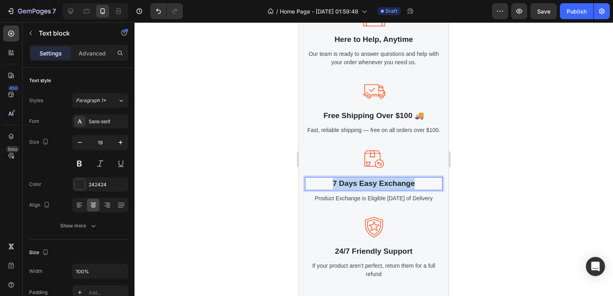
click at [373, 190] on p "7 Days Easy Exchange" at bounding box center [374, 184] width 136 height 12
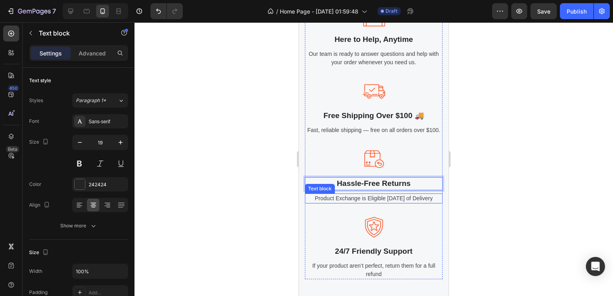
click at [381, 203] on p "Product Exchange is Eligible Within 7 Days of Delivery" at bounding box center [374, 198] width 136 height 8
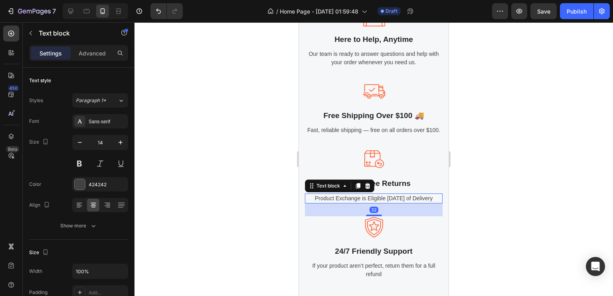
click at [381, 203] on p "Product Exchange is Eligible Within 7 Days of Delivery" at bounding box center [374, 198] width 136 height 8
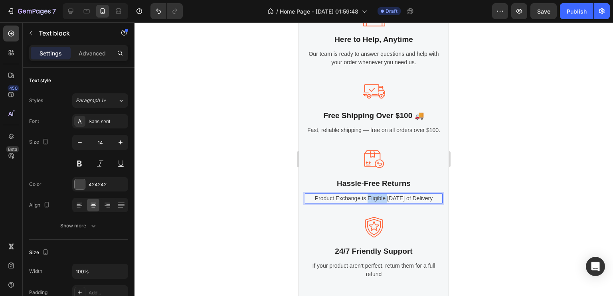
click at [381, 203] on p "Product Exchange is Eligible Within 7 Days of Delivery" at bounding box center [374, 198] width 136 height 8
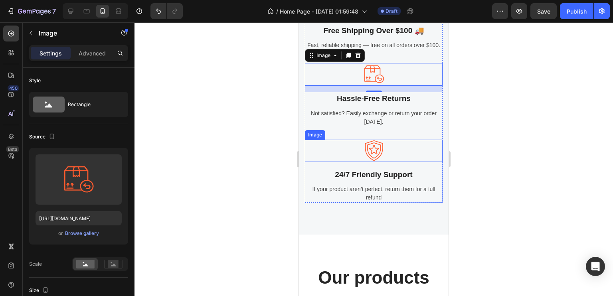
scroll to position [1115, 0]
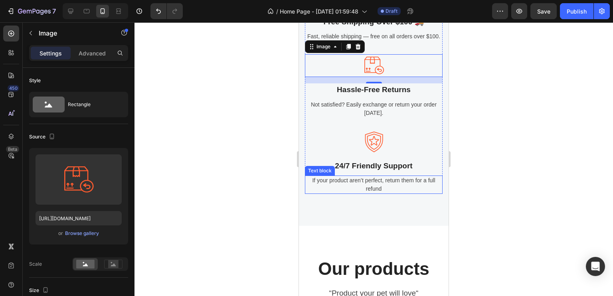
click at [404, 193] on p "If your product aren’t perfect, return them for a full refund" at bounding box center [374, 184] width 136 height 17
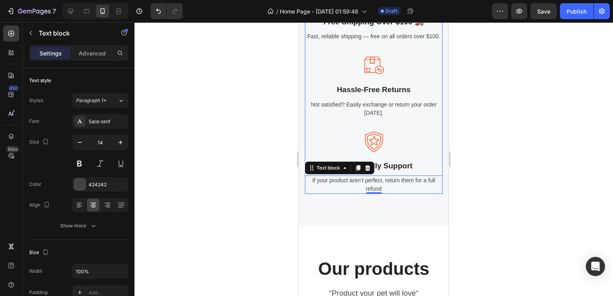
click at [506, 174] on div at bounding box center [374, 159] width 479 height 274
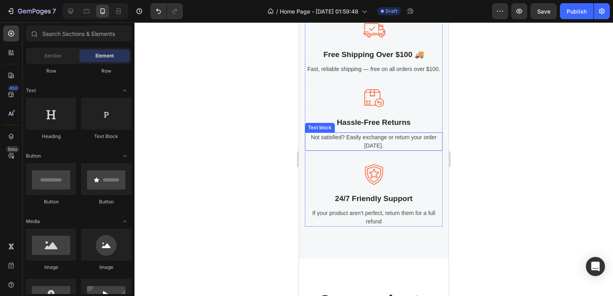
scroll to position [1084, 0]
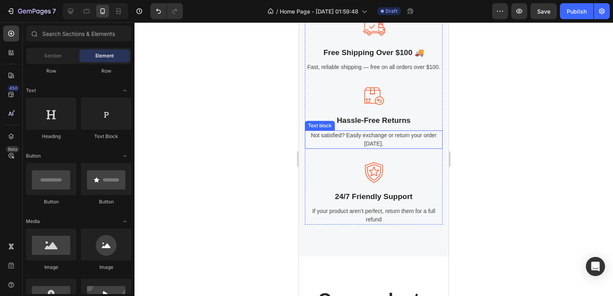
click at [364, 148] on p "Not satisfied? Easily exchange or return your order [DATE]." at bounding box center [374, 139] width 136 height 17
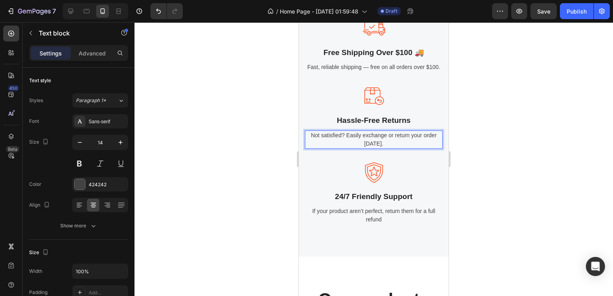
click at [364, 148] on p "Not satisfied? Easily exchange or return your order [DATE]." at bounding box center [374, 139] width 136 height 17
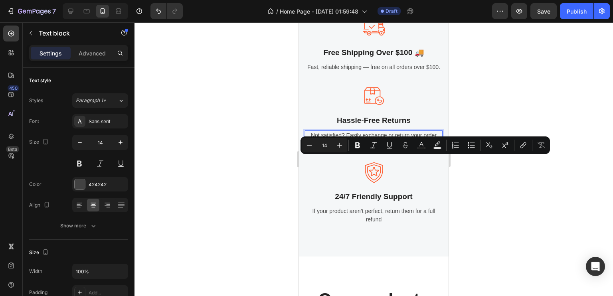
click at [473, 214] on div at bounding box center [374, 159] width 479 height 274
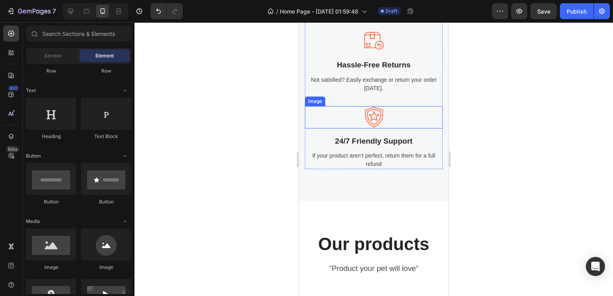
scroll to position [1149, 0]
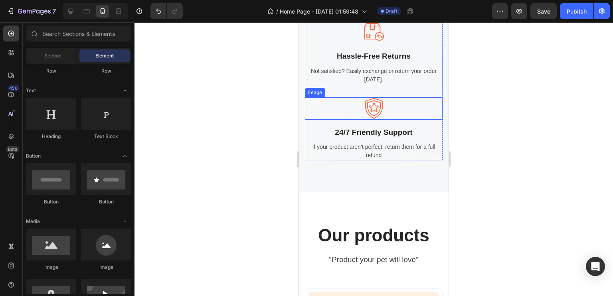
click at [372, 160] on p "If your product aren’t perfect, return them for a full refund" at bounding box center [374, 151] width 136 height 17
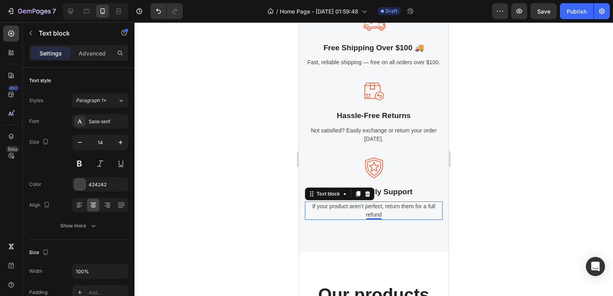
scroll to position [1086, 0]
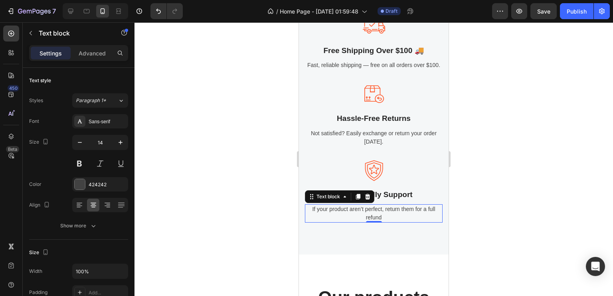
click at [507, 139] on div at bounding box center [374, 159] width 479 height 274
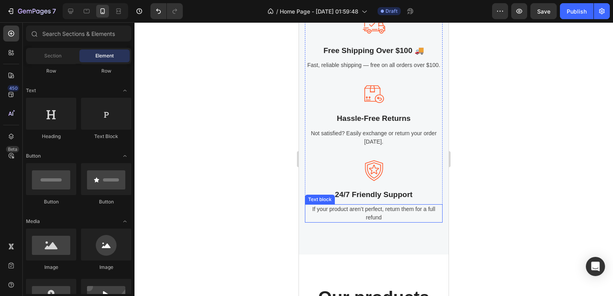
click at [387, 222] on p "If your product aren’t perfect, return them for a full refund" at bounding box center [374, 213] width 136 height 17
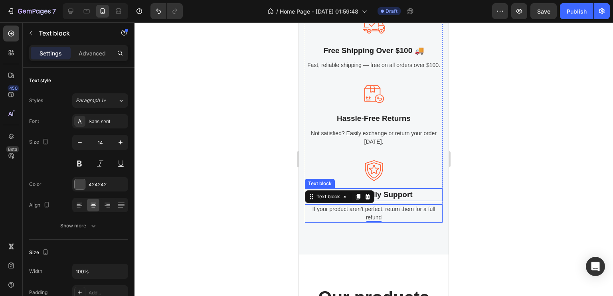
click at [394, 201] on p "24/7 Friendly Support" at bounding box center [374, 195] width 136 height 12
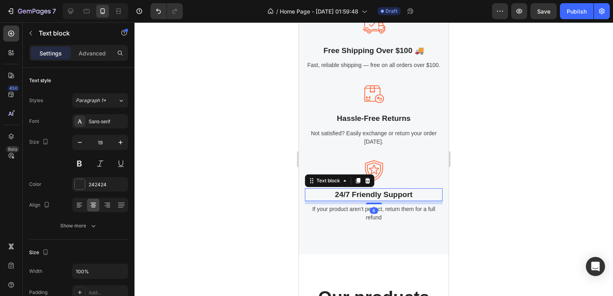
click at [394, 201] on p "24/7 Friendly Support" at bounding box center [374, 195] width 136 height 12
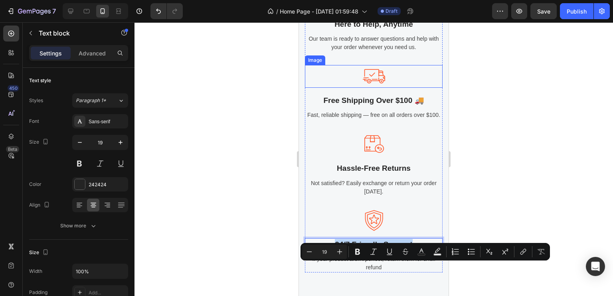
scroll to position [1039, 0]
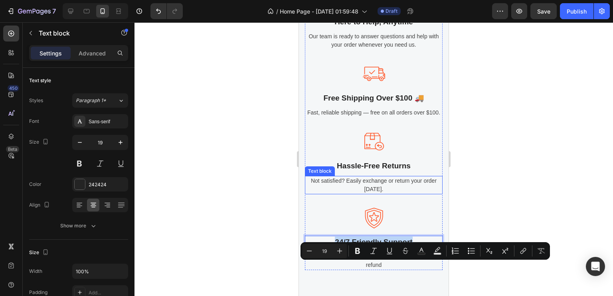
click at [386, 194] on p "Not satisfied? Easily exchange or return your order [DATE]." at bounding box center [374, 185] width 136 height 17
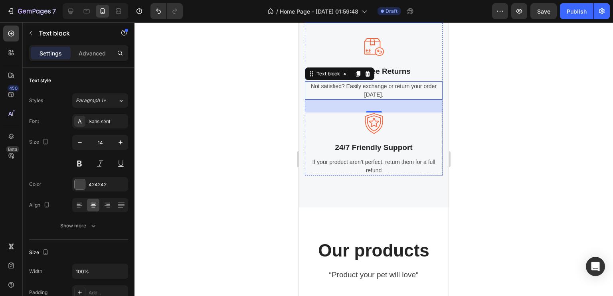
scroll to position [1136, 0]
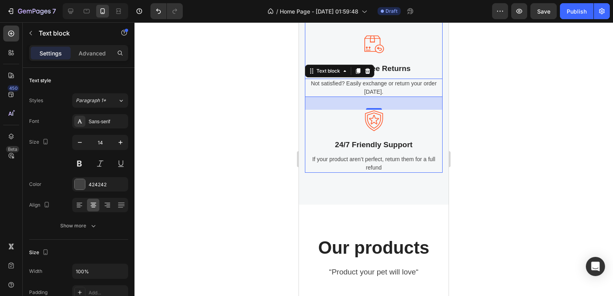
click at [365, 162] on div "Image 24/7 Friendly Support Text block If your product aren’t perfect, return t…" at bounding box center [374, 141] width 138 height 63
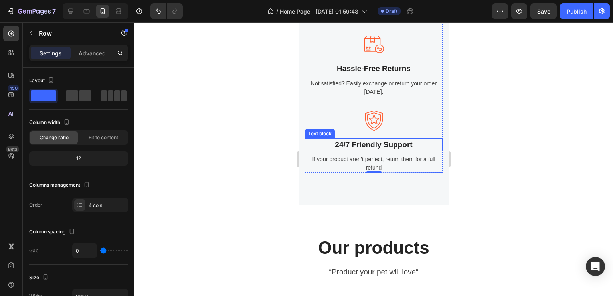
click at [368, 151] on p "24/7 Friendly Support" at bounding box center [374, 145] width 136 height 12
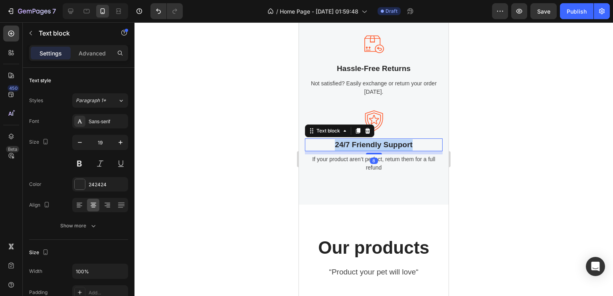
click at [368, 151] on p "24/7 Friendly Support" at bounding box center [374, 145] width 136 height 12
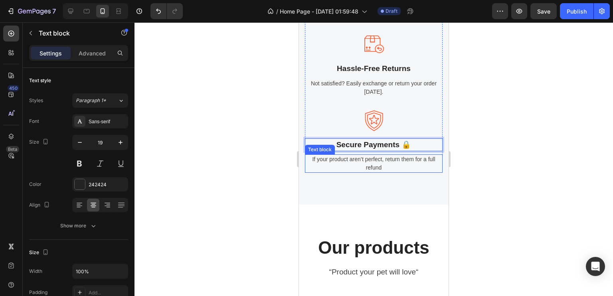
click at [373, 172] on p "If your product aren’t perfect, return them for a full refund" at bounding box center [374, 163] width 136 height 17
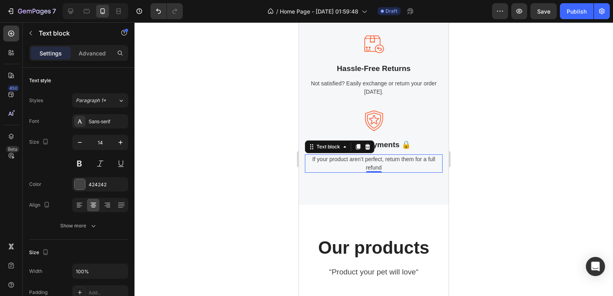
click at [373, 172] on p "If your product aren’t perfect, return them for a full refund" at bounding box center [374, 163] width 136 height 17
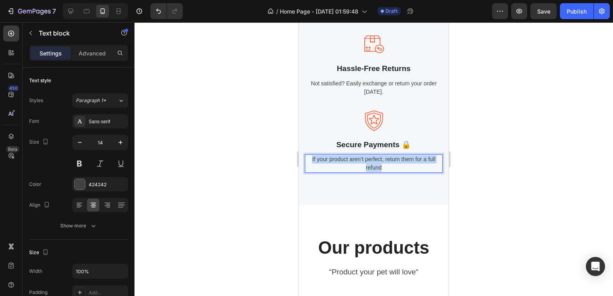
click at [373, 172] on p "If your product aren’t perfect, return them for a full refund" at bounding box center [374, 163] width 136 height 17
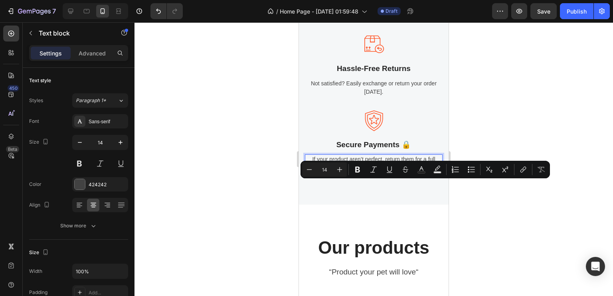
click at [355, 172] on p "If your product aren’t perfect, return them for a full refund" at bounding box center [374, 163] width 136 height 17
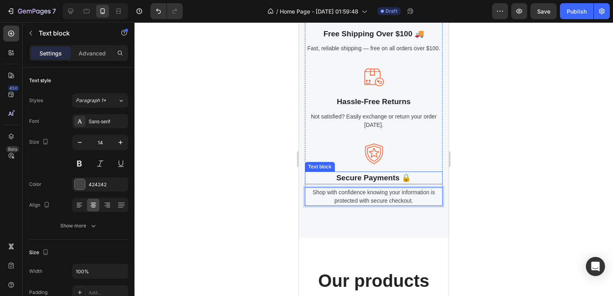
scroll to position [1102, 0]
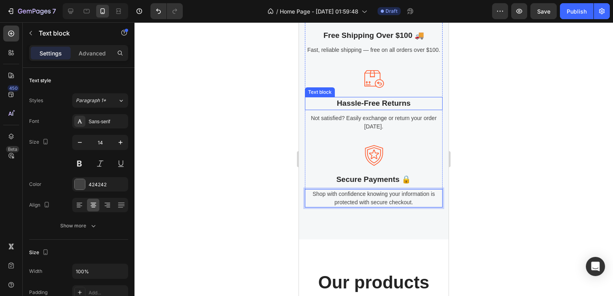
click at [406, 109] on p "Hassle-Free Returns" at bounding box center [374, 104] width 136 height 12
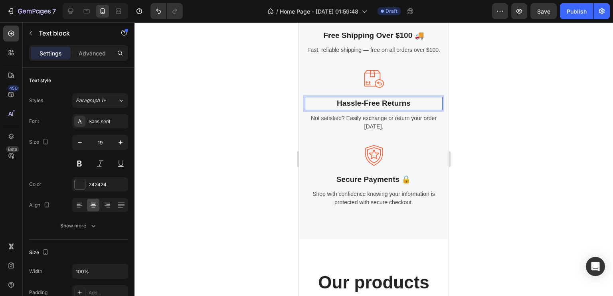
click at [407, 109] on p "Hassle-Free Returns" at bounding box center [374, 104] width 136 height 12
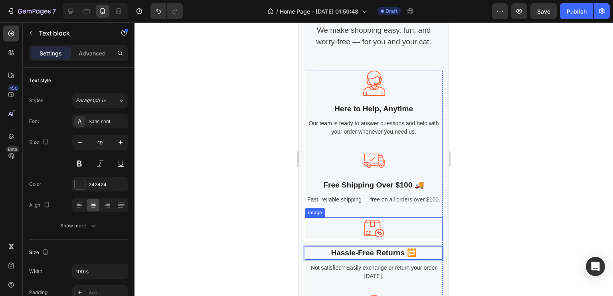
scroll to position [944, 0]
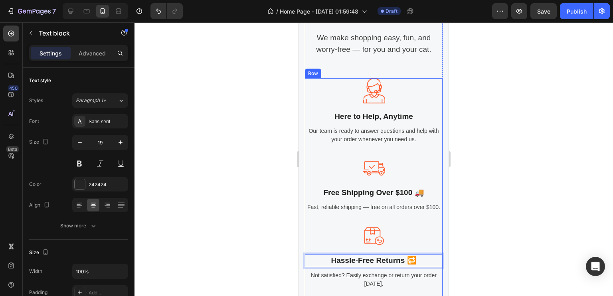
click at [415, 142] on div "Image Here to Help, Anytime Text block Our team is ready to answer questions an…" at bounding box center [374, 117] width 138 height 79
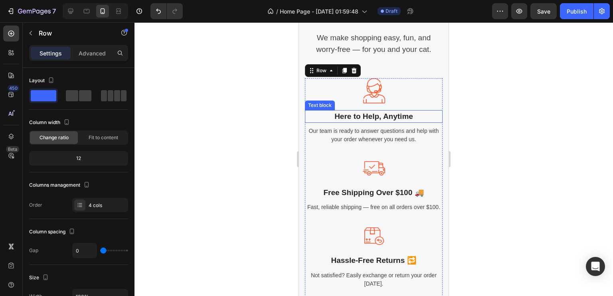
click at [411, 123] on p "Here to Help, Anytime" at bounding box center [374, 117] width 136 height 12
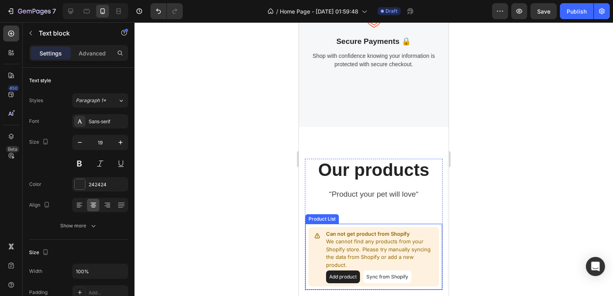
scroll to position [1338, 0]
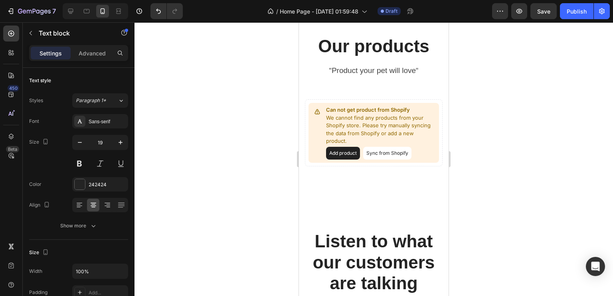
click at [474, 124] on div at bounding box center [374, 159] width 479 height 274
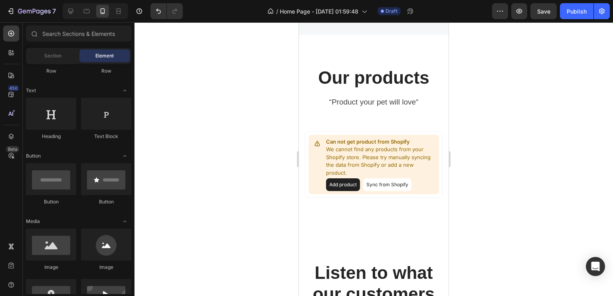
scroll to position [1332, 0]
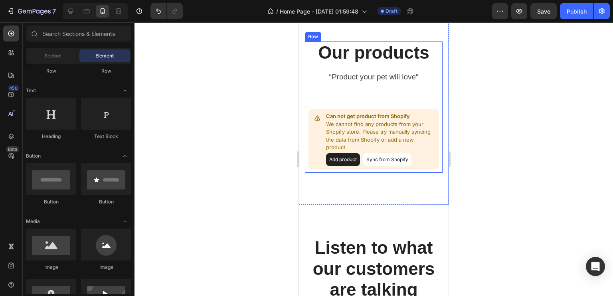
click at [370, 63] on p "Our products" at bounding box center [374, 52] width 136 height 21
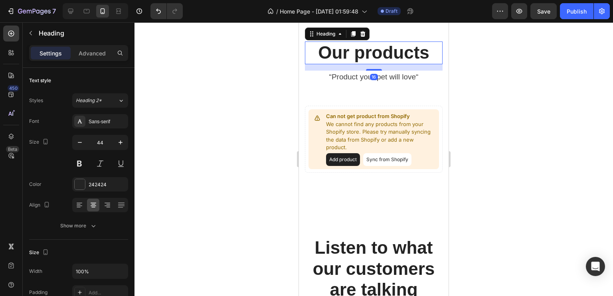
click at [370, 63] on p "Our products" at bounding box center [374, 52] width 136 height 21
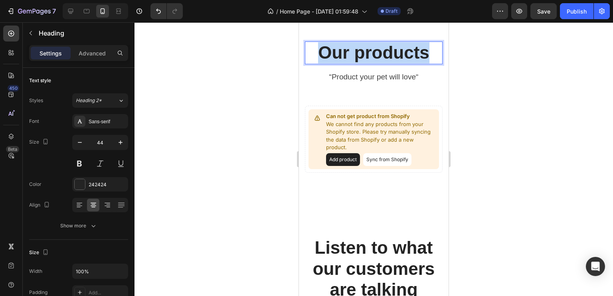
click at [370, 63] on p "Our products" at bounding box center [374, 52] width 136 height 21
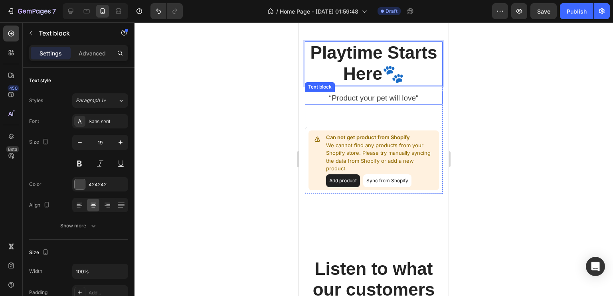
click at [374, 104] on p "“Product your pet will love“" at bounding box center [374, 99] width 136 height 12
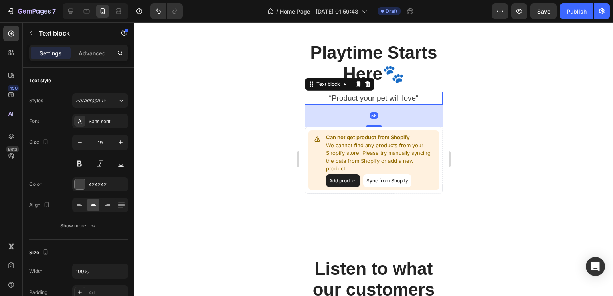
click at [376, 104] on p "“Product your pet will love“" at bounding box center [374, 99] width 136 height 12
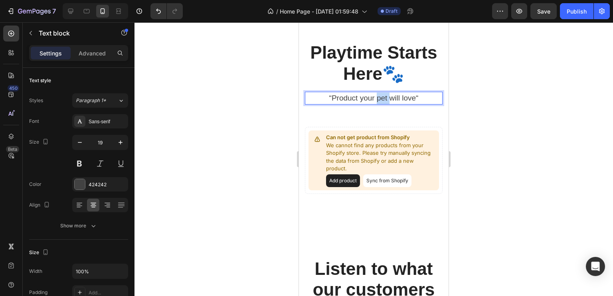
click at [376, 104] on p "“Product your pet will love“" at bounding box center [374, 99] width 136 height 12
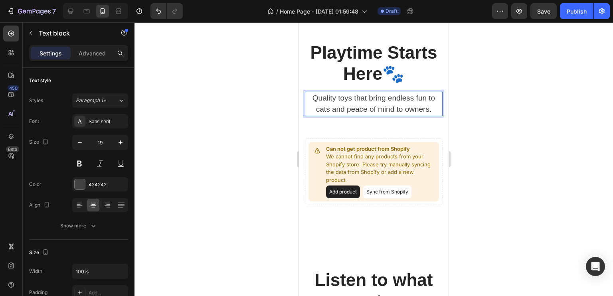
scroll to position [1342, 0]
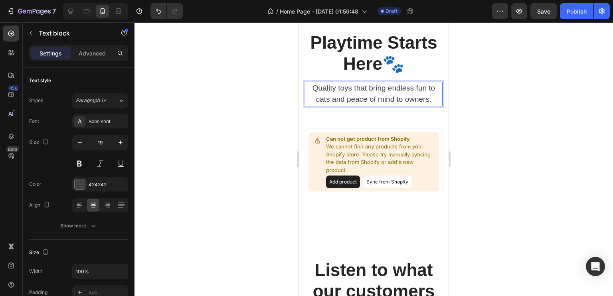
click at [509, 131] on div at bounding box center [374, 159] width 479 height 274
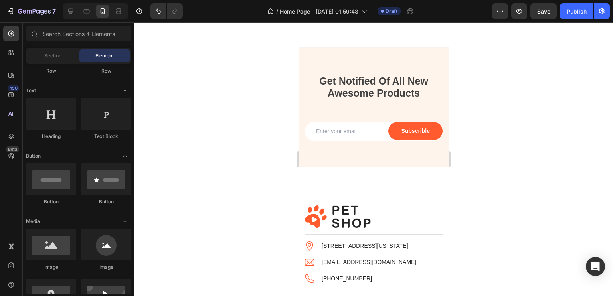
scroll to position [1873, 0]
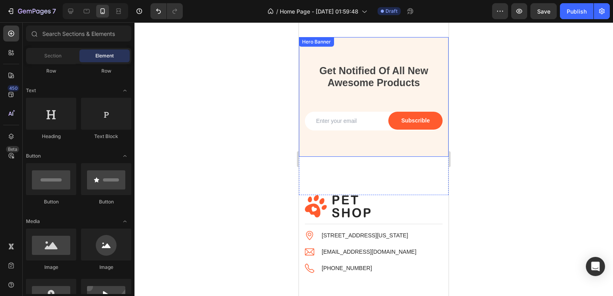
click at [392, 147] on div "Overlay" at bounding box center [374, 97] width 150 height 120
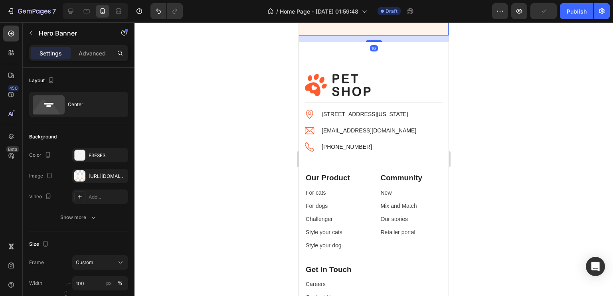
scroll to position [2012, 0]
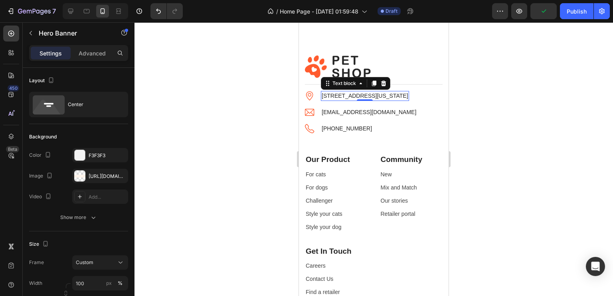
click at [377, 94] on p "6391 Elgin St. Celina, Delaware 10299" at bounding box center [365, 96] width 87 height 8
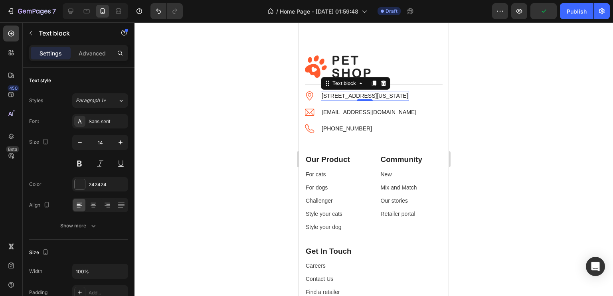
click at [377, 94] on p "6391 Elgin St. Celina, Delaware 10299" at bounding box center [365, 96] width 87 height 8
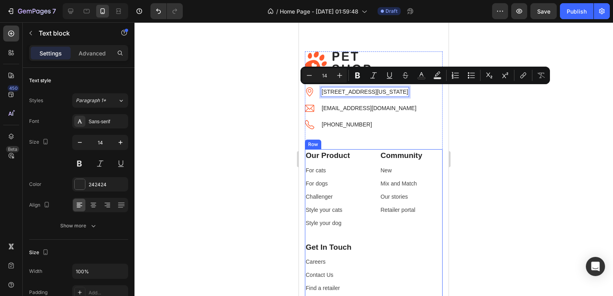
scroll to position [2017, 0]
click at [330, 188] on div "Our Product Text block For cats Text block For dogs Text block Challenger Text …" at bounding box center [336, 187] width 63 height 79
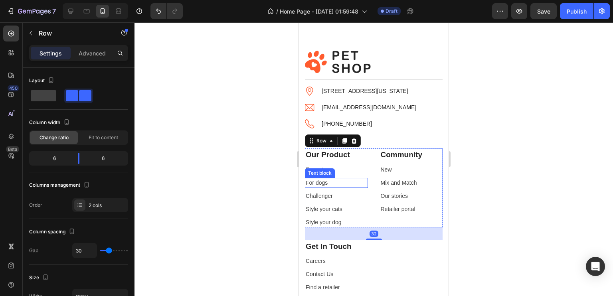
click at [328, 185] on p "For dogs" at bounding box center [336, 183] width 61 height 8
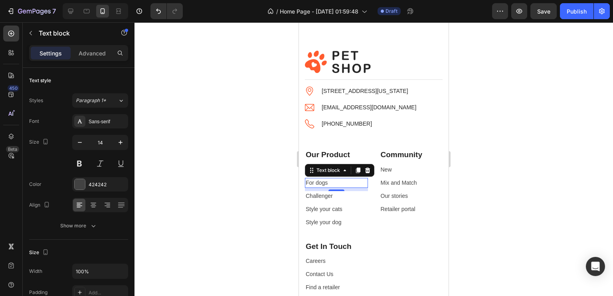
click at [328, 185] on p "For dogs" at bounding box center [336, 183] width 61 height 8
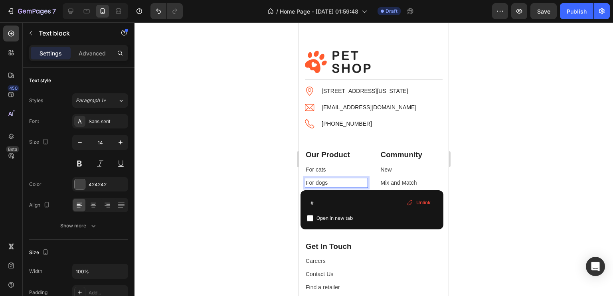
click at [328, 185] on p "For dogs ⁠⁠⁠⁠⁠⁠⁠" at bounding box center [336, 183] width 61 height 8
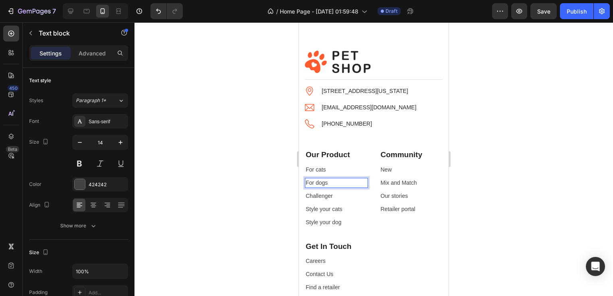
click at [328, 185] on p "For dogs ⁠⁠⁠⁠⁠⁠⁠" at bounding box center [336, 183] width 61 height 8
click at [328, 185] on p "For dogs" at bounding box center [336, 183] width 61 height 8
click at [292, 176] on div at bounding box center [374, 159] width 479 height 274
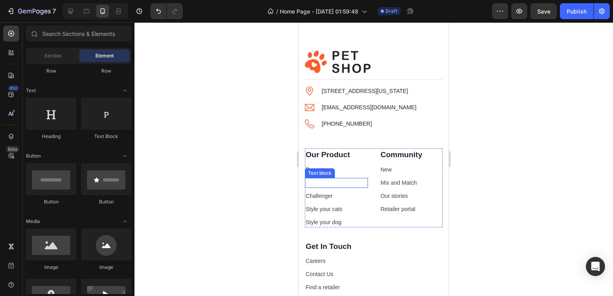
click at [347, 184] on p "Rich Text Editor. Editing area: main" at bounding box center [336, 183] width 61 height 8
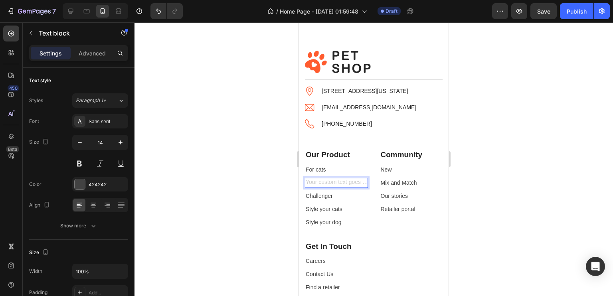
click at [357, 182] on div "Rich Text Editor. Editing area: main" at bounding box center [336, 183] width 63 height 10
click at [267, 194] on div at bounding box center [374, 159] width 479 height 274
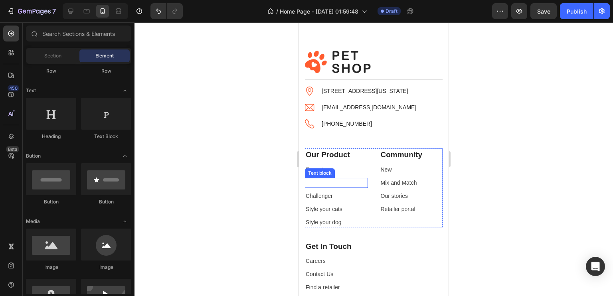
click at [350, 180] on p "Rich Text Editor. Editing area: main" at bounding box center [336, 183] width 61 height 8
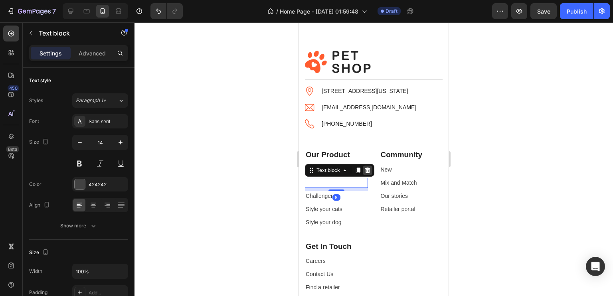
click at [368, 169] on icon at bounding box center [367, 170] width 5 height 6
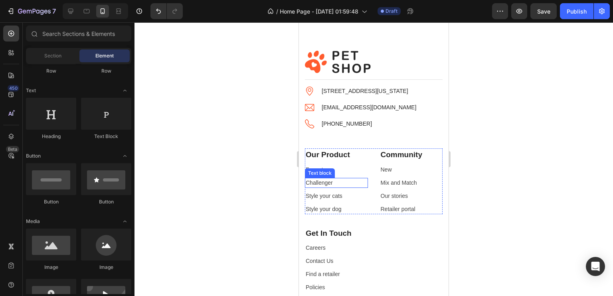
click at [350, 180] on p "Challenger" at bounding box center [336, 183] width 61 height 8
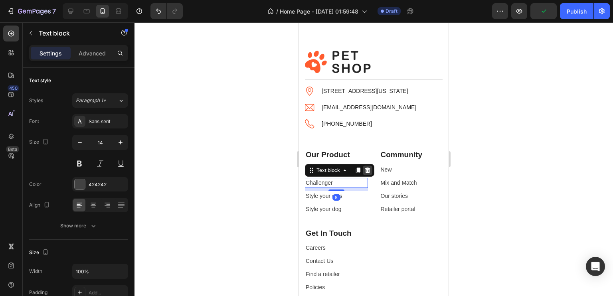
click at [368, 167] on icon at bounding box center [367, 170] width 5 height 6
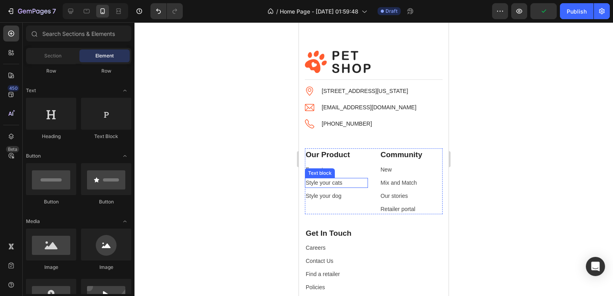
click at [353, 183] on p "Style your cats" at bounding box center [336, 183] width 61 height 8
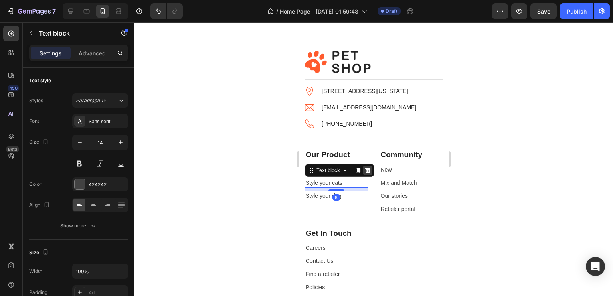
click at [368, 170] on icon at bounding box center [367, 170] width 6 height 6
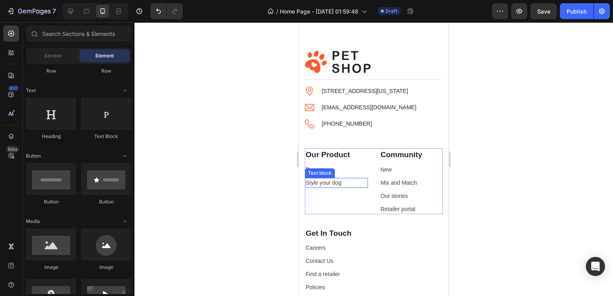
click at [354, 186] on p "Style your dog" at bounding box center [336, 183] width 61 height 8
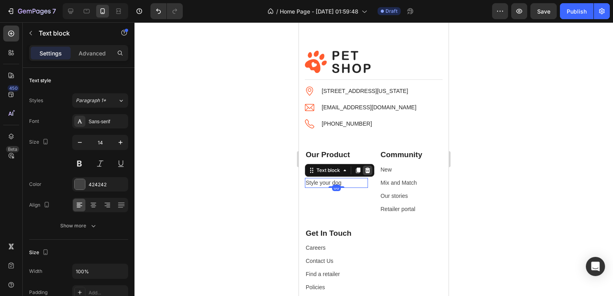
click at [369, 171] on icon at bounding box center [367, 170] width 5 height 6
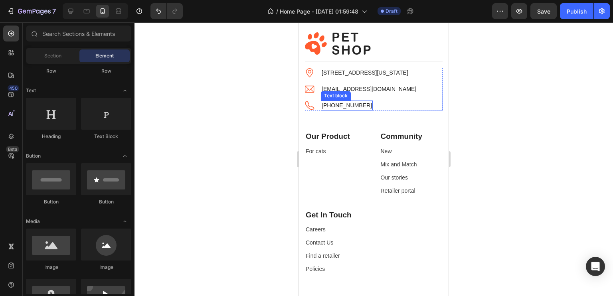
scroll to position [1977, 0]
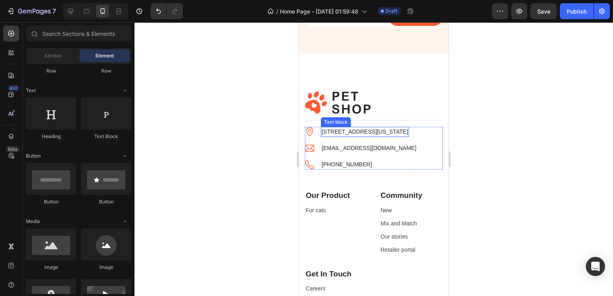
click at [343, 133] on p "6391 Elgin St. Celina, Delaware 10299" at bounding box center [365, 132] width 87 height 8
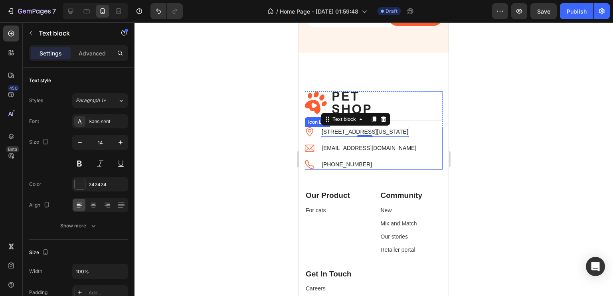
click at [354, 137] on ul "Image 6391 Elgin St. Celina, Delaware 10299 Text block 0 Image petshop.gempage@…" at bounding box center [361, 148] width 112 height 43
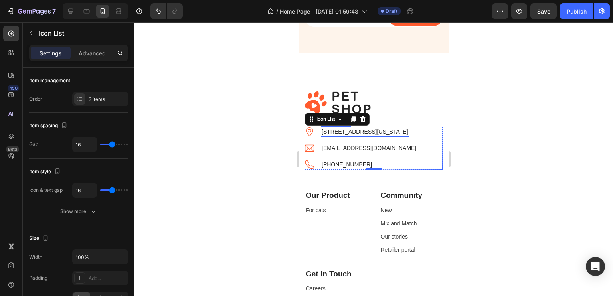
click at [324, 133] on p "6391 Elgin St. Celina, Delaware 10299" at bounding box center [365, 132] width 87 height 8
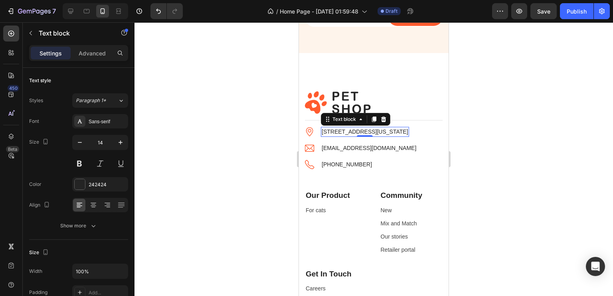
click at [324, 133] on p "6391 Elgin St. Celina, Delaware 10299" at bounding box center [365, 132] width 87 height 8
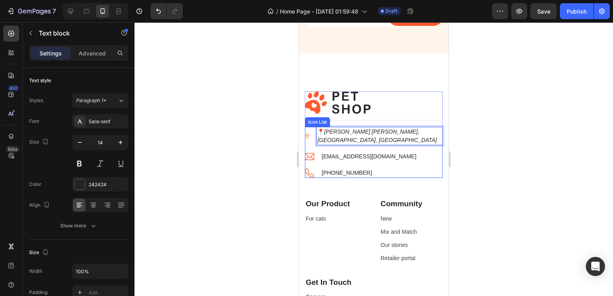
click at [435, 137] on div "Image 📍 Ruther Glen, VA, USA Text block 0 Image petshop.gempage@gmail.com Text …" at bounding box center [374, 152] width 138 height 51
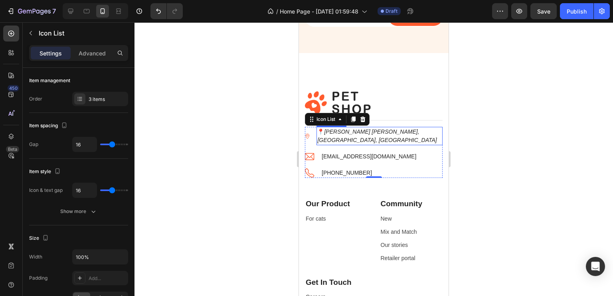
click at [326, 132] on p "📍 Ruther Glen, VA, USA" at bounding box center [379, 136] width 125 height 17
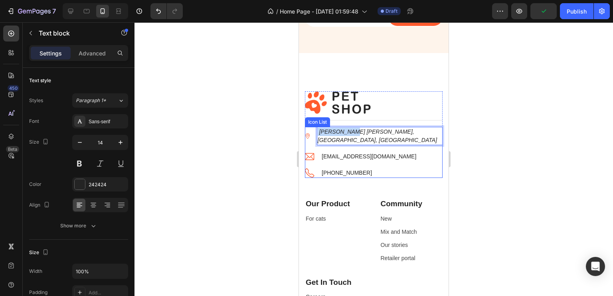
drag, startPoint x: 352, startPoint y: 134, endPoint x: 314, endPoint y: 135, distance: 37.6
click at [314, 135] on li "Image Ruther Glen, VA, USA Text block 0" at bounding box center [374, 136] width 138 height 18
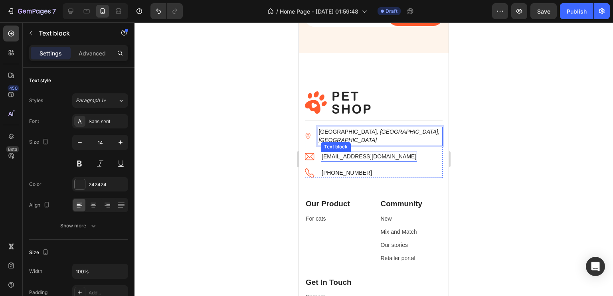
click at [339, 152] on p "[EMAIL_ADDRESS][DOMAIN_NAME]" at bounding box center [369, 156] width 95 height 8
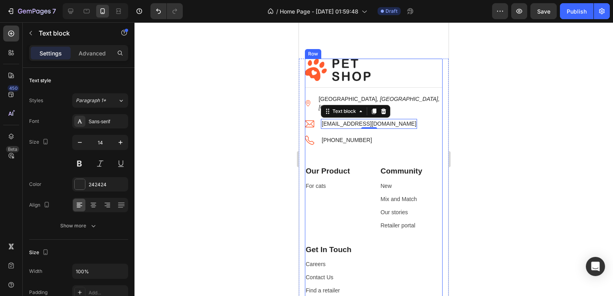
scroll to position [2013, 0]
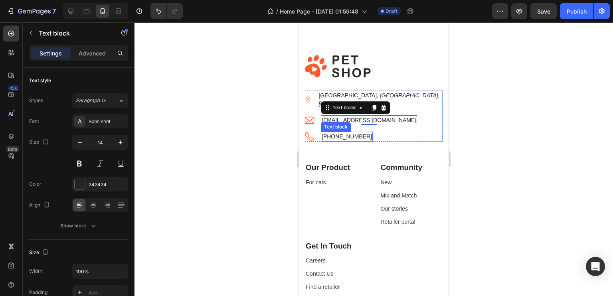
click at [338, 133] on p "[PHONE_NUMBER]" at bounding box center [347, 137] width 50 height 8
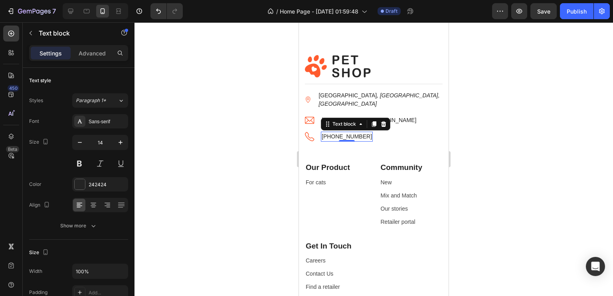
click at [338, 133] on p "[PHONE_NUMBER]" at bounding box center [347, 137] width 50 height 8
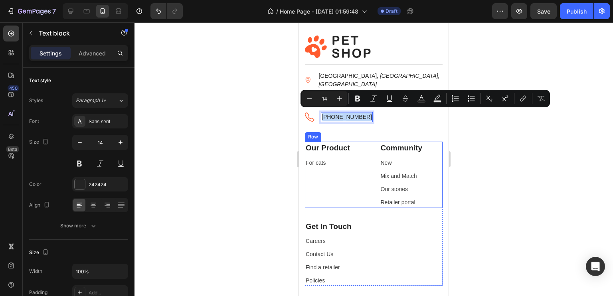
scroll to position [2036, 0]
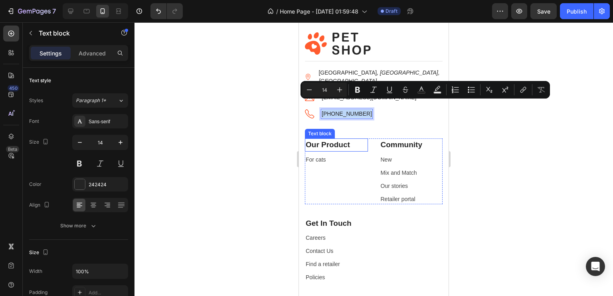
click at [341, 139] on p "Our Product" at bounding box center [336, 145] width 61 height 12
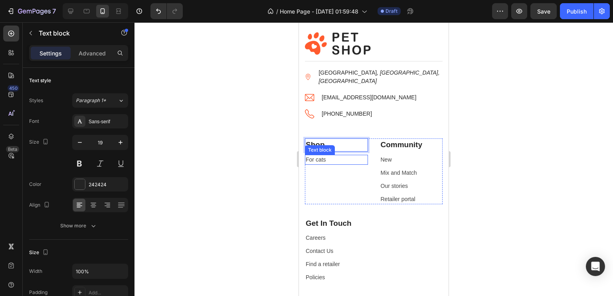
click at [315, 156] on link "For cats" at bounding box center [316, 159] width 20 height 6
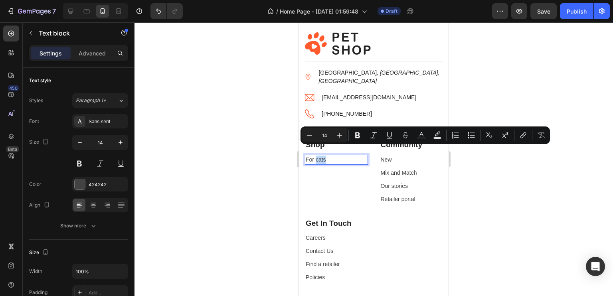
click at [325, 156] on link "For cats" at bounding box center [316, 159] width 20 height 6
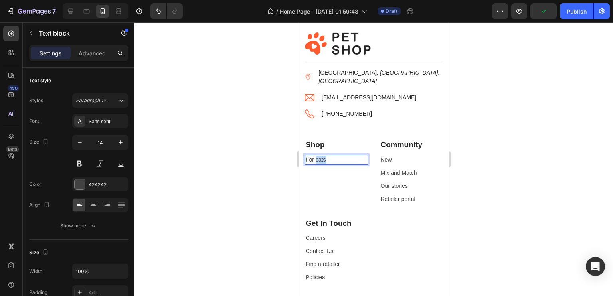
click at [325, 156] on link "For cats" at bounding box center [316, 159] width 20 height 6
click at [324, 161] on div "Shop Text block All Cat Toys Text block 8" at bounding box center [336, 172] width 63 height 66
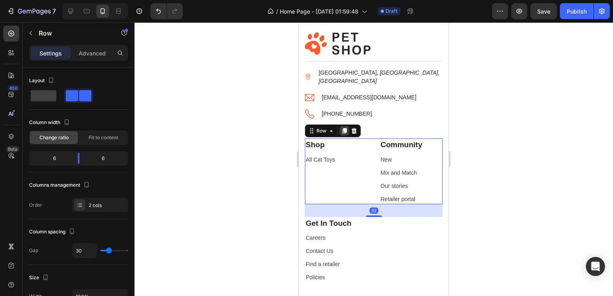
click at [346, 128] on icon at bounding box center [344, 131] width 4 height 6
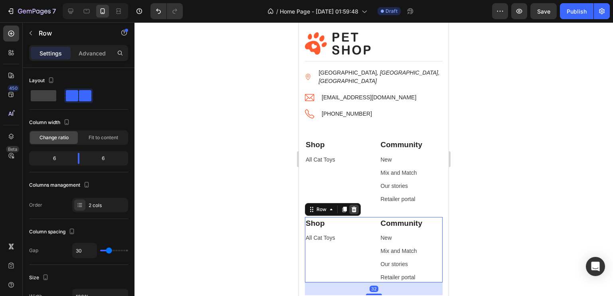
click at [355, 206] on icon at bounding box center [354, 209] width 5 height 6
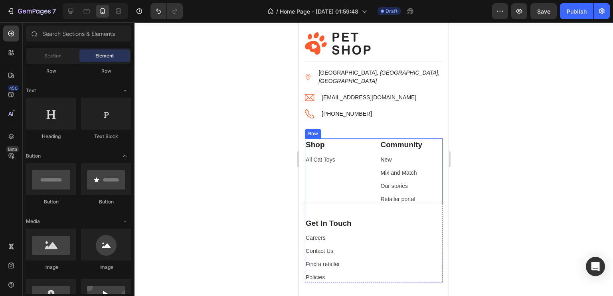
click at [329, 167] on div "Shop Text block All Cat Toys Text block" at bounding box center [336, 172] width 63 height 66
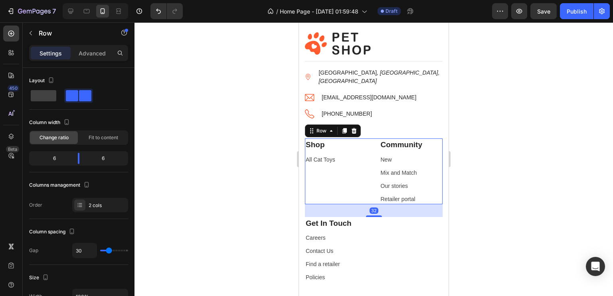
click at [326, 161] on div "Shop Text block All Cat Toys Text block" at bounding box center [336, 172] width 63 height 66
click at [321, 156] on p "All Cat Toys" at bounding box center [336, 160] width 61 height 8
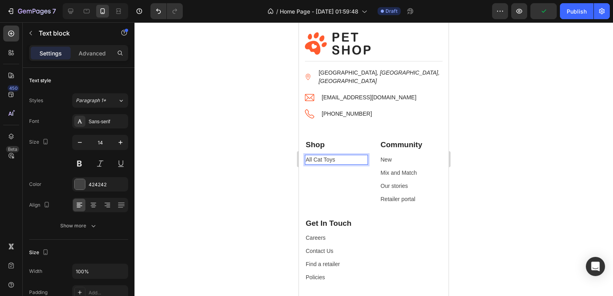
click at [346, 156] on p "All Cat Toys" at bounding box center [336, 160] width 61 height 8
click at [342, 160] on div "Shop Text block All Cat Toys Text block 8" at bounding box center [336, 172] width 63 height 66
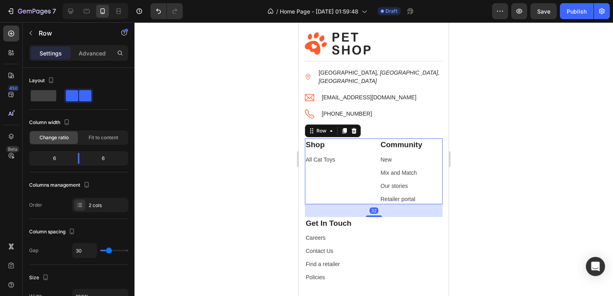
click at [345, 156] on p "All Cat Toys" at bounding box center [336, 160] width 61 height 8
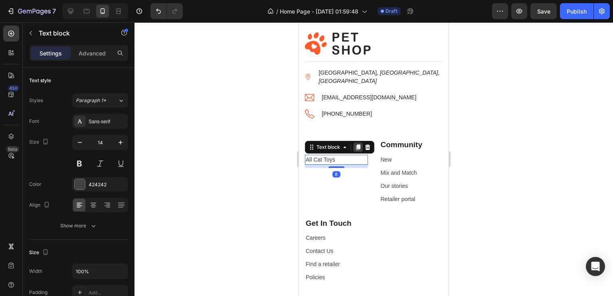
click at [360, 144] on icon at bounding box center [358, 147] width 4 height 6
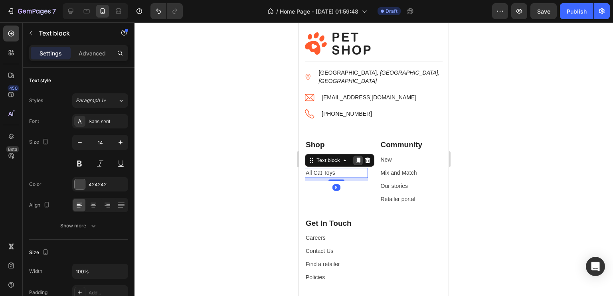
click at [358, 158] on icon at bounding box center [358, 161] width 4 height 6
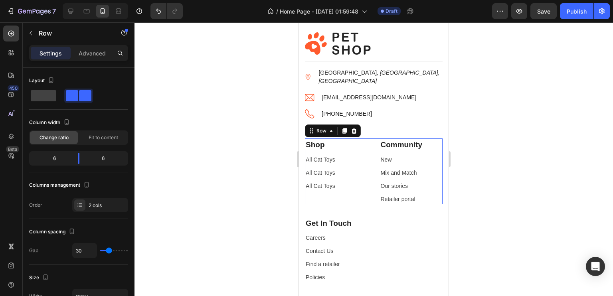
click at [337, 172] on div "Shop Text block All Cat Toys Text block All Cat Toys Text block All Cat Toys Te…" at bounding box center [336, 172] width 63 height 66
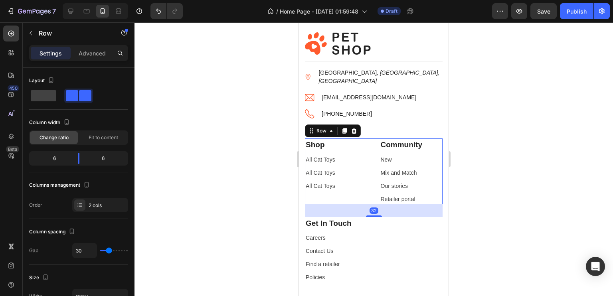
click at [336, 169] on p "All Cat Toys" at bounding box center [336, 173] width 61 height 8
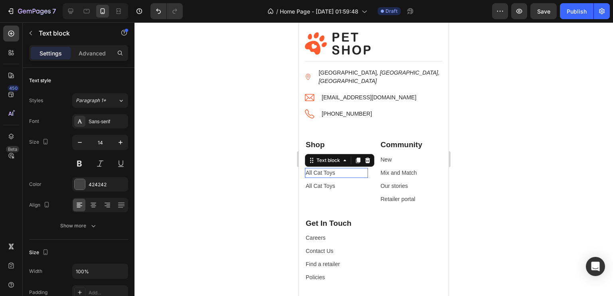
click at [336, 169] on p "All Cat Toys" at bounding box center [336, 173] width 61 height 8
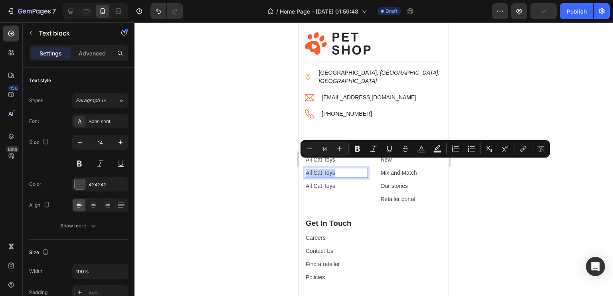
click at [340, 169] on p "All Cat Toys" at bounding box center [336, 173] width 61 height 8
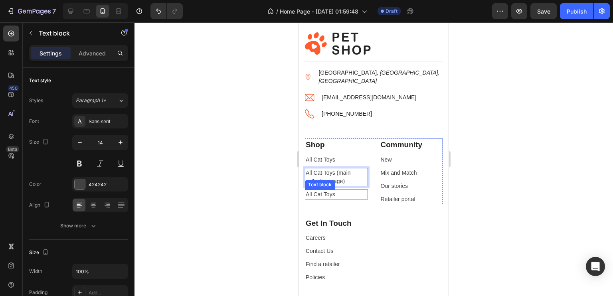
click at [335, 190] on p "All Cat Toys" at bounding box center [336, 194] width 61 height 8
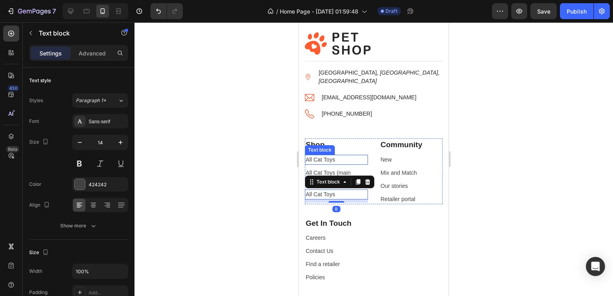
click at [336, 156] on p "All Cat Toys" at bounding box center [336, 160] width 61 height 8
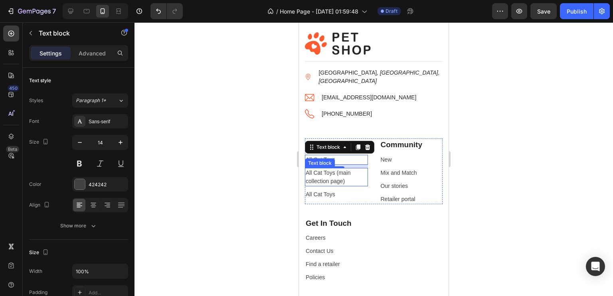
click at [324, 170] on p "All Cat Toys (main collection page)" at bounding box center [336, 177] width 61 height 17
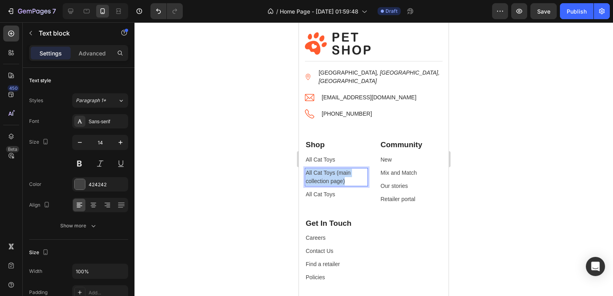
click at [324, 170] on p "All Cat Toys (main collection page)" at bounding box center [336, 177] width 61 height 17
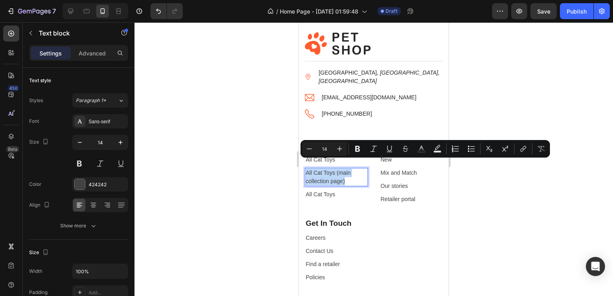
copy p "All Cat Toys (main collection page)"
click at [332, 118] on div "Image Title Line Image Fredericksburg , VA, USA Text block Image petshop.gempag…" at bounding box center [374, 85] width 138 height 106
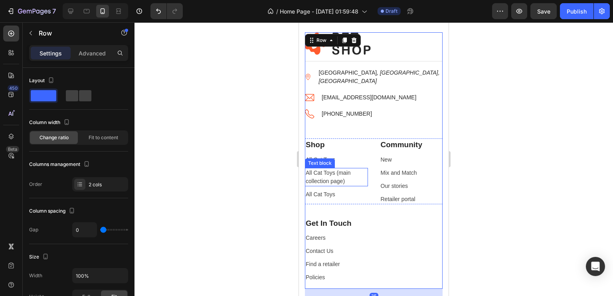
click at [331, 160] on div "Text block" at bounding box center [320, 163] width 27 height 7
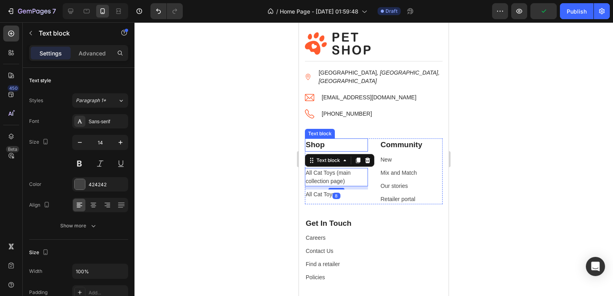
click at [339, 139] on p "Shop" at bounding box center [336, 145] width 61 height 12
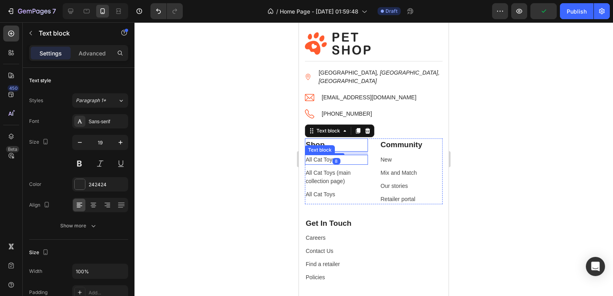
click at [324, 156] on p "All Cat Toys" at bounding box center [336, 160] width 61 height 8
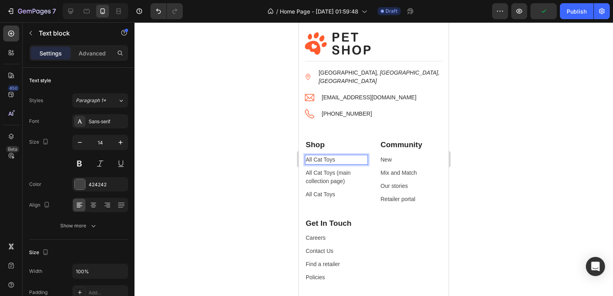
click at [324, 156] on p "All Cat Toys" at bounding box center [336, 160] width 61 height 8
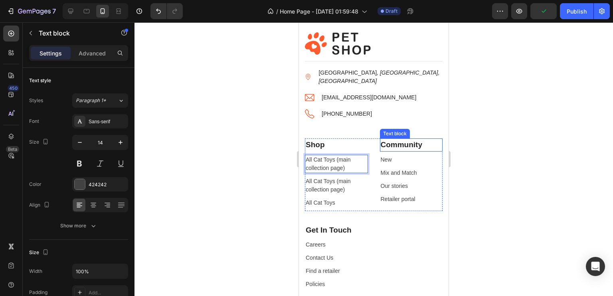
click at [393, 139] on p "Community" at bounding box center [411, 145] width 61 height 12
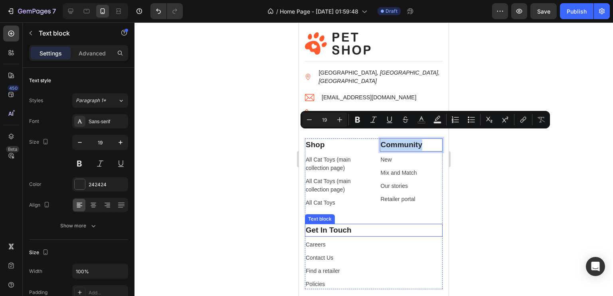
click at [330, 225] on p "Get In Touch" at bounding box center [374, 231] width 136 height 12
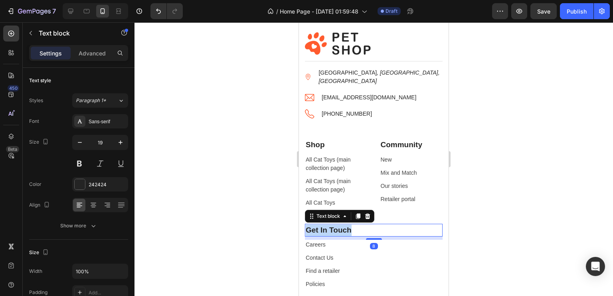
click at [330, 225] on p "Get In Touch" at bounding box center [374, 231] width 136 height 12
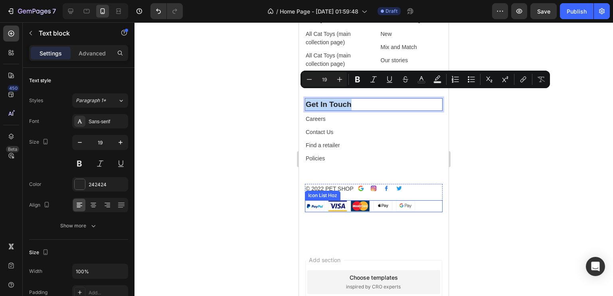
scroll to position [2174, 0]
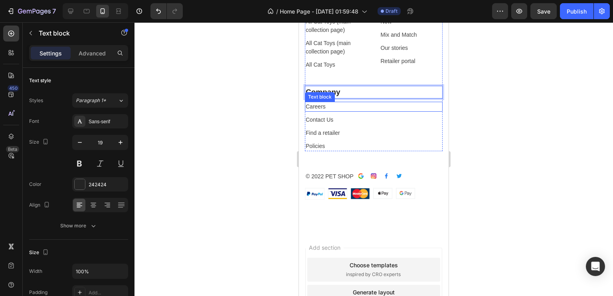
click at [333, 103] on p "Careers" at bounding box center [374, 107] width 136 height 8
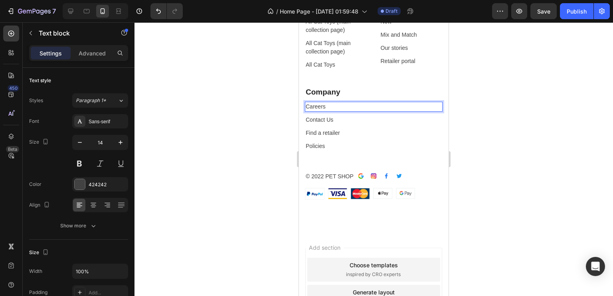
click at [351, 102] on div "Careers ⁠⁠⁠⁠⁠⁠⁠" at bounding box center [374, 107] width 138 height 10
click at [333, 103] on p "Careers ⁠⁠⁠⁠⁠⁠⁠" at bounding box center [374, 107] width 136 height 8
click at [329, 103] on p "Careers ⁠⁠⁠⁠⁠⁠⁠" at bounding box center [374, 107] width 136 height 8
click at [248, 105] on div at bounding box center [374, 159] width 479 height 274
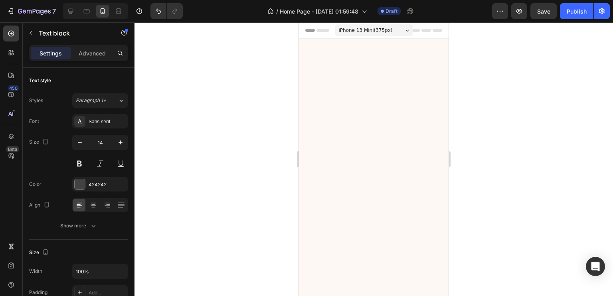
scroll to position [2174, 0]
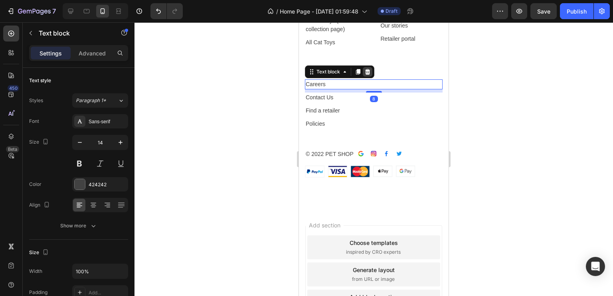
click at [368, 77] on div at bounding box center [368, 72] width 10 height 10
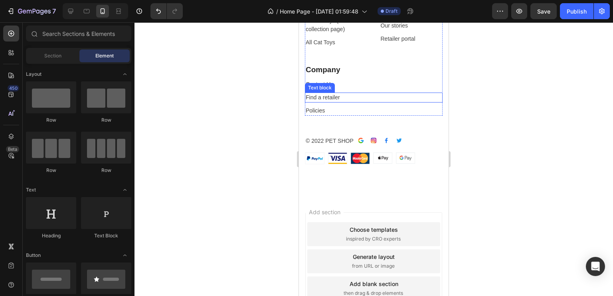
click at [342, 102] on p "Find a retailer" at bounding box center [374, 97] width 136 height 8
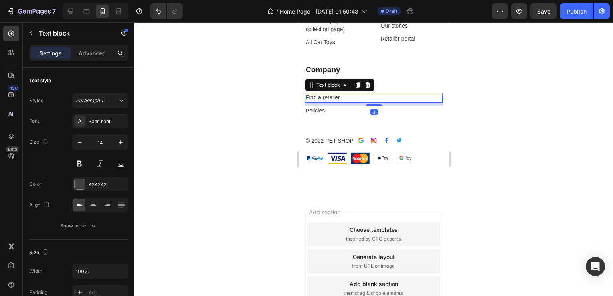
click at [370, 91] on div "Text block" at bounding box center [339, 85] width 69 height 13
click at [369, 88] on icon at bounding box center [367, 85] width 5 height 6
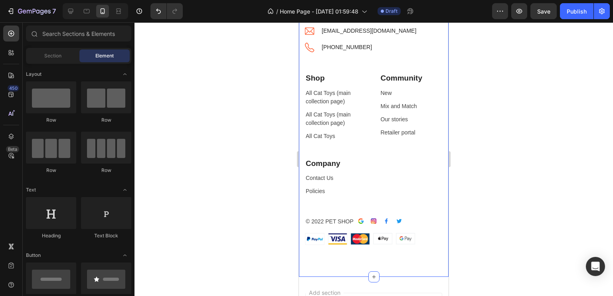
scroll to position [2076, 0]
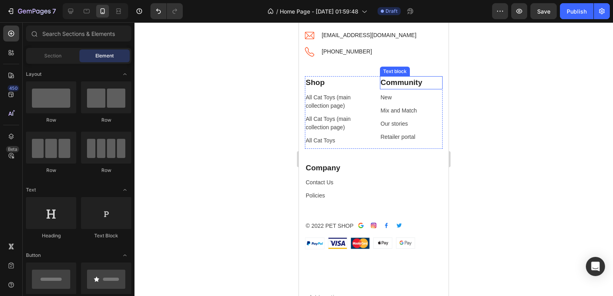
click at [394, 89] on p "Community" at bounding box center [411, 83] width 61 height 12
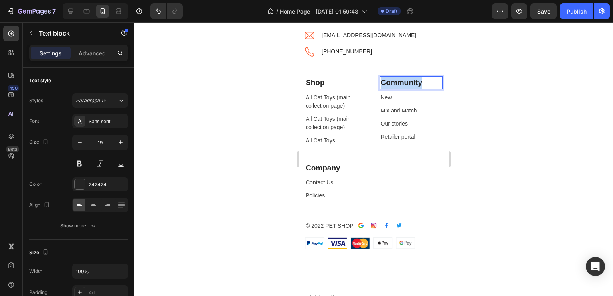
click at [394, 89] on p "Community" at bounding box center [411, 83] width 61 height 12
click at [387, 105] on div "Text block" at bounding box center [395, 100] width 27 height 7
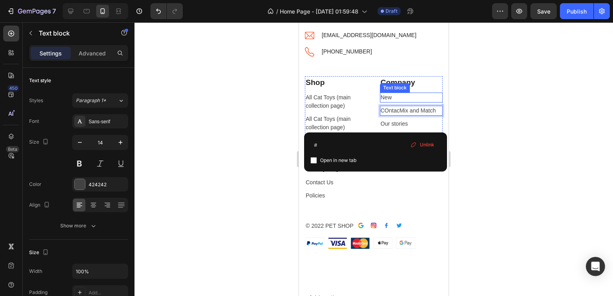
click at [390, 102] on p "New" at bounding box center [411, 97] width 61 height 8
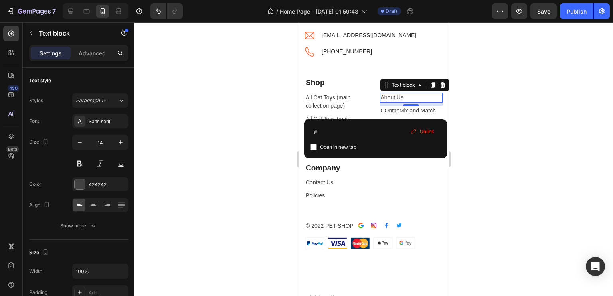
click at [494, 106] on div at bounding box center [374, 159] width 479 height 274
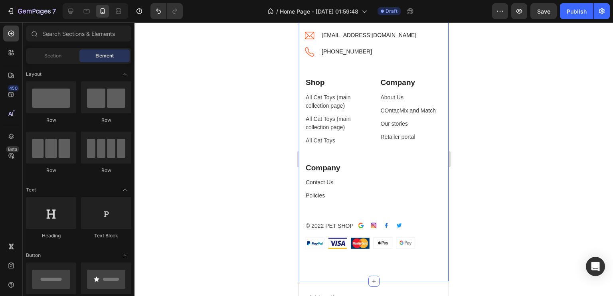
click at [433, 114] on link "COntacMix and Match" at bounding box center [408, 110] width 55 height 6
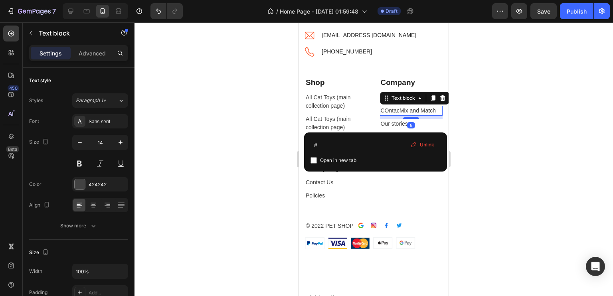
click at [425, 114] on link "COntacMix and Match" at bounding box center [408, 110] width 55 height 6
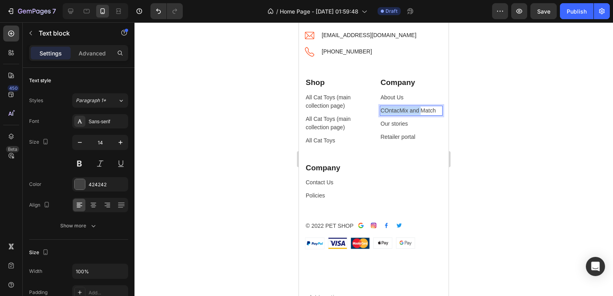
click at [425, 114] on link "COntacMix and Match" at bounding box center [408, 110] width 55 height 6
click at [425, 115] on p "Contact Us" at bounding box center [411, 111] width 61 height 8
click at [406, 128] on p "Our stories" at bounding box center [411, 124] width 61 height 8
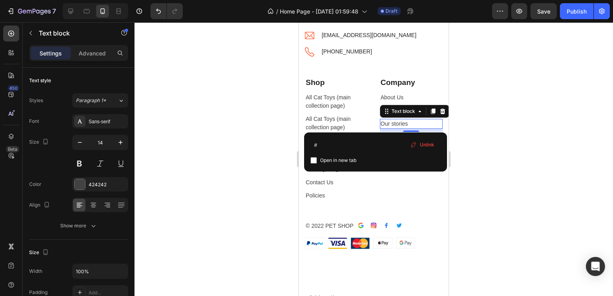
click at [406, 135] on div "# Open in new tab Unlink" at bounding box center [375, 152] width 143 height 39
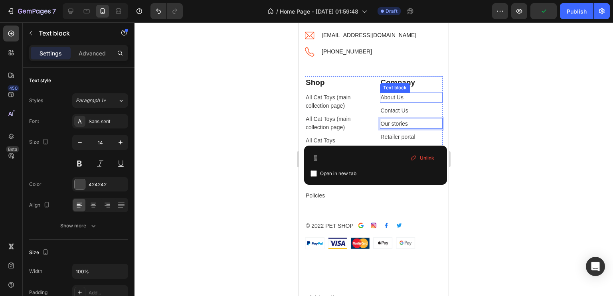
scroll to position [2151, 0]
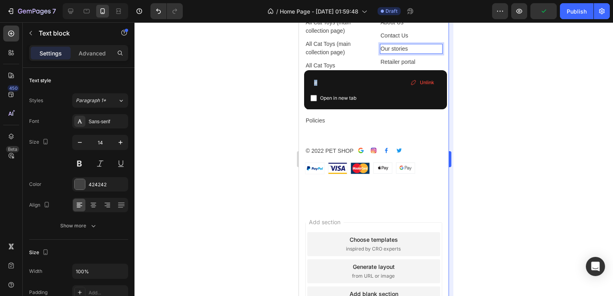
click at [461, 122] on div at bounding box center [374, 159] width 479 height 274
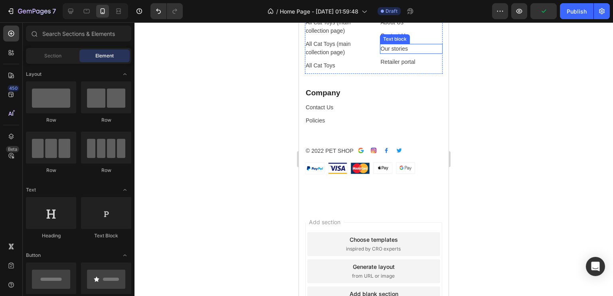
click at [402, 53] on p "Our stories ⁠⁠⁠⁠⁠⁠⁠" at bounding box center [411, 49] width 61 height 8
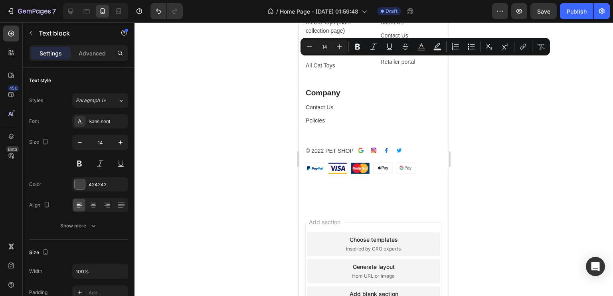
click at [401, 52] on link "Our stories" at bounding box center [394, 49] width 27 height 6
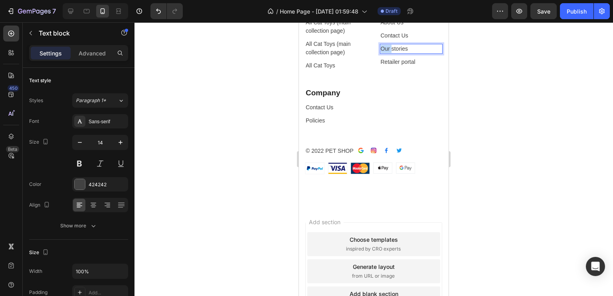
click at [401, 52] on link "Our stories" at bounding box center [394, 49] width 27 height 6
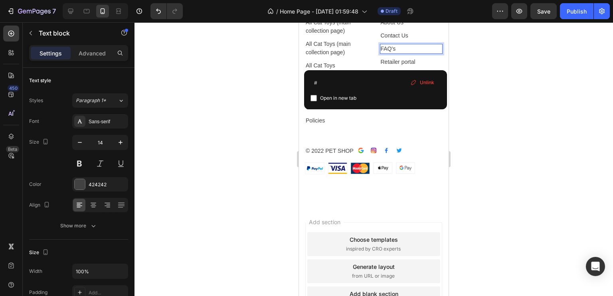
click at [466, 65] on div at bounding box center [374, 159] width 479 height 274
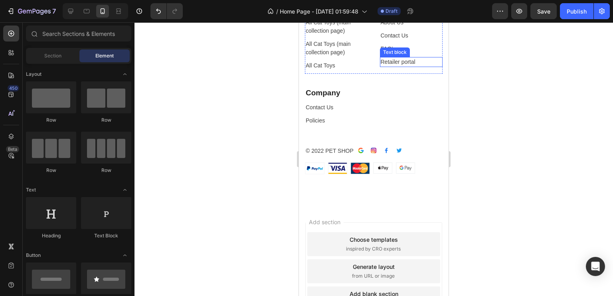
click at [416, 66] on p "Retailer portal" at bounding box center [411, 62] width 61 height 8
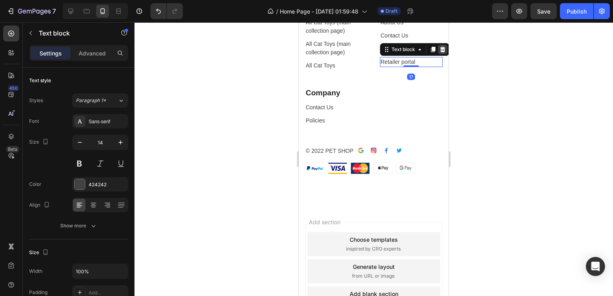
click at [439, 53] on icon at bounding box center [442, 49] width 6 height 6
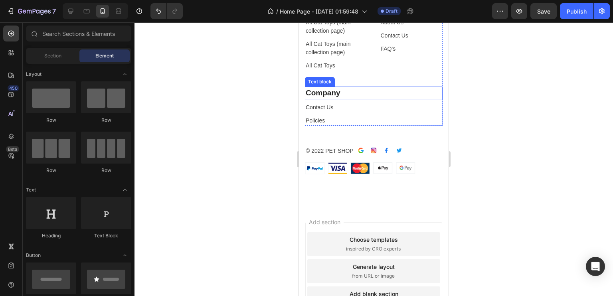
click at [327, 99] on p "Company" at bounding box center [374, 93] width 136 height 12
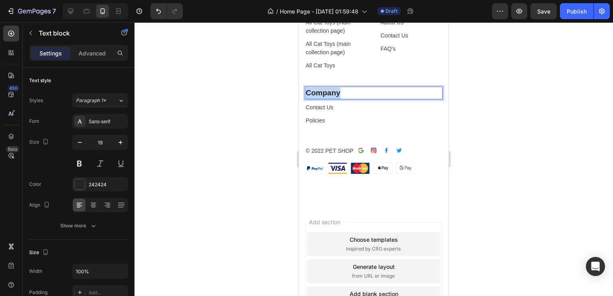
click at [327, 99] on p "Company" at bounding box center [374, 93] width 136 height 12
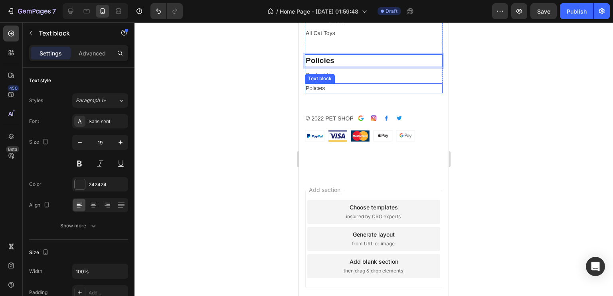
scroll to position [2180, 0]
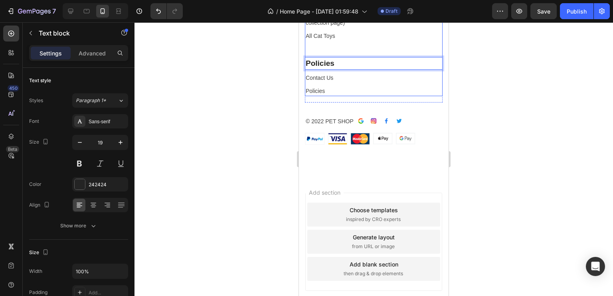
click at [334, 82] on p "Contact Us" at bounding box center [374, 78] width 136 height 8
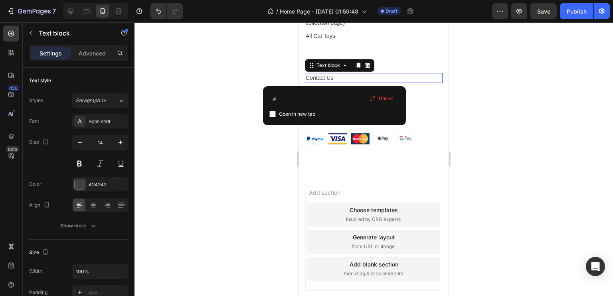
click at [334, 87] on div "# Open in new tab Unlink" at bounding box center [334, 105] width 143 height 39
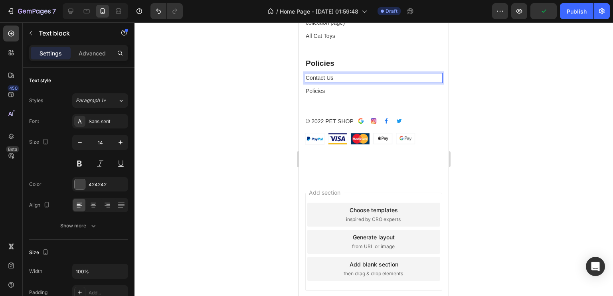
click at [334, 82] on p "Contact Us" at bounding box center [374, 78] width 136 height 8
click at [334, 82] on p "Contact Us ⁠⁠⁠⁠⁠⁠⁠" at bounding box center [374, 78] width 136 height 8
click at [334, 82] on p "Contact Us" at bounding box center [374, 78] width 136 height 8
click at [328, 95] on p "Policies" at bounding box center [374, 91] width 136 height 8
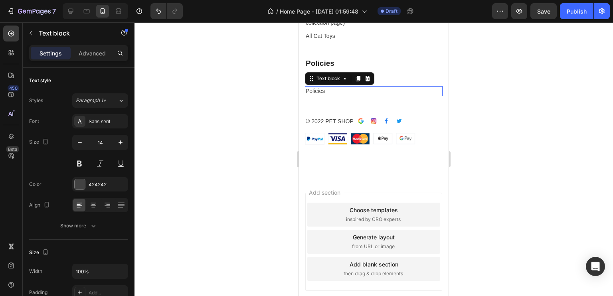
click at [328, 95] on p "Policies" at bounding box center [374, 91] width 136 height 8
click at [327, 103] on div "Shop Text block All Cat Toys (main collection page) Text block All Cat Toys (ma…" at bounding box center [374, 37] width 138 height 131
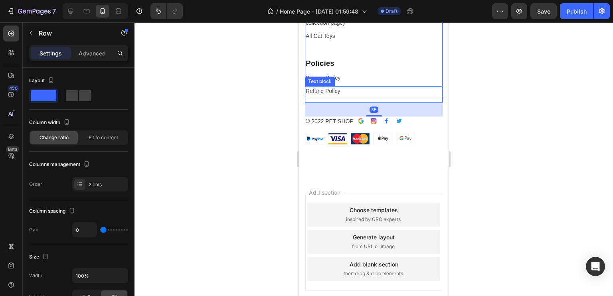
click at [350, 95] on p "Refund Policy" at bounding box center [374, 91] width 136 height 8
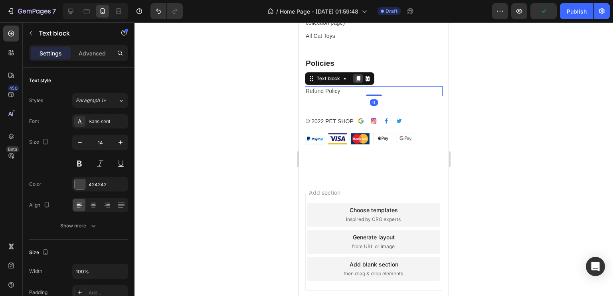
click at [358, 82] on icon at bounding box center [358, 79] width 4 height 6
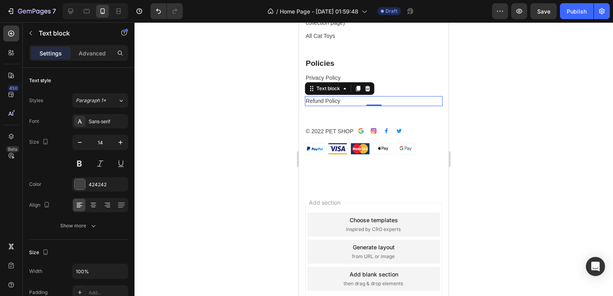
click at [351, 105] on p "Refund Policy" at bounding box center [374, 101] width 136 height 8
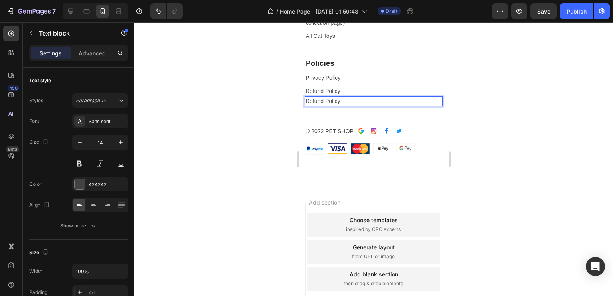
drag, startPoint x: 342, startPoint y: 111, endPoint x: 332, endPoint y: 115, distance: 11.0
click at [332, 105] on p "Refund Policy" at bounding box center [374, 101] width 136 height 8
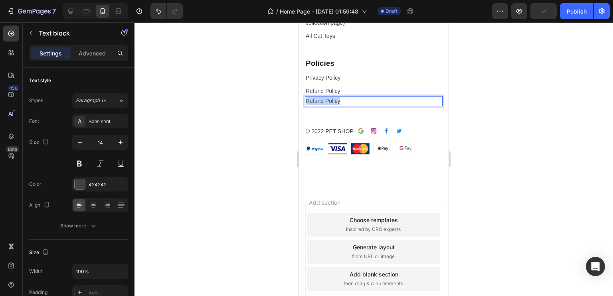
click at [332, 105] on p "Refund Policy" at bounding box center [374, 101] width 136 height 8
click at [542, 139] on div at bounding box center [374, 159] width 479 height 274
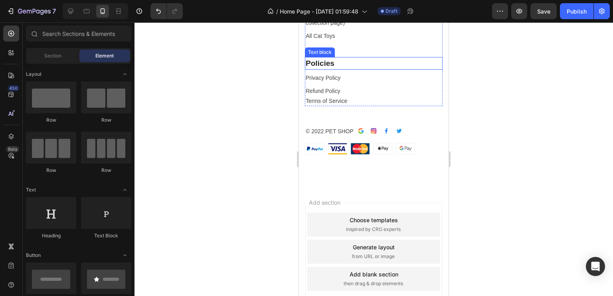
click at [338, 69] on p "Policies" at bounding box center [374, 64] width 136 height 12
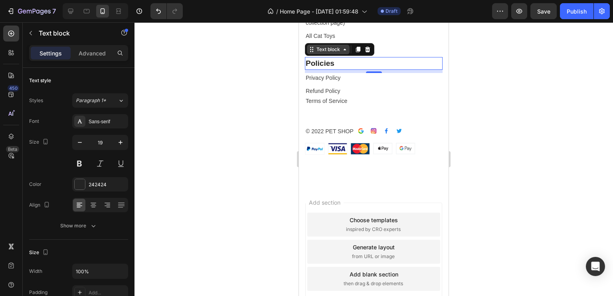
click at [314, 53] on icon at bounding box center [312, 49] width 6 height 6
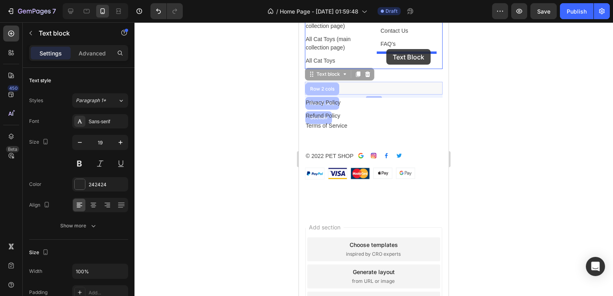
scroll to position [2154, 0]
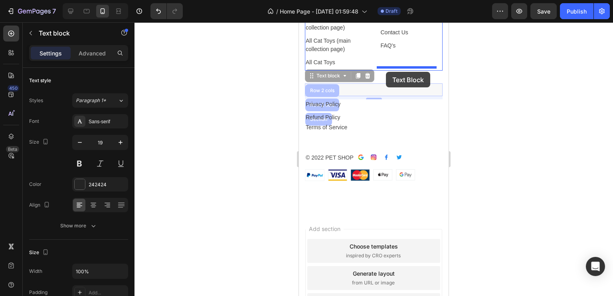
drag, startPoint x: 314, startPoint y: 64, endPoint x: 386, endPoint y: 72, distance: 72.7
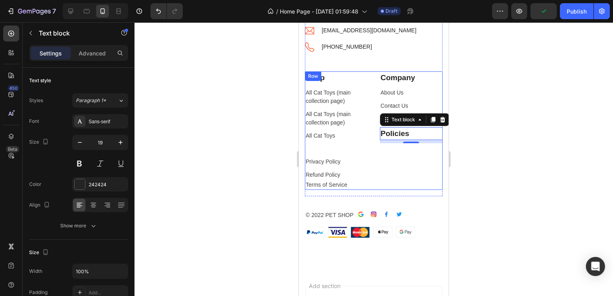
scroll to position [2080, 0]
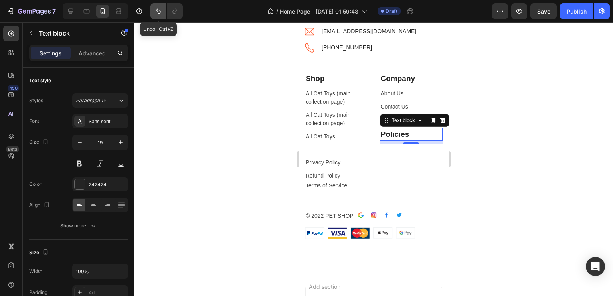
click at [162, 12] on icon "Undo/Redo" at bounding box center [158, 11] width 8 height 8
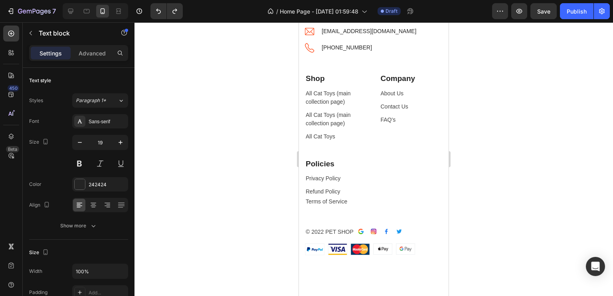
click at [328, 170] on p "Policies" at bounding box center [374, 164] width 136 height 12
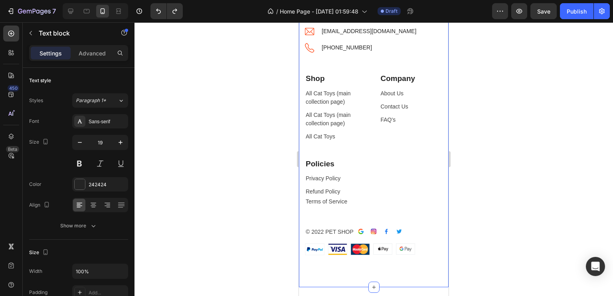
click at [315, 158] on div "Shop Text block All Cat Toys (main collection page) Text block All Cat Toys (ma…" at bounding box center [374, 114] width 138 height 85
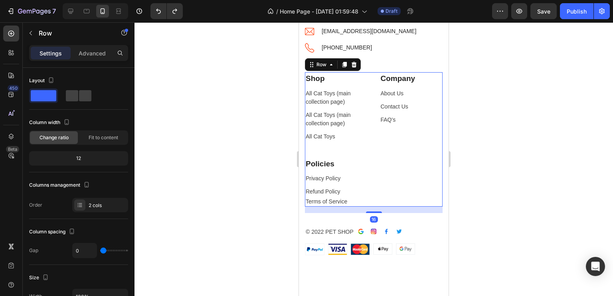
click at [313, 170] on p "Policies" at bounding box center [374, 164] width 136 height 12
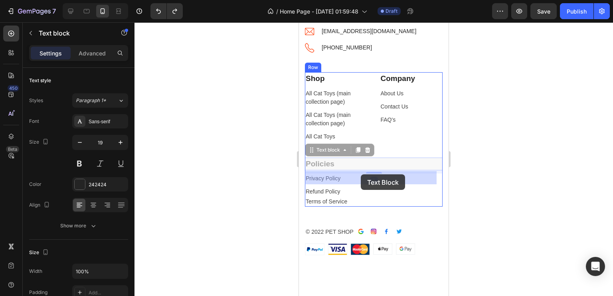
drag, startPoint x: 313, startPoint y: 166, endPoint x: 361, endPoint y: 174, distance: 49.1
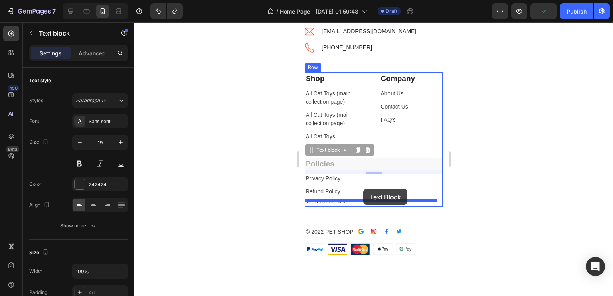
drag, startPoint x: 313, startPoint y: 163, endPoint x: 363, endPoint y: 189, distance: 56.4
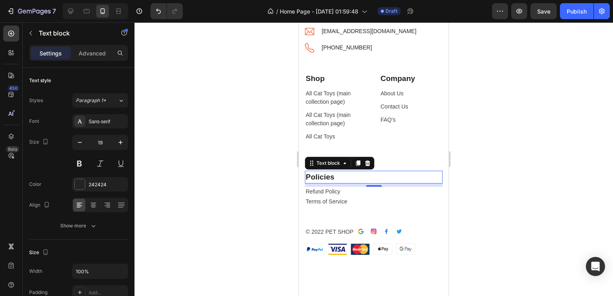
click at [526, 118] on div at bounding box center [374, 159] width 479 height 274
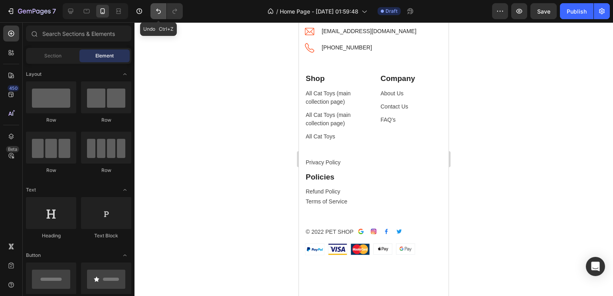
click at [162, 18] on button "Undo/Redo" at bounding box center [158, 11] width 16 height 16
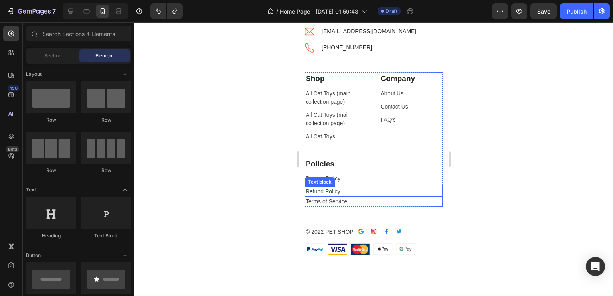
scroll to position [2119, 0]
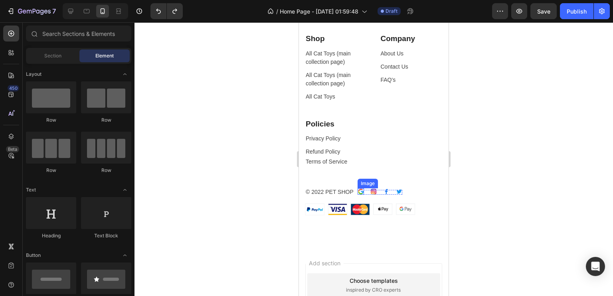
click at [359, 195] on img at bounding box center [361, 191] width 6 height 6
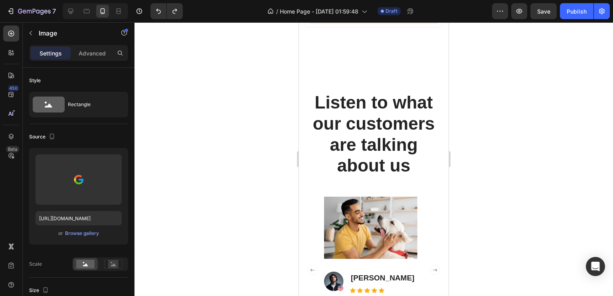
scroll to position [1533, 0]
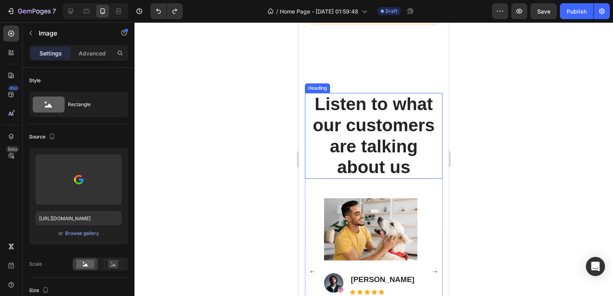
click at [368, 161] on p "Listen to what our customers are talking about us" at bounding box center [374, 136] width 136 height 84
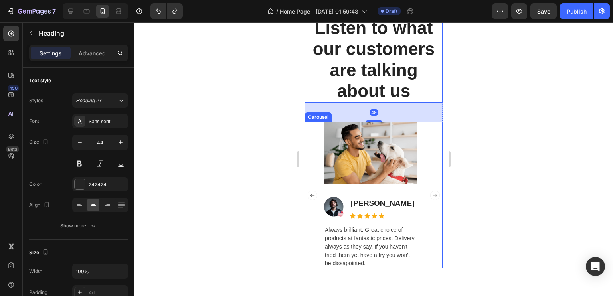
scroll to position [1624, 0]
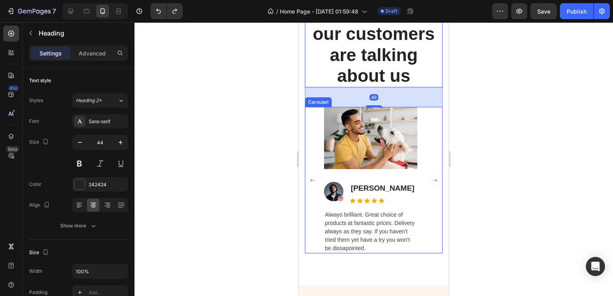
click at [313, 158] on div "Image Image James Gouse Text block Icon Icon Icon Icon Icon Icon List Hoz Row A…" at bounding box center [374, 180] width 138 height 146
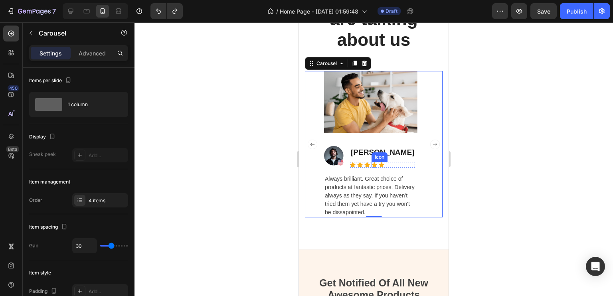
scroll to position [1656, 0]
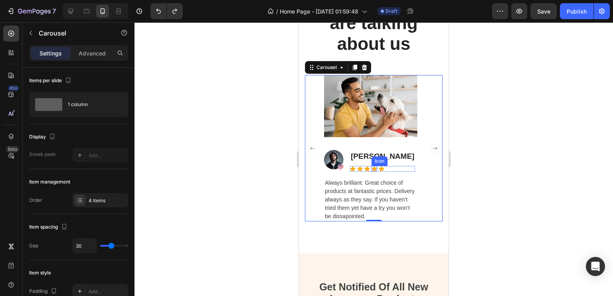
click at [374, 199] on p "Always brilliant. Great choice of products at fantastic prices. Delivery always…" at bounding box center [371, 200] width 92 height 42
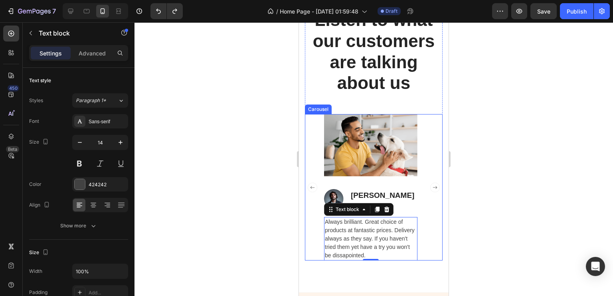
scroll to position [1605, 0]
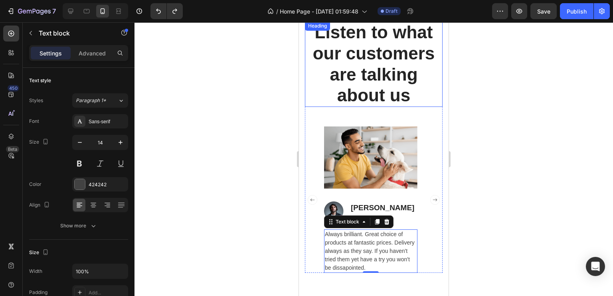
click at [416, 97] on p "Listen to what our customers are talking about us" at bounding box center [374, 64] width 136 height 84
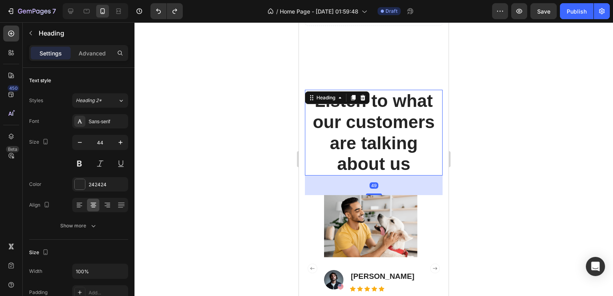
scroll to position [1530, 0]
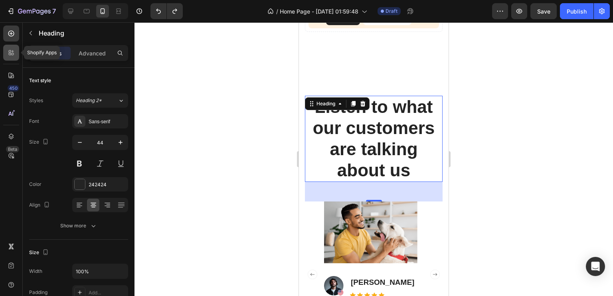
click at [17, 47] on div at bounding box center [11, 53] width 16 height 16
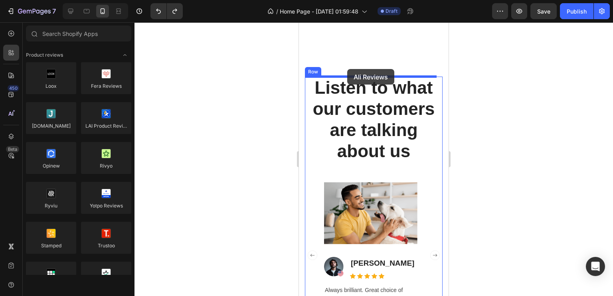
drag, startPoint x: 362, startPoint y: 282, endPoint x: 347, endPoint y: 69, distance: 214.1
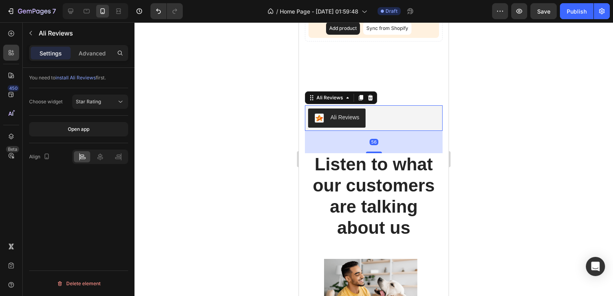
scroll to position [1519, 0]
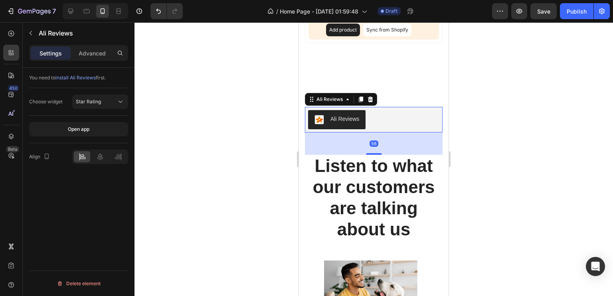
click at [351, 121] on div "Ali Reviews" at bounding box center [344, 119] width 29 height 8
click at [112, 103] on div "Star Rating" at bounding box center [96, 101] width 41 height 7
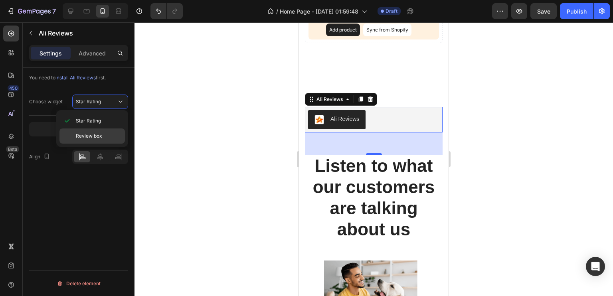
click at [108, 134] on p "Review box" at bounding box center [99, 136] width 46 height 7
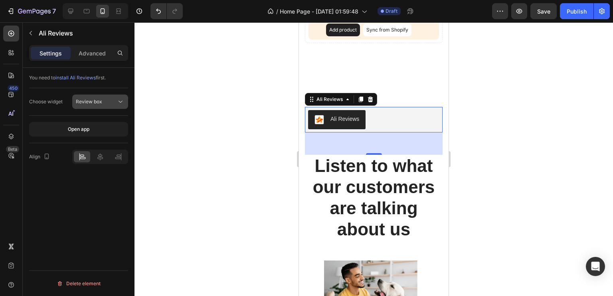
click at [110, 101] on div "Review box" at bounding box center [96, 101] width 41 height 7
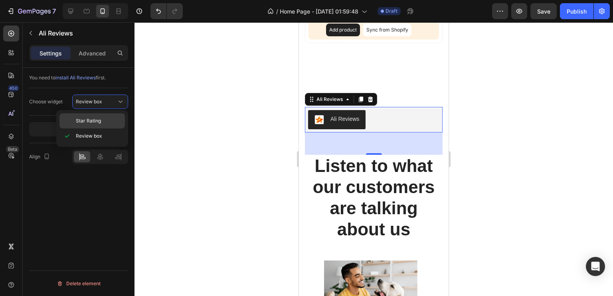
click at [111, 119] on p "Star Rating" at bounding box center [99, 120] width 46 height 7
click at [91, 76] on span "install Ali Reviews" at bounding box center [75, 78] width 40 height 6
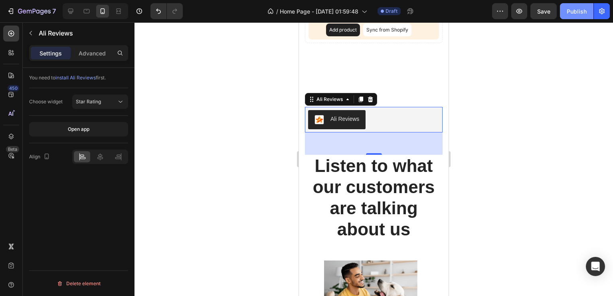
click at [579, 9] on div "Publish" at bounding box center [577, 11] width 20 height 8
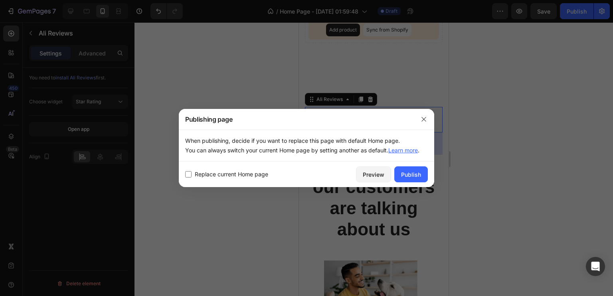
click at [244, 179] on span "Replace current Home page" at bounding box center [231, 175] width 73 height 10
checkbox input "true"
click at [423, 173] on button "Publish" at bounding box center [411, 174] width 34 height 16
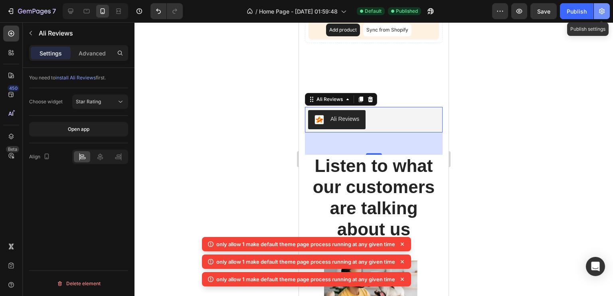
click at [600, 11] on icon "button" at bounding box center [602, 11] width 8 height 8
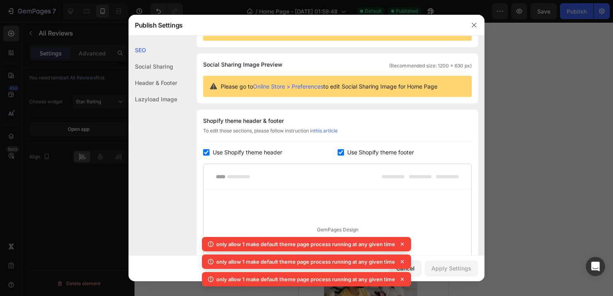
scroll to position [0, 0]
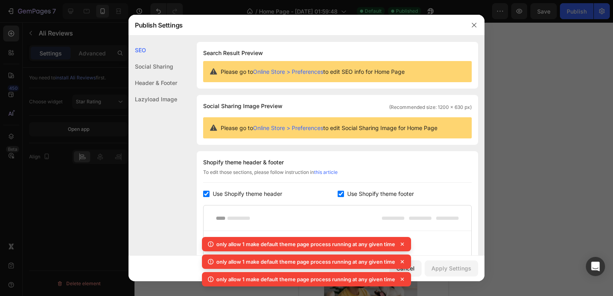
click at [517, 107] on div at bounding box center [306, 148] width 613 height 296
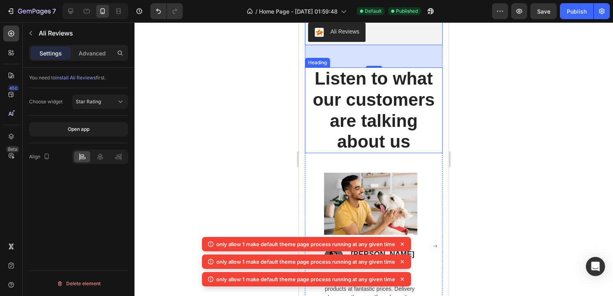
scroll to position [1611, 0]
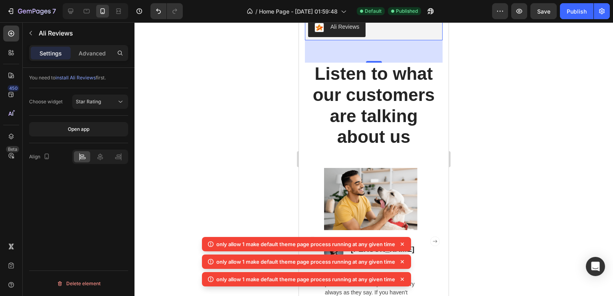
click at [348, 31] on div "Ali Reviews" at bounding box center [337, 28] width 45 height 10
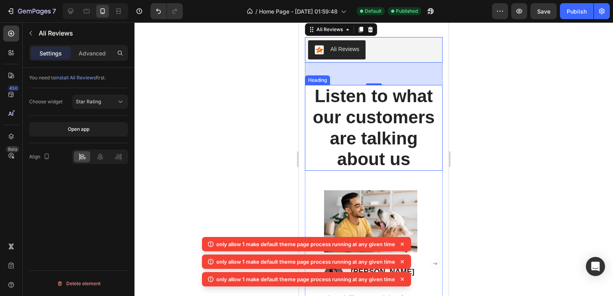
scroll to position [1581, 0]
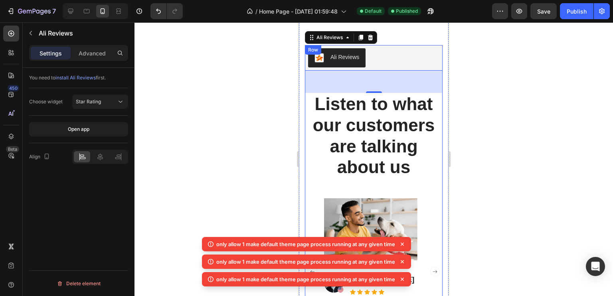
click at [385, 190] on div "Ali Reviews Ali Reviews 56 Listen to what our customers are talking about us He…" at bounding box center [374, 195] width 138 height 300
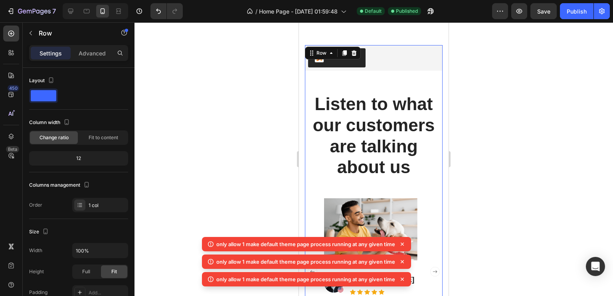
click at [385, 188] on div "Ali Reviews Ali Reviews Listen to what our customers are talking about us Headi…" at bounding box center [374, 195] width 138 height 300
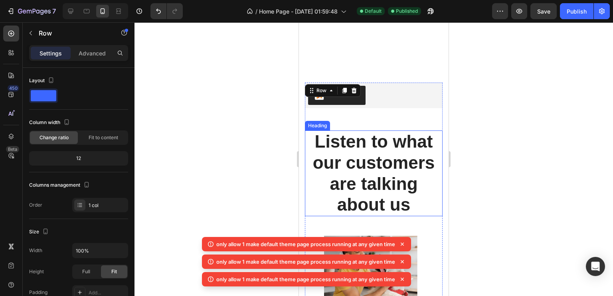
scroll to position [1537, 0]
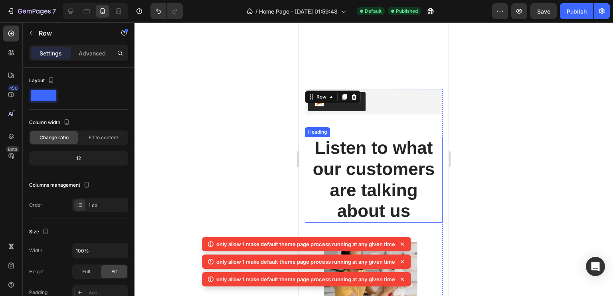
click at [379, 159] on p "Listen to what our customers are talking about us" at bounding box center [374, 180] width 136 height 84
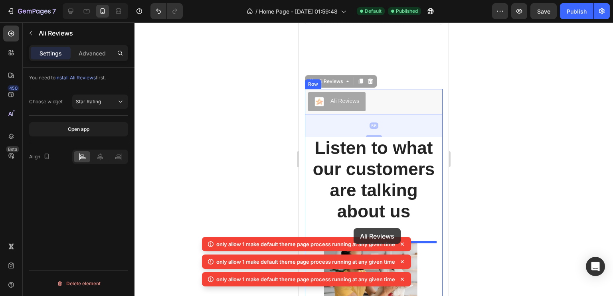
drag, startPoint x: 348, startPoint y: 93, endPoint x: 354, endPoint y: 228, distance: 135.8
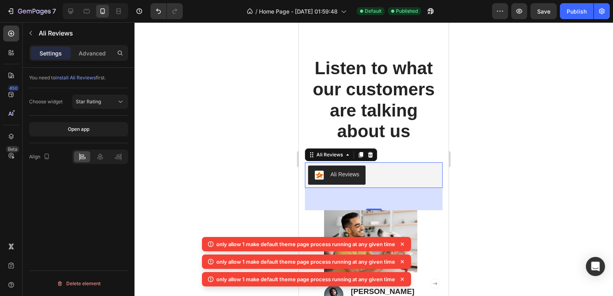
scroll to position [1587, 0]
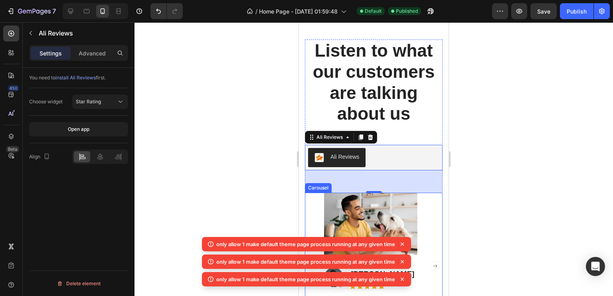
click at [431, 204] on div "Image Image James Gouse Text block Icon Icon Icon Icon Icon Icon List Hoz Row A…" at bounding box center [374, 266] width 138 height 146
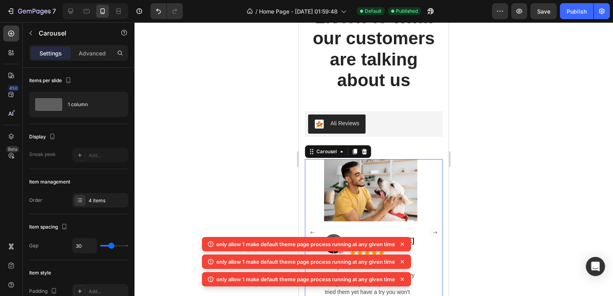
scroll to position [1622, 0]
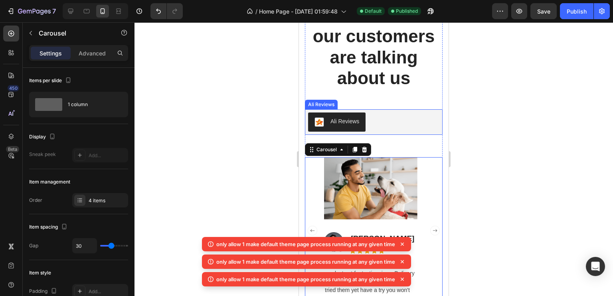
click at [367, 125] on div "Ali Reviews" at bounding box center [373, 122] width 131 height 19
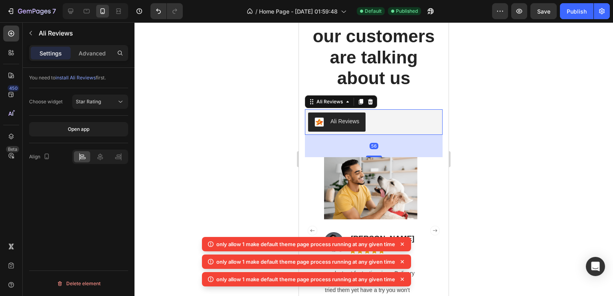
click at [340, 125] on div "Ali Reviews" at bounding box center [344, 121] width 29 height 8
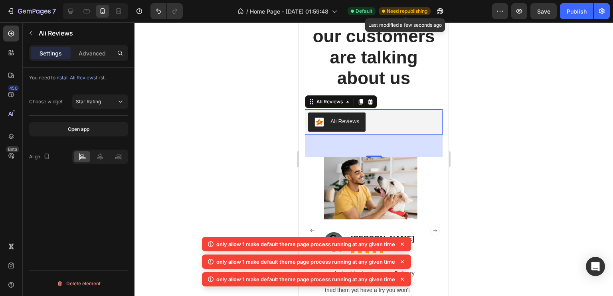
click at [414, 10] on span "Need republishing" at bounding box center [407, 11] width 41 height 7
click at [439, 16] on button "button" at bounding box center [440, 11] width 16 height 16
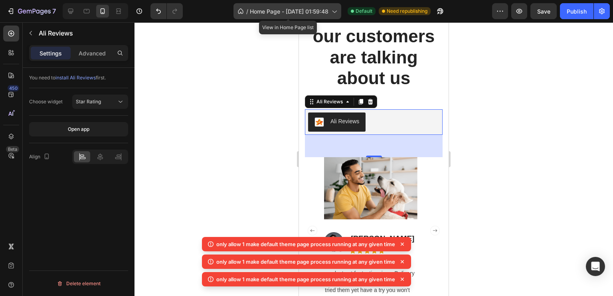
click at [336, 8] on icon at bounding box center [334, 11] width 8 height 8
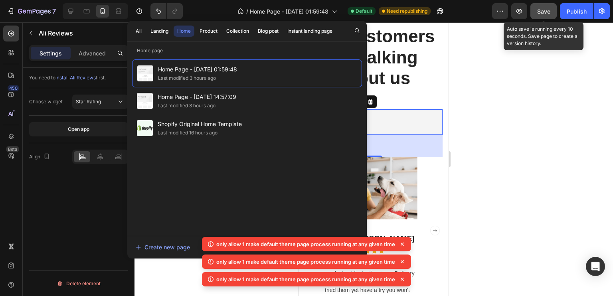
click at [540, 15] on div "Save" at bounding box center [543, 11] width 13 height 8
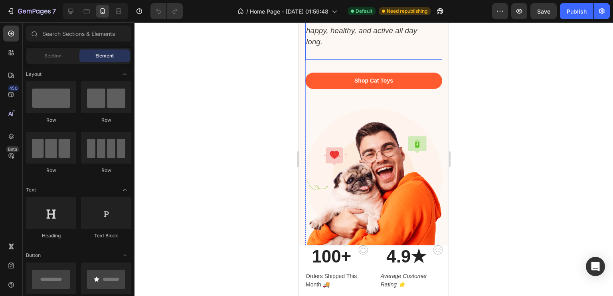
scroll to position [161, 0]
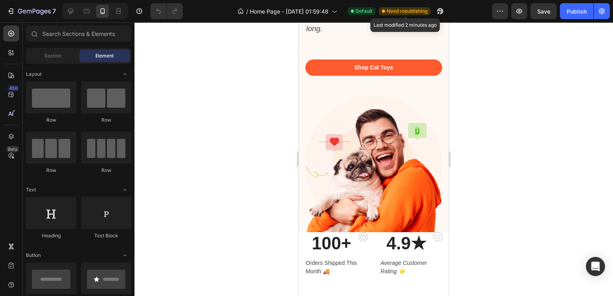
click at [408, 14] on span "Need republishing" at bounding box center [407, 11] width 41 height 7
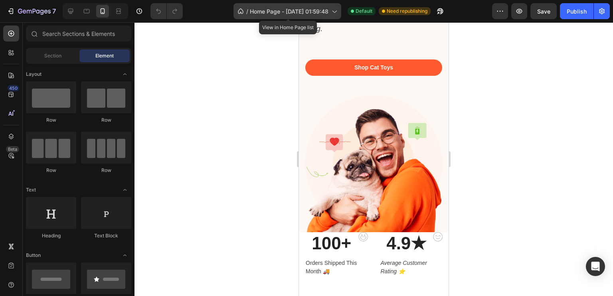
click at [338, 12] on icon at bounding box center [334, 11] width 8 height 8
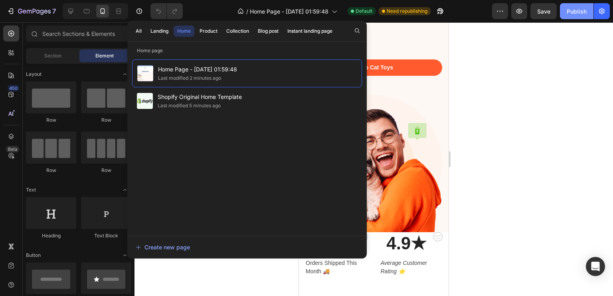
click at [580, 11] on div "Publish" at bounding box center [577, 11] width 20 height 8
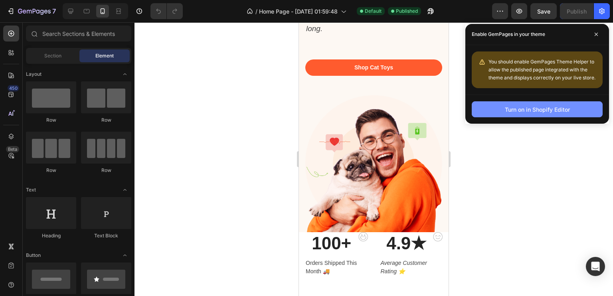
click at [522, 110] on div "Turn on in Shopify Editor" at bounding box center [537, 109] width 65 height 8
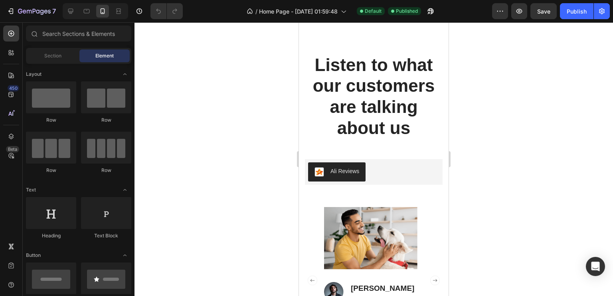
scroll to position [1225, 0]
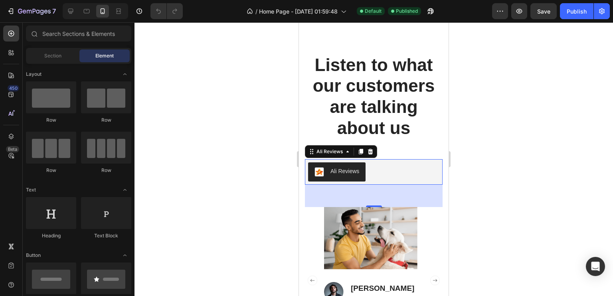
click at [390, 166] on div "Ali Reviews" at bounding box center [373, 171] width 131 height 19
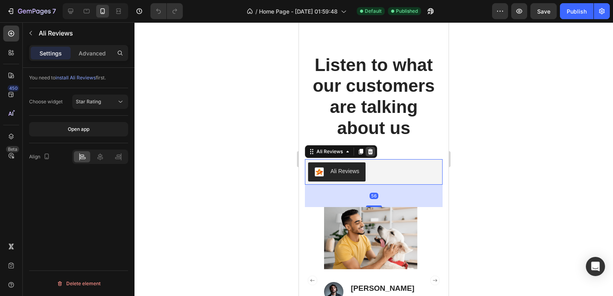
click at [369, 148] on icon at bounding box center [370, 151] width 6 height 6
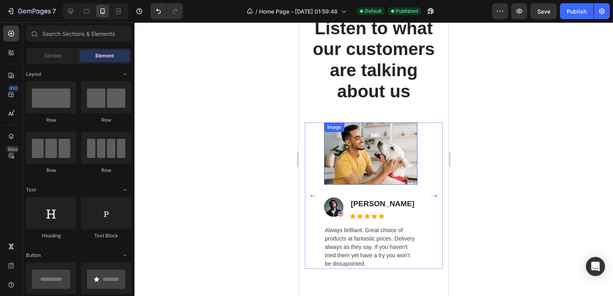
scroll to position [1260, 0]
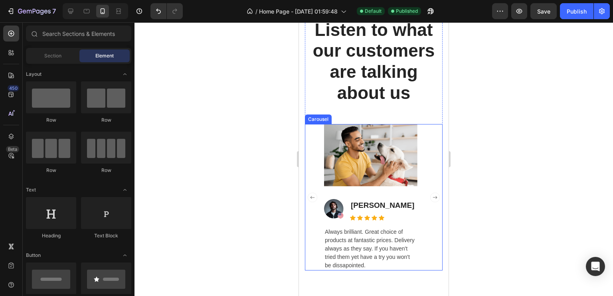
click at [426, 135] on div "Image Image [PERSON_NAME] Text block Icon Icon Icon Icon Icon Icon List Hoz Row…" at bounding box center [374, 197] width 138 height 146
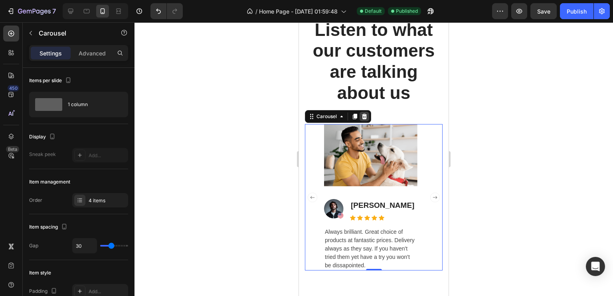
click at [366, 115] on icon at bounding box center [364, 117] width 5 height 6
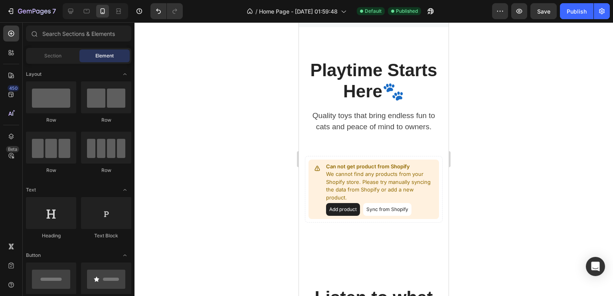
scroll to position [1057, 0]
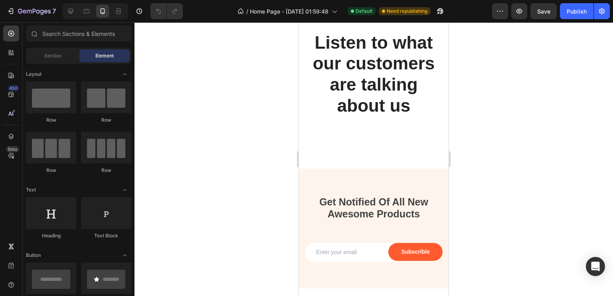
scroll to position [1247, 0]
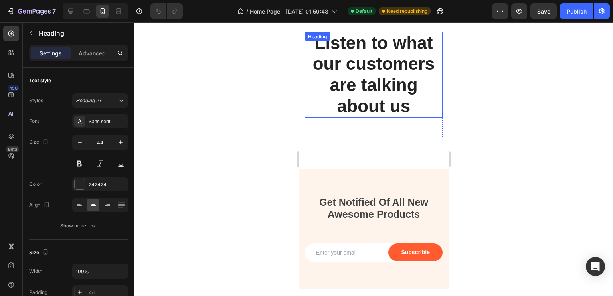
click at [382, 94] on p "Listen to what our customers are talking about us" at bounding box center [374, 75] width 136 height 84
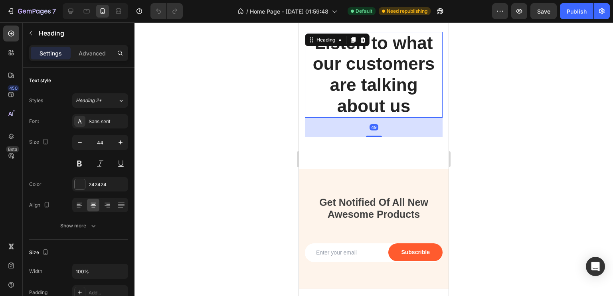
click at [366, 129] on div "49" at bounding box center [374, 128] width 138 height 20
click at [406, 127] on div "49" at bounding box center [374, 128] width 138 height 20
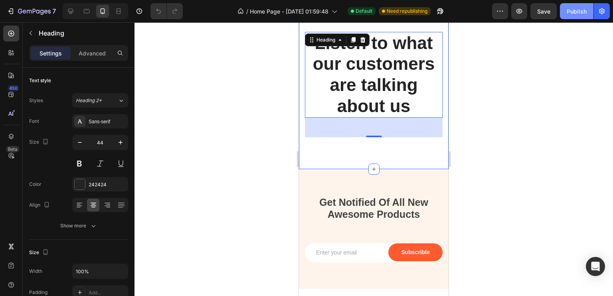
click at [572, 10] on div "Publish" at bounding box center [577, 11] width 20 height 8
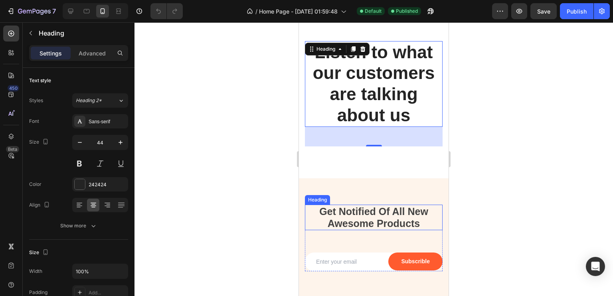
scroll to position [1239, 0]
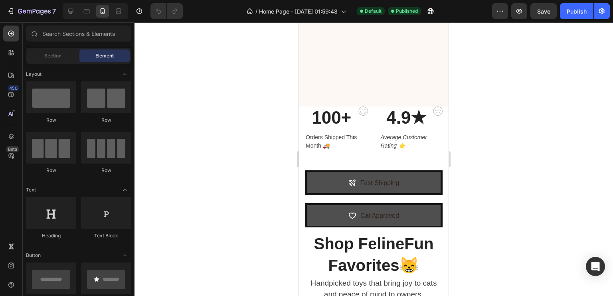
scroll to position [283, 0]
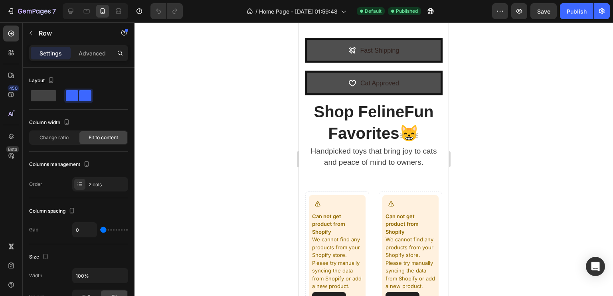
click at [380, 18] on div "Average Customer Rating ⭐" at bounding box center [406, 9] width 53 height 18
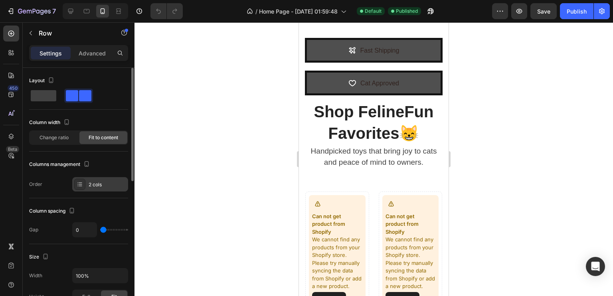
click at [91, 188] on div "2 cols" at bounding box center [100, 184] width 56 height 14
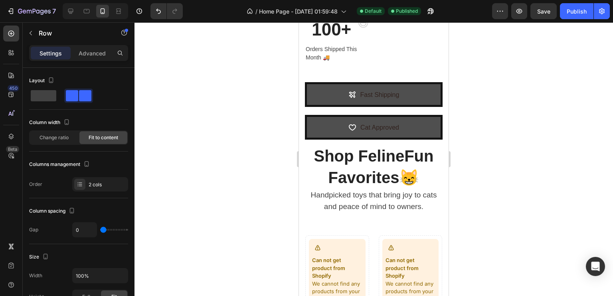
click at [511, 118] on div at bounding box center [374, 159] width 479 height 274
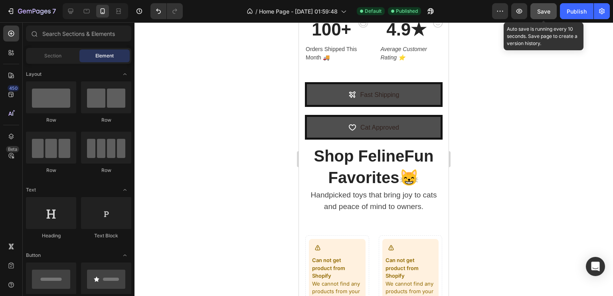
click at [541, 18] on button "Save" at bounding box center [543, 11] width 26 height 16
click at [541, 18] on button "button" at bounding box center [543, 11] width 26 height 16
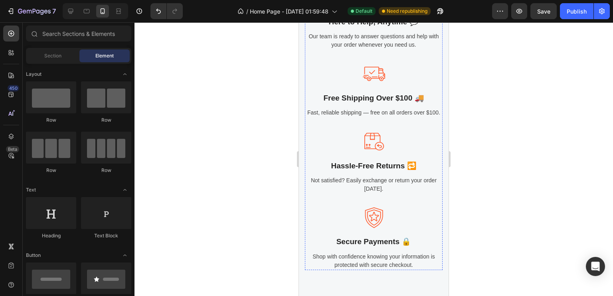
scroll to position [1084, 0]
click at [442, 10] on icon "button" at bounding box center [440, 11] width 8 height 8
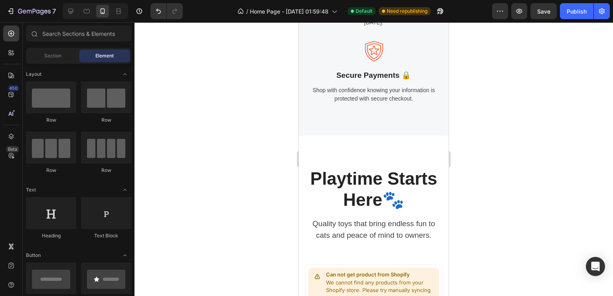
scroll to position [1260, 0]
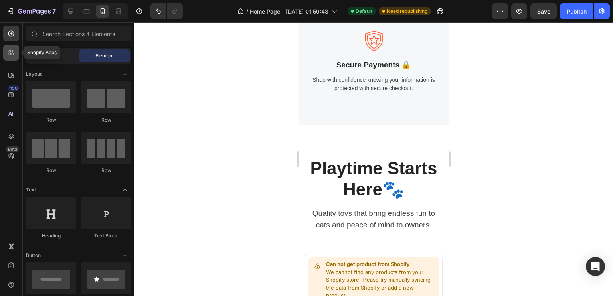
click at [14, 52] on icon at bounding box center [11, 53] width 8 height 8
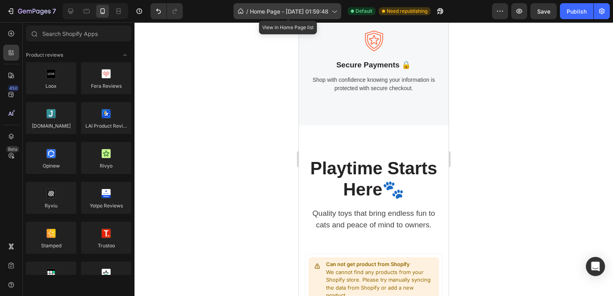
click at [334, 14] on icon at bounding box center [334, 11] width 8 height 8
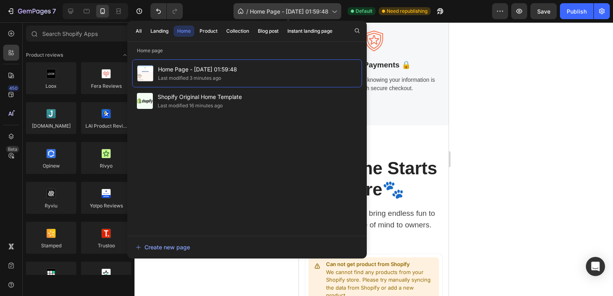
click at [334, 14] on icon at bounding box center [334, 11] width 8 height 8
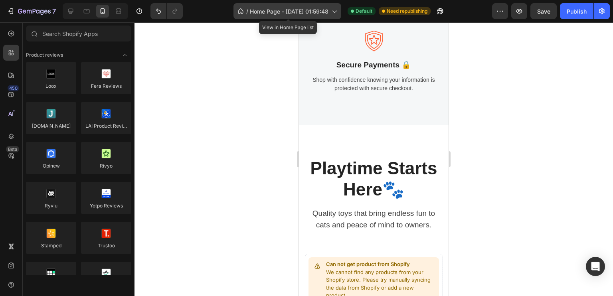
click at [327, 12] on span "Home Page - [DATE] 01:59:48" at bounding box center [289, 11] width 79 height 8
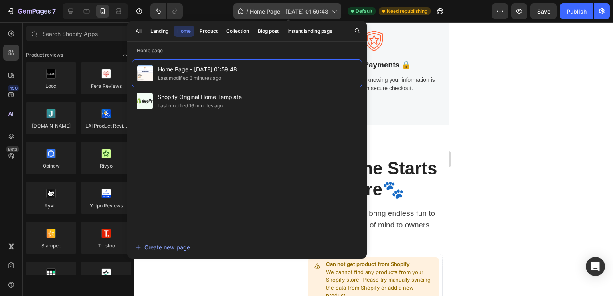
click at [327, 12] on span "Home Page - [DATE] 01:59:48" at bounding box center [289, 11] width 79 height 8
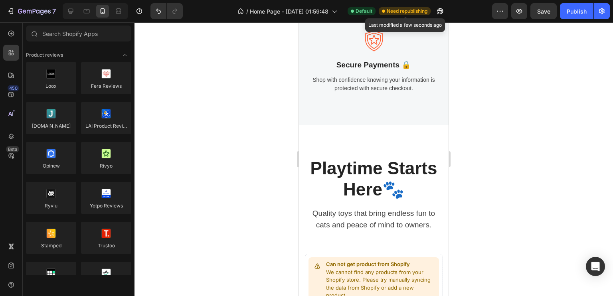
click at [390, 8] on span "Need republishing" at bounding box center [407, 11] width 41 height 7
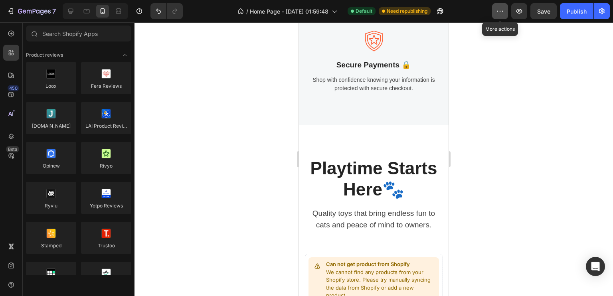
click at [500, 14] on icon "button" at bounding box center [500, 11] width 8 height 8
click at [604, 32] on div at bounding box center [374, 159] width 479 height 274
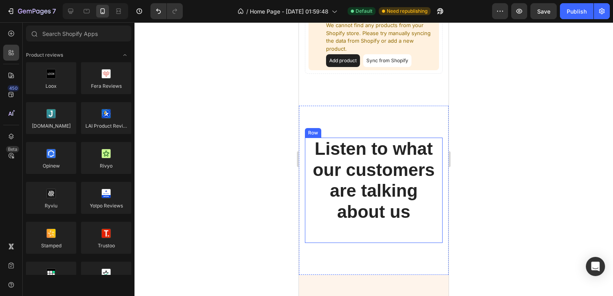
scroll to position [1532, 0]
click at [358, 226] on div "Listen to what our customers are talking about us Heading" at bounding box center [374, 190] width 138 height 105
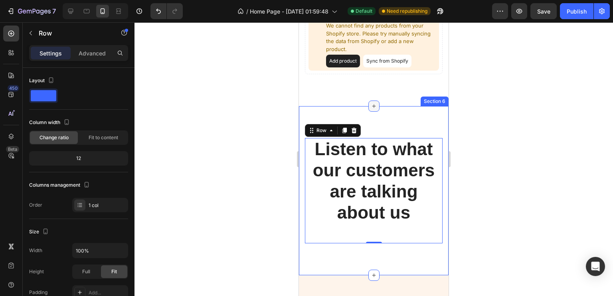
click at [374, 108] on icon at bounding box center [374, 106] width 6 height 6
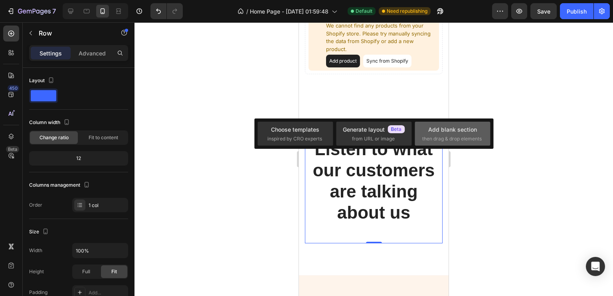
click at [466, 131] on div "Add blank section" at bounding box center [452, 129] width 49 height 8
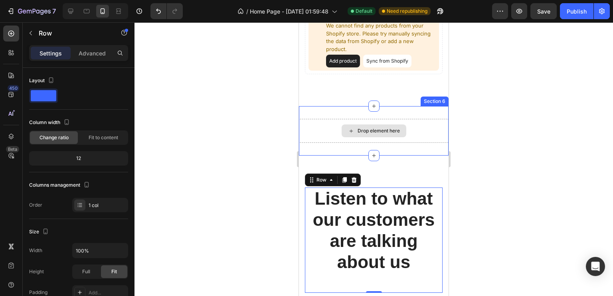
click at [393, 129] on div "Drop element here" at bounding box center [379, 131] width 42 height 6
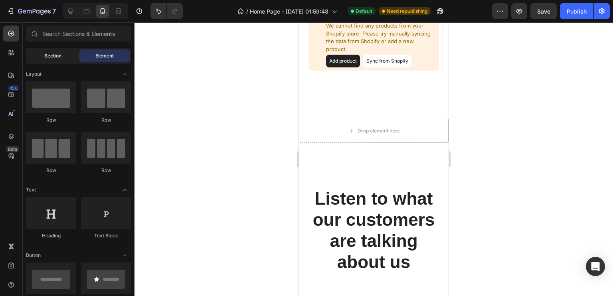
click at [59, 59] on div "Section" at bounding box center [53, 55] width 50 height 13
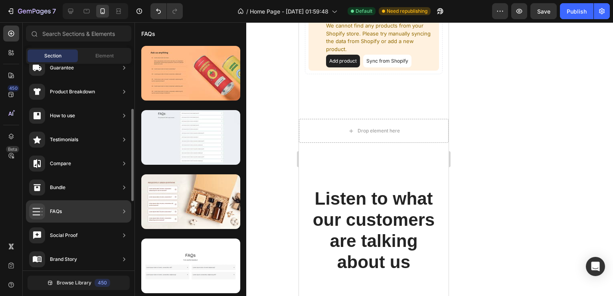
scroll to position [107, 0]
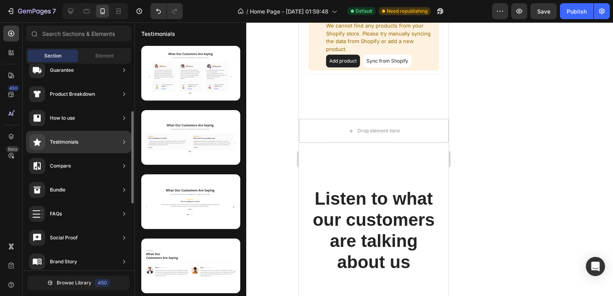
click at [62, 142] on div "Testimonials" at bounding box center [64, 142] width 28 height 8
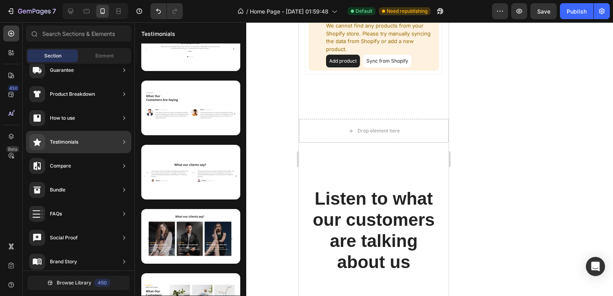
scroll to position [0, 0]
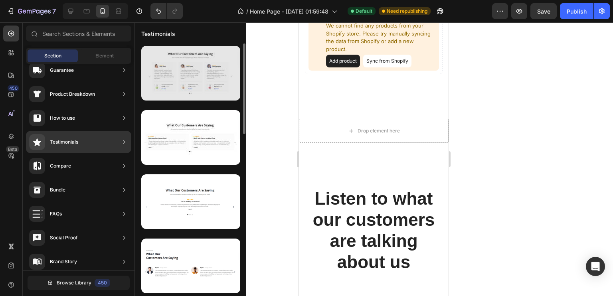
click at [196, 85] on div at bounding box center [190, 73] width 99 height 55
click at [196, 84] on div at bounding box center [190, 73] width 99 height 55
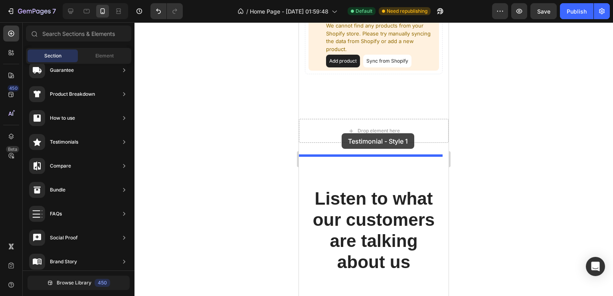
drag, startPoint x: 489, startPoint y: 103, endPoint x: 342, endPoint y: 130, distance: 149.8
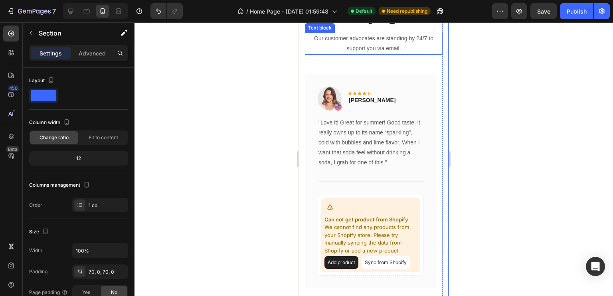
scroll to position [1688, 0]
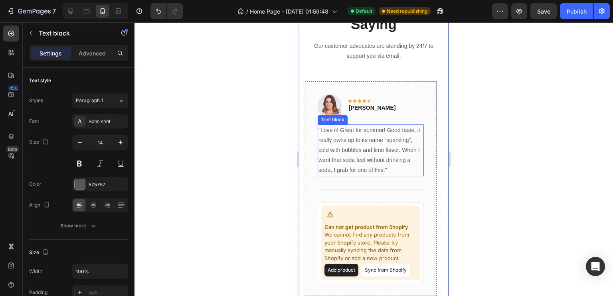
click at [375, 144] on p ""Love it! Great for summer! Good taste, it really owns up to its name “sparklin…" at bounding box center [371, 150] width 105 height 50
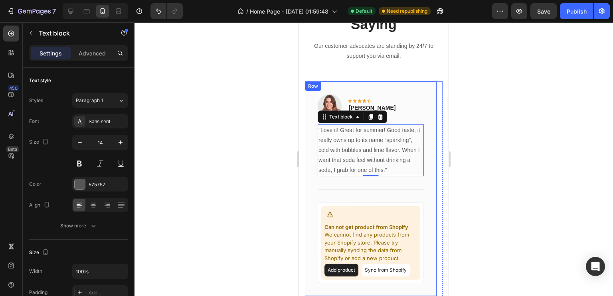
click at [356, 91] on div "Image Icon Icon Icon Icon Icon Row [PERSON_NAME] Text block Row "Love it! Great…" at bounding box center [371, 188] width 132 height 215
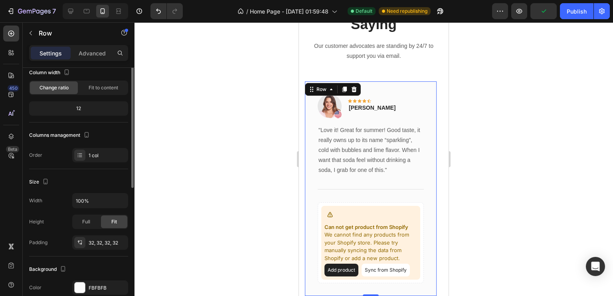
scroll to position [0, 0]
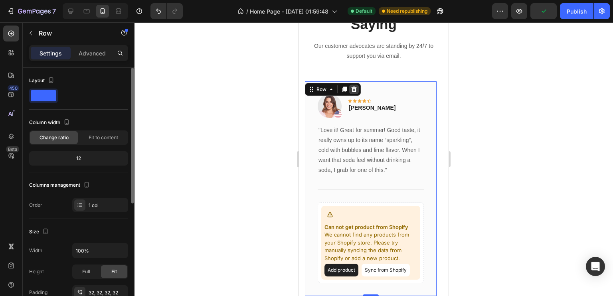
click at [355, 85] on div at bounding box center [354, 90] width 10 height 10
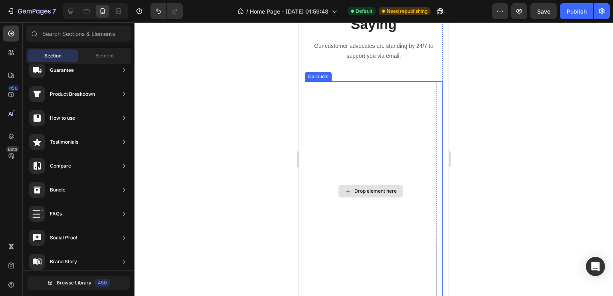
click at [390, 155] on div "Drop element here" at bounding box center [371, 191] width 132 height 220
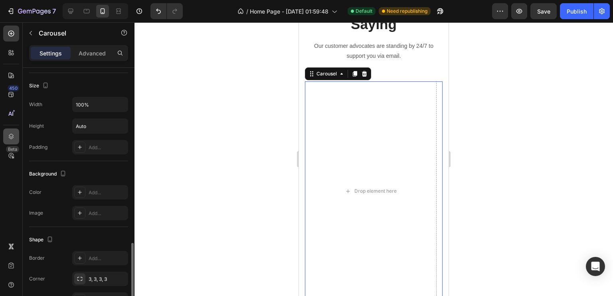
scroll to position [554, 0]
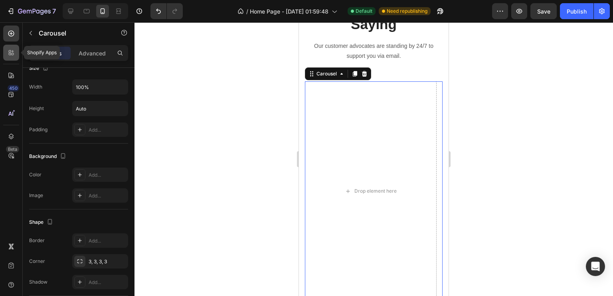
click at [11, 53] on icon at bounding box center [10, 54] width 2 height 2
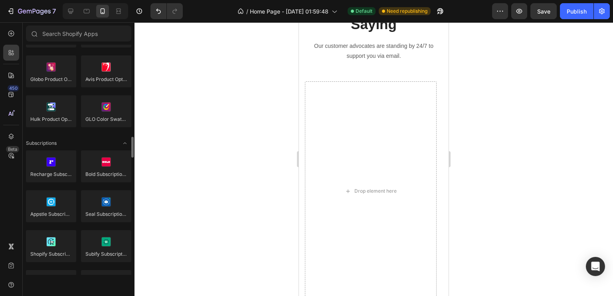
scroll to position [1010, 0]
click at [75, 34] on input "text" at bounding box center [78, 34] width 105 height 16
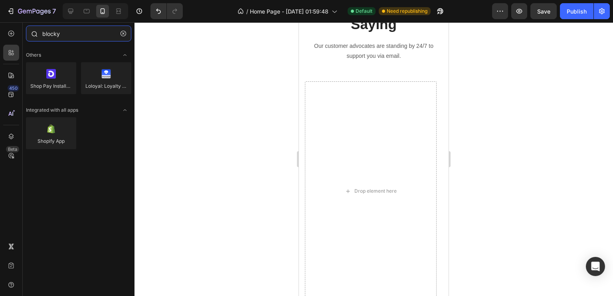
click at [75, 34] on input "blocky" at bounding box center [78, 34] width 105 height 16
click at [75, 36] on input "blocky" at bounding box center [78, 34] width 105 height 16
type input "block"
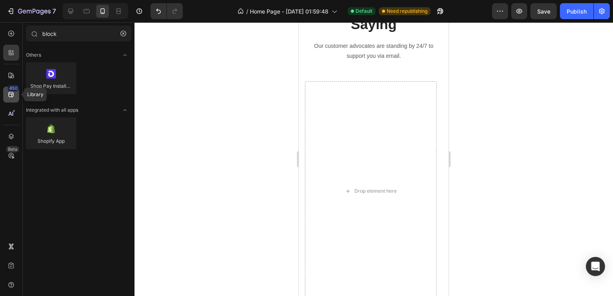
click at [18, 92] on div "450" at bounding box center [11, 95] width 16 height 16
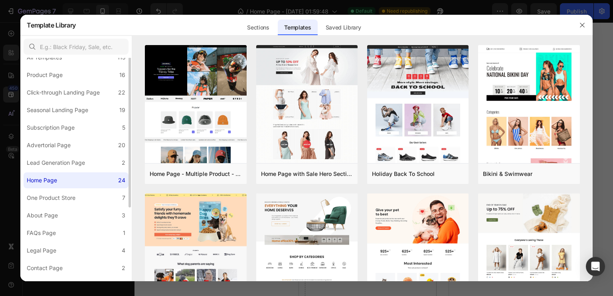
scroll to position [0, 0]
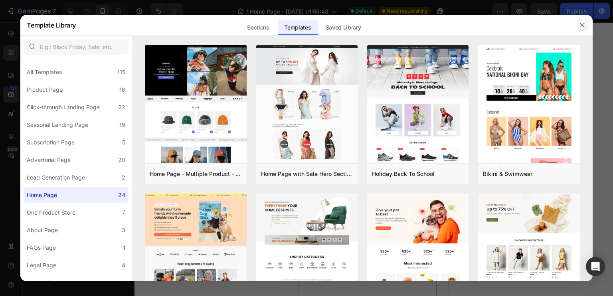
click at [583, 26] on icon "button" at bounding box center [582, 25] width 4 height 4
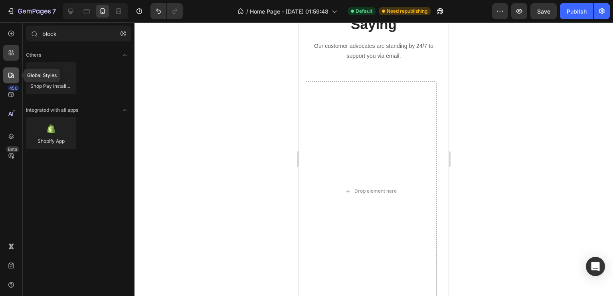
click at [13, 70] on div at bounding box center [11, 75] width 16 height 16
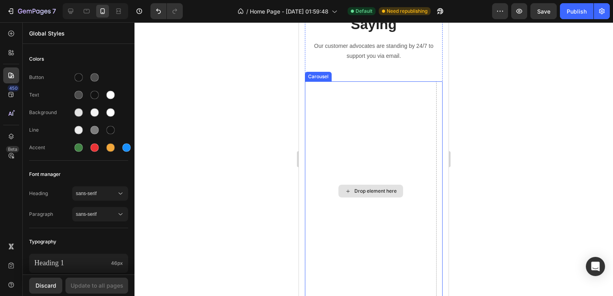
click at [414, 162] on div "Drop element here" at bounding box center [371, 191] width 132 height 220
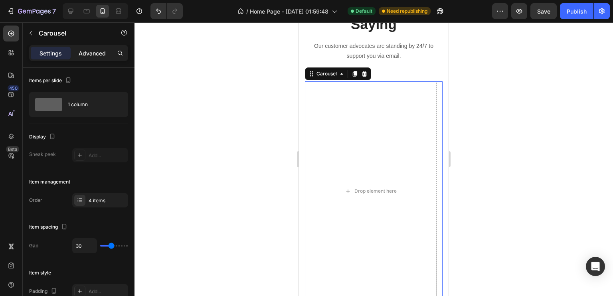
click at [95, 49] on p "Advanced" at bounding box center [92, 53] width 27 height 8
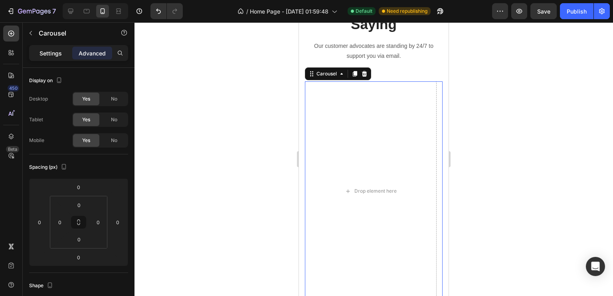
click at [58, 54] on p "Settings" at bounding box center [51, 53] width 22 height 8
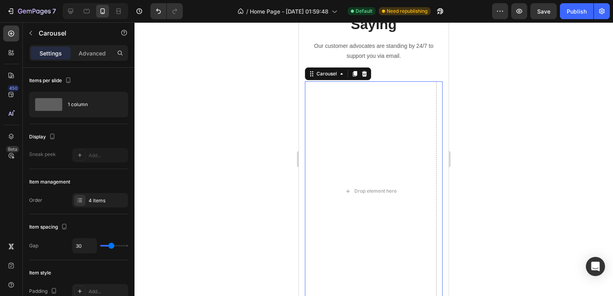
click at [50, 52] on p "Settings" at bounding box center [51, 53] width 22 height 8
click at [36, 30] on button "button" at bounding box center [30, 33] width 13 height 13
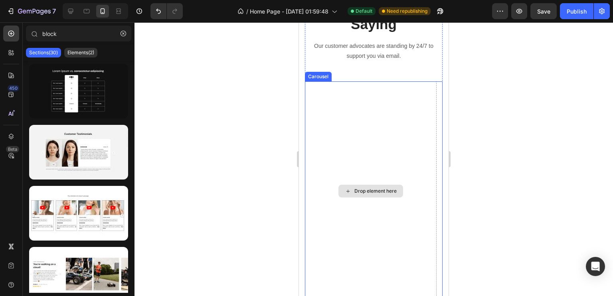
click at [400, 134] on div "Drop element here" at bounding box center [371, 191] width 132 height 220
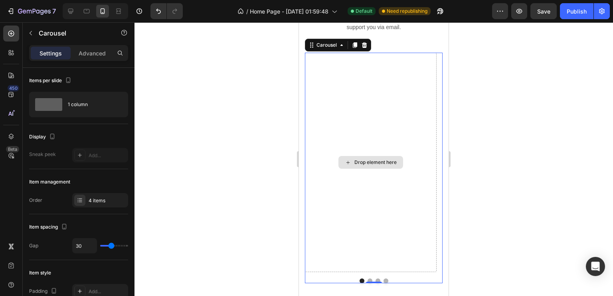
scroll to position [1743, 0]
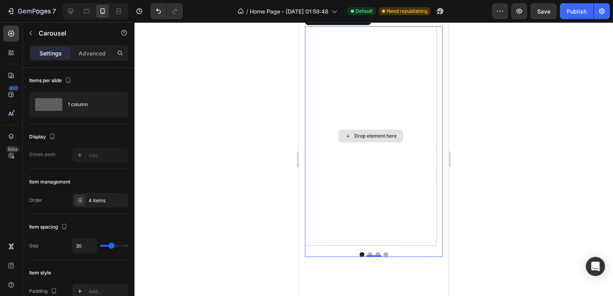
click at [377, 139] on div "Drop element here" at bounding box center [370, 136] width 65 height 13
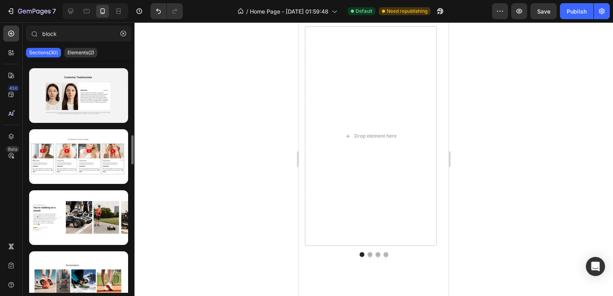
scroll to position [0, 0]
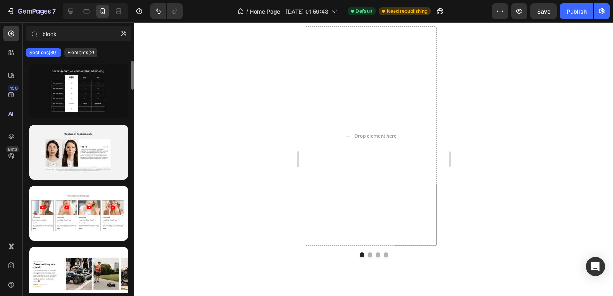
click at [51, 49] on div "Sections(30)" at bounding box center [43, 53] width 35 height 10
click at [73, 30] on input "block" at bounding box center [78, 34] width 105 height 16
click at [89, 40] on input "block" at bounding box center [78, 34] width 105 height 16
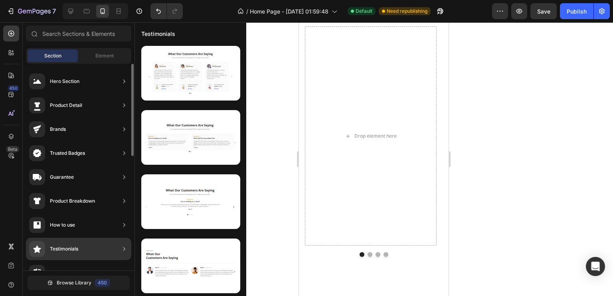
click at [103, 246] on div "Testimonials" at bounding box center [78, 249] width 105 height 22
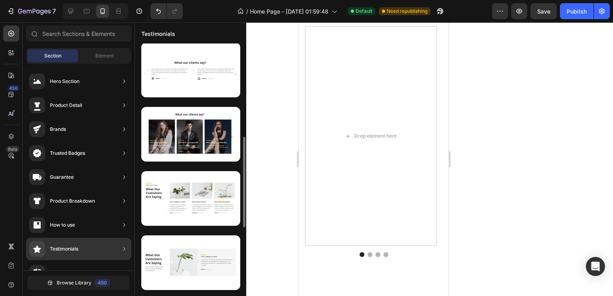
scroll to position [260, 0]
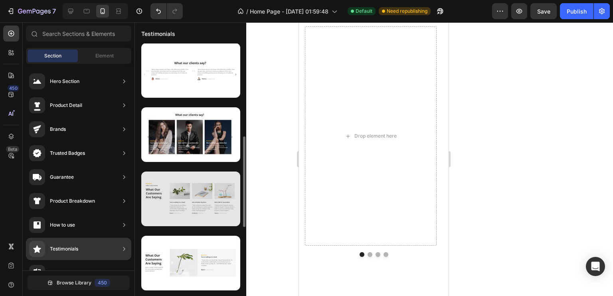
click at [194, 190] on div at bounding box center [190, 199] width 99 height 55
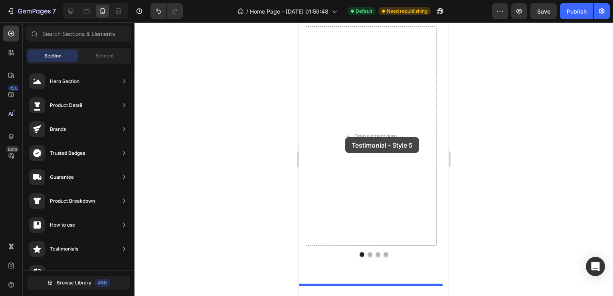
drag, startPoint x: 499, startPoint y: 214, endPoint x: 345, endPoint y: 137, distance: 171.2
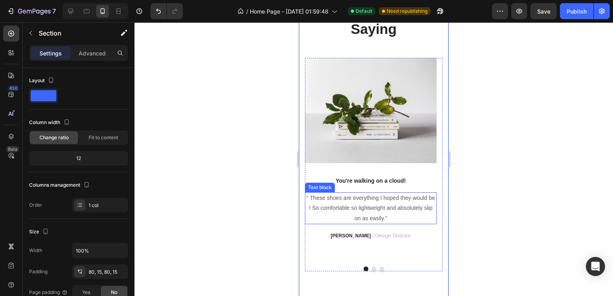
scroll to position [2102, 0]
click at [353, 135] on img at bounding box center [371, 110] width 132 height 105
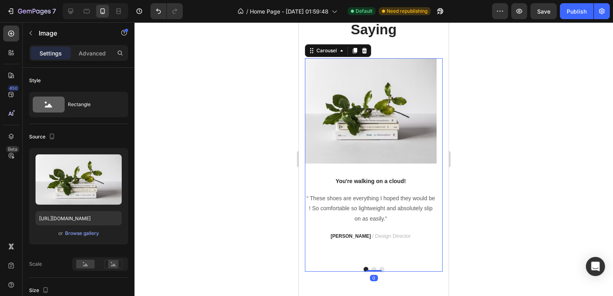
click at [372, 268] on button "Dot" at bounding box center [374, 269] width 5 height 5
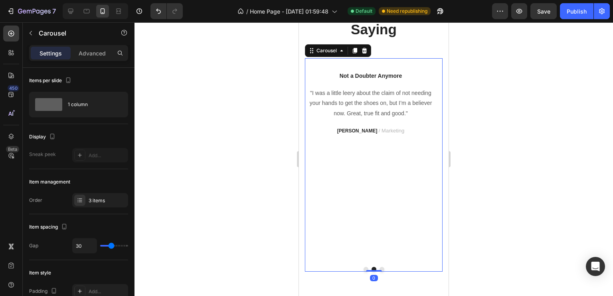
click at [383, 268] on div at bounding box center [374, 269] width 138 height 5
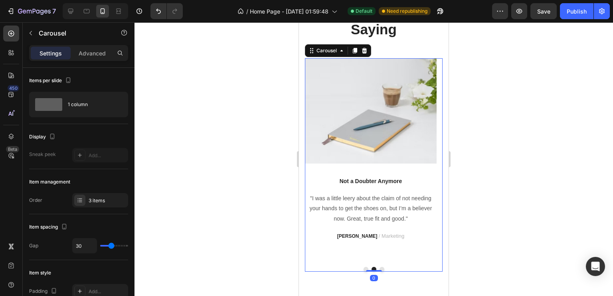
click at [380, 268] on button "Dot" at bounding box center [382, 269] width 5 height 5
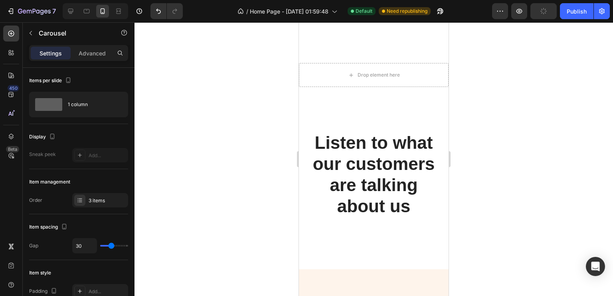
scroll to position [2356, 0]
click at [158, 13] on icon "Undo/Redo" at bounding box center [158, 11] width 5 height 5
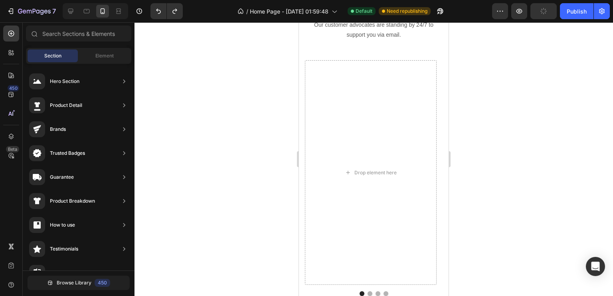
scroll to position [1715, 0]
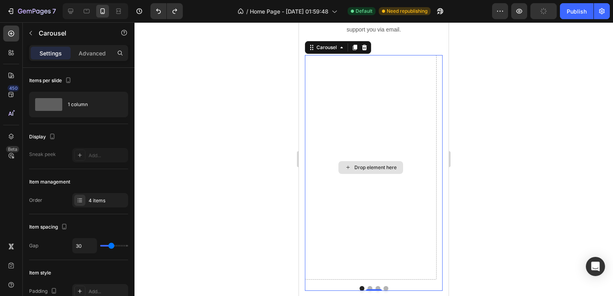
click at [381, 79] on div "Drop element here" at bounding box center [371, 167] width 132 height 225
click at [374, 134] on div "Drop element here" at bounding box center [371, 167] width 132 height 225
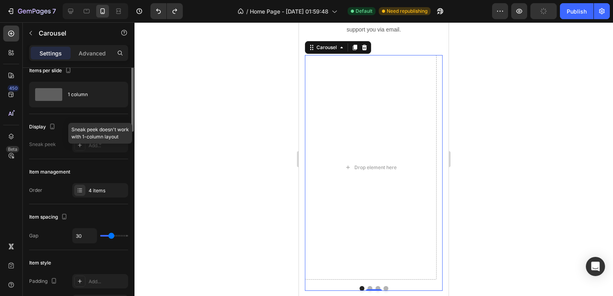
scroll to position [0, 0]
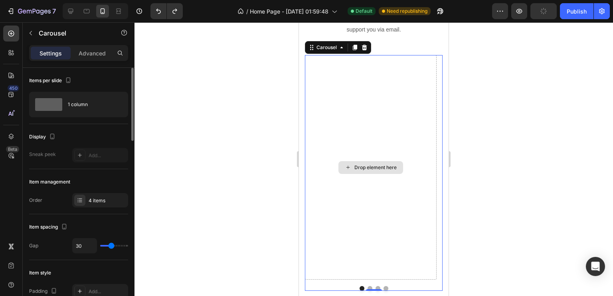
click at [380, 138] on div "Drop element here" at bounding box center [371, 167] width 132 height 225
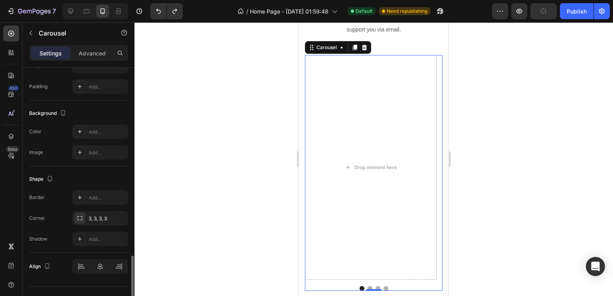
scroll to position [611, 0]
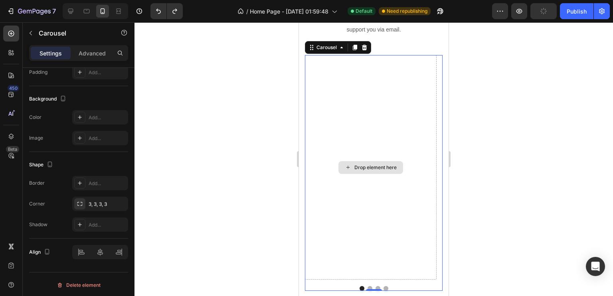
click at [319, 127] on div "Drop element here" at bounding box center [371, 167] width 132 height 225
click at [390, 143] on div "Drop element here" at bounding box center [371, 167] width 132 height 225
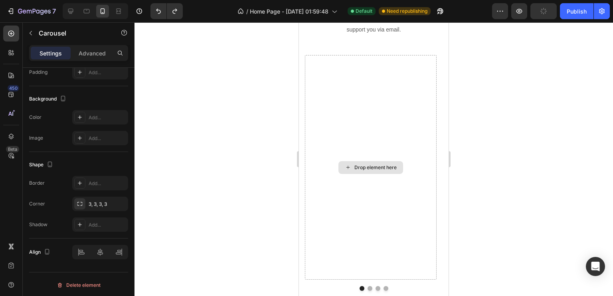
click at [377, 164] on div "Drop element here" at bounding box center [375, 167] width 42 height 6
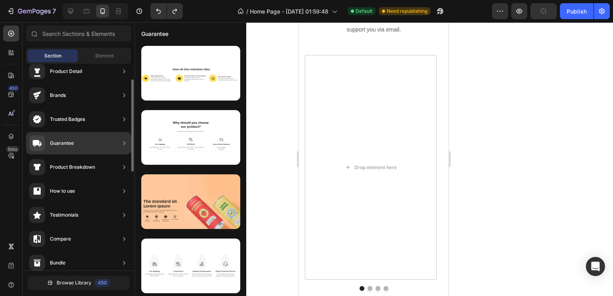
scroll to position [34, 0]
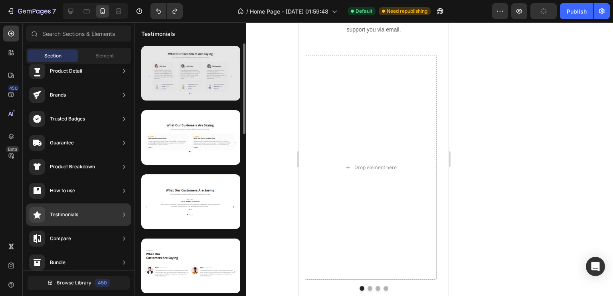
click at [164, 86] on div at bounding box center [190, 73] width 99 height 55
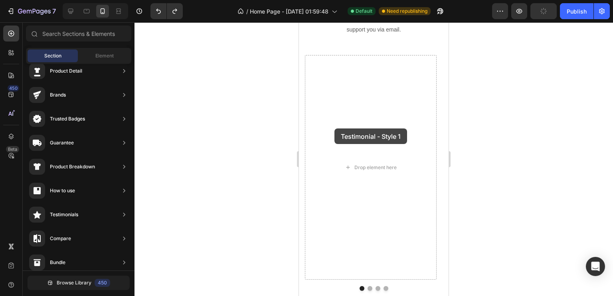
drag, startPoint x: 463, startPoint y: 108, endPoint x: 351, endPoint y: 129, distance: 114.1
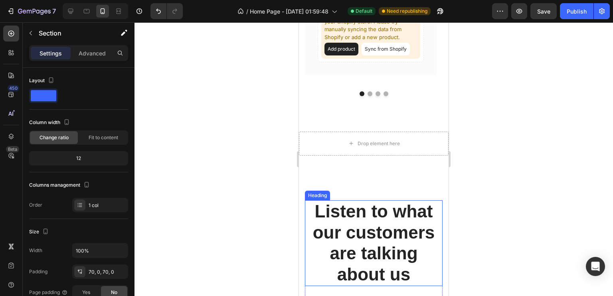
scroll to position [2237, 0]
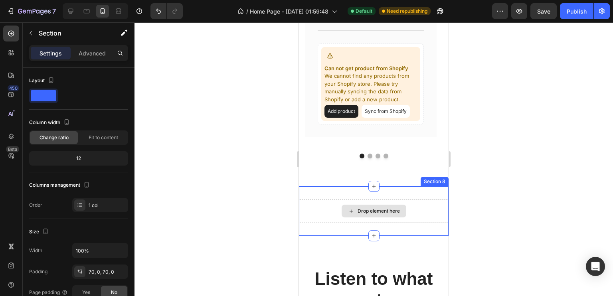
click at [384, 208] on div "Drop element here" at bounding box center [379, 211] width 42 height 6
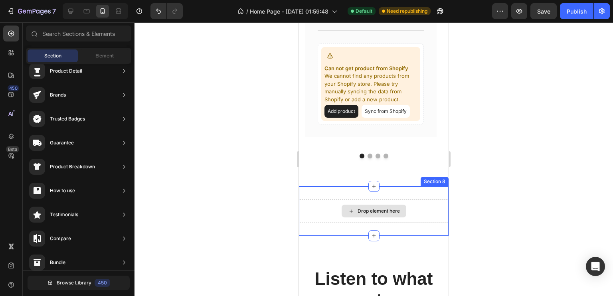
click at [384, 208] on div "Drop element here" at bounding box center [379, 211] width 42 height 6
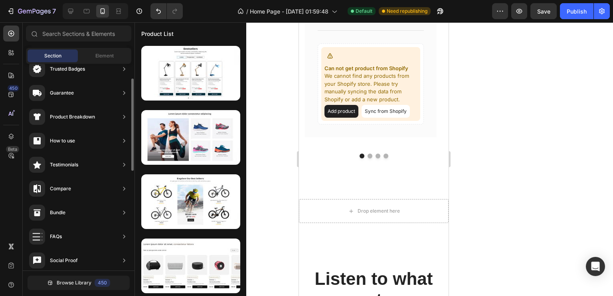
scroll to position [0, 0]
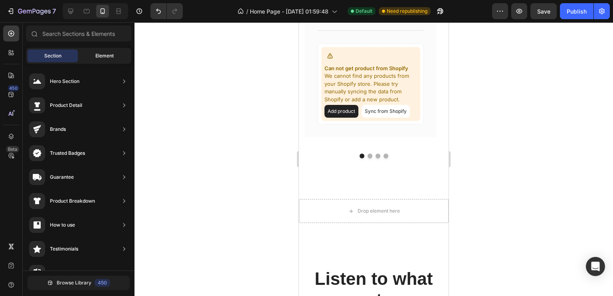
click at [97, 57] on span "Element" at bounding box center [104, 55] width 18 height 7
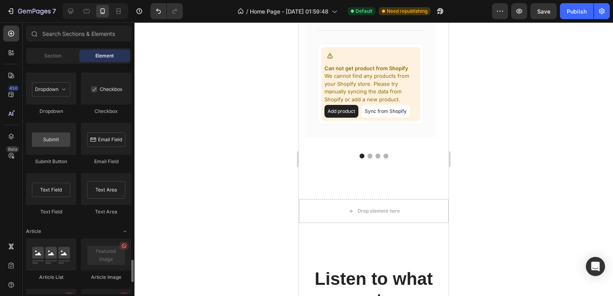
scroll to position [2135, 0]
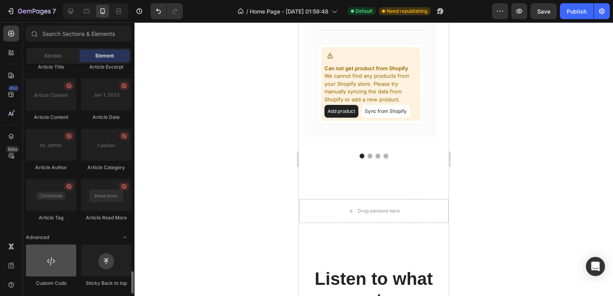
click at [54, 266] on div at bounding box center [51, 261] width 50 height 32
click at [57, 261] on div at bounding box center [51, 261] width 50 height 32
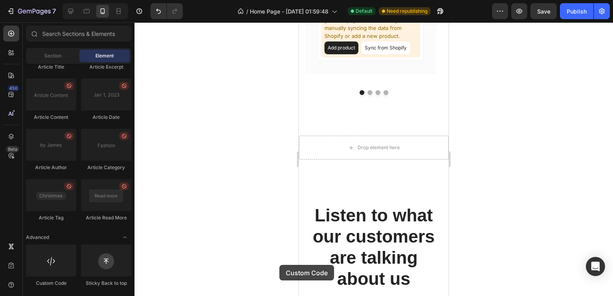
scroll to position [2368, 0]
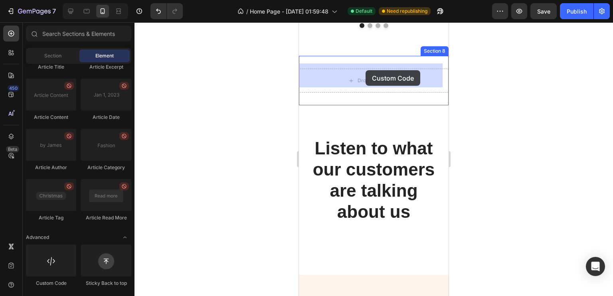
drag, startPoint x: 356, startPoint y: 284, endPoint x: 366, endPoint y: 70, distance: 214.2
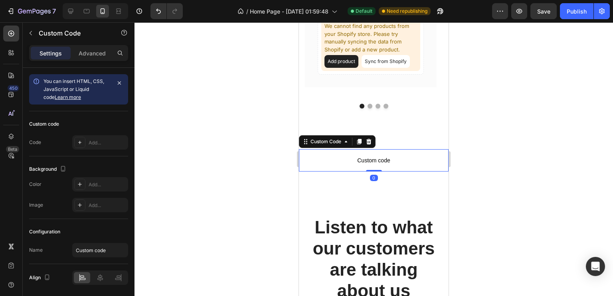
scroll to position [2265, 0]
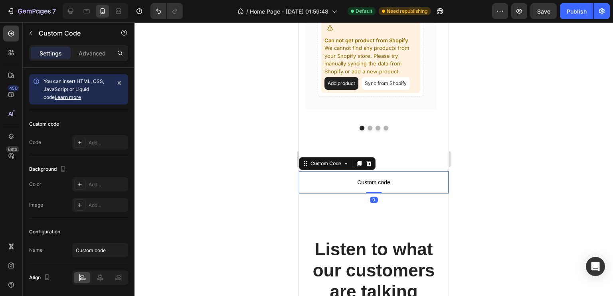
click at [377, 178] on span "Custom code" at bounding box center [374, 183] width 150 height 10
click at [86, 81] on span "You can insert HTML, CSS, JavaScript or Liquid code Learn more" at bounding box center [74, 89] width 61 height 22
click at [112, 148] on div "Add..." at bounding box center [100, 142] width 56 height 14
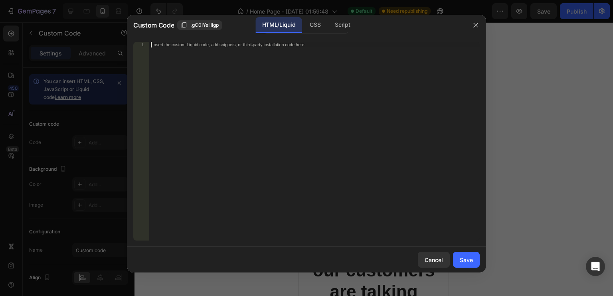
click at [220, 118] on div "Insert the custom Liquid code, add snippets, or third-party installation code h…" at bounding box center [314, 147] width 330 height 210
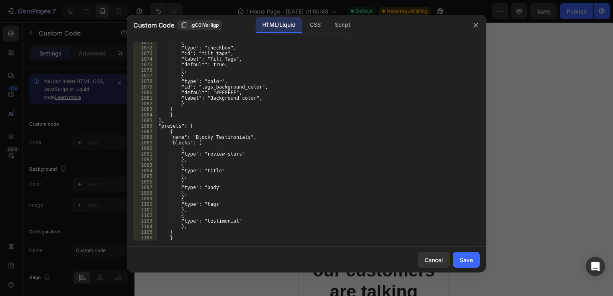
scroll to position [6233, 0]
click at [467, 264] on div "Save" at bounding box center [466, 260] width 13 height 8
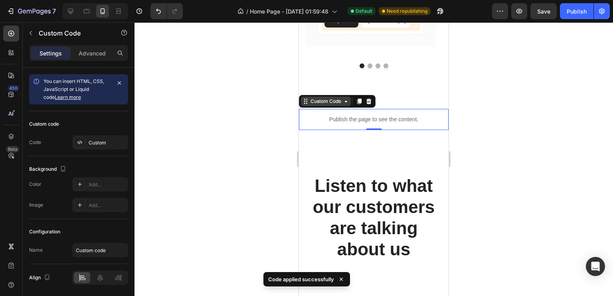
scroll to position [2329, 0]
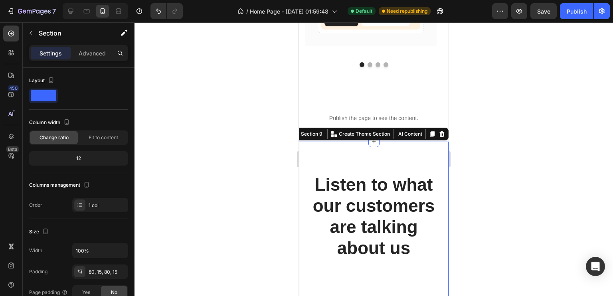
click at [309, 152] on div "Listen to what our customers are talking about us Heading Row Section 9 You can…" at bounding box center [374, 226] width 150 height 169
click at [266, 137] on div at bounding box center [374, 159] width 479 height 274
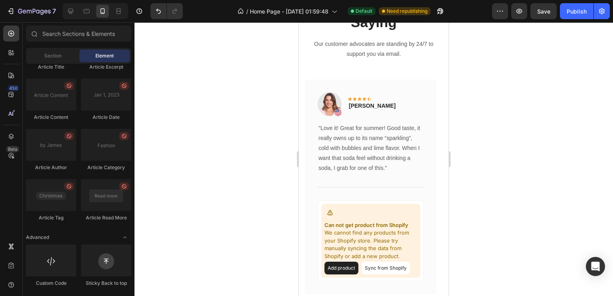
scroll to position [2081, 0]
click at [394, 101] on div "Image Icon Icon Icon Icon Icon Row [PERSON_NAME] Text block Row" at bounding box center [371, 107] width 106 height 30
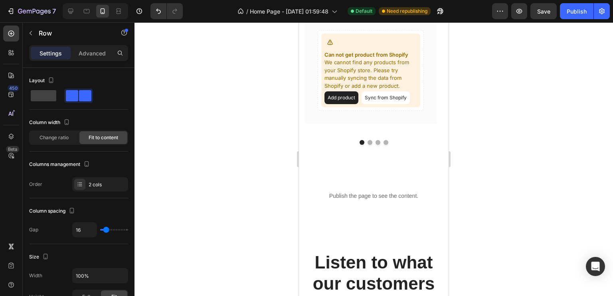
scroll to position [2253, 0]
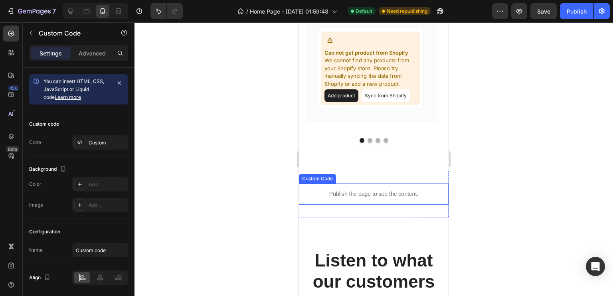
click at [390, 184] on div "Publish the page to see the content." at bounding box center [374, 194] width 150 height 21
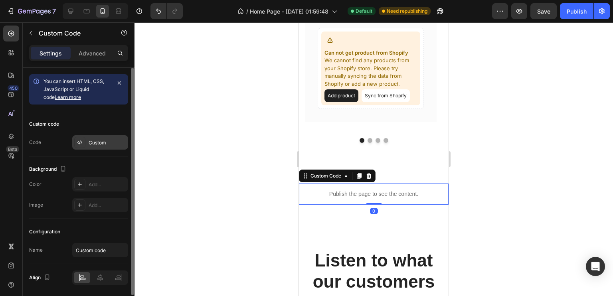
click at [96, 136] on div "Custom" at bounding box center [100, 142] width 56 height 14
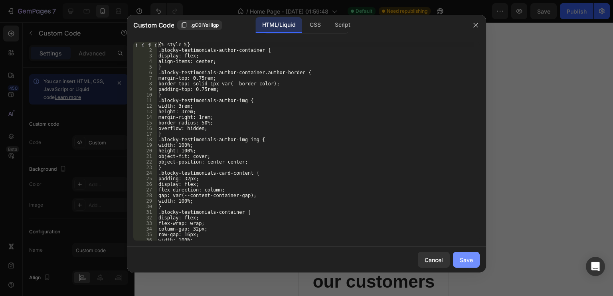
click at [469, 256] on div "Save" at bounding box center [466, 260] width 13 height 8
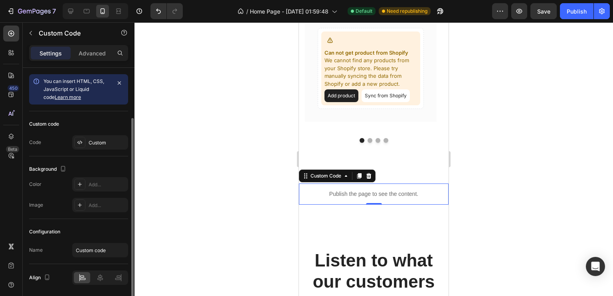
scroll to position [26, 0]
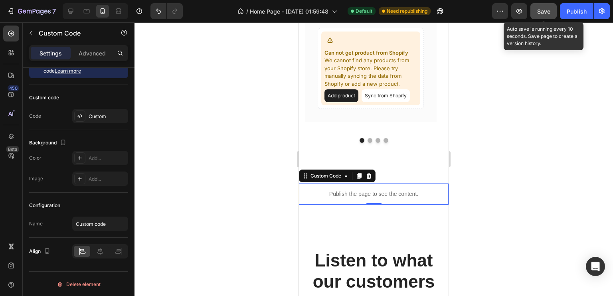
click at [542, 10] on span "Save" at bounding box center [543, 11] width 13 height 7
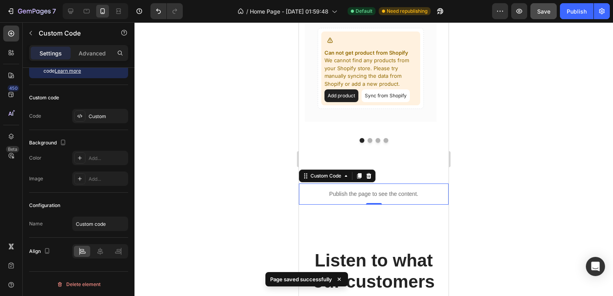
click at [391, 190] on p "Publish the page to see the content." at bounding box center [374, 194] width 150 height 8
click at [576, 14] on div "Publish" at bounding box center [577, 11] width 20 height 8
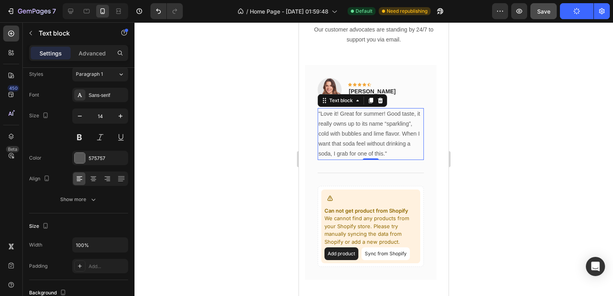
scroll to position [0, 0]
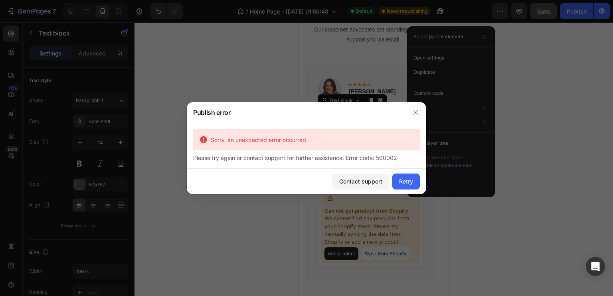
click at [414, 119] on div at bounding box center [416, 112] width 21 height 21
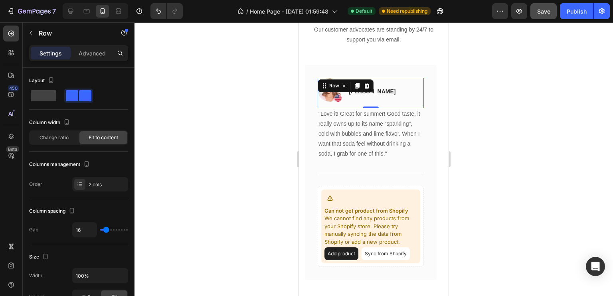
click at [406, 78] on div "Image Icon Icon Icon Icon Icon Row [PERSON_NAME] Text block Row 0" at bounding box center [371, 93] width 106 height 30
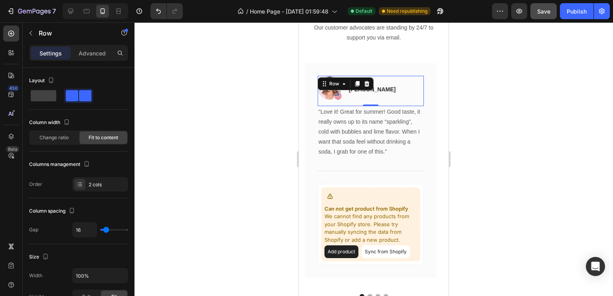
scroll to position [2096, 0]
click at [368, 83] on icon at bounding box center [366, 84] width 5 height 6
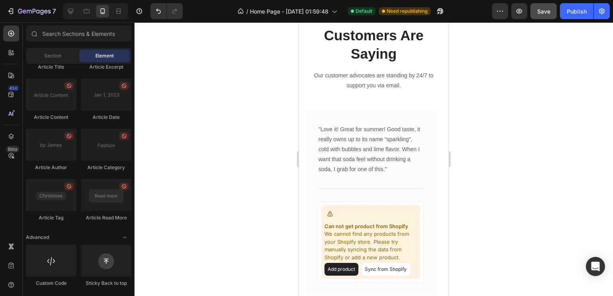
scroll to position [2048, 0]
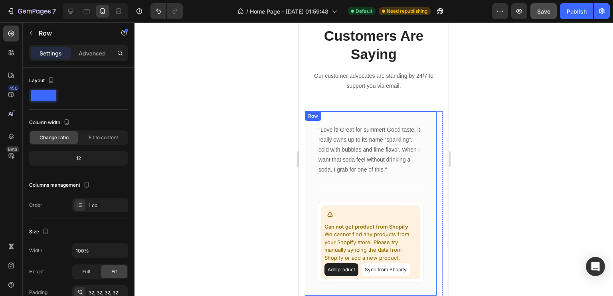
click at [384, 111] on div ""Love it! Great for summer! Good taste, it really owns up to its name “sparklin…" at bounding box center [371, 203] width 132 height 185
click at [356, 116] on icon at bounding box center [354, 119] width 6 height 6
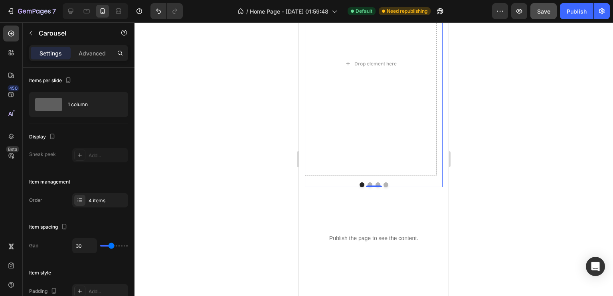
scroll to position [2211, 0]
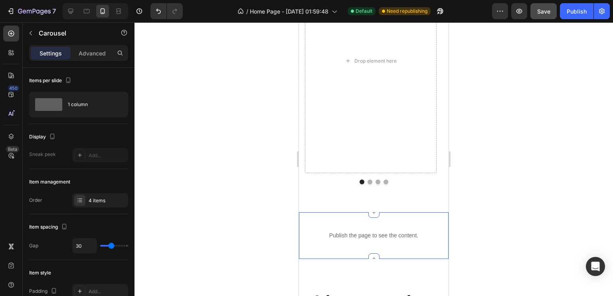
click at [401, 217] on div "Publish the page to see the content. Custom Code Section 8 You can create reusa…" at bounding box center [374, 235] width 150 height 47
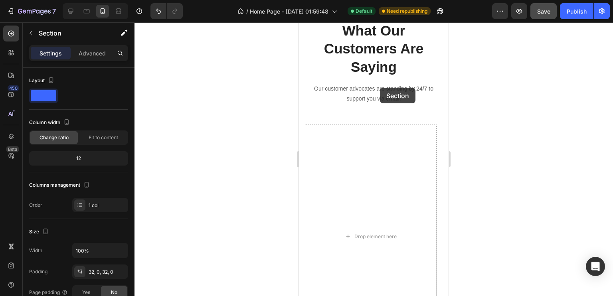
scroll to position [2034, 0]
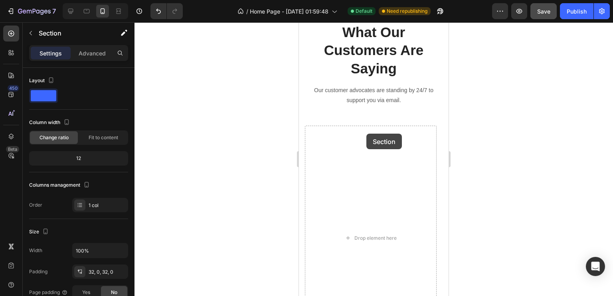
drag, startPoint x: 399, startPoint y: 217, endPoint x: 367, endPoint y: 155, distance: 69.4
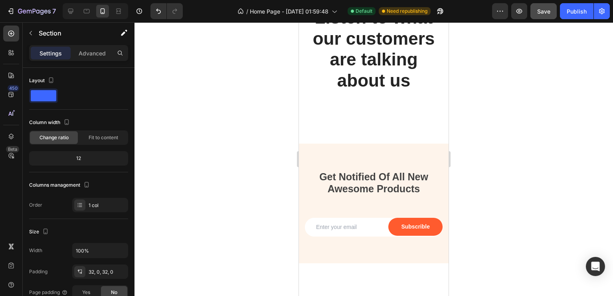
scroll to position [2422, 0]
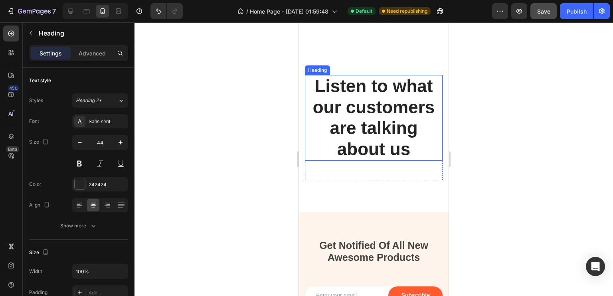
click at [385, 113] on p "Listen to what our customers are talking about us" at bounding box center [374, 118] width 136 height 84
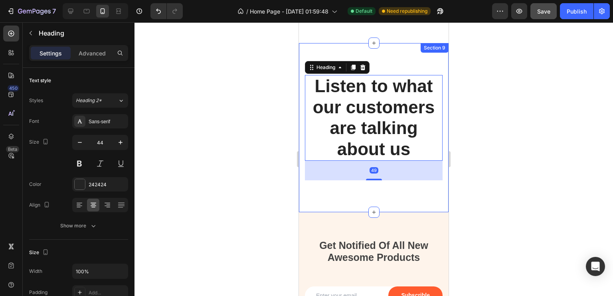
click at [412, 67] on div "Listen to what our customers are talking about us Heading 49 Row Section 9" at bounding box center [374, 127] width 150 height 169
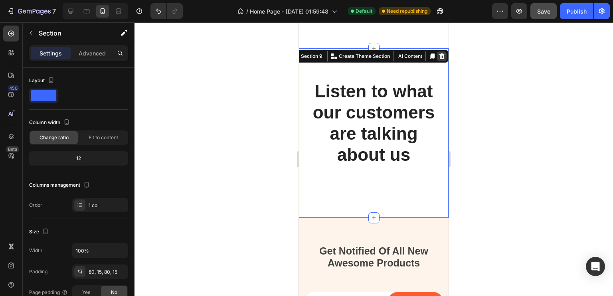
click at [439, 53] on icon at bounding box center [441, 56] width 5 height 6
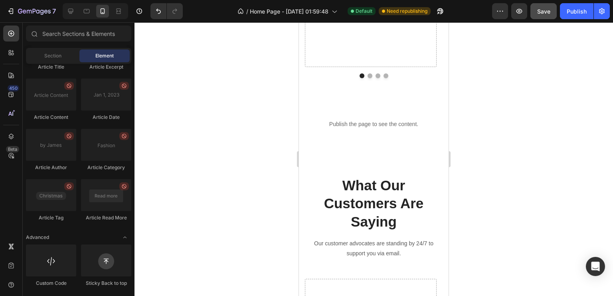
scroll to position [1928, 0]
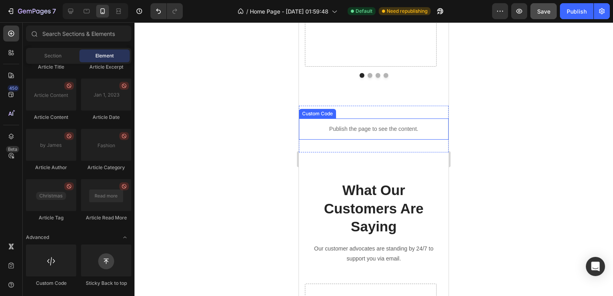
click at [382, 125] on p "Publish the page to see the content." at bounding box center [374, 129] width 150 height 8
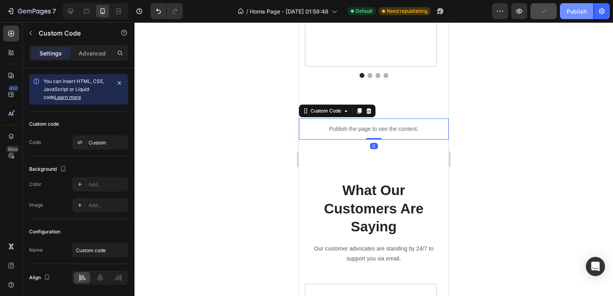
click at [572, 10] on div "Publish" at bounding box center [577, 11] width 20 height 8
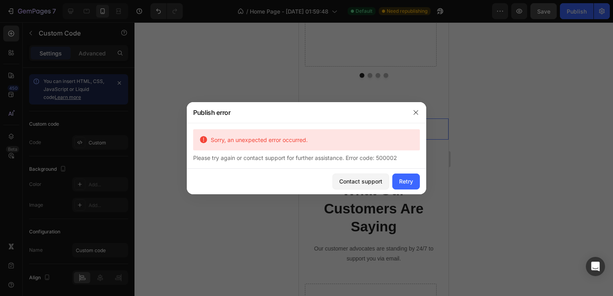
drag, startPoint x: 411, startPoint y: 181, endPoint x: 399, endPoint y: 97, distance: 85.1
click at [399, 97] on div "Publish error Sorry, an unexpected error occurred. Please try again or contact …" at bounding box center [306, 148] width 613 height 296
click at [415, 112] on icon "button" at bounding box center [416, 112] width 4 height 4
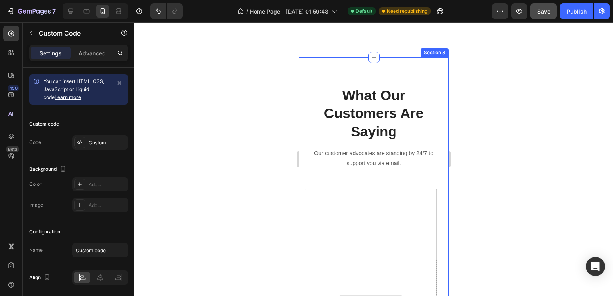
scroll to position [1979, 0]
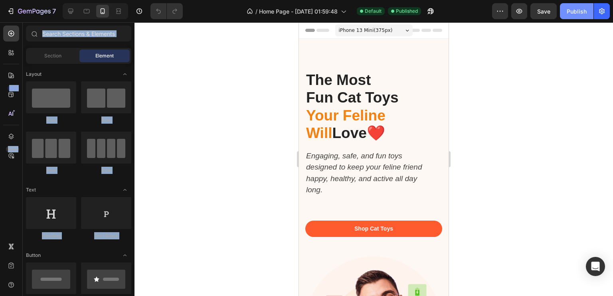
drag, startPoint x: 583, startPoint y: 27, endPoint x: 583, endPoint y: 11, distance: 16.0
click at [583, 0] on div "7 / Home Page - [DATE] 01:59:48 Default Published Preview Save Publish 450 Beta…" at bounding box center [306, 0] width 613 height 0
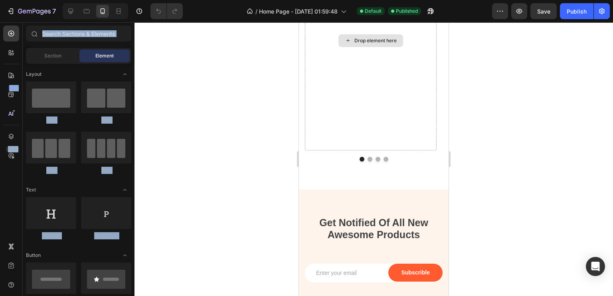
scroll to position [1631, 0]
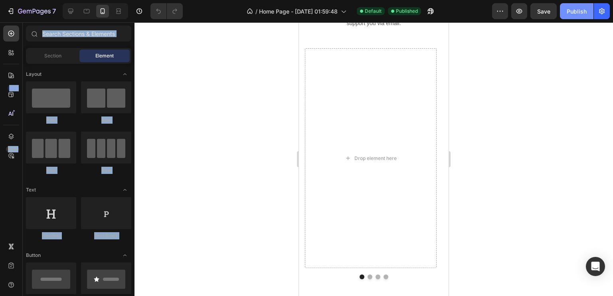
click at [574, 12] on div "Publish" at bounding box center [577, 11] width 20 height 8
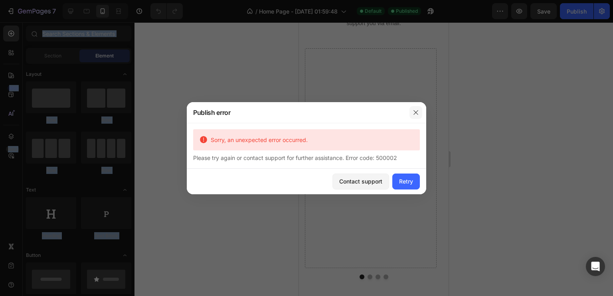
click at [418, 109] on button "button" at bounding box center [416, 112] width 13 height 13
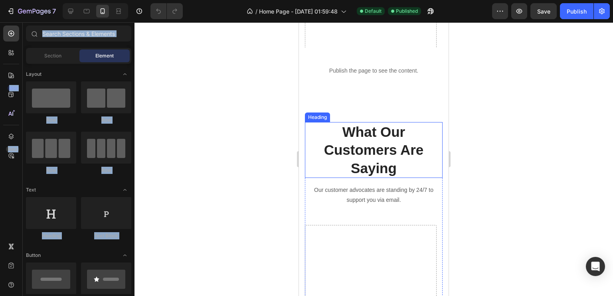
scroll to position [1464, 0]
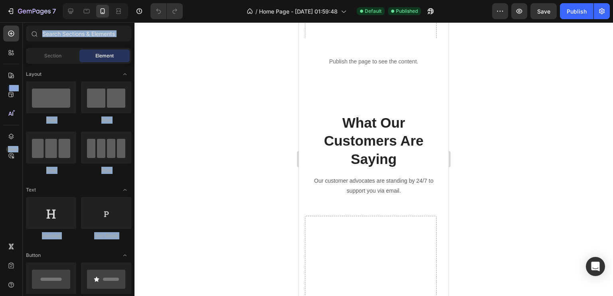
click at [487, 124] on div at bounding box center [374, 159] width 479 height 274
